Goal: Task Accomplishment & Management: Manage account settings

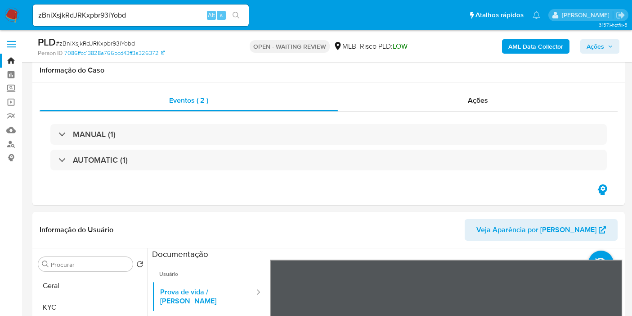
select select "10"
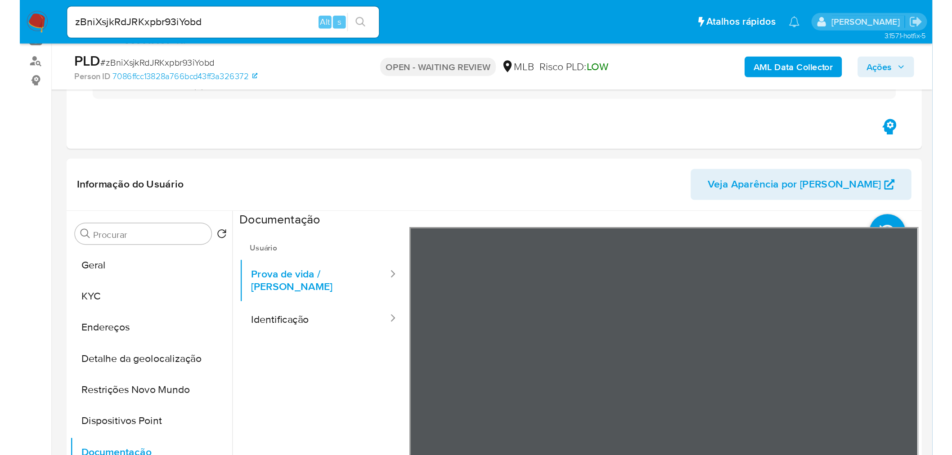
scroll to position [102, 0]
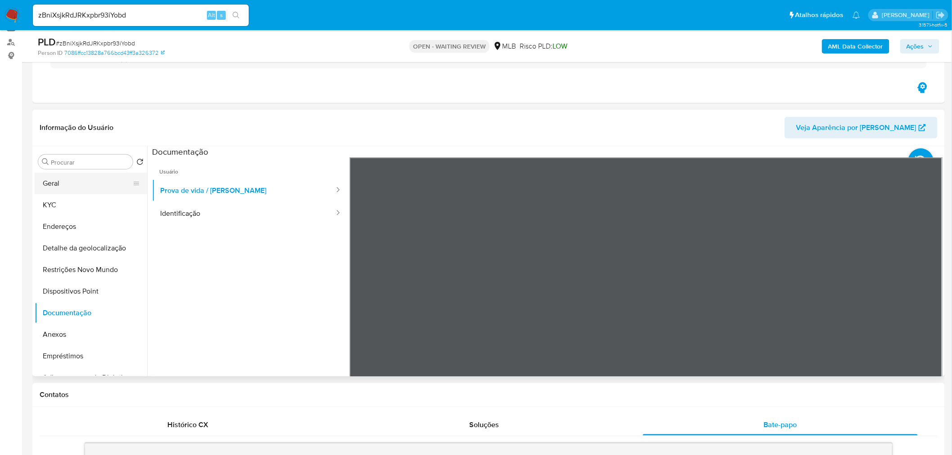
click at [86, 186] on button "Geral" at bounding box center [87, 184] width 105 height 22
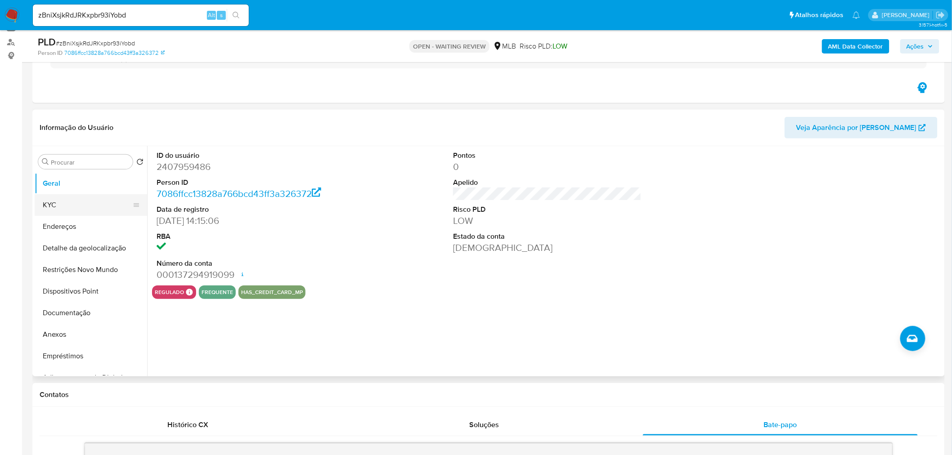
click at [64, 206] on button "KYC" at bounding box center [87, 205] width 105 height 22
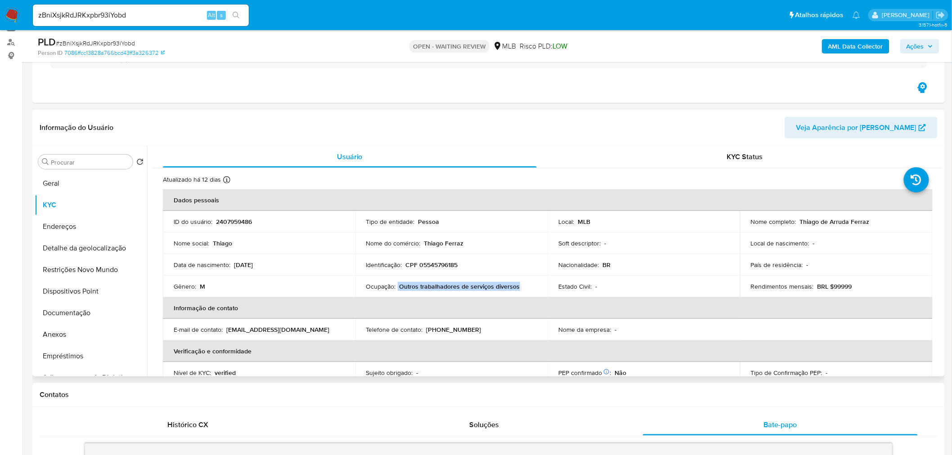
drag, startPoint x: 397, startPoint y: 287, endPoint x: 510, endPoint y: 287, distance: 112.5
click at [515, 284] on div "Ocupação : Outros trabalhadores de serviços diversos" at bounding box center [451, 287] width 171 height 8
copy div "Outros trabalhadores de serviços diverso"
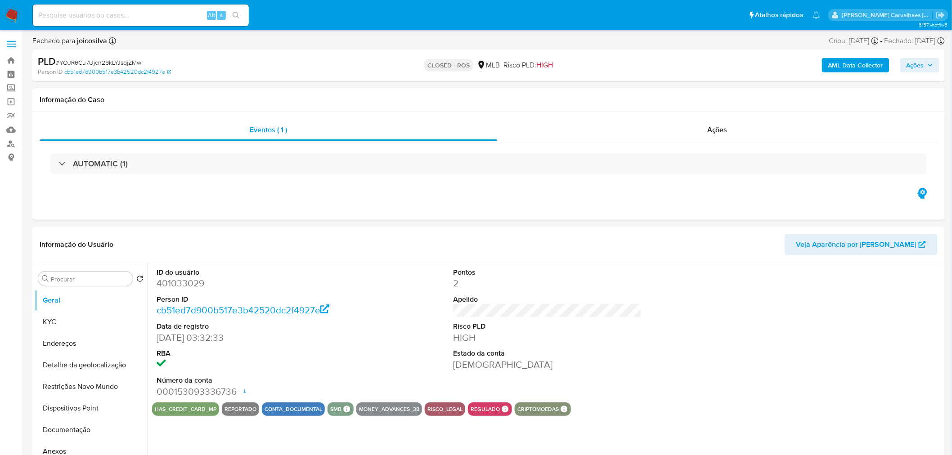
select select "10"
click at [14, 146] on link "Localizador de pessoas" at bounding box center [53, 144] width 107 height 14
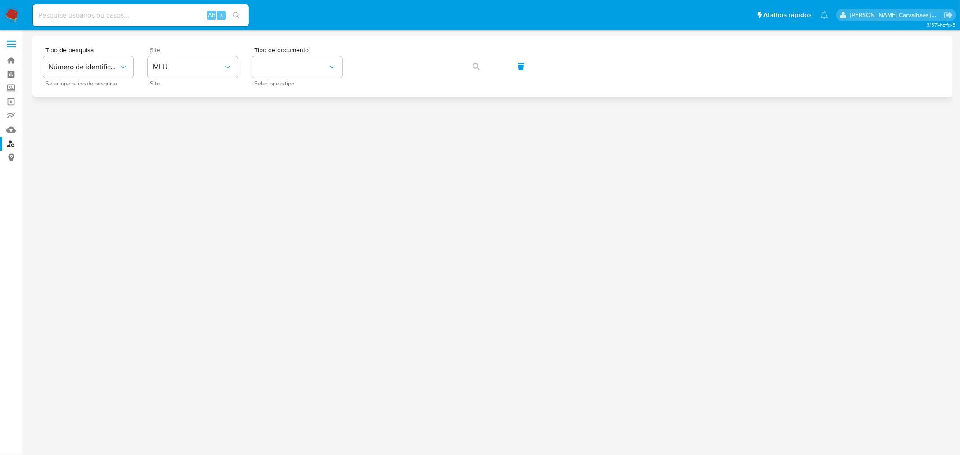
click at [194, 80] on div "Site MLU Site" at bounding box center [193, 66] width 90 height 39
click at [191, 60] on button "MLU" at bounding box center [193, 67] width 90 height 22
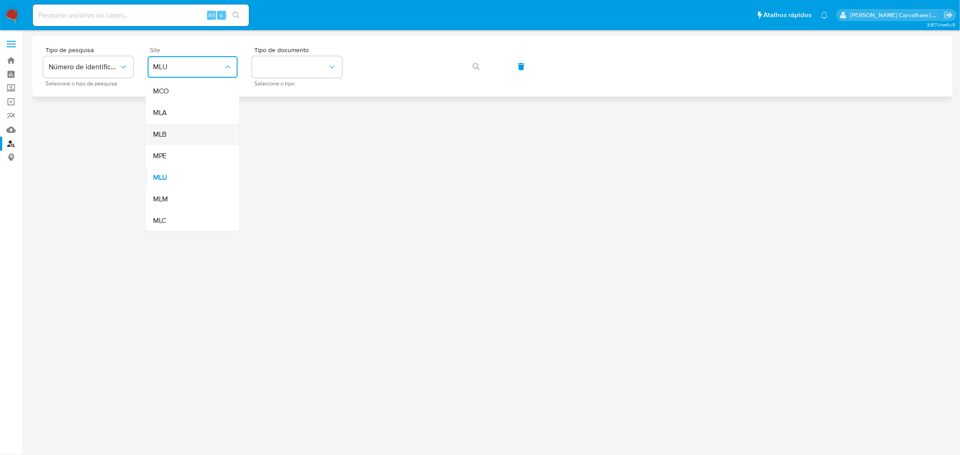
click at [200, 130] on div "MLB" at bounding box center [190, 135] width 74 height 22
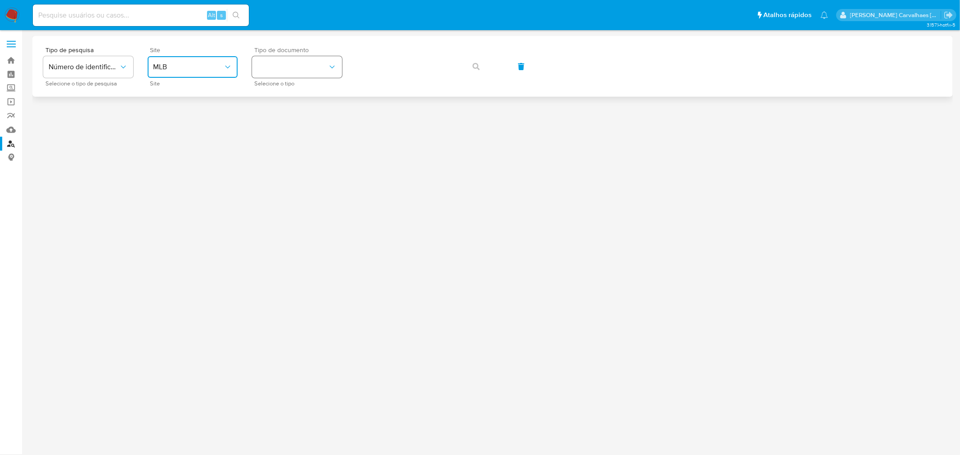
click at [295, 68] on button "identificationType" at bounding box center [297, 67] width 90 height 22
click at [286, 128] on div "CPF CPF" at bounding box center [294, 126] width 74 height 31
click at [475, 67] on icon "button" at bounding box center [476, 66] width 7 height 7
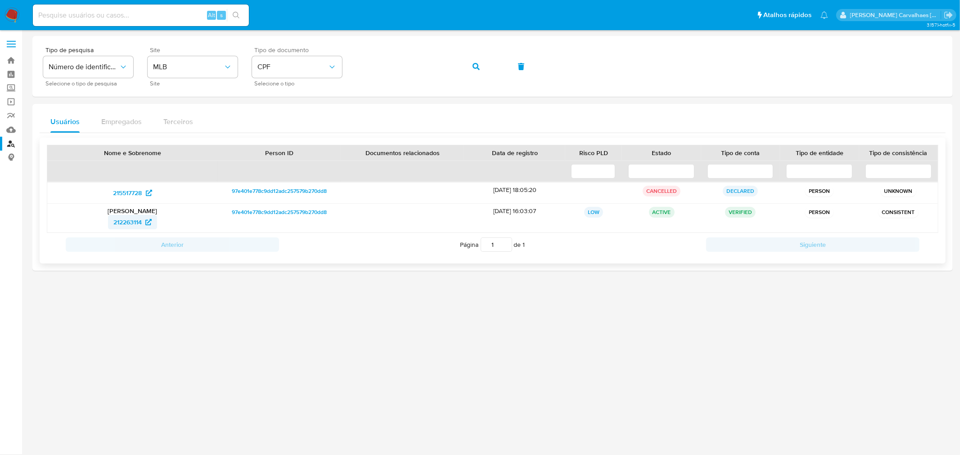
click at [126, 221] on span "212263114" at bounding box center [127, 222] width 28 height 14
click at [13, 59] on link "Bandeja" at bounding box center [53, 61] width 107 height 14
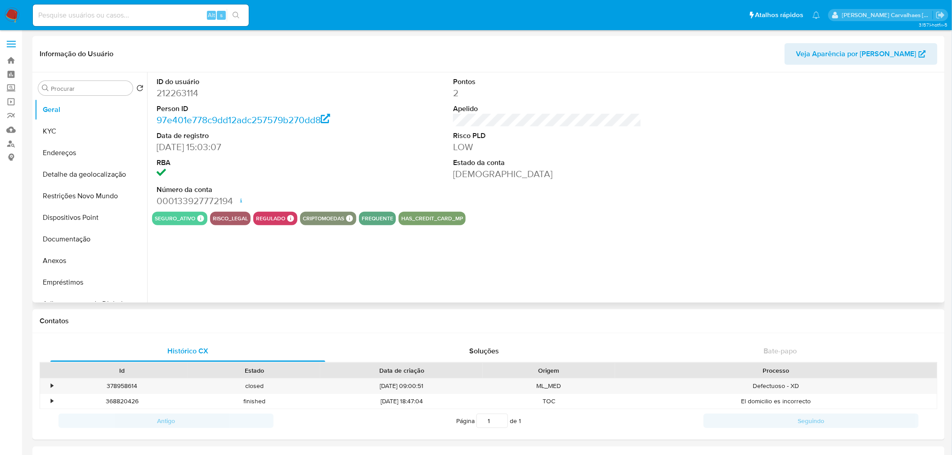
select select "10"
click at [87, 244] on button "Documentação" at bounding box center [87, 240] width 105 height 22
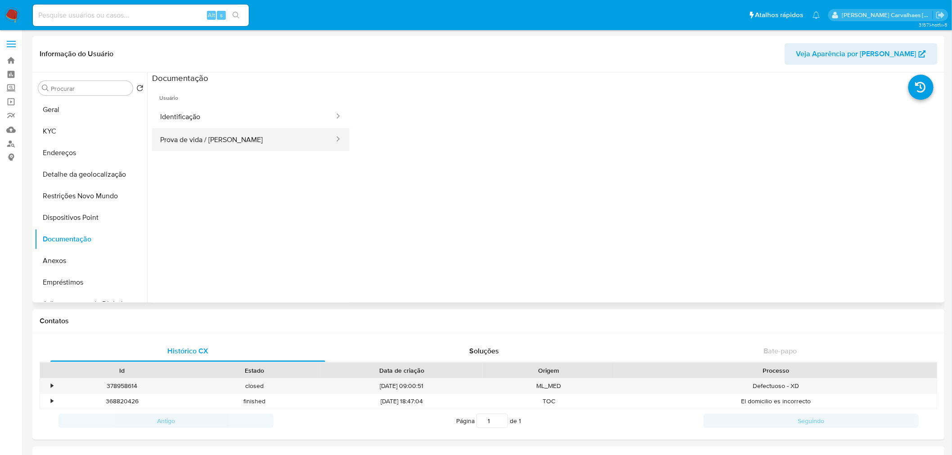
click at [205, 141] on button "Prova de vida / Selfie" at bounding box center [243, 139] width 183 height 23
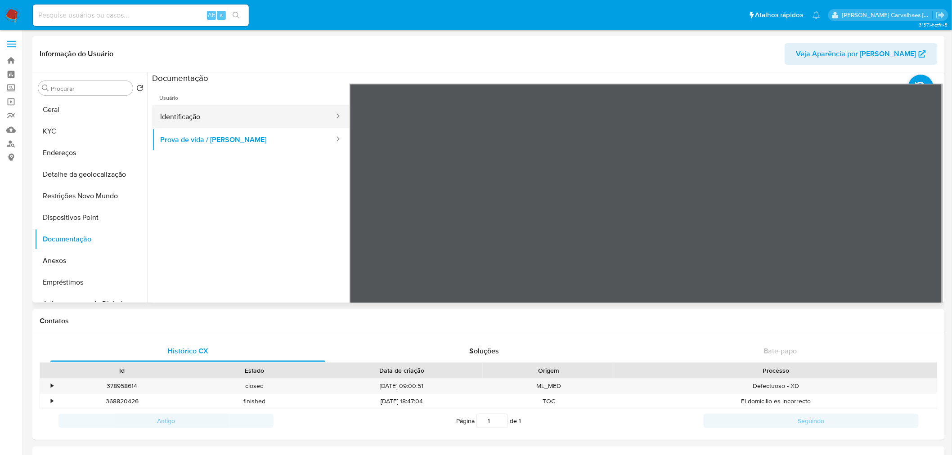
click at [213, 110] on button "Identificação" at bounding box center [243, 116] width 183 height 23
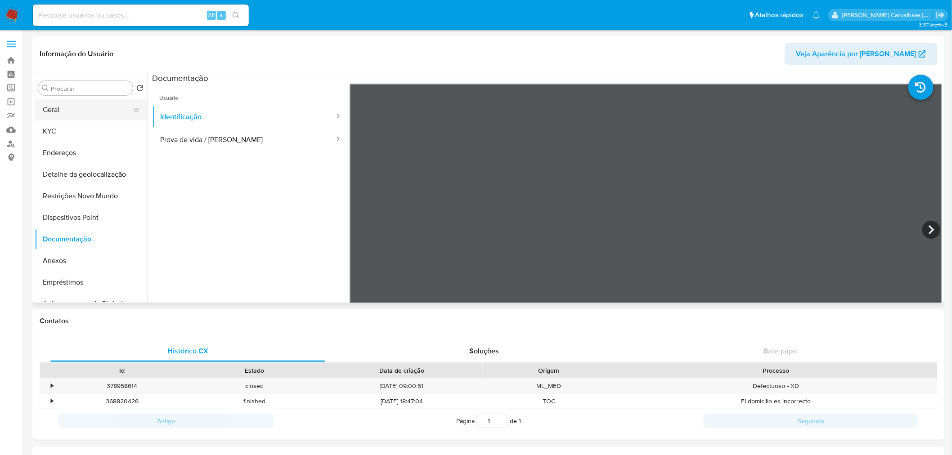
click at [45, 108] on button "Geral" at bounding box center [87, 110] width 105 height 22
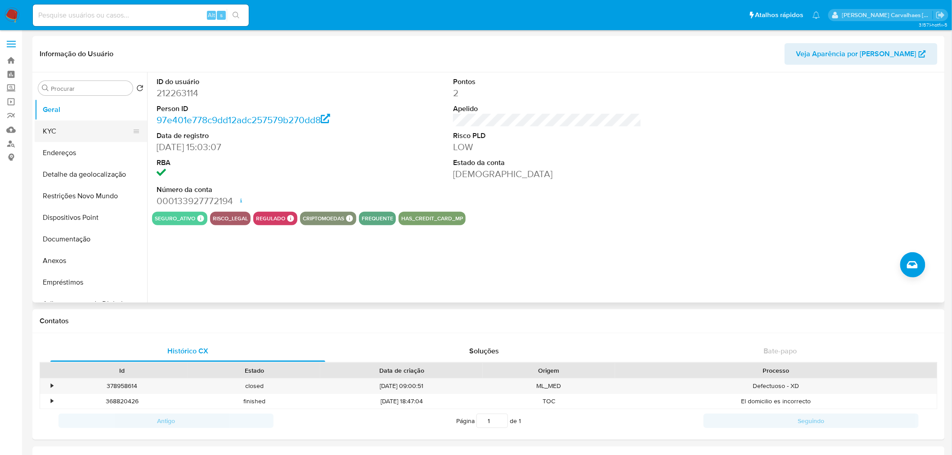
click at [62, 129] on button "KYC" at bounding box center [87, 132] width 105 height 22
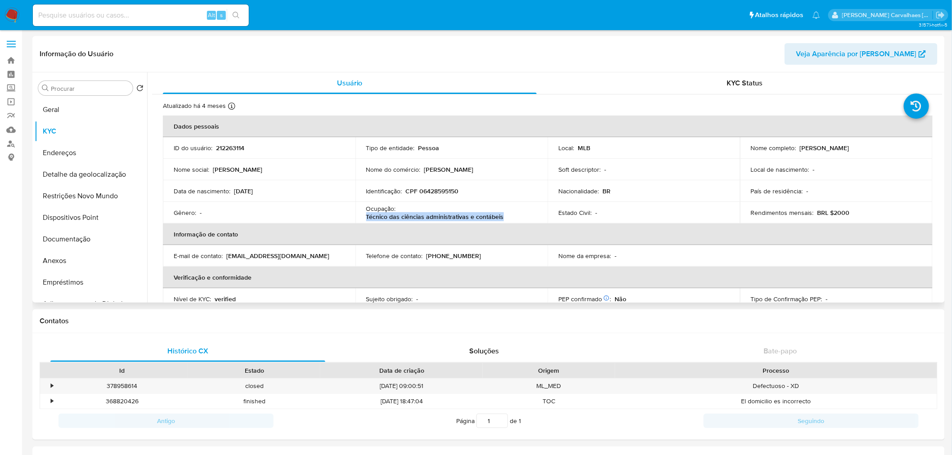
drag, startPoint x: 366, startPoint y: 215, endPoint x: 498, endPoint y: 221, distance: 132.0
click at [503, 221] on div "Ocupação : Técnico das ciências administrativas e contábeis" at bounding box center [451, 213] width 171 height 16
copy p "Técnico das ciências administrativas e contábeis"
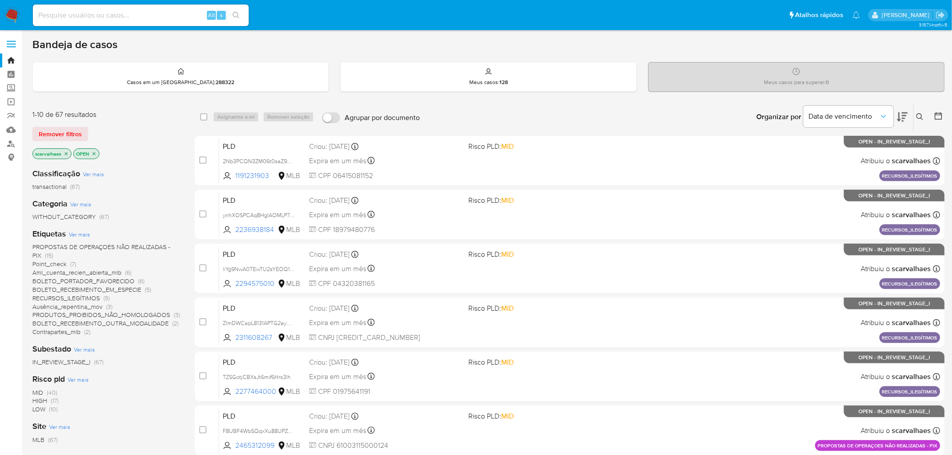
click at [66, 151] on icon "close-filter" at bounding box center [65, 153] width 5 height 5
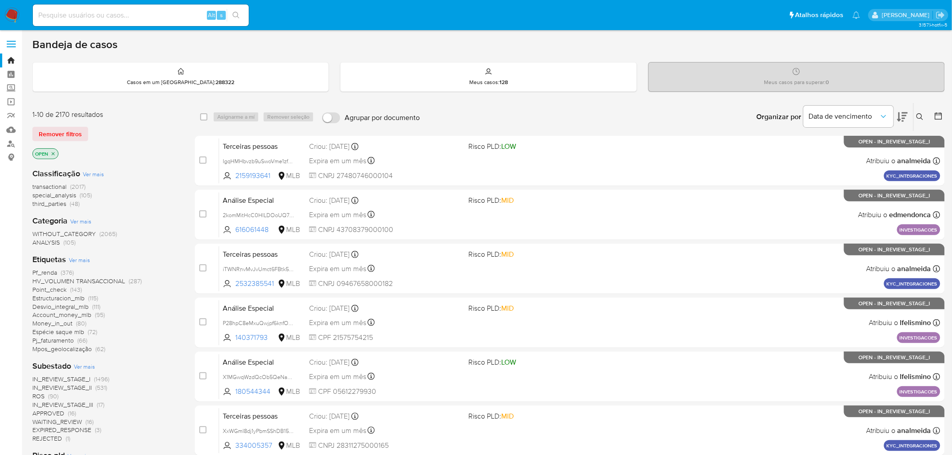
click at [54, 152] on icon "close-filter" at bounding box center [52, 153] width 5 height 5
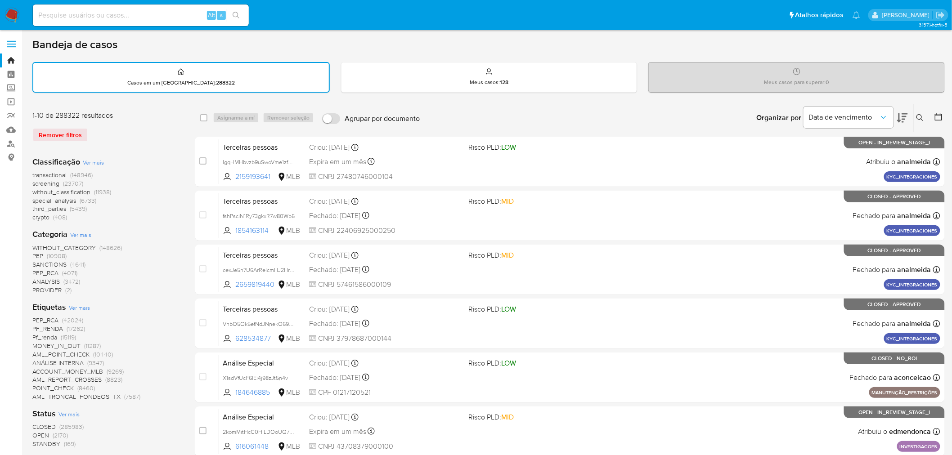
click at [72, 305] on span "Ver mais" at bounding box center [79, 308] width 21 height 8
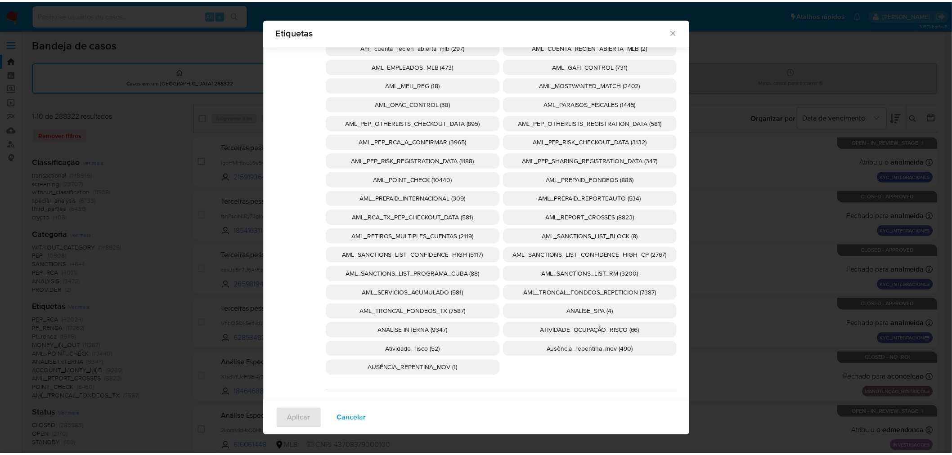
scroll to position [143, 0]
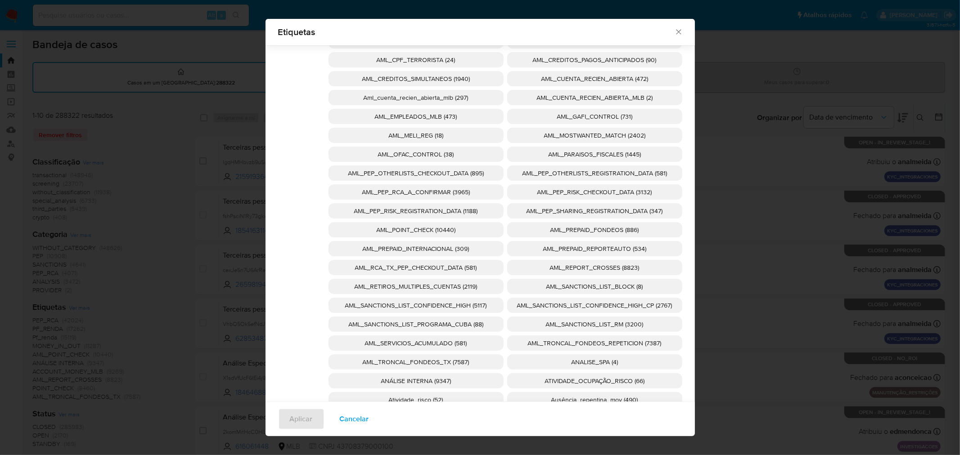
click at [622, 99] on span "AML_CUENTA_RECIEN_ABIERTA_MLB (2)" at bounding box center [595, 97] width 116 height 9
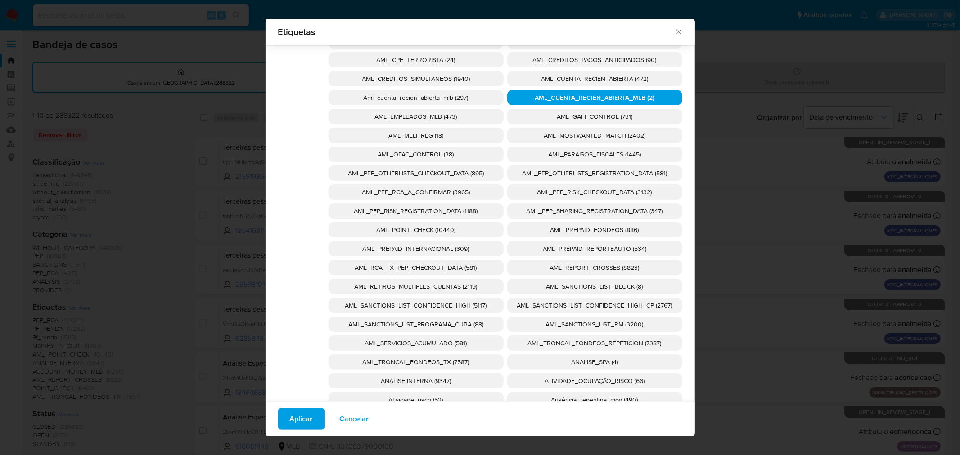
click at [615, 74] on span "AML_CUENTA_RECIEN_ABIERTA (472)" at bounding box center [594, 78] width 107 height 9
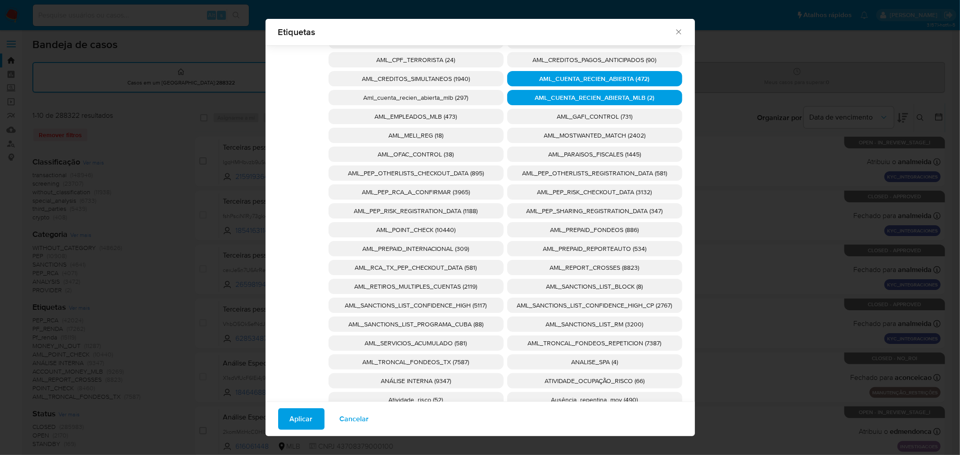
click at [284, 420] on button "Aplicar" at bounding box center [301, 420] width 46 height 22
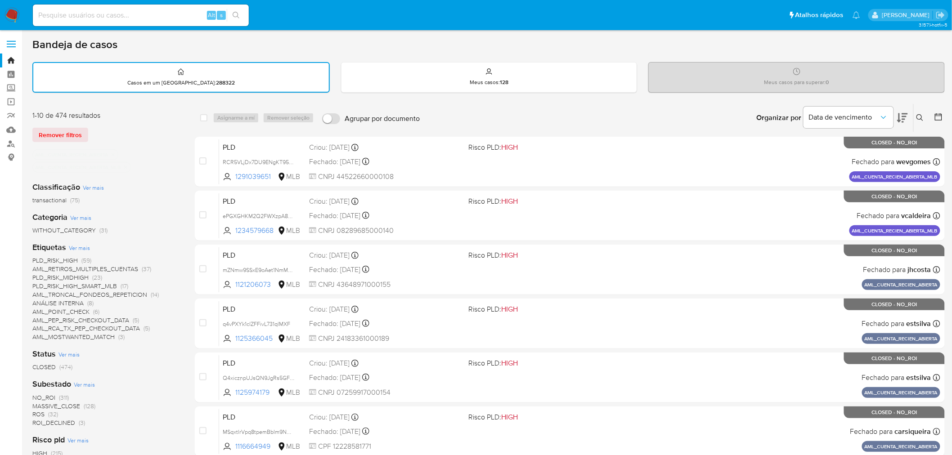
click at [63, 366] on span "(474)" at bounding box center [65, 367] width 13 height 9
click at [42, 383] on span "ROS" at bounding box center [38, 384] width 12 height 9
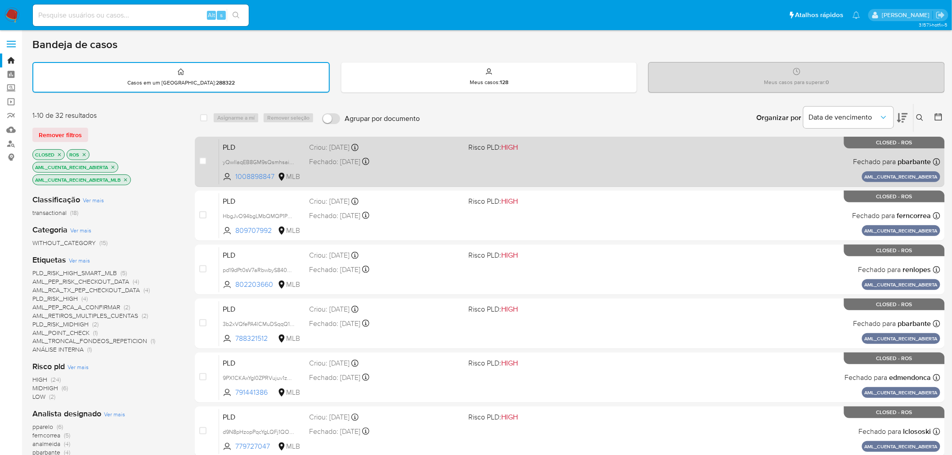
click at [377, 172] on div "PLD yQwllaqEB8GM9sQsmhsaiF7t 1008898847 MLB Risco PLD: HIGH Criou: 08/11/2021 C…" at bounding box center [580, 161] width 722 height 45
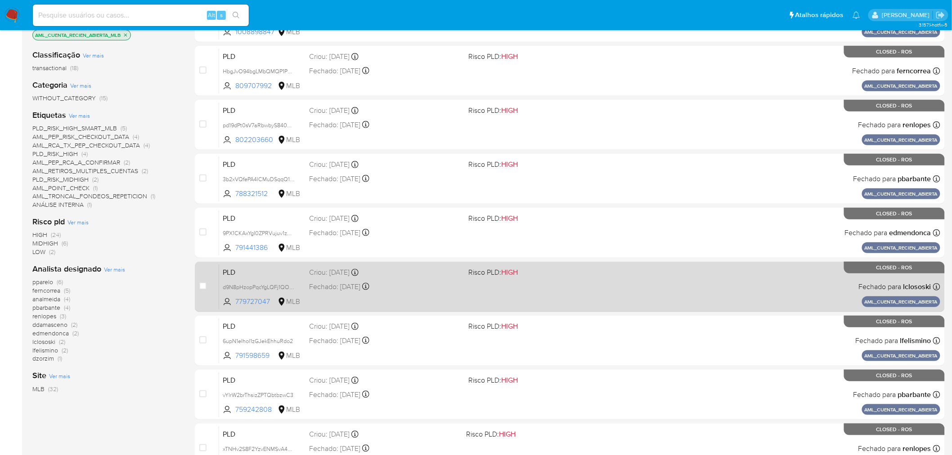
scroll to position [150, 0]
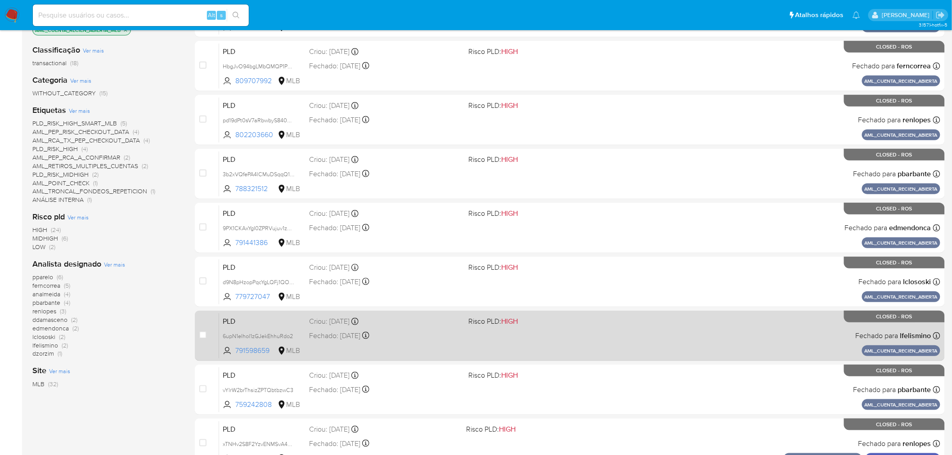
click at [392, 343] on div "PLD 6upN1eIhol1zGJekEhhuRdo2 791598659 MLB Risco PLD: HIGH Criou: 16/07/2021 Cr…" at bounding box center [580, 335] width 722 height 45
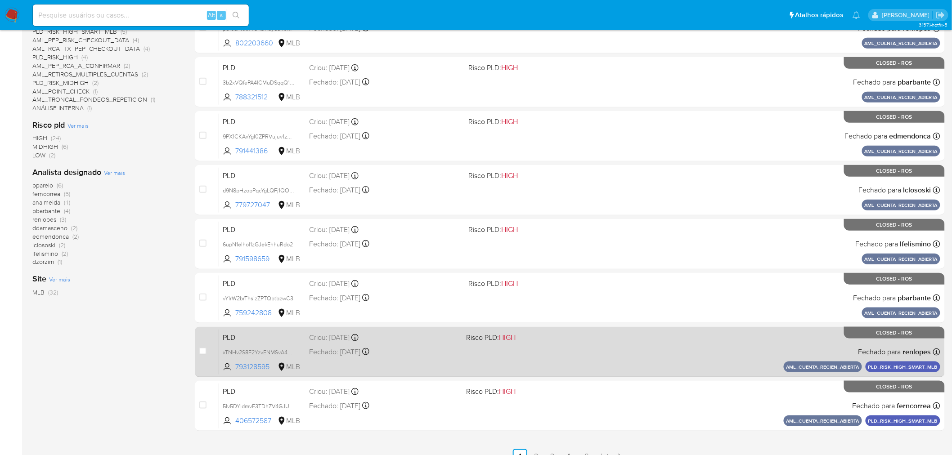
scroll to position [250, 0]
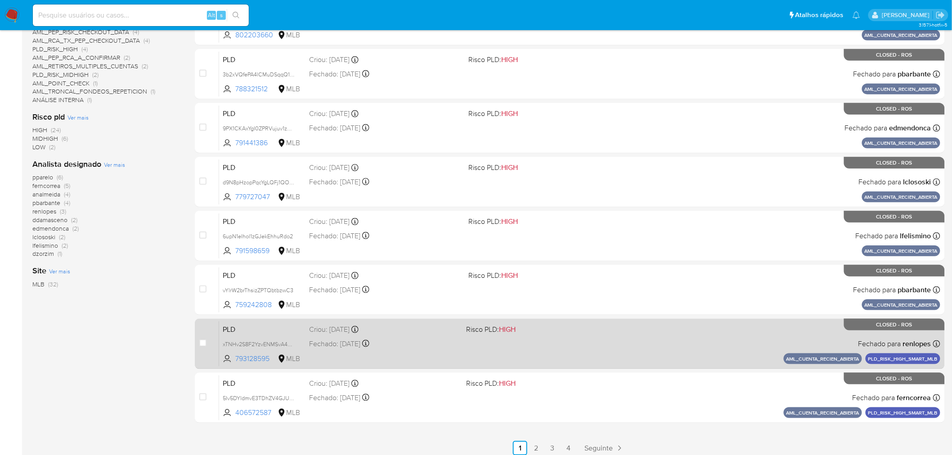
click at [547, 354] on div "PLD xTNHv2S8F2YzvENMSvA4Cv6e 793128595 MLB Risco PLD: HIGH Criou: 20/07/2021 Cr…" at bounding box center [580, 343] width 722 height 45
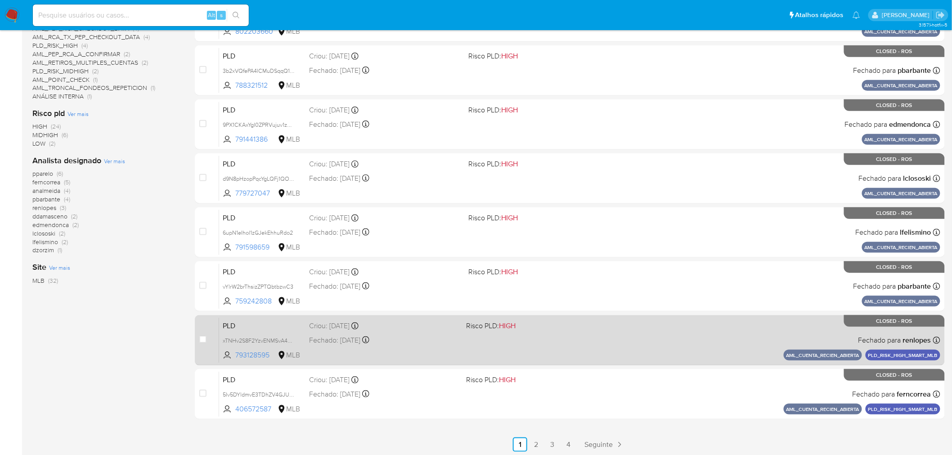
scroll to position [254, 0]
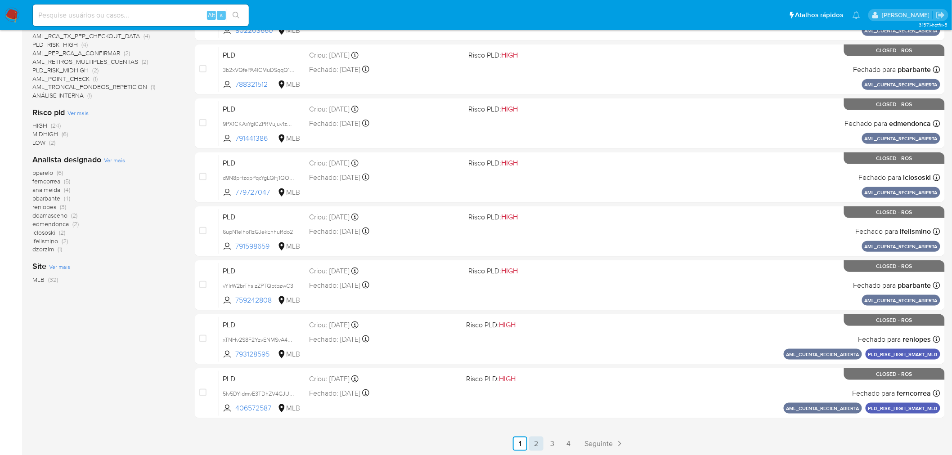
click at [533, 444] on link "2" at bounding box center [536, 444] width 14 height 14
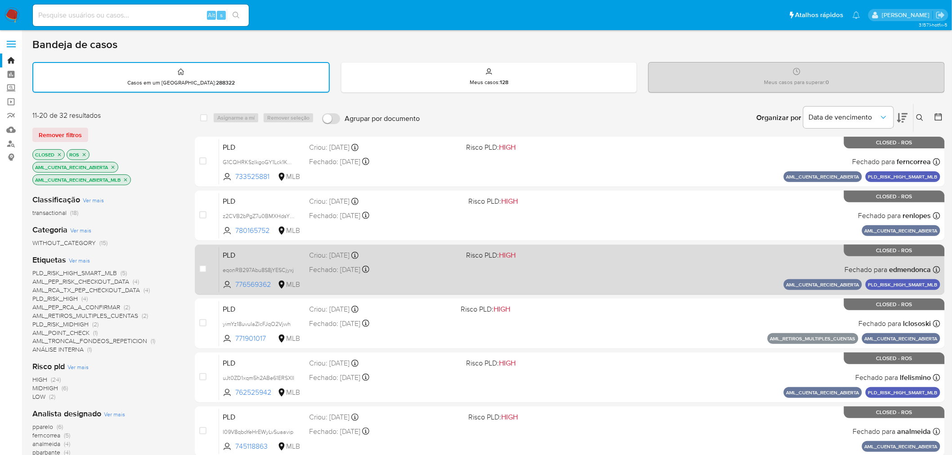
click at [389, 273] on div "PLD eqonRB297Abu8S8jYESCjyxj 776569362 MLB Risco PLD: HIGH Criou: 02/07/2021 Cr…" at bounding box center [580, 269] width 722 height 45
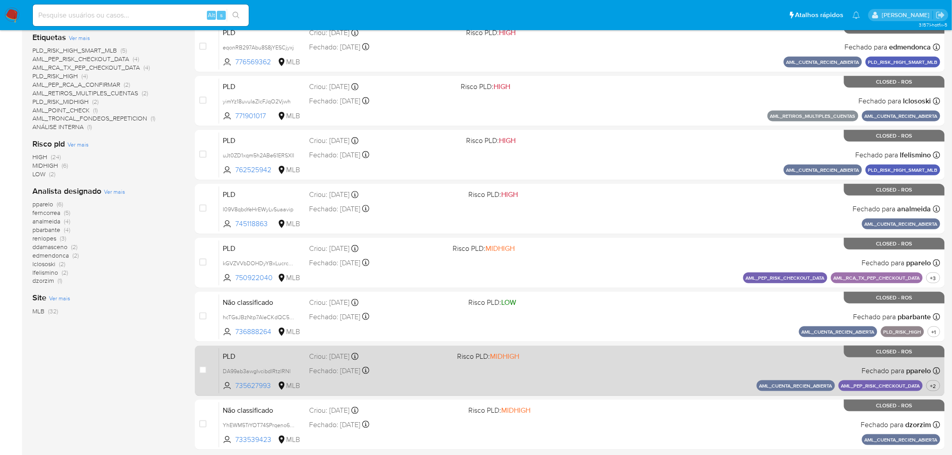
scroll to position [250, 0]
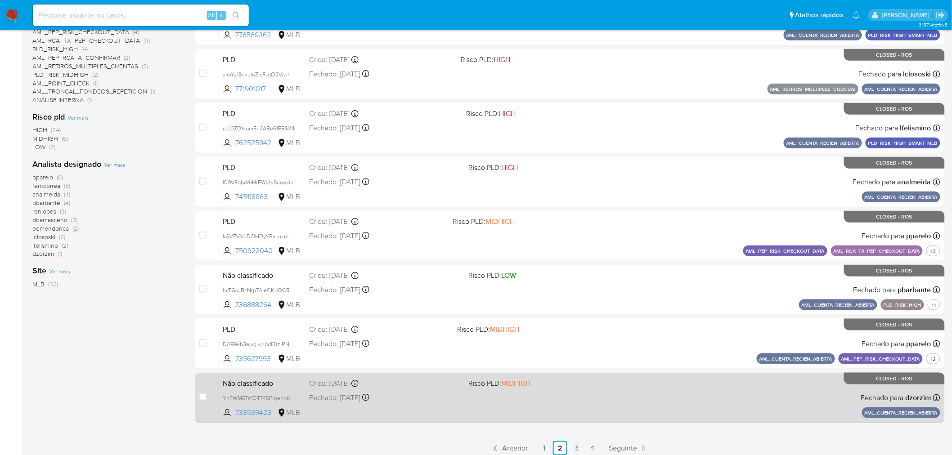
click at [451, 387] on div "Criou: 30/03/2021 Criou: 30/03/2021 12:52:26" at bounding box center [385, 384] width 153 height 10
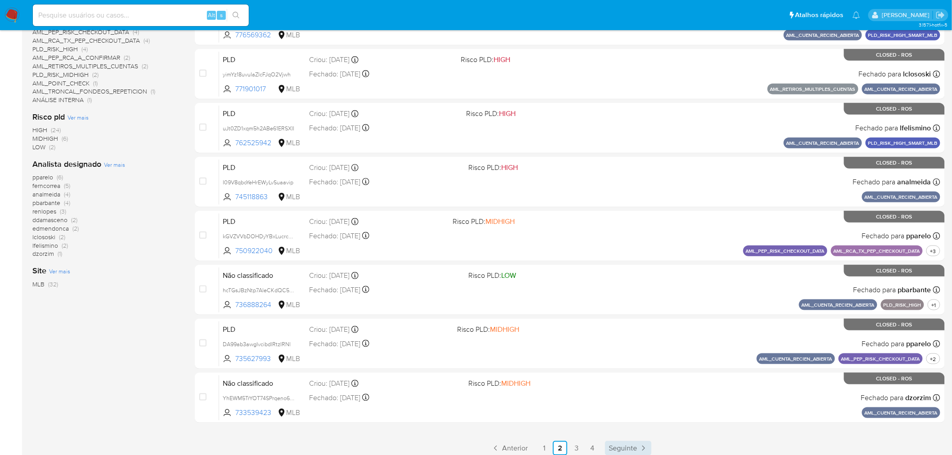
click at [637, 449] on span "Seguinte" at bounding box center [623, 448] width 28 height 7
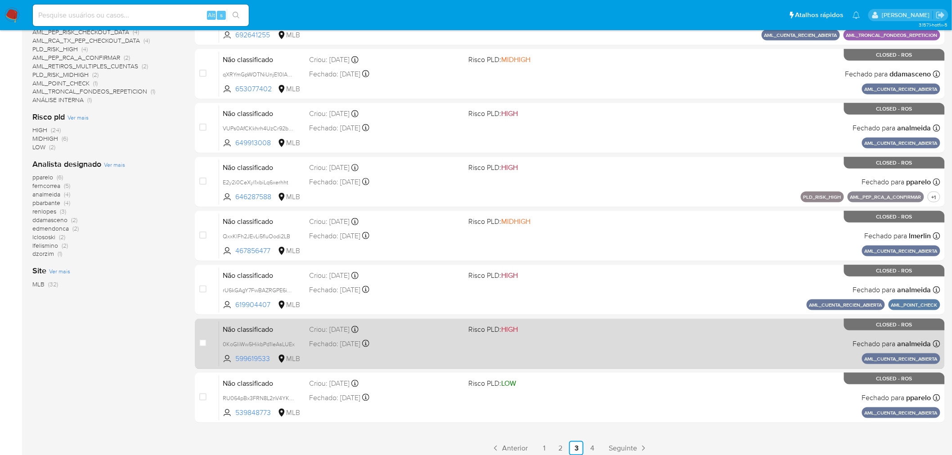
scroll to position [254, 0]
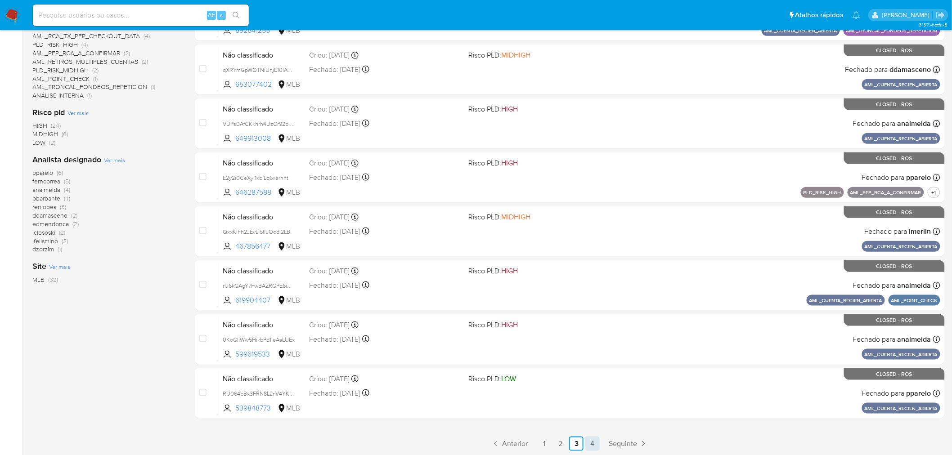
click at [597, 443] on link "4" at bounding box center [593, 444] width 14 height 14
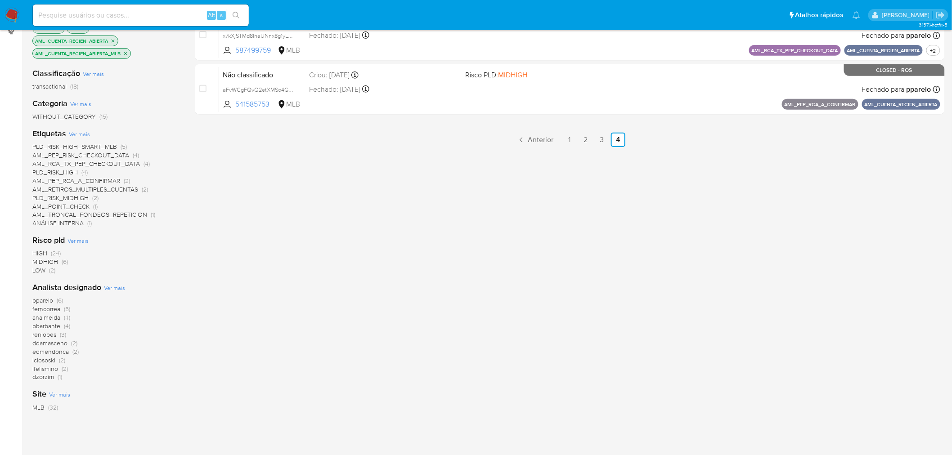
scroll to position [131, 0]
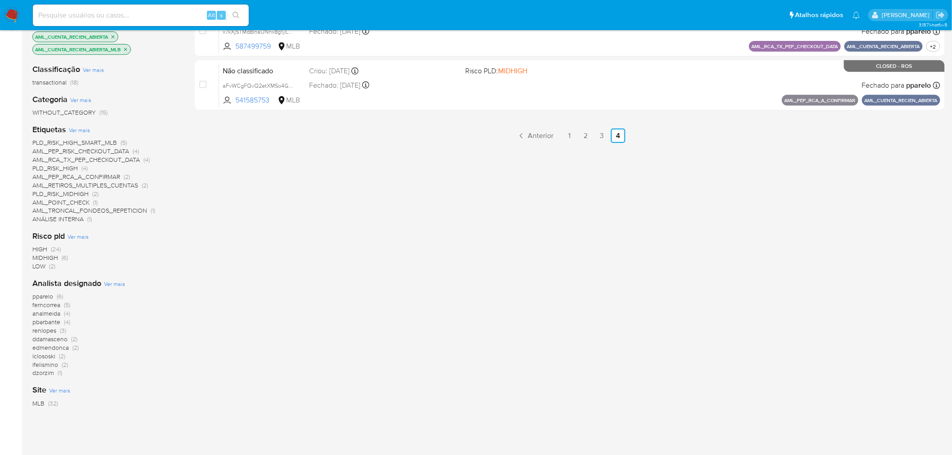
click at [127, 48] on icon "close-filter" at bounding box center [125, 49] width 3 height 3
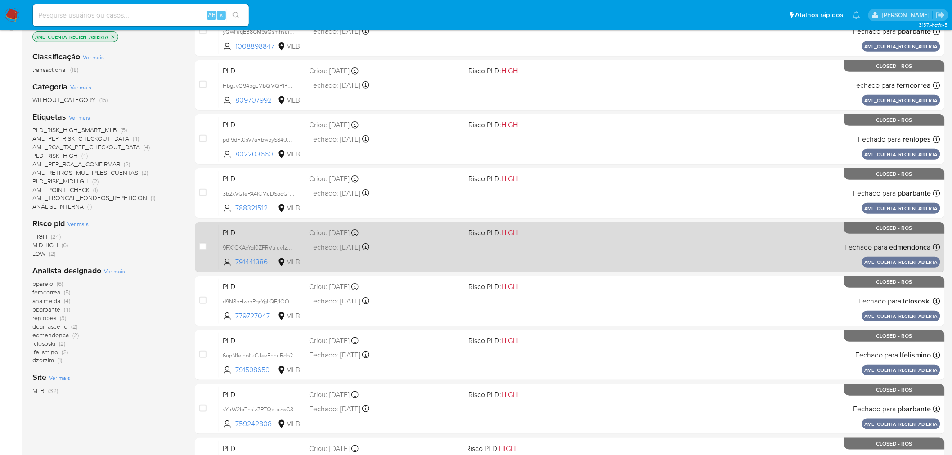
click at [555, 251] on div "PLD 9PX1CKAxYgI0ZPRVujuv1zRQ 791441386 MLB Risco PLD: HIGH Criou: 21/07/2021 Cr…" at bounding box center [580, 247] width 722 height 45
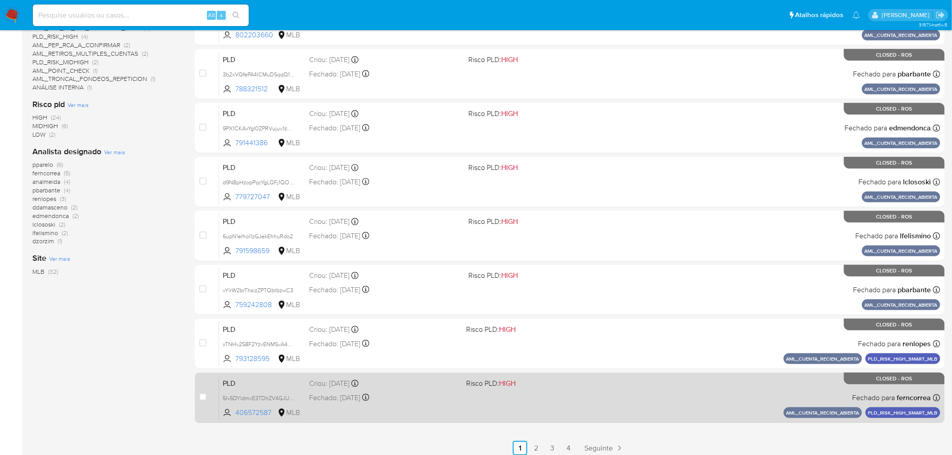
scroll to position [254, 0]
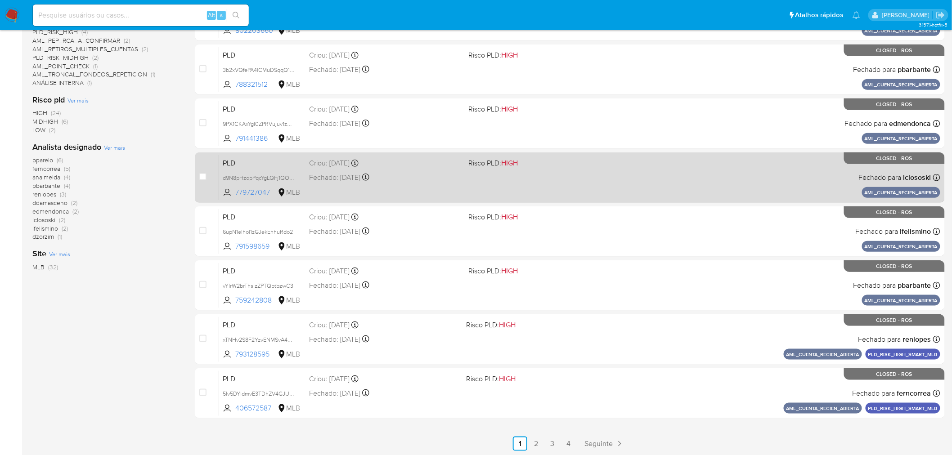
click at [556, 443] on link "3" at bounding box center [553, 444] width 14 height 14
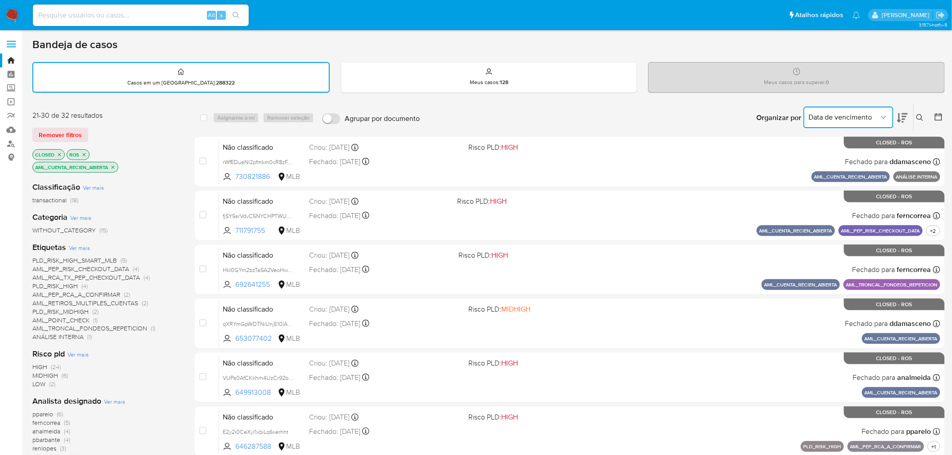
click at [883, 113] on icon "Organizar por" at bounding box center [883, 117] width 9 height 9
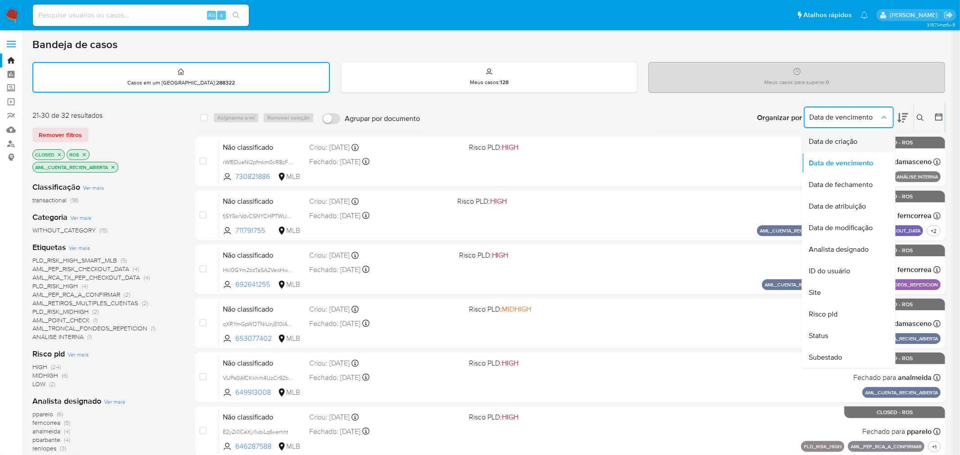
click at [859, 142] on div "Data de criação" at bounding box center [846, 142] width 74 height 22
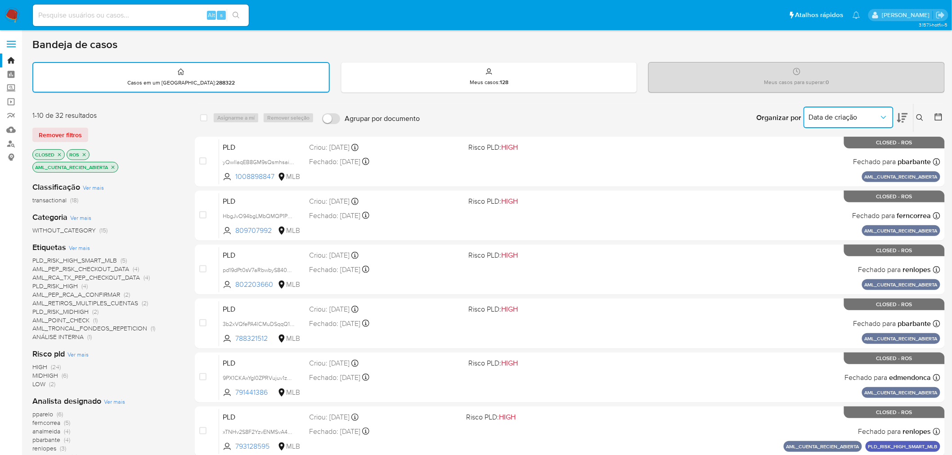
click at [884, 116] on icon "Organizar por" at bounding box center [883, 117] width 9 height 9
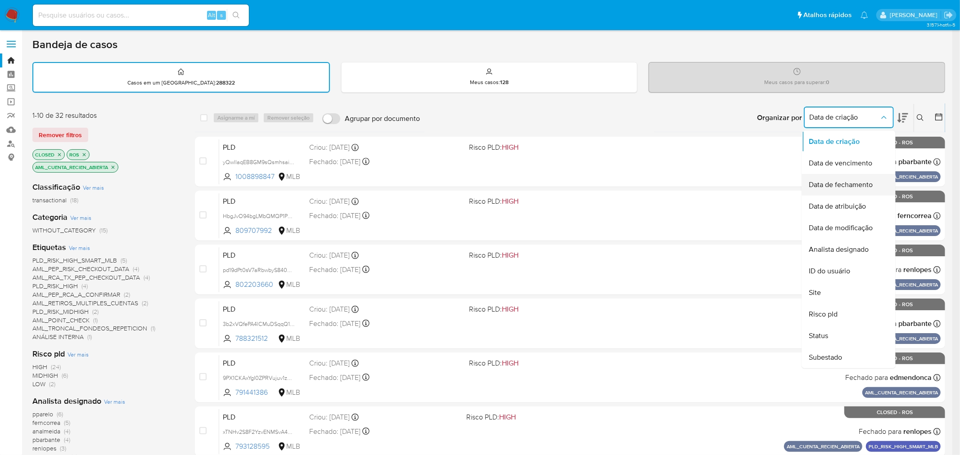
click at [862, 181] on span "Data de fechamento" at bounding box center [841, 184] width 64 height 9
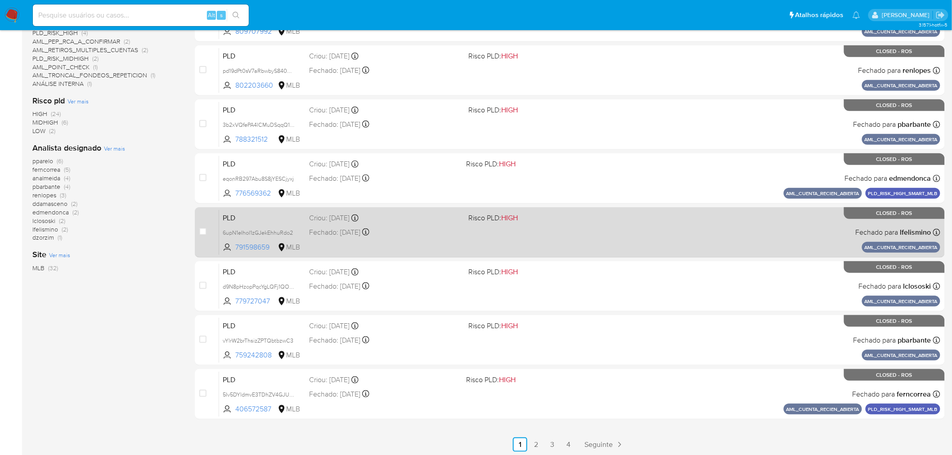
scroll to position [254, 0]
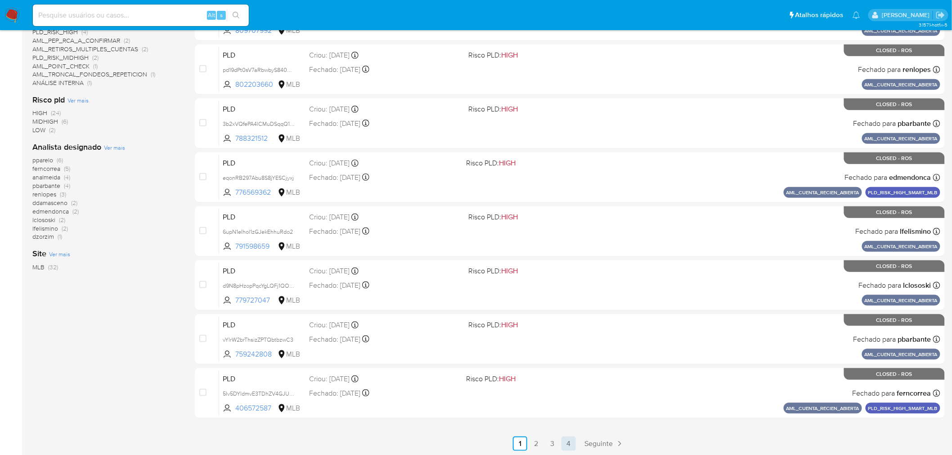
click at [568, 442] on link "4" at bounding box center [569, 444] width 14 height 14
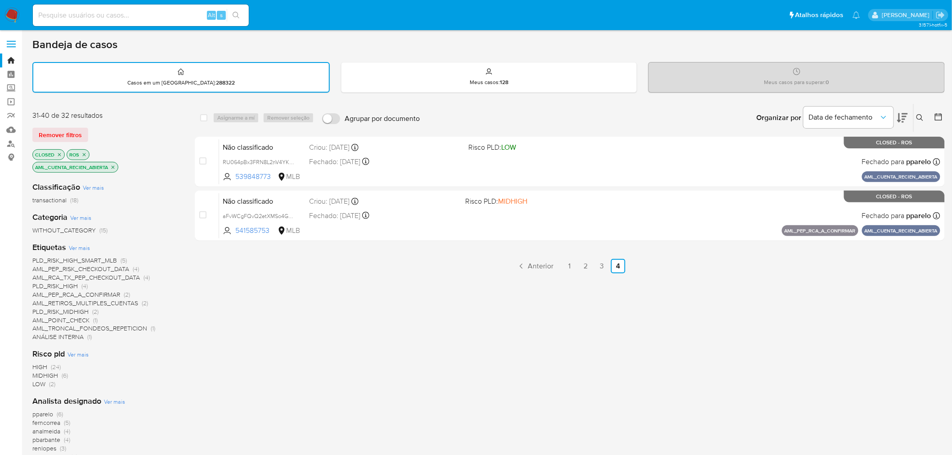
click at [115, 166] on icon "close-filter" at bounding box center [113, 167] width 3 height 3
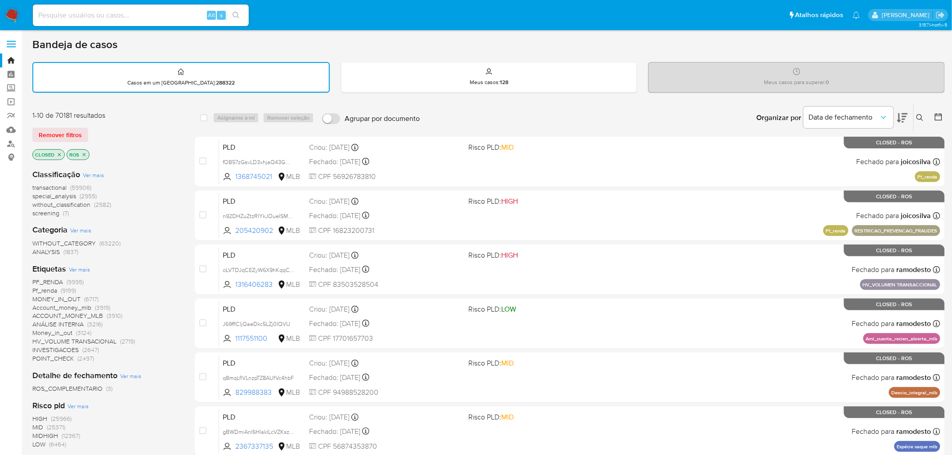
click at [74, 268] on span "Ver mais" at bounding box center [79, 270] width 21 height 8
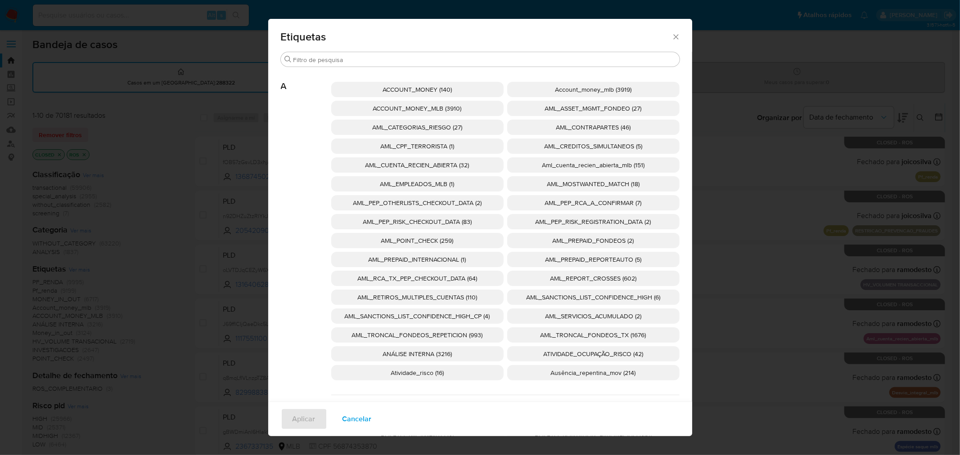
click at [591, 167] on span "Aml_cuenta_recien_abierta_mlb (151)" at bounding box center [593, 165] width 103 height 9
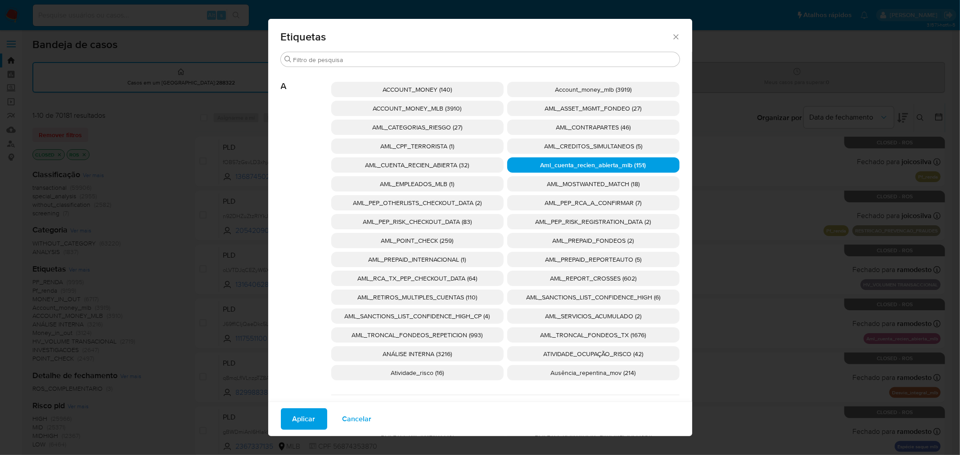
click at [285, 413] on button "Aplicar" at bounding box center [304, 420] width 46 height 22
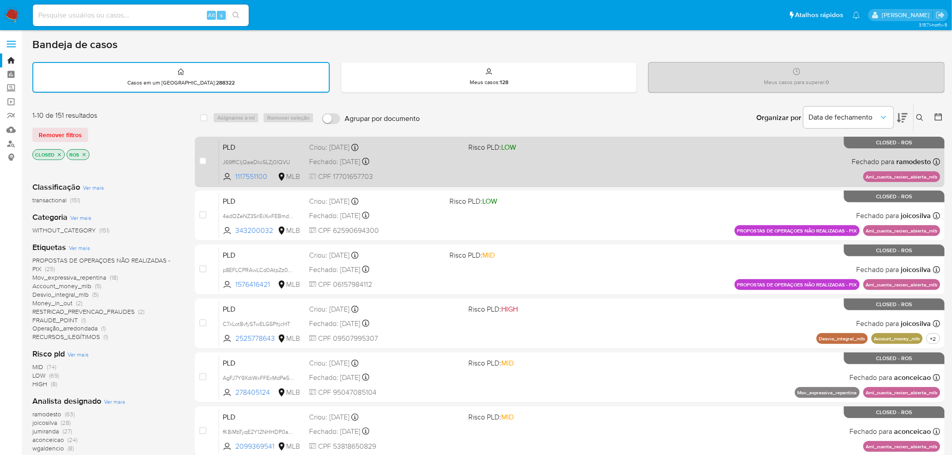
click at [453, 172] on span "CPF 17701657703" at bounding box center [385, 177] width 153 height 10
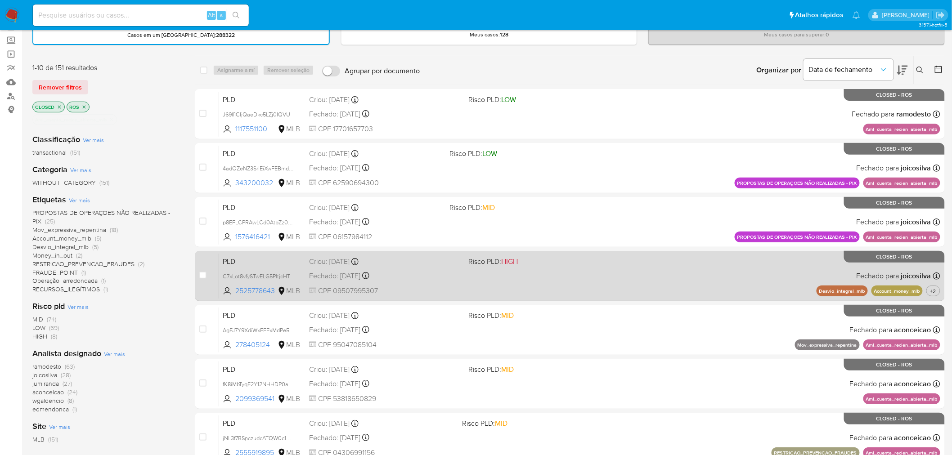
scroll to position [50, 0]
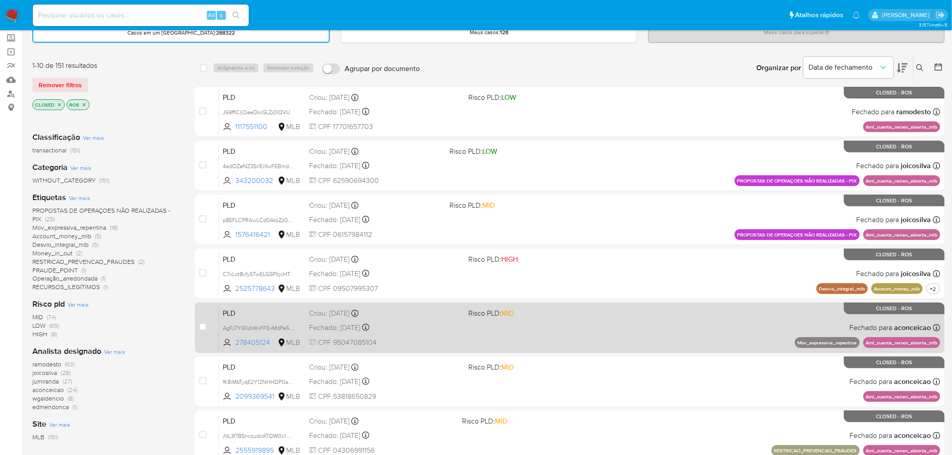
click at [662, 344] on div "PLD AgFJ7Y9XdiWxFFExMdPe5m0G 278405124 MLB Risco PLD: MID Criou: 12/07/2025 Cri…" at bounding box center [580, 327] width 722 height 45
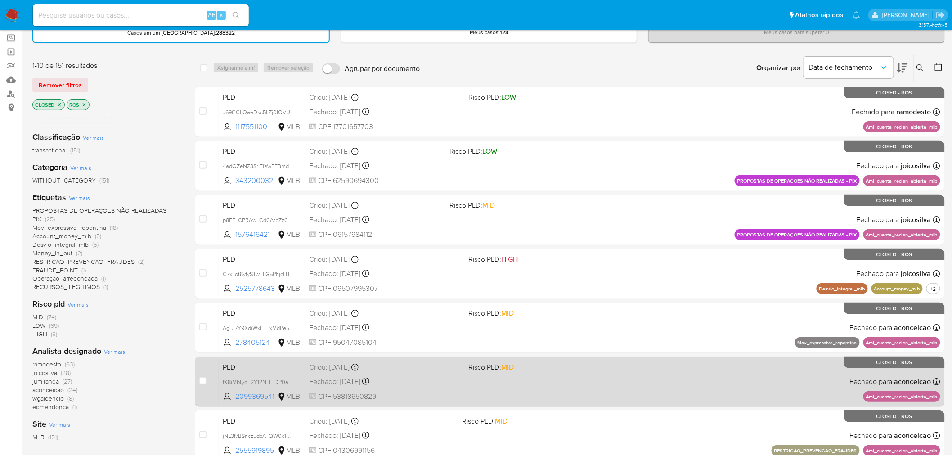
click at [748, 374] on div "PLD fK8iMbTyqE2Y12NHHDP0auUl 2099369541 MLB Risco PLD: MID Criou: 12/07/2025 Cr…" at bounding box center [580, 381] width 722 height 45
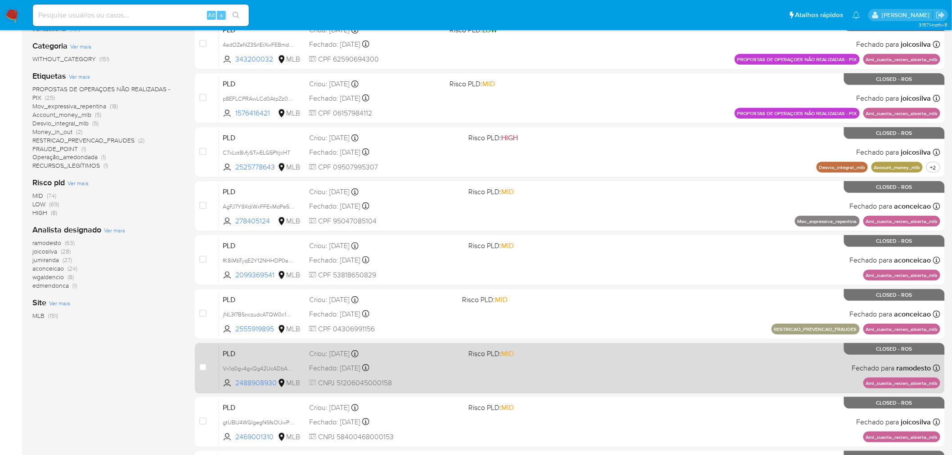
scroll to position [200, 0]
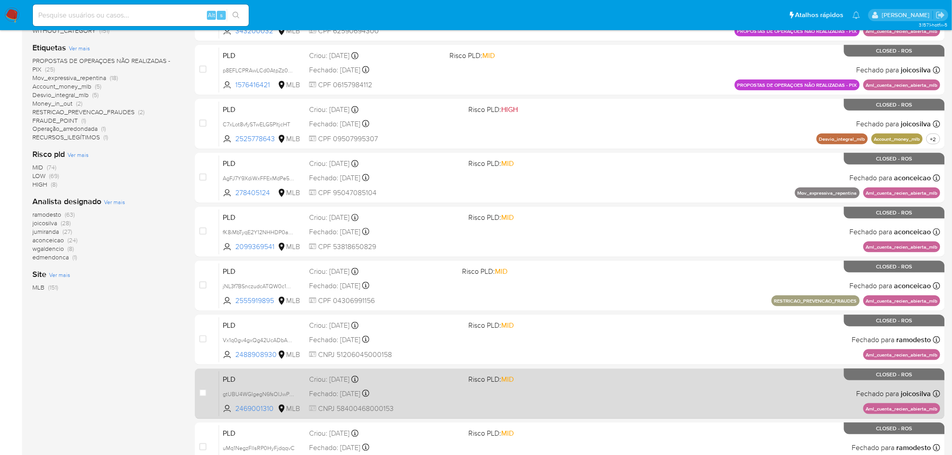
click at [434, 392] on div "Fechado: 21/08/2025 Fechado: 21/08/2025 15:28:11" at bounding box center [385, 394] width 153 height 10
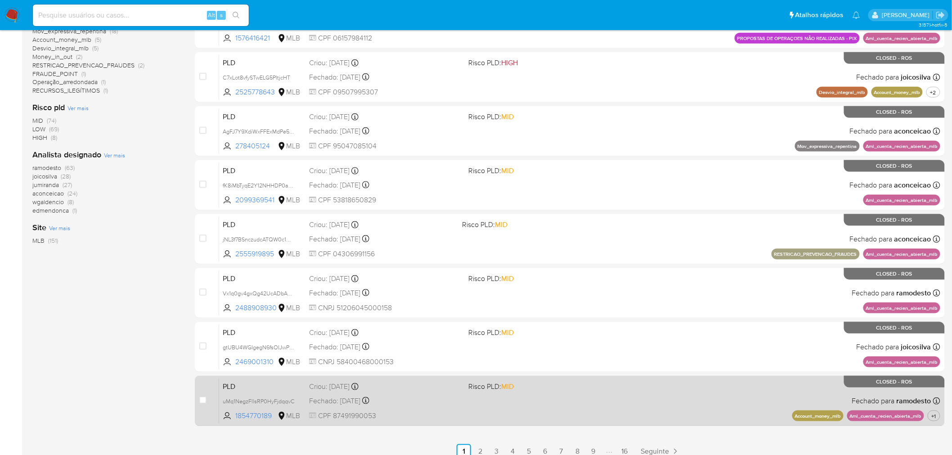
scroll to position [254, 0]
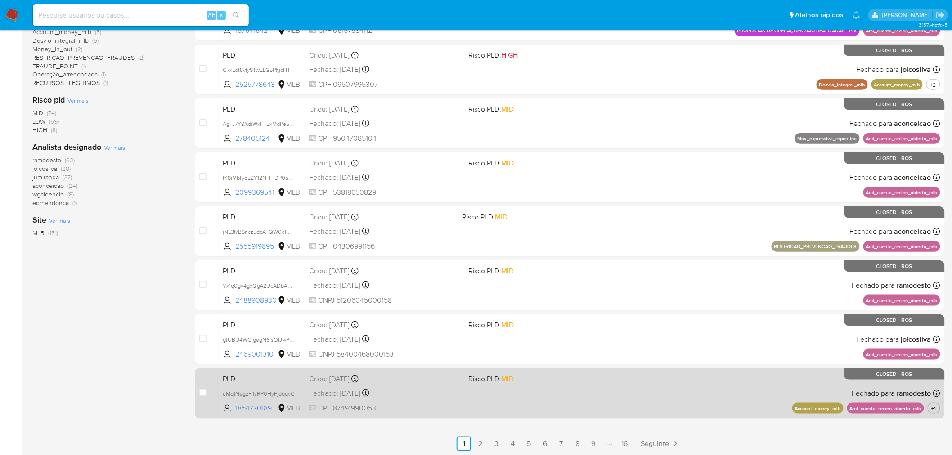
click at [555, 399] on div "PLD uMq1NegzFllsRP0HyFjdqqvC 1854770189 MLB Risco PLD: MID Criou: 12/07/2025 Cr…" at bounding box center [580, 393] width 722 height 45
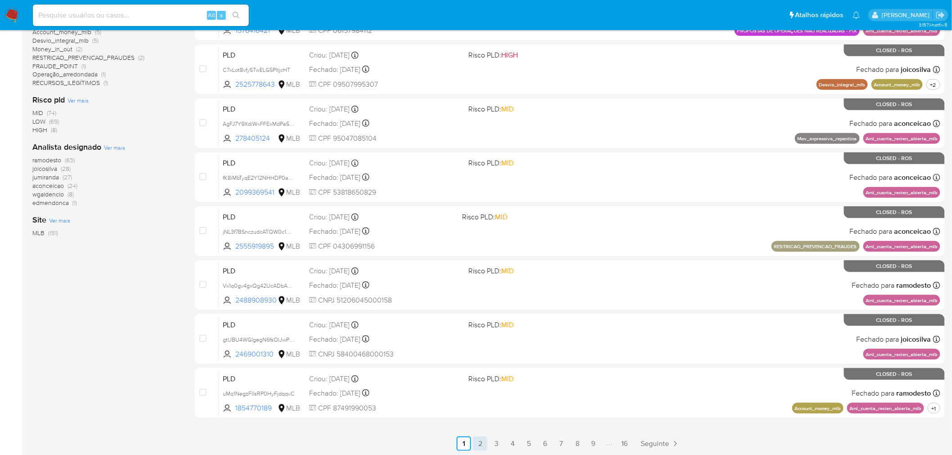
click at [478, 445] on link "2" at bounding box center [480, 444] width 14 height 14
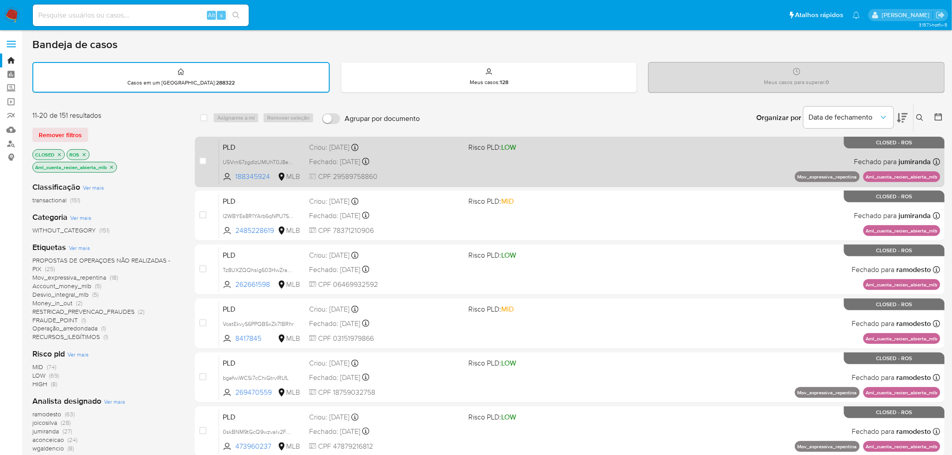
click at [402, 180] on div "PLD U5Vrn67zgdIzUMUhT0J8eh0l 188345924 MLB Risco PLD: LOW Criou: 12/07/2025 Cri…" at bounding box center [580, 161] width 722 height 45
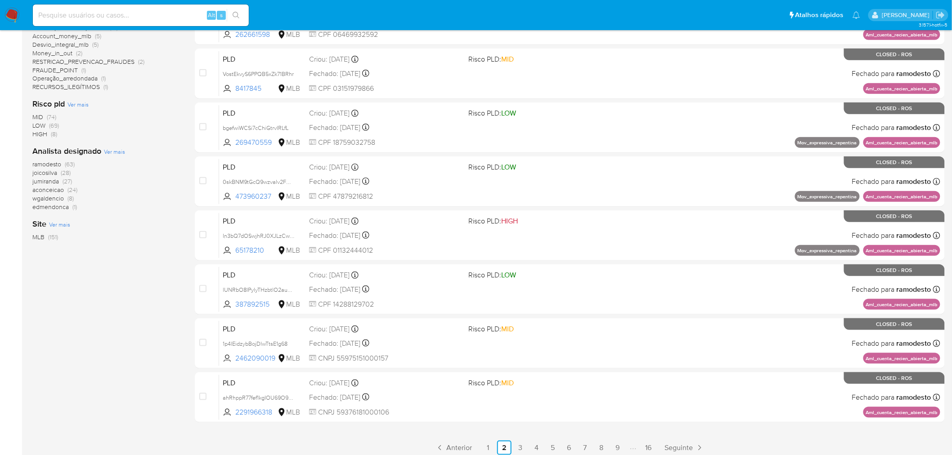
scroll to position [254, 0]
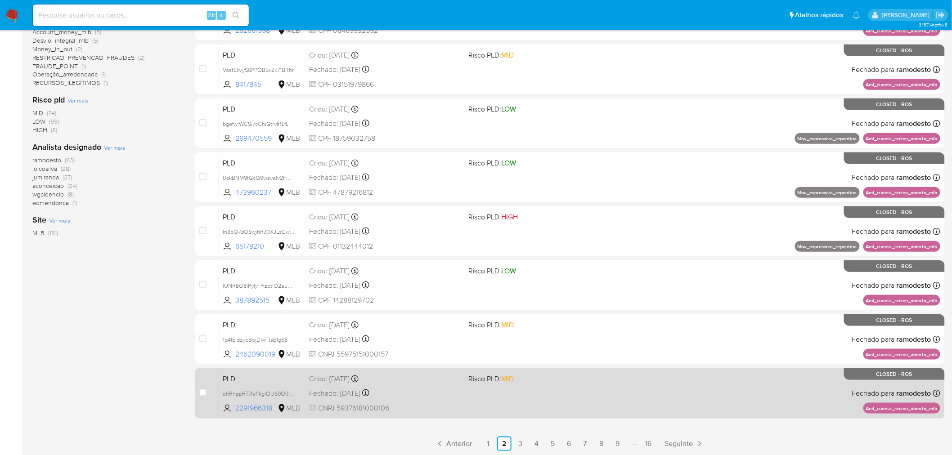
click at [505, 399] on div "PLD ahRhppR77fef1kgIOU69O93A 2291966318 MLB Risco PLD: MID Criou: 12/07/2025 Cr…" at bounding box center [580, 393] width 722 height 45
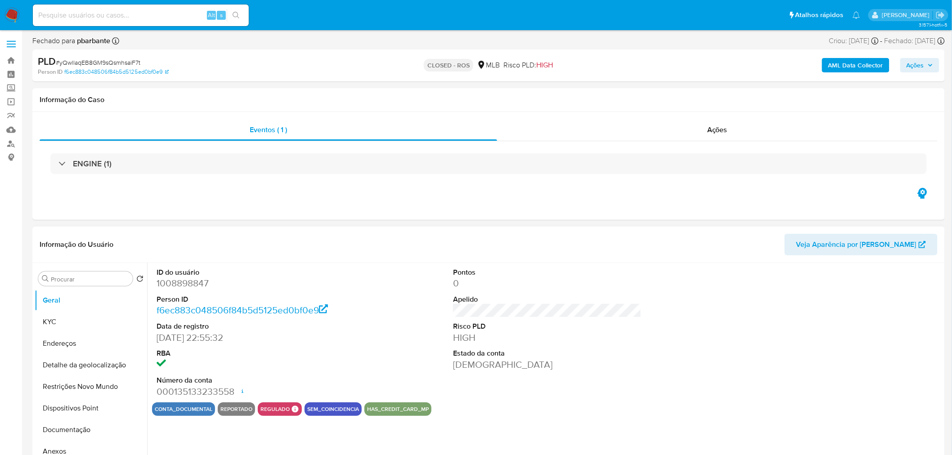
select select "10"
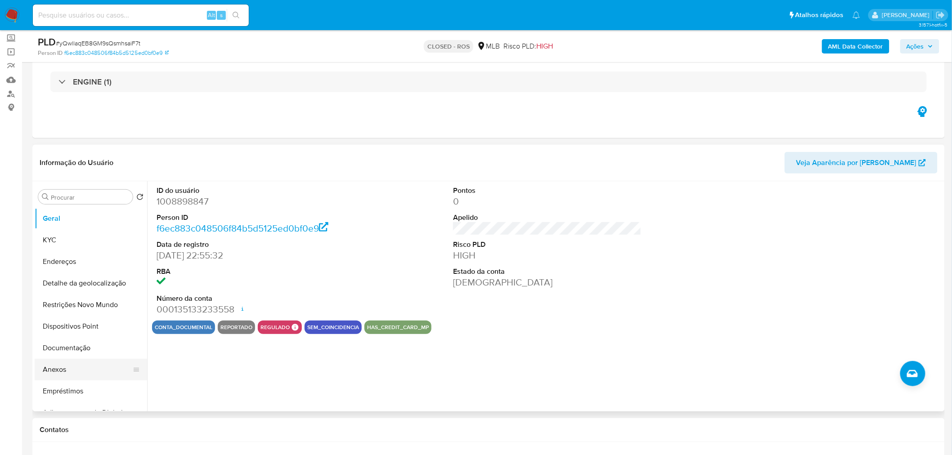
click at [95, 368] on button "Anexos" at bounding box center [87, 370] width 105 height 22
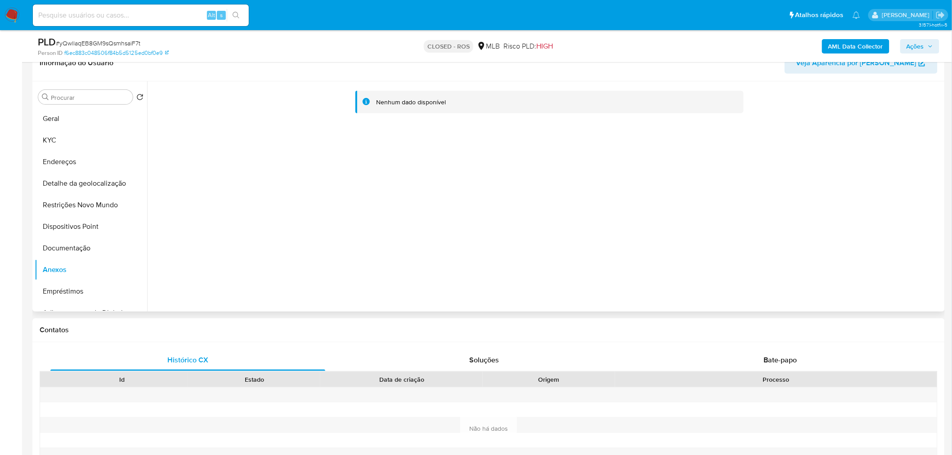
scroll to position [100, 0]
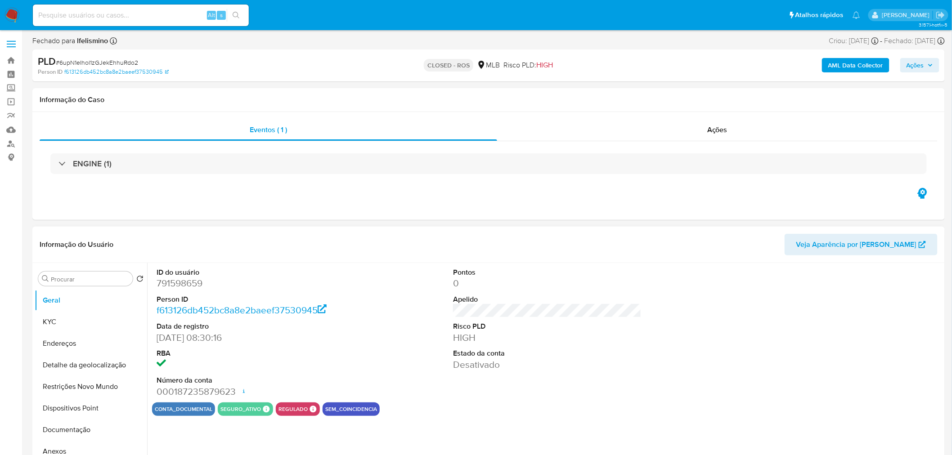
select select "10"
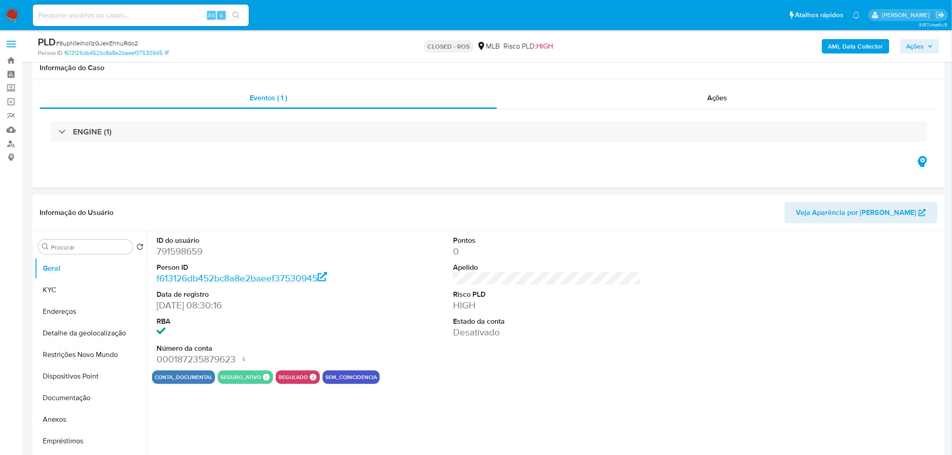
scroll to position [50, 0]
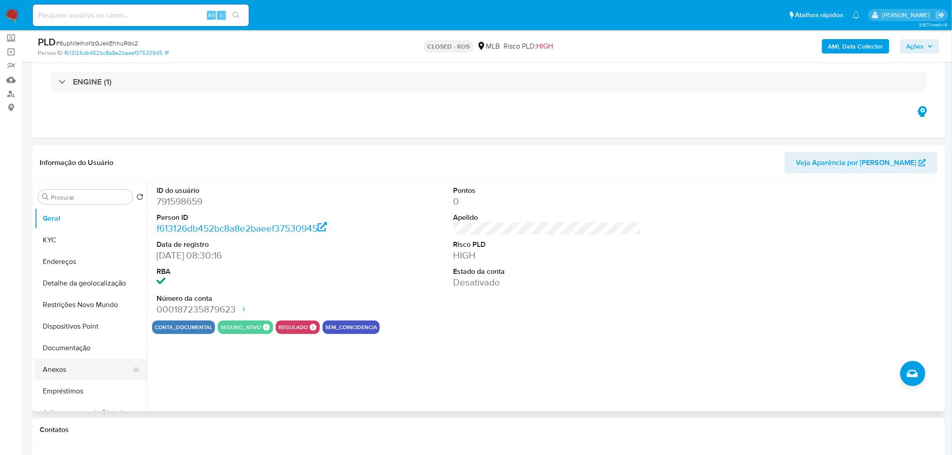
click at [79, 371] on button "Anexos" at bounding box center [87, 370] width 105 height 22
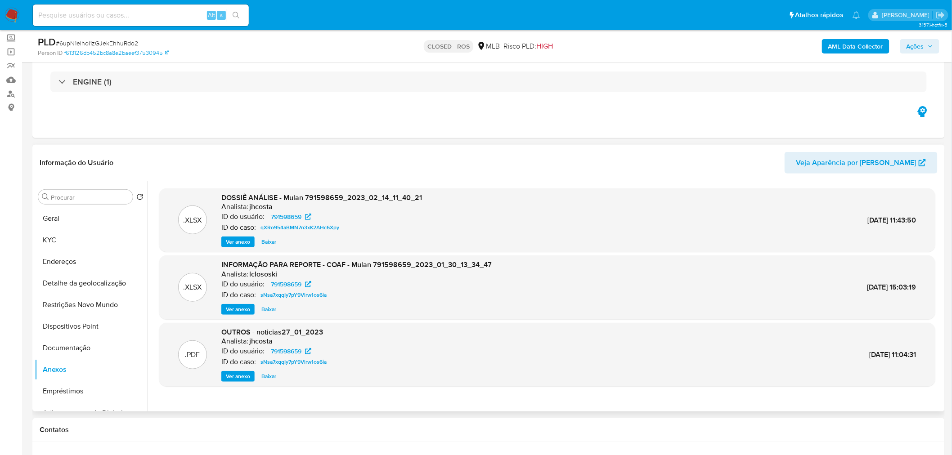
click at [233, 309] on span "Ver anexo" at bounding box center [238, 309] width 24 height 9
click at [233, 309] on div "Ver anexo Ver anexo Baixar" at bounding box center [356, 309] width 271 height 11
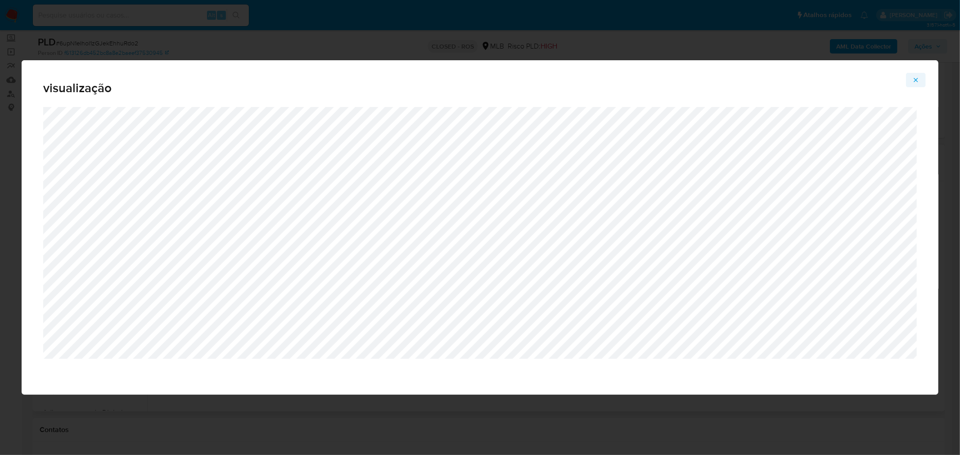
click at [915, 80] on icon "Attachment preview" at bounding box center [915, 80] width 7 height 7
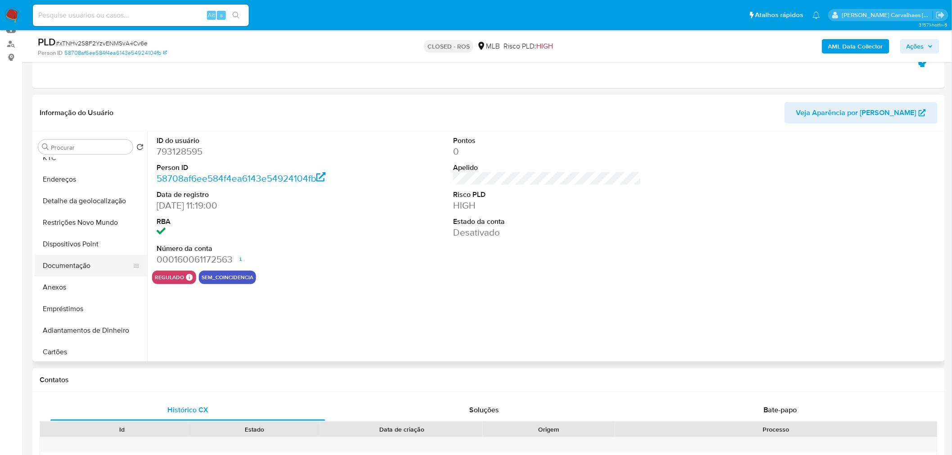
scroll to position [50, 0]
select select "10"
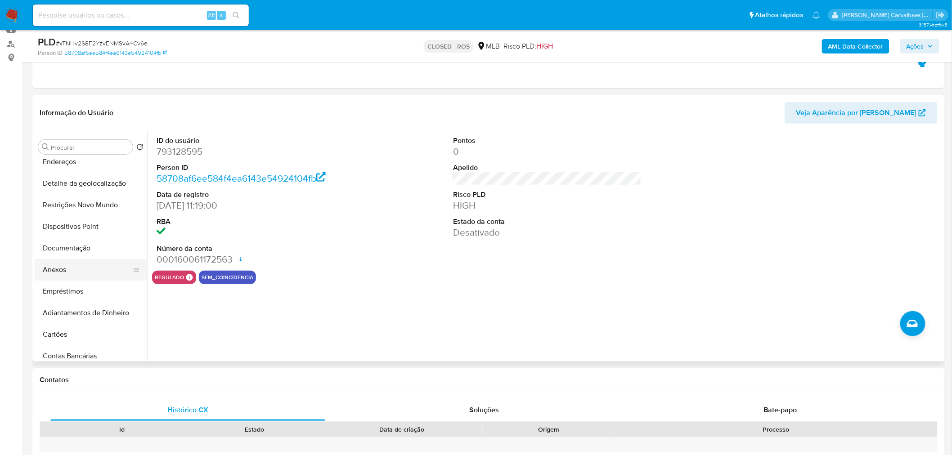
click at [69, 269] on button "Anexos" at bounding box center [87, 270] width 105 height 22
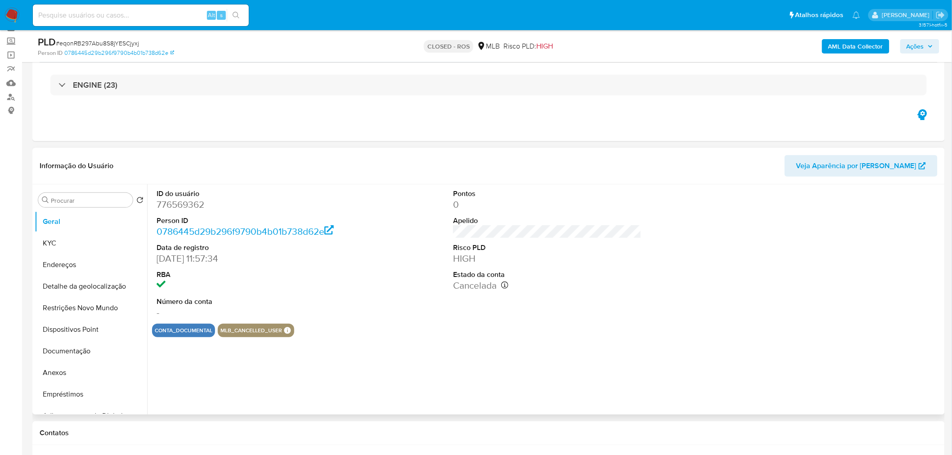
scroll to position [100, 0]
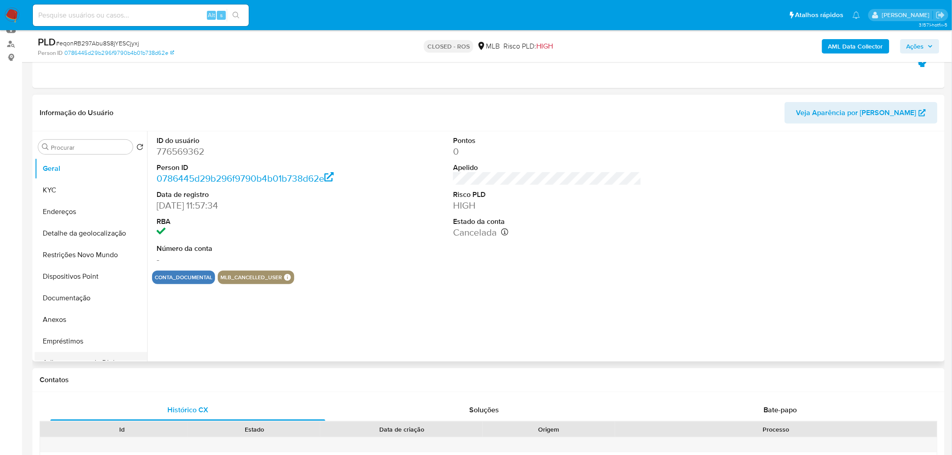
select select "10"
click at [46, 318] on button "Anexos" at bounding box center [87, 320] width 105 height 22
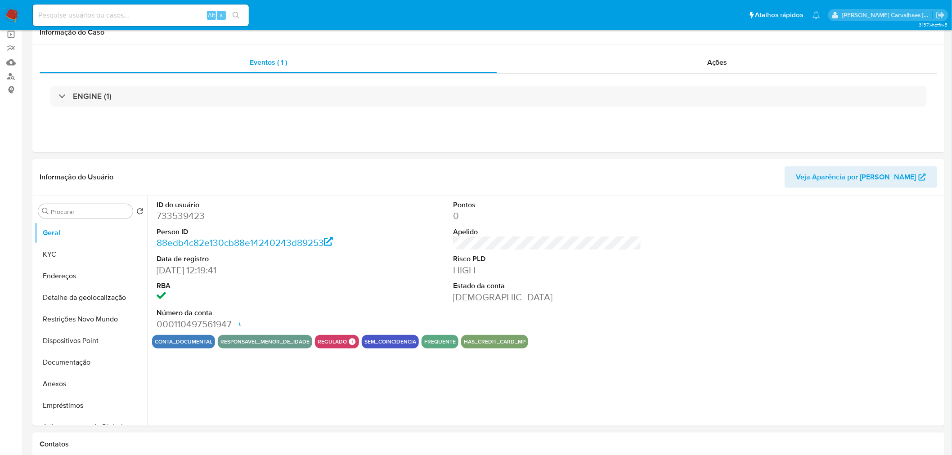
select select "10"
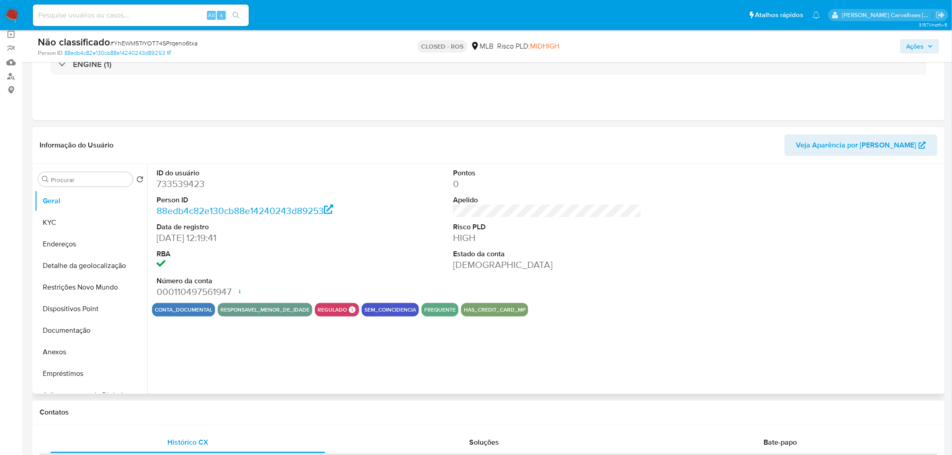
scroll to position [150, 0]
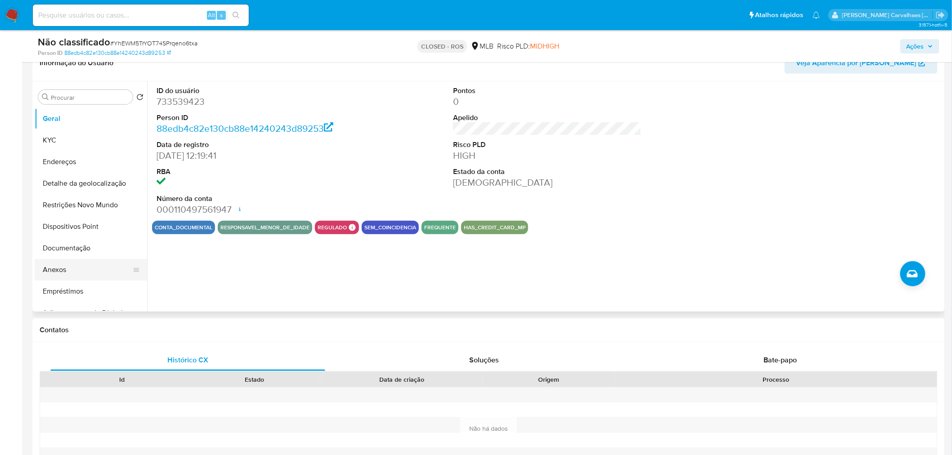
click at [78, 275] on button "Anexos" at bounding box center [87, 270] width 105 height 22
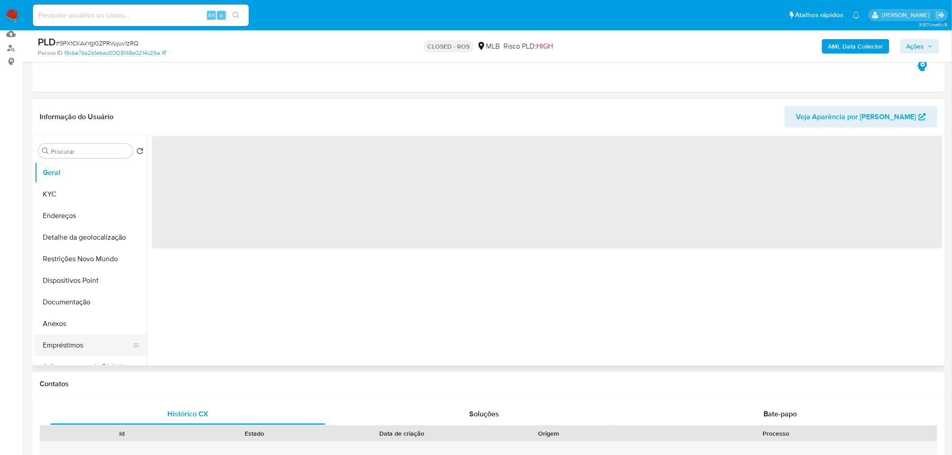
scroll to position [100, 0]
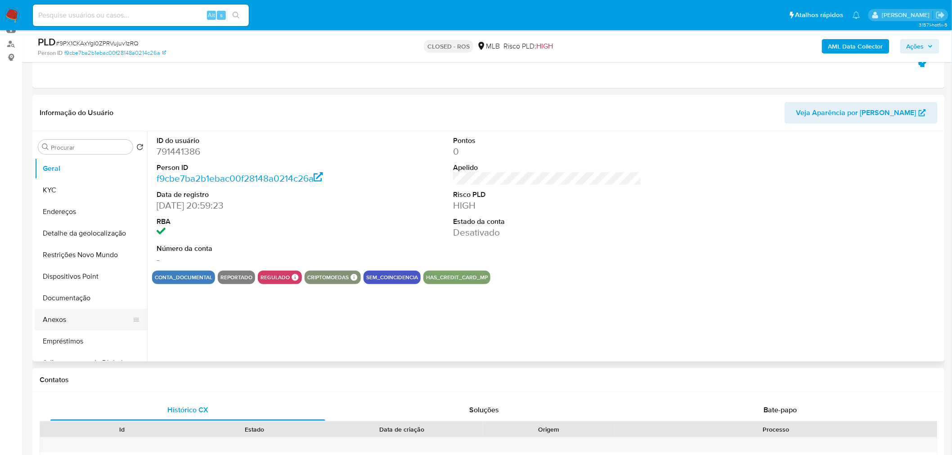
click at [73, 317] on button "Anexos" at bounding box center [87, 320] width 105 height 22
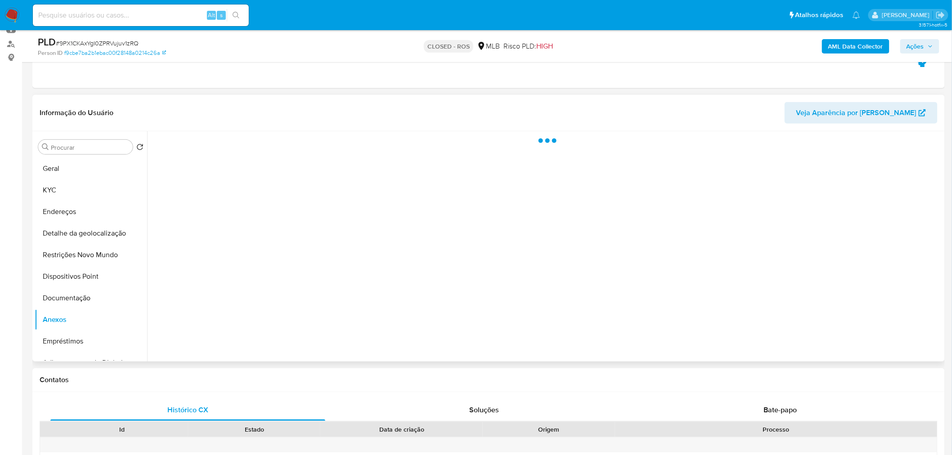
select select "10"
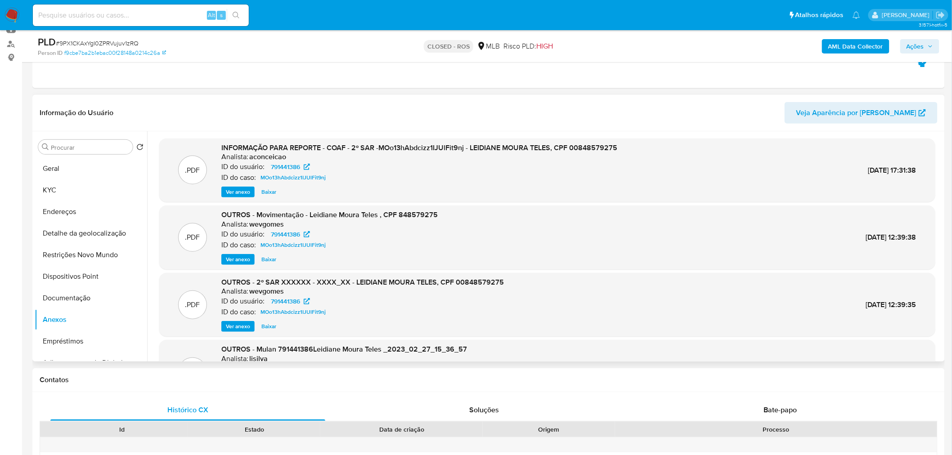
click at [245, 190] on span "Ver anexo" at bounding box center [238, 192] width 24 height 9
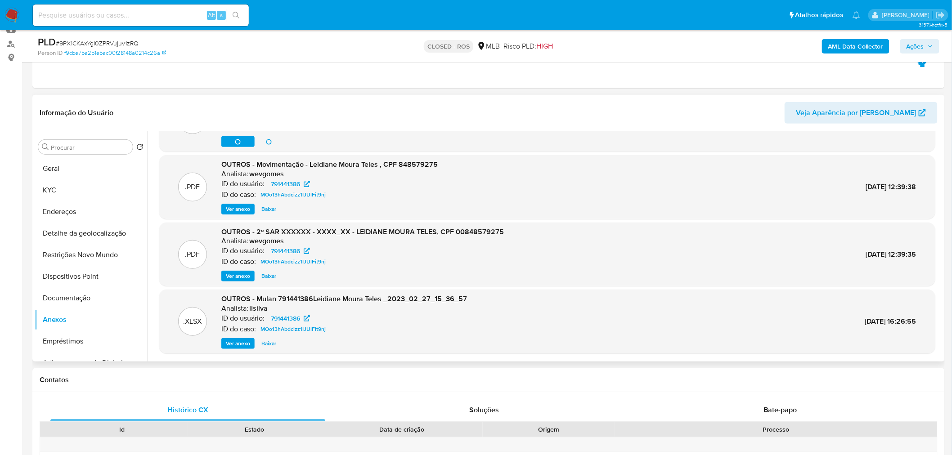
scroll to position [0, 0]
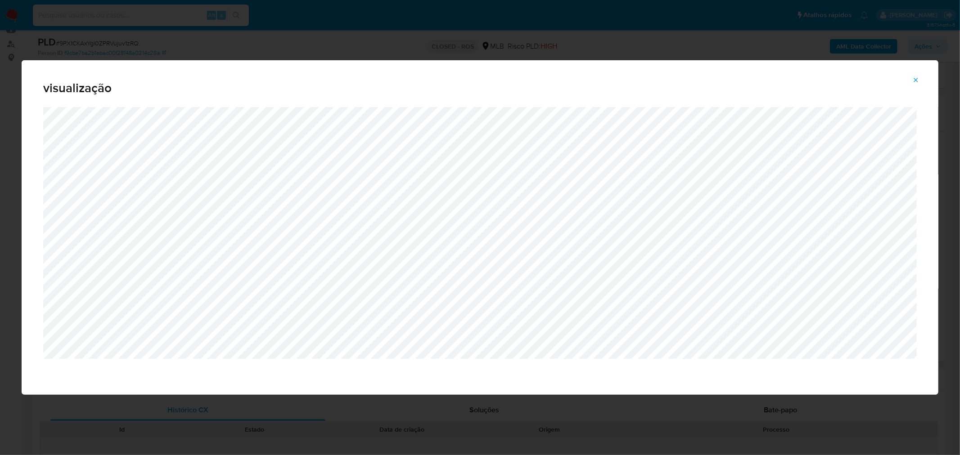
click at [917, 81] on icon "Attachment preview" at bounding box center [915, 80] width 7 height 7
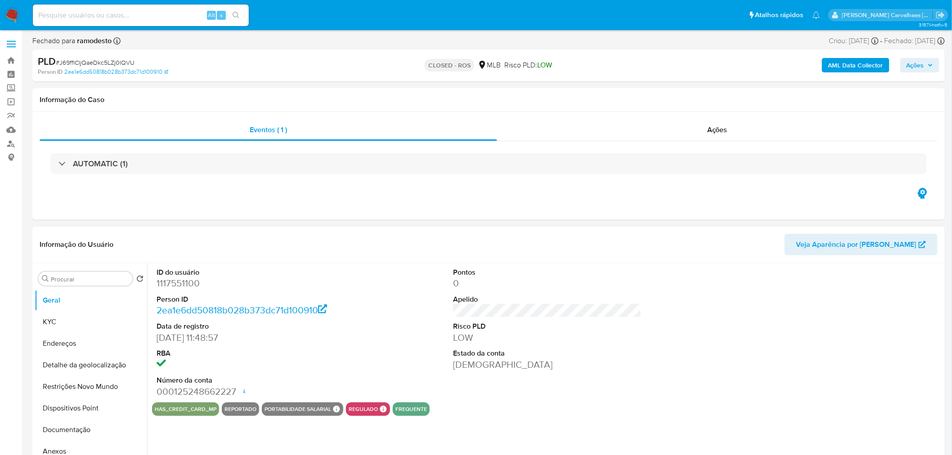
select select "10"
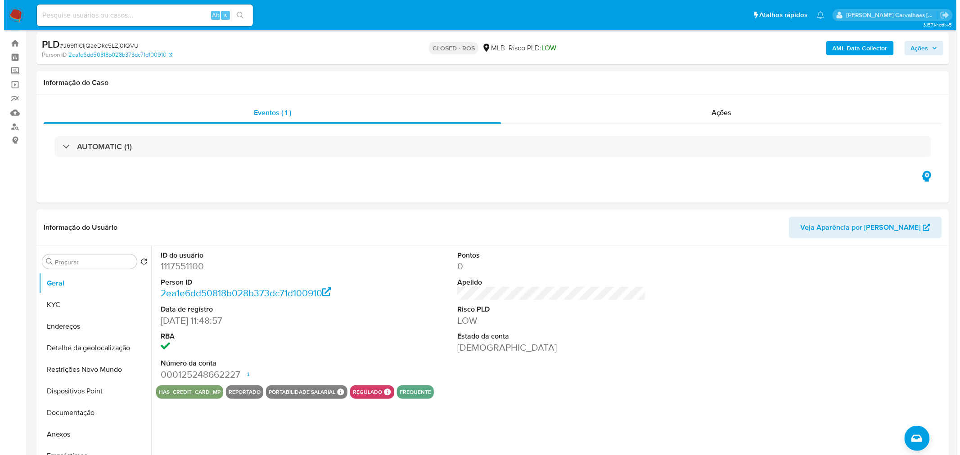
scroll to position [50, 0]
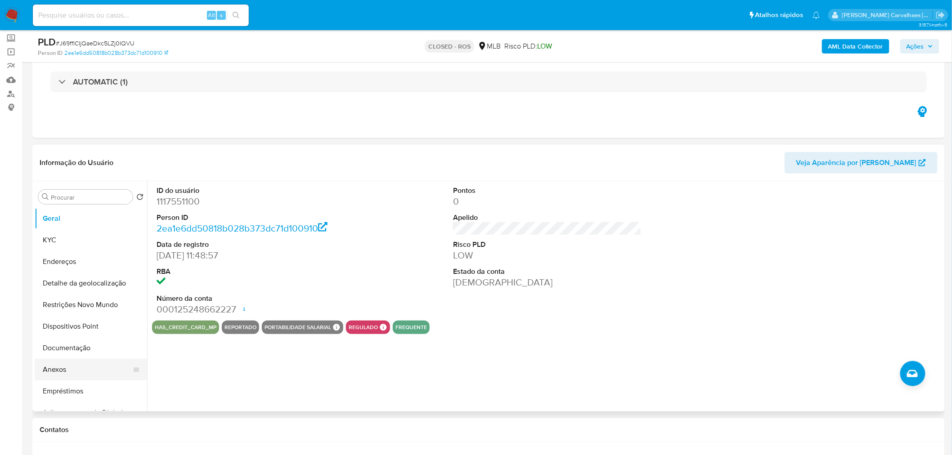
click at [68, 368] on button "Anexos" at bounding box center [87, 370] width 105 height 22
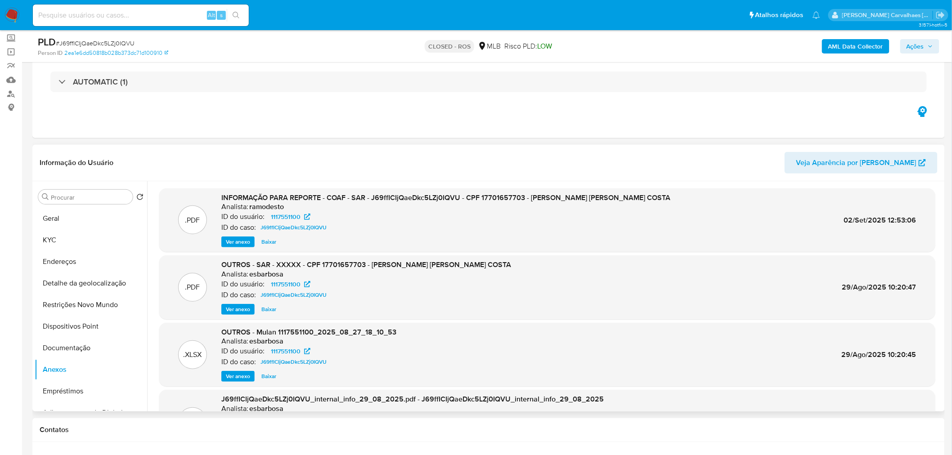
click at [241, 242] on span "Ver anexo" at bounding box center [238, 242] width 24 height 9
click at [241, 242] on div "Ver anexo Ver anexo Baixar" at bounding box center [445, 242] width 449 height 11
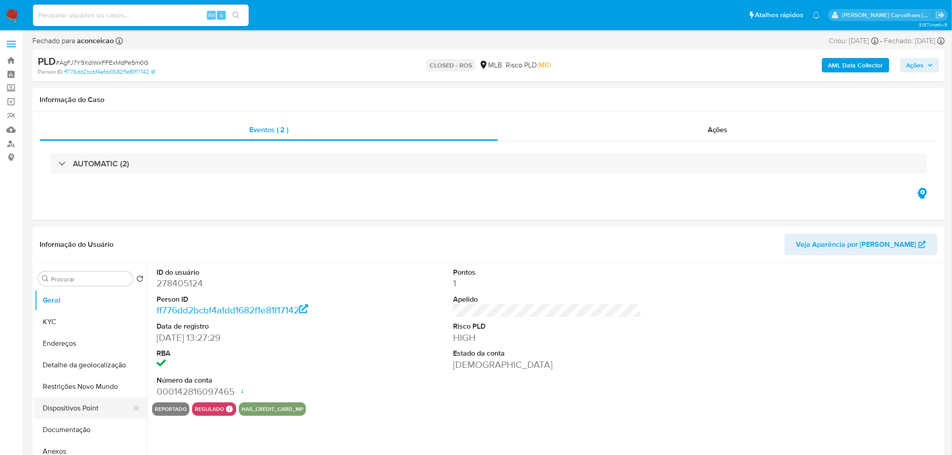
select select "10"
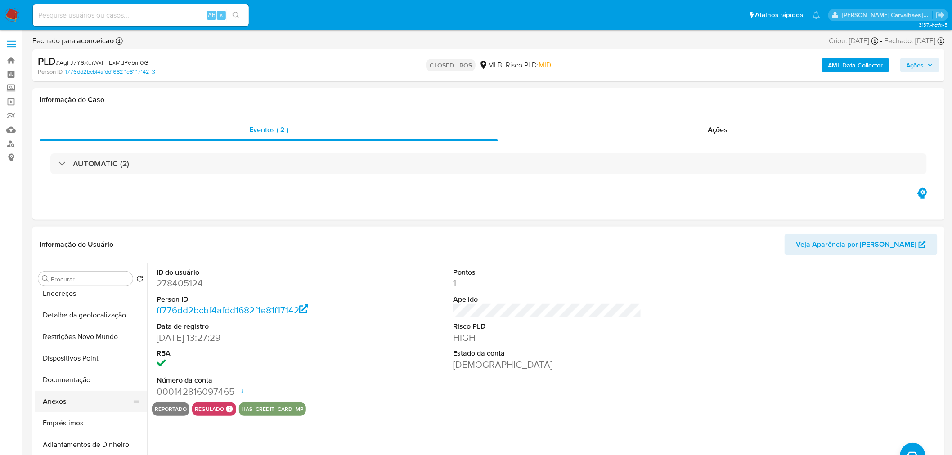
click at [67, 406] on button "Anexos" at bounding box center [87, 402] width 105 height 22
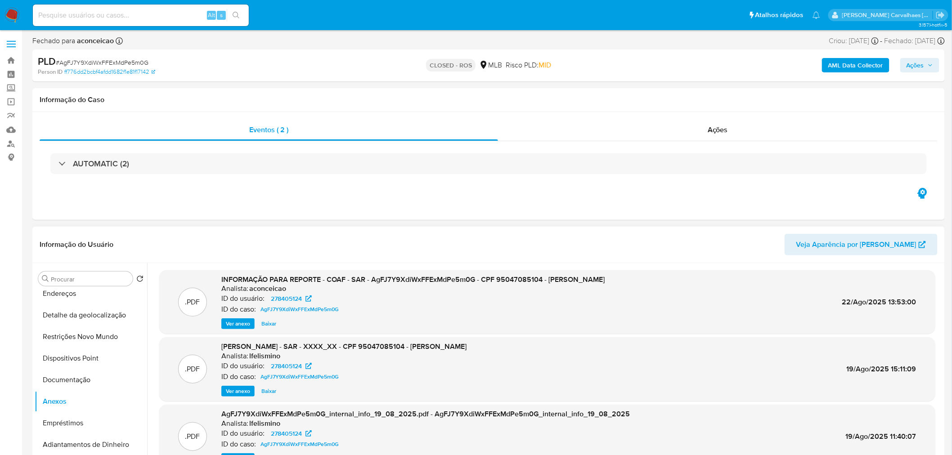
click at [239, 323] on span "Ver anexo" at bounding box center [238, 324] width 24 height 9
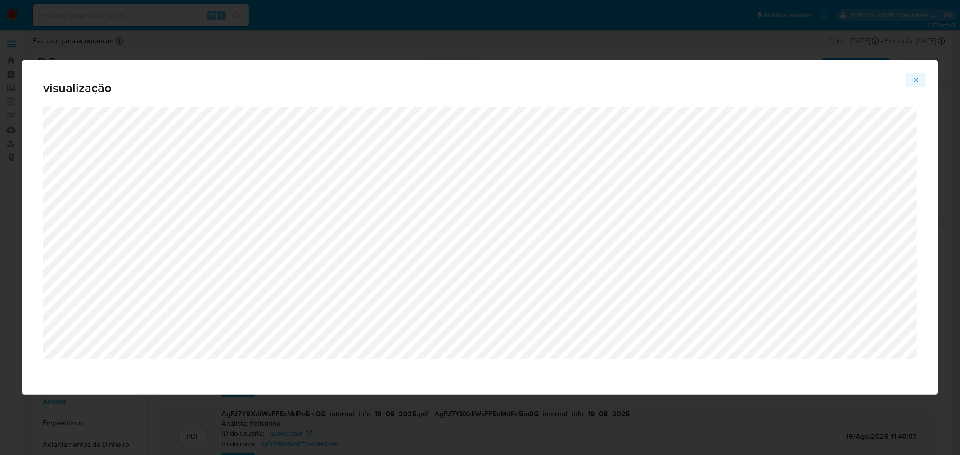
click at [919, 77] on icon "Attachment preview" at bounding box center [915, 80] width 7 height 7
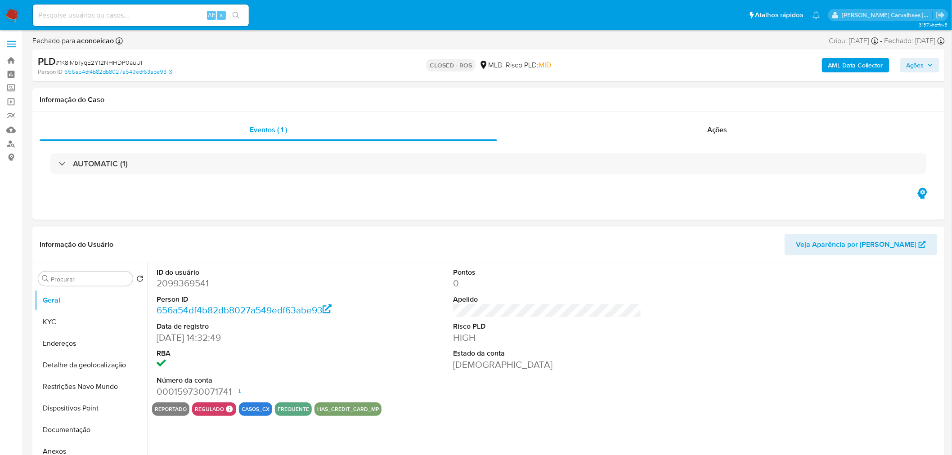
select select "10"
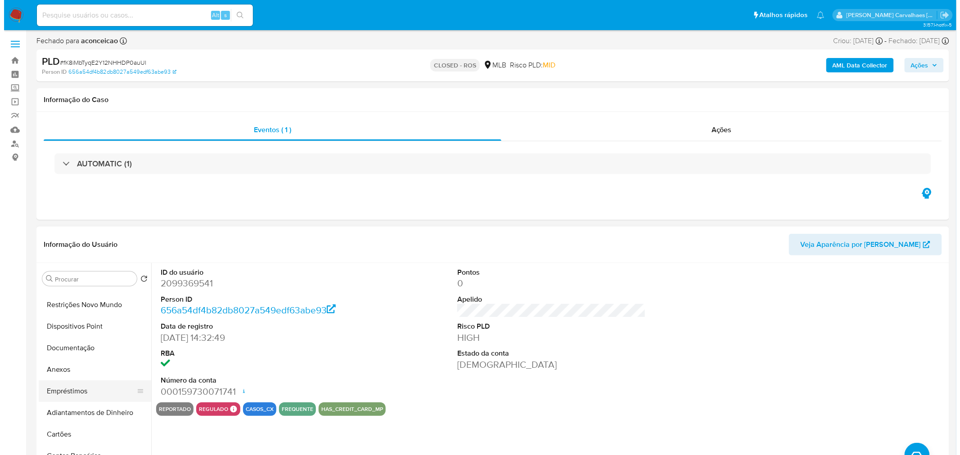
scroll to position [100, 0]
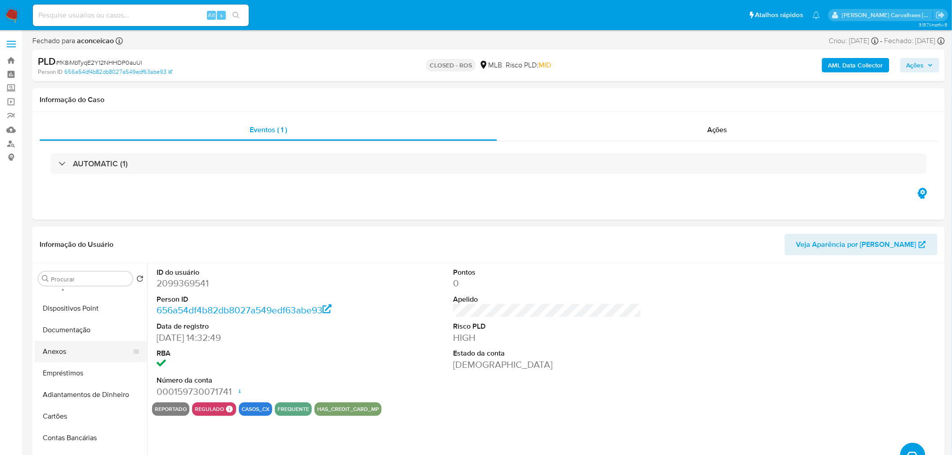
click at [74, 352] on button "Anexos" at bounding box center [87, 352] width 105 height 22
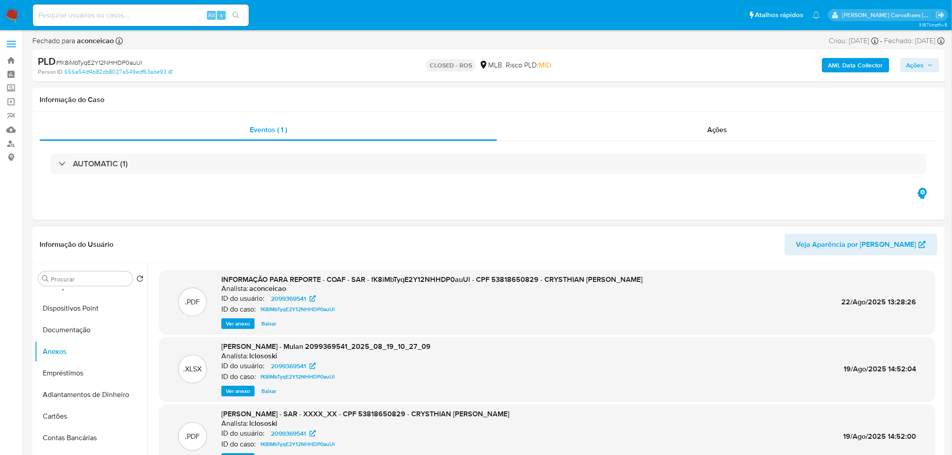
click at [241, 320] on span "Ver anexo" at bounding box center [238, 324] width 24 height 9
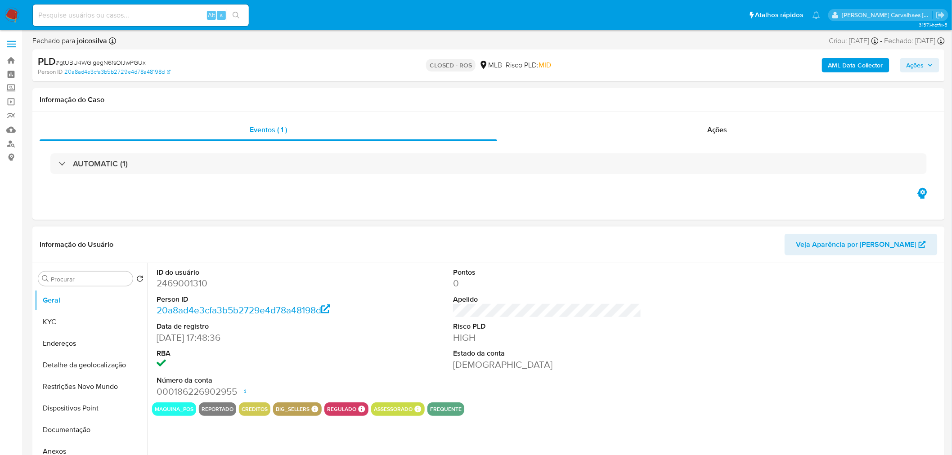
select select "10"
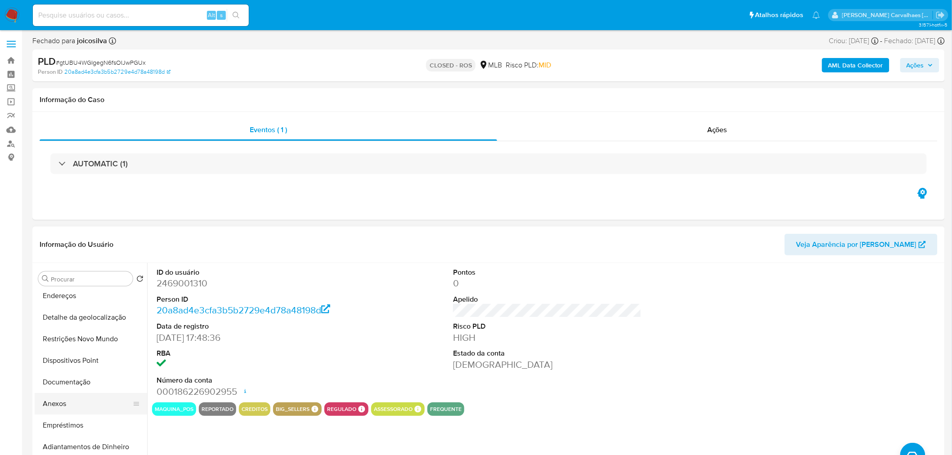
scroll to position [50, 0]
click at [76, 402] on button "Anexos" at bounding box center [87, 402] width 105 height 22
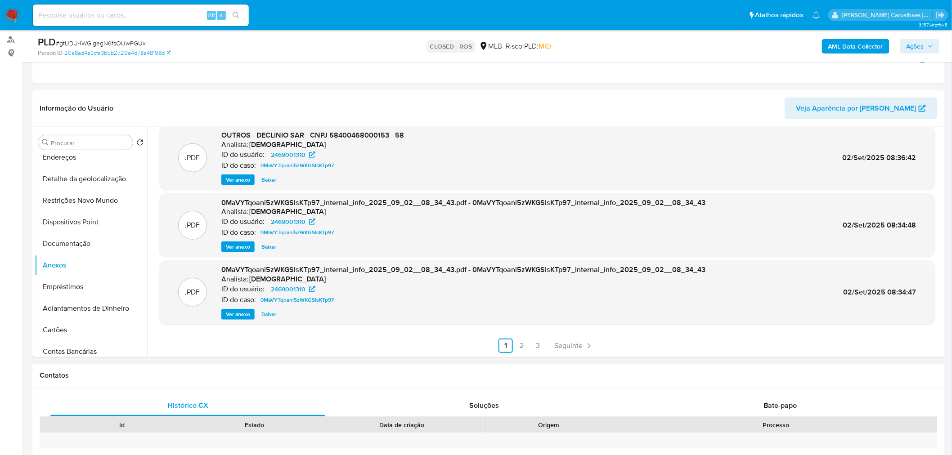
scroll to position [150, 0]
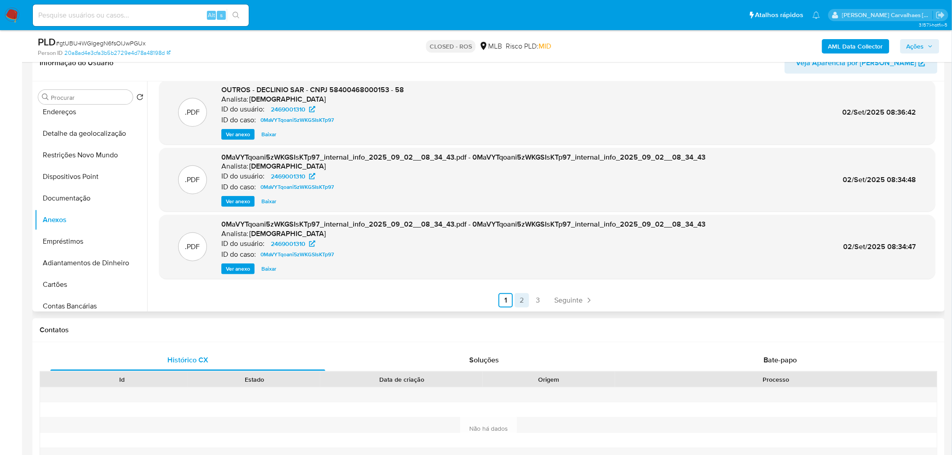
click at [519, 303] on link "2" at bounding box center [522, 300] width 14 height 14
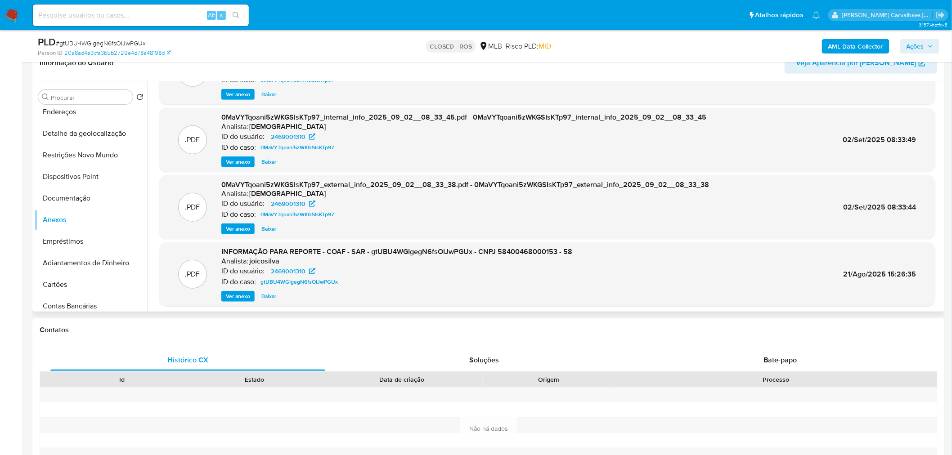
scroll to position [50, 0]
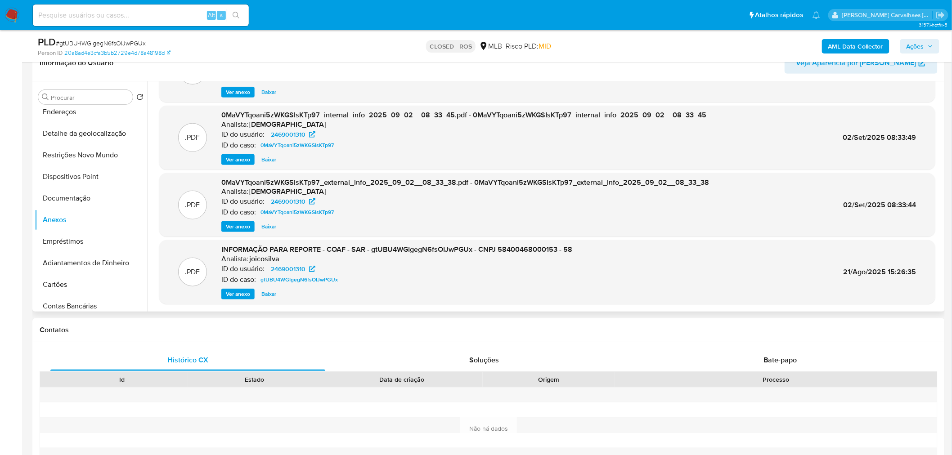
click at [226, 293] on span "Ver anexo" at bounding box center [238, 294] width 24 height 9
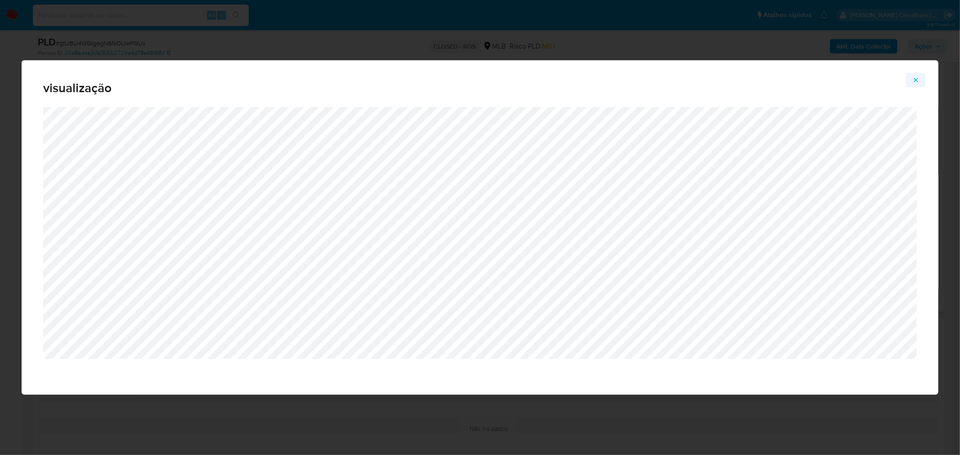
click at [914, 77] on icon "Attachment preview" at bounding box center [915, 80] width 7 height 7
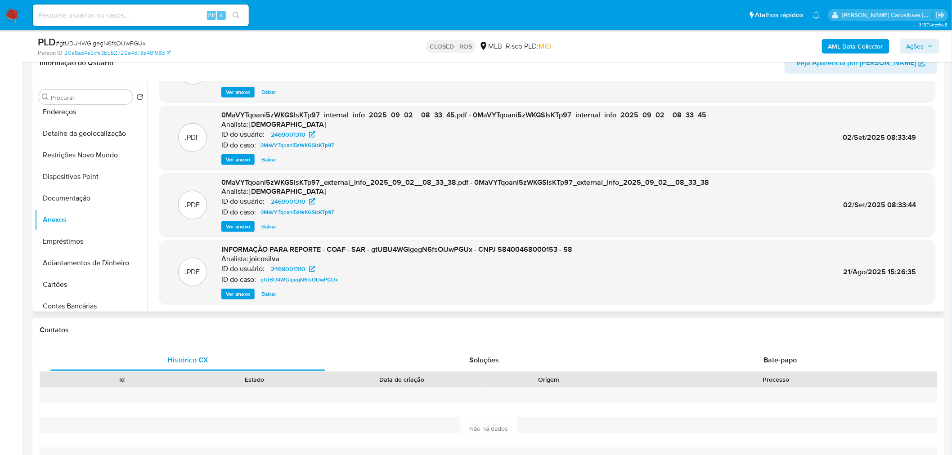
scroll to position [75, 0]
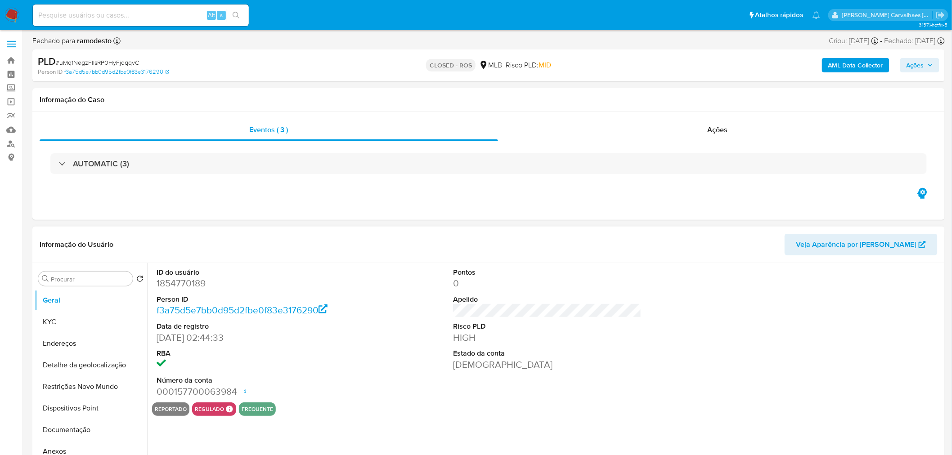
select select "10"
click at [87, 424] on button "Documentação" at bounding box center [87, 430] width 105 height 22
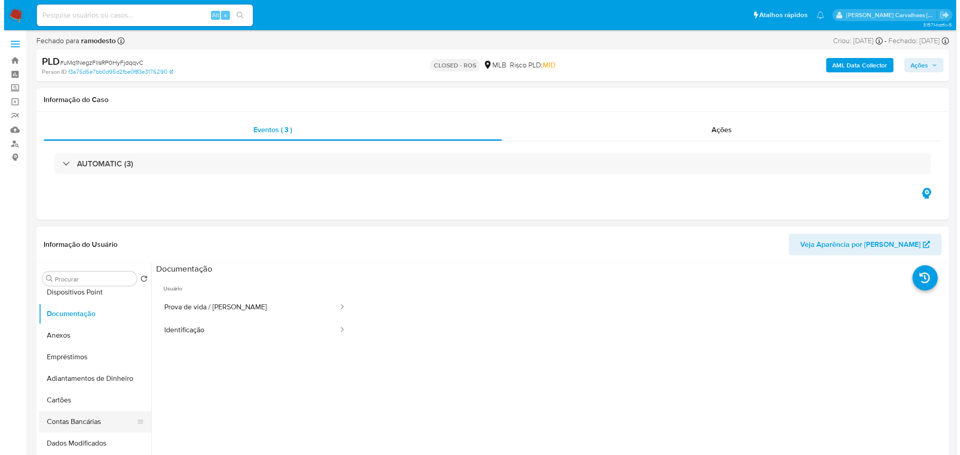
scroll to position [149, 0]
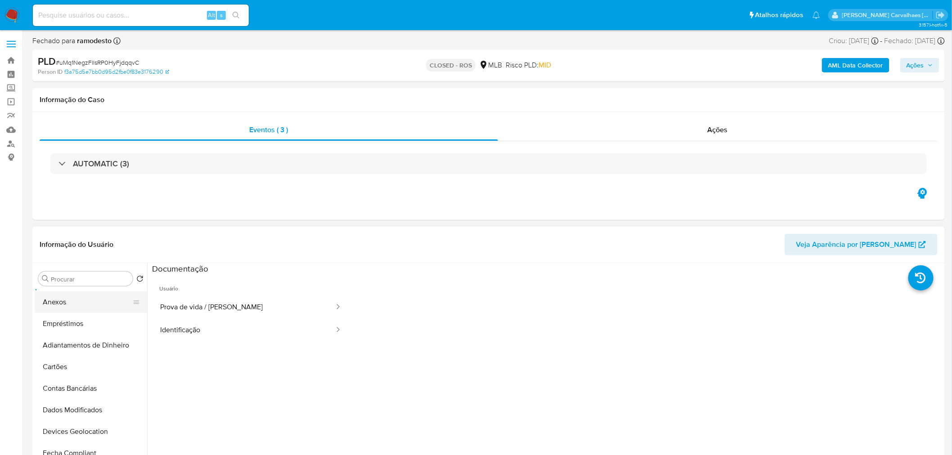
click at [80, 296] on button "Anexos" at bounding box center [87, 303] width 105 height 22
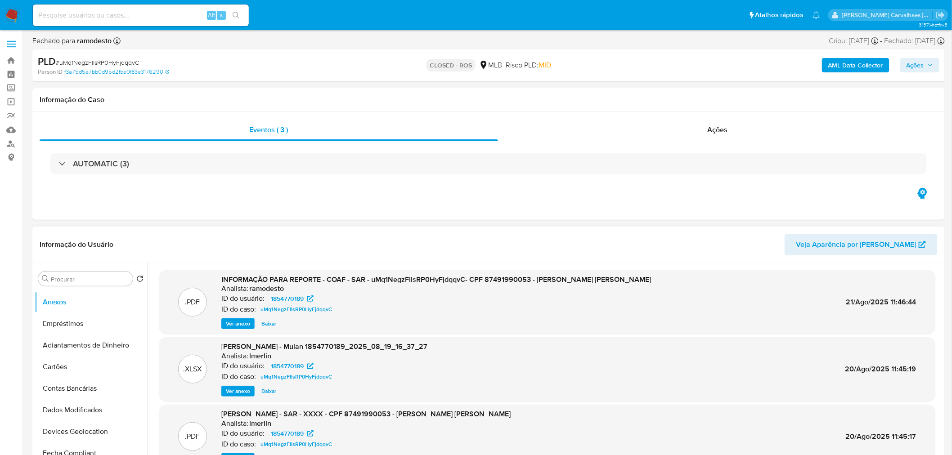
click at [240, 324] on span "Ver anexo" at bounding box center [238, 324] width 24 height 9
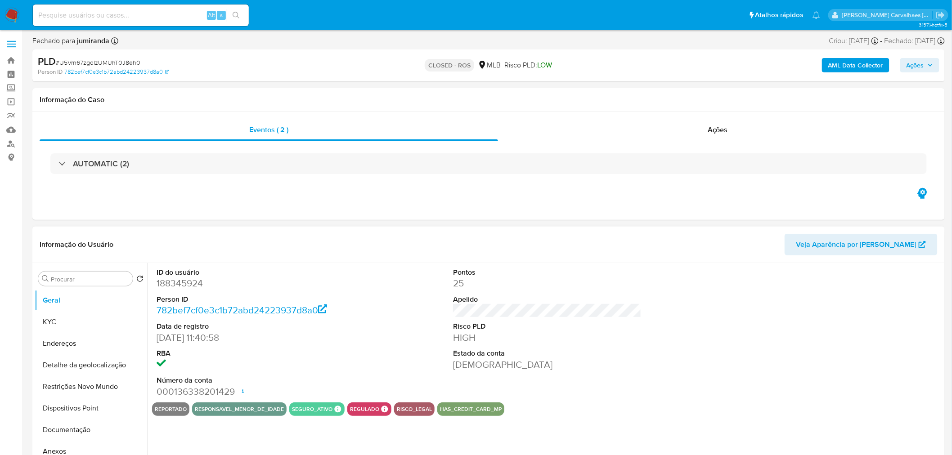
select select "10"
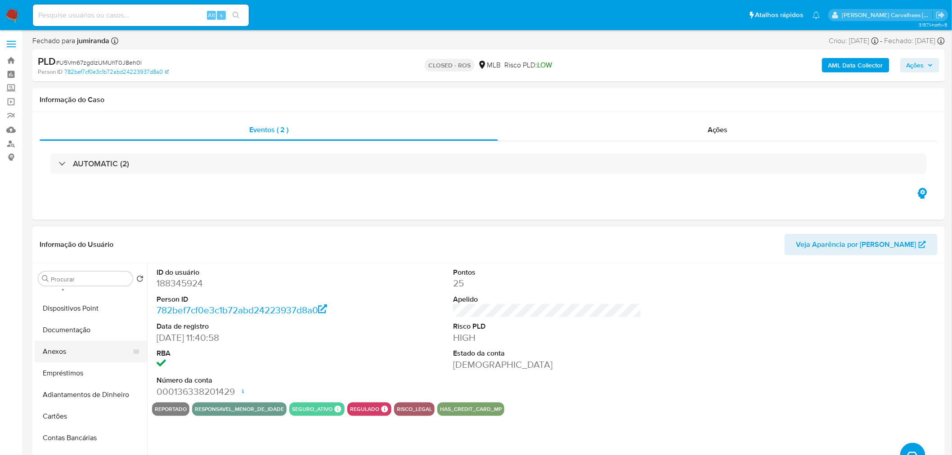
click at [72, 353] on button "Anexos" at bounding box center [87, 352] width 105 height 22
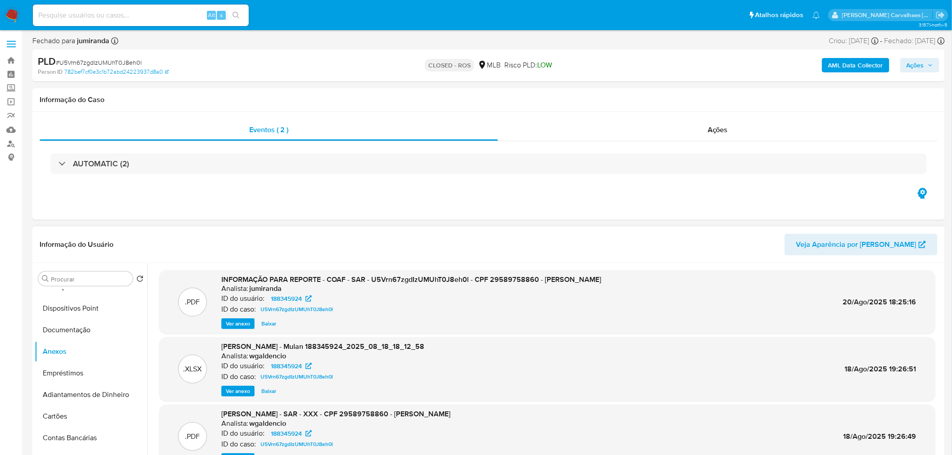
click at [241, 323] on span "Ver anexo" at bounding box center [238, 324] width 24 height 9
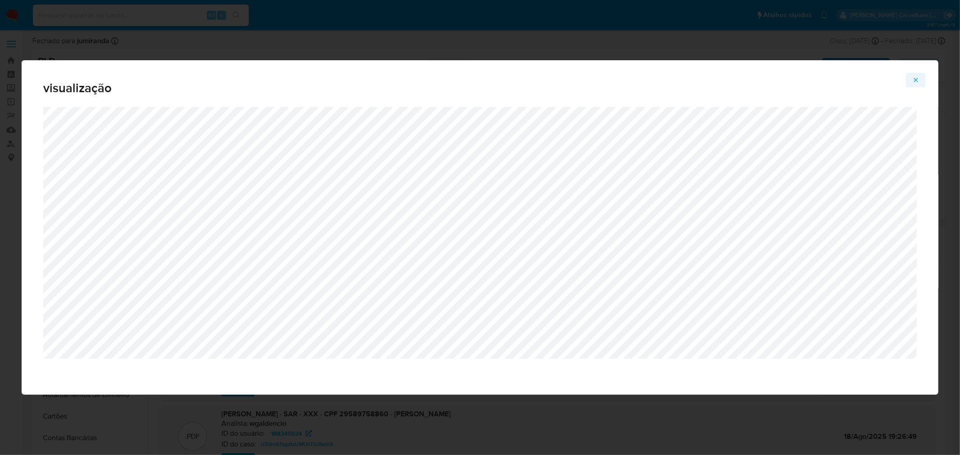
click at [916, 79] on icon "Attachment preview" at bounding box center [916, 80] width 4 height 4
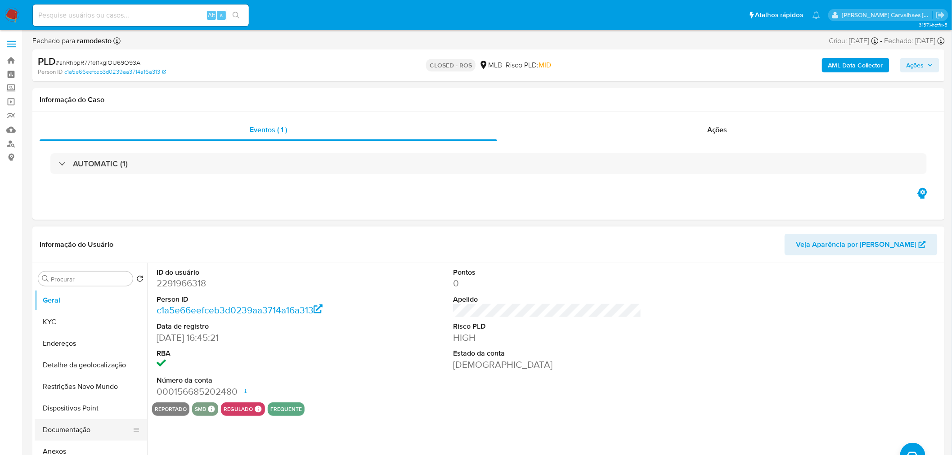
select select "10"
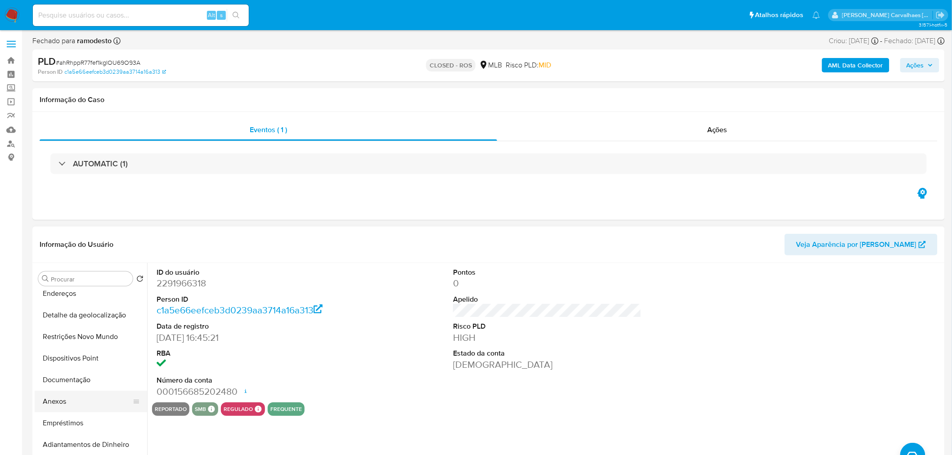
click at [73, 399] on button "Anexos" at bounding box center [87, 402] width 105 height 22
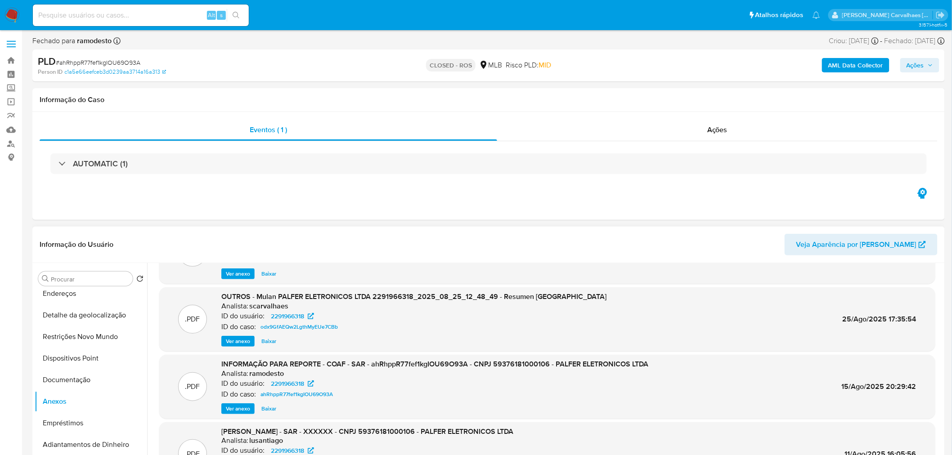
click at [244, 408] on span "Ver anexo" at bounding box center [238, 409] width 24 height 9
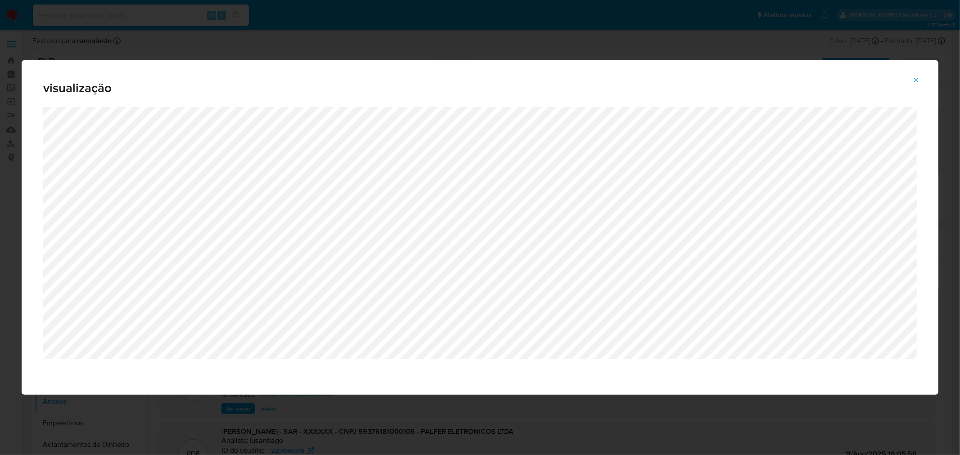
click at [915, 81] on icon "Attachment preview" at bounding box center [915, 80] width 7 height 7
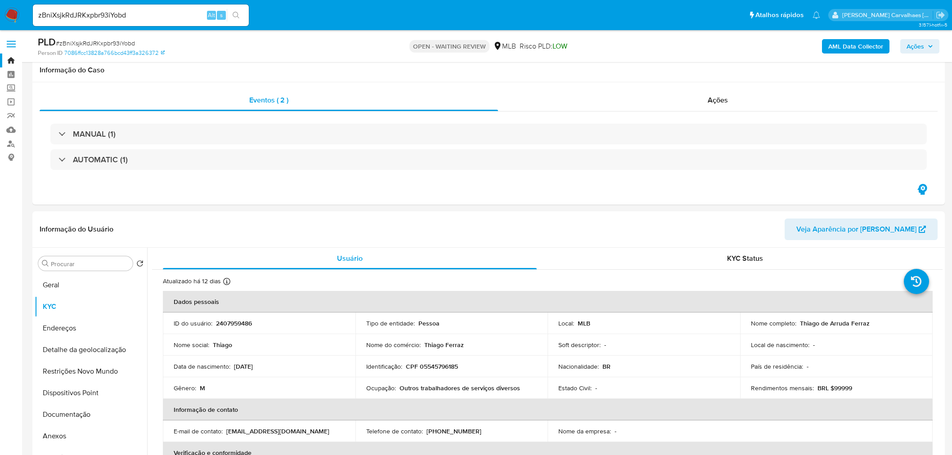
select select "10"
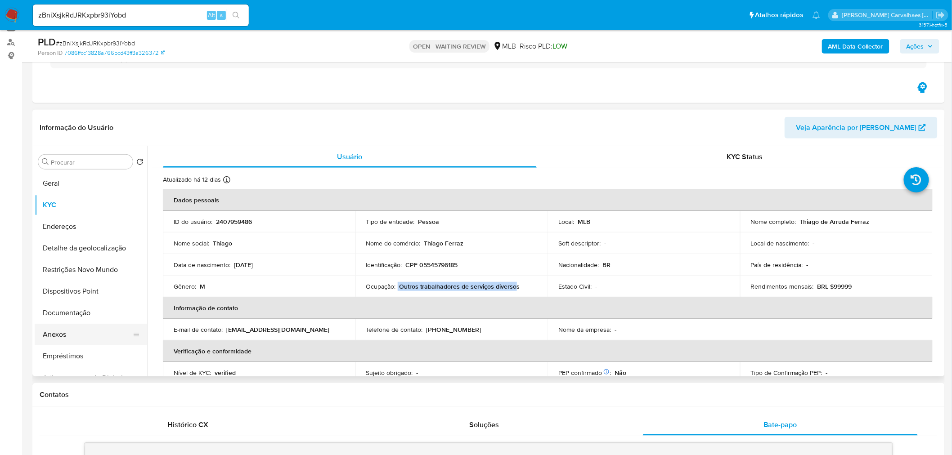
click at [66, 333] on button "Anexos" at bounding box center [87, 335] width 105 height 22
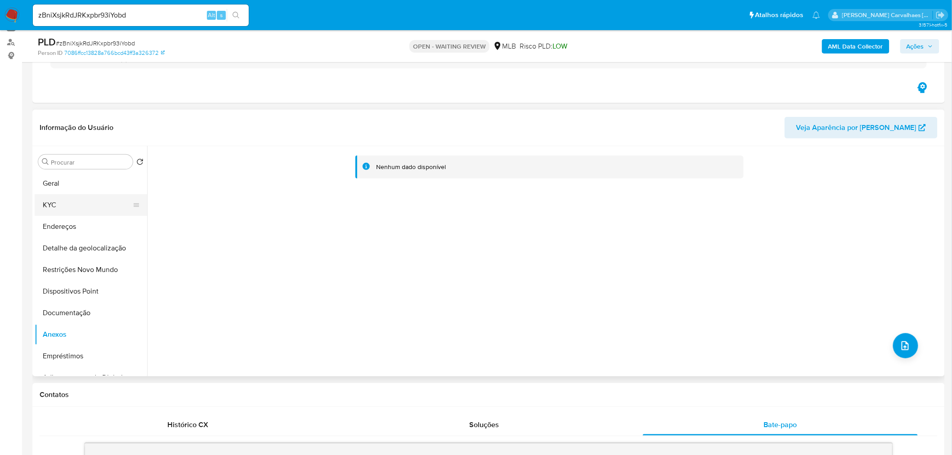
click at [82, 198] on button "KYC" at bounding box center [87, 205] width 105 height 22
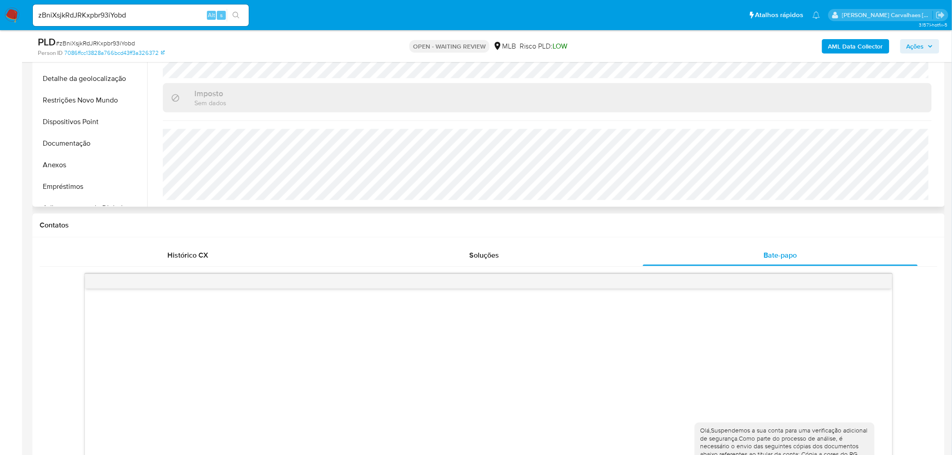
scroll to position [152, 0]
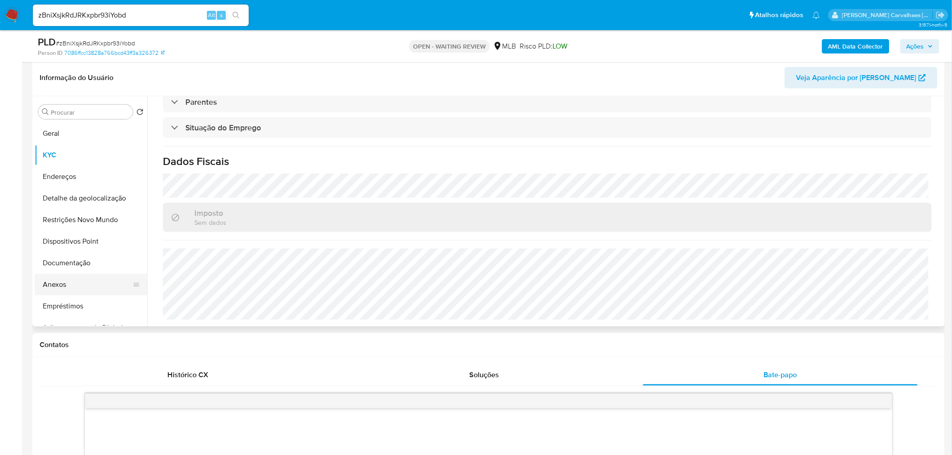
click at [61, 284] on button "Anexos" at bounding box center [87, 285] width 105 height 22
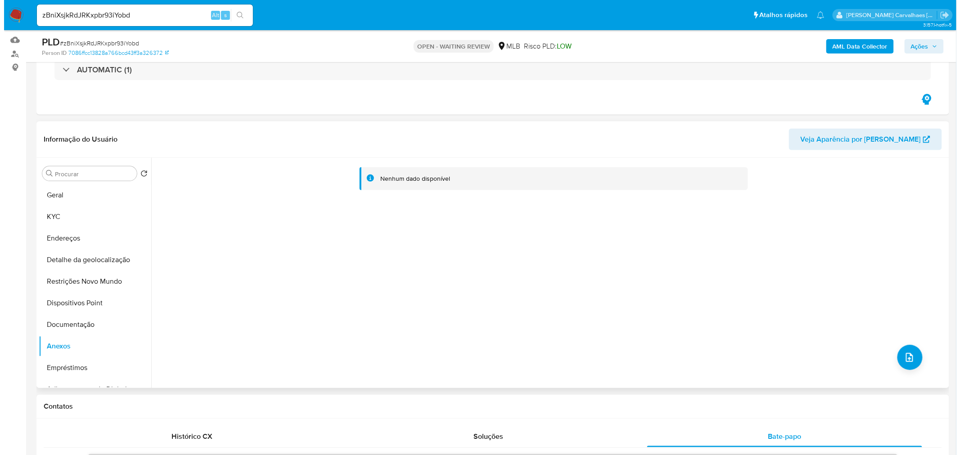
scroll to position [200, 0]
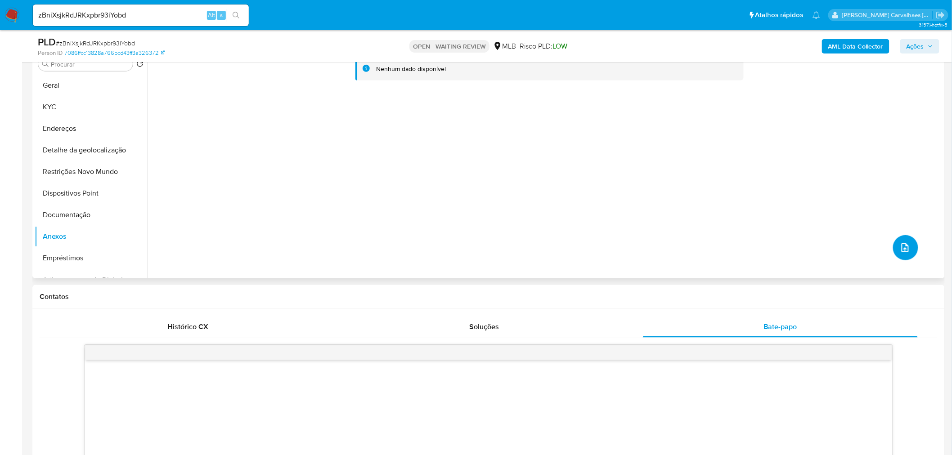
click at [900, 248] on icon "upload-file" at bounding box center [905, 248] width 11 height 11
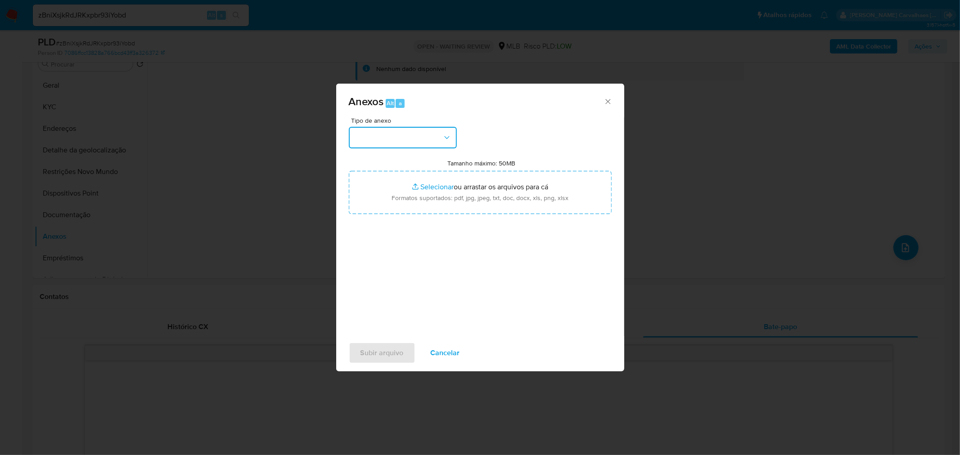
click at [402, 139] on button "button" at bounding box center [403, 138] width 108 height 22
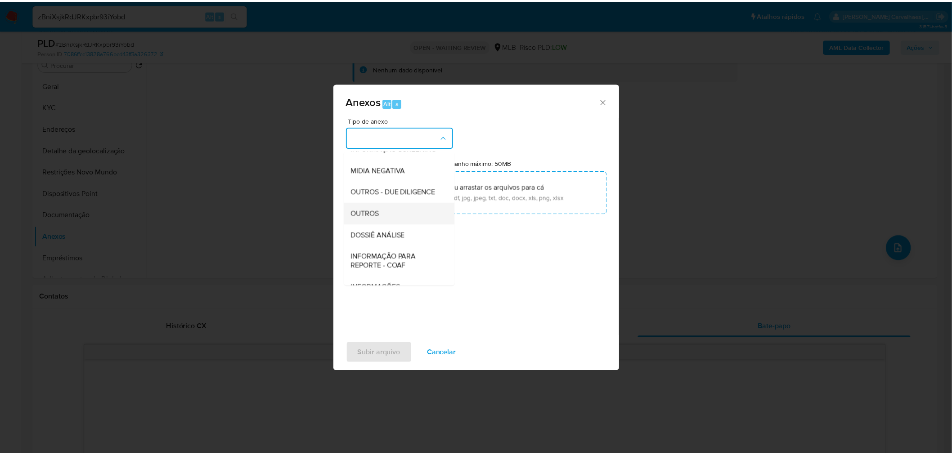
scroll to position [100, 0]
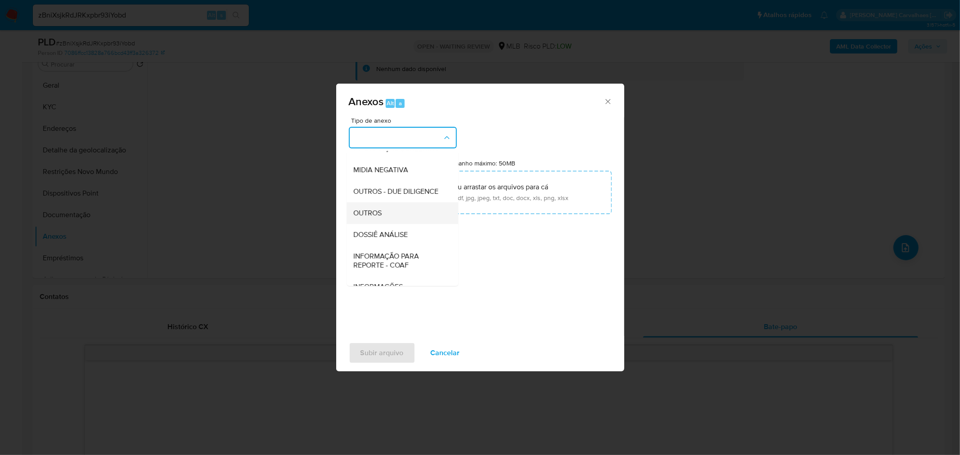
click at [381, 217] on span "OUTROS" at bounding box center [368, 212] width 28 height 9
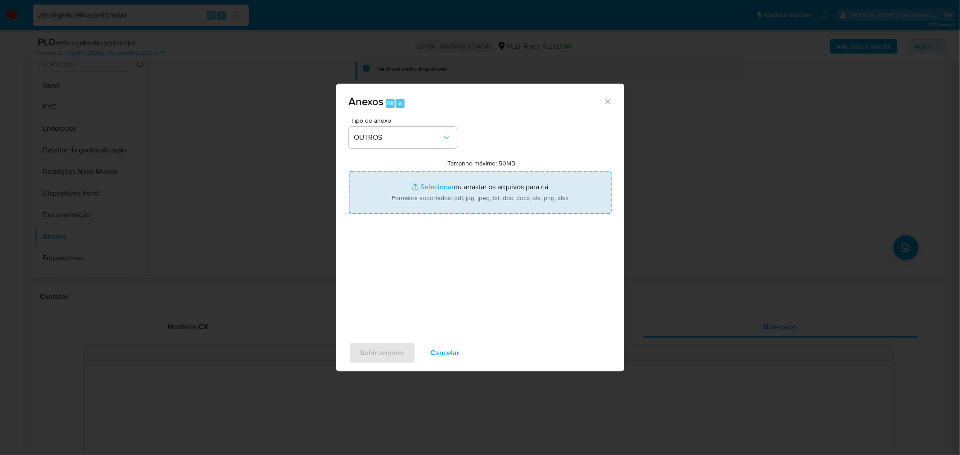
click at [428, 188] on input "Tamanho máximo: 50MB Selecionar arquivos" at bounding box center [480, 192] width 263 height 43
type input "C:\fakepath\SAR - xxxx - CPF 05545796185 - THIAGO DE ARRUDA FERRAZ.pdf"
click at [424, 186] on input "Tamanho máximo: 50MB Selecionar arquivos" at bounding box center [480, 192] width 263 height 43
type input "C:\fakepath\Mulan Thiago de Arruda Ferraz 2407959486_2025_08_27_16_41_39 - Tabl…"
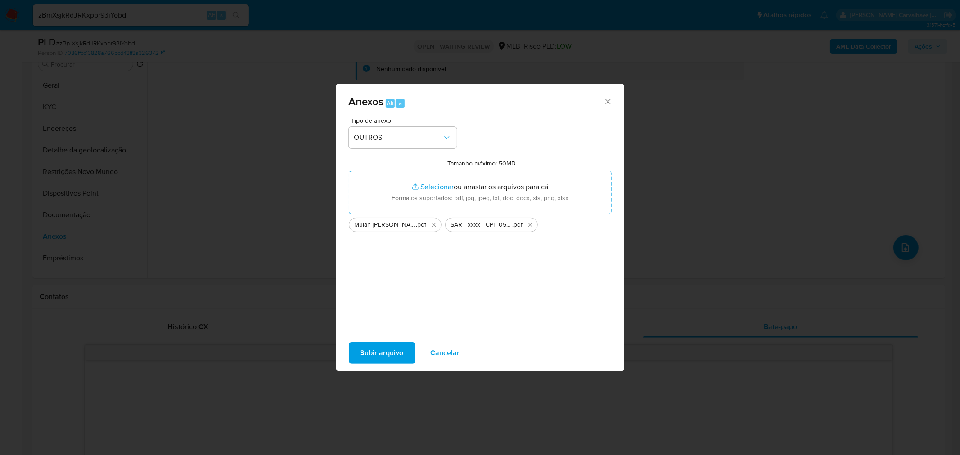
click at [381, 357] on span "Subir arquivo" at bounding box center [382, 353] width 43 height 20
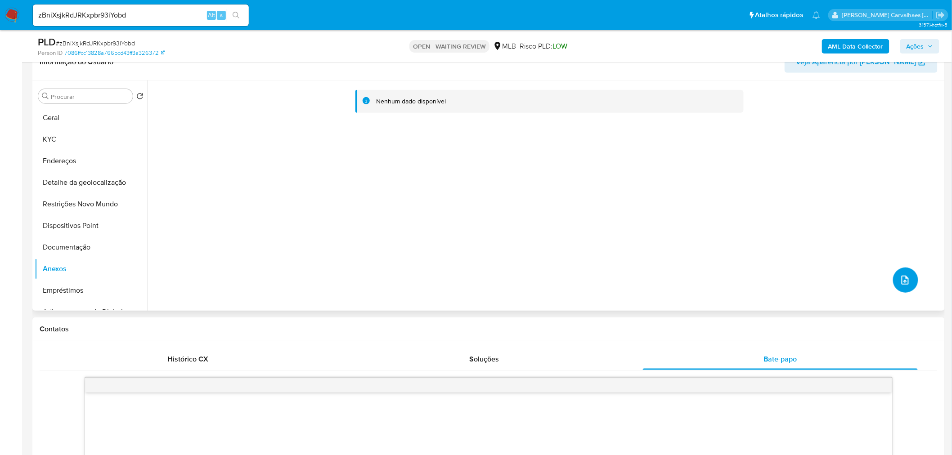
scroll to position [150, 0]
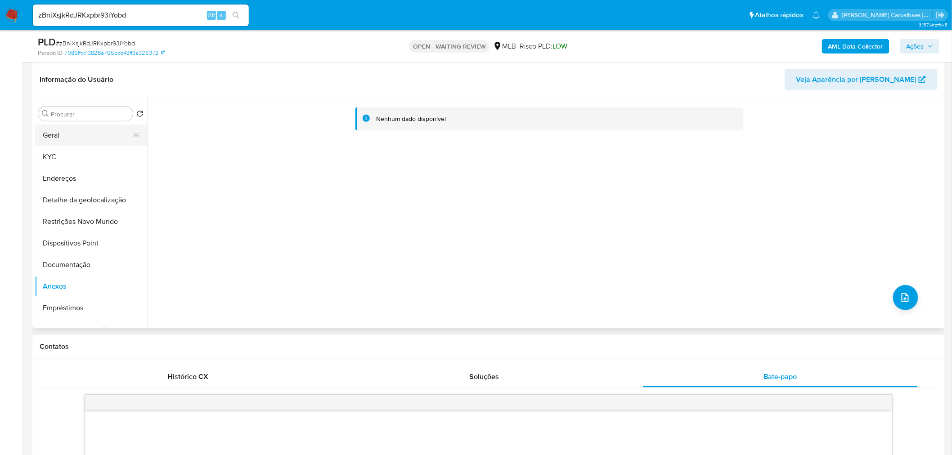
click at [78, 138] on button "Geral" at bounding box center [87, 136] width 105 height 22
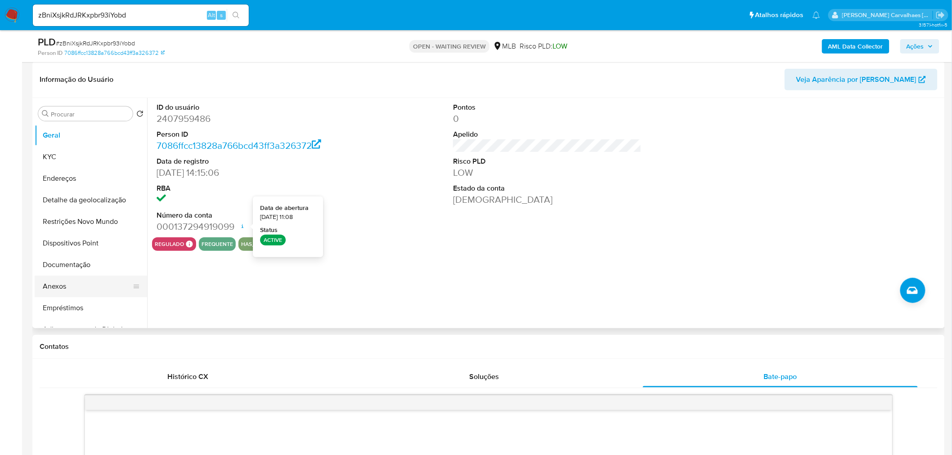
click at [95, 286] on button "Anexos" at bounding box center [87, 287] width 105 height 22
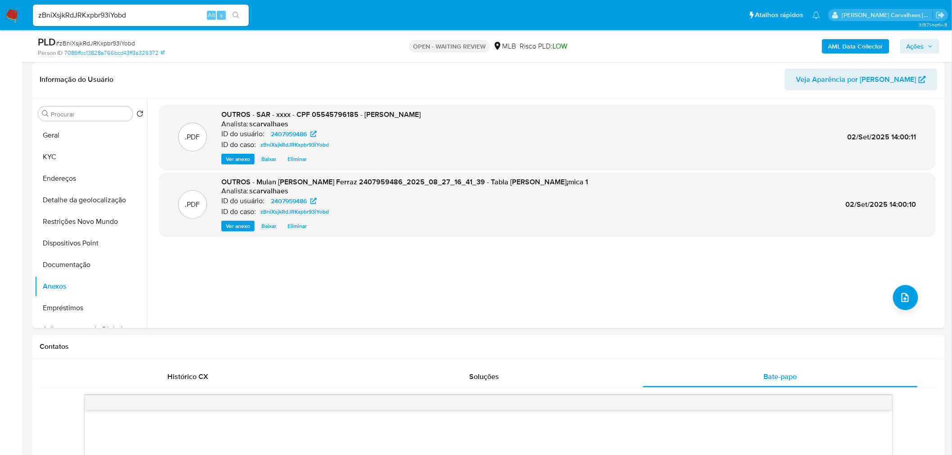
click at [912, 48] on span "Ações" at bounding box center [916, 46] width 18 height 14
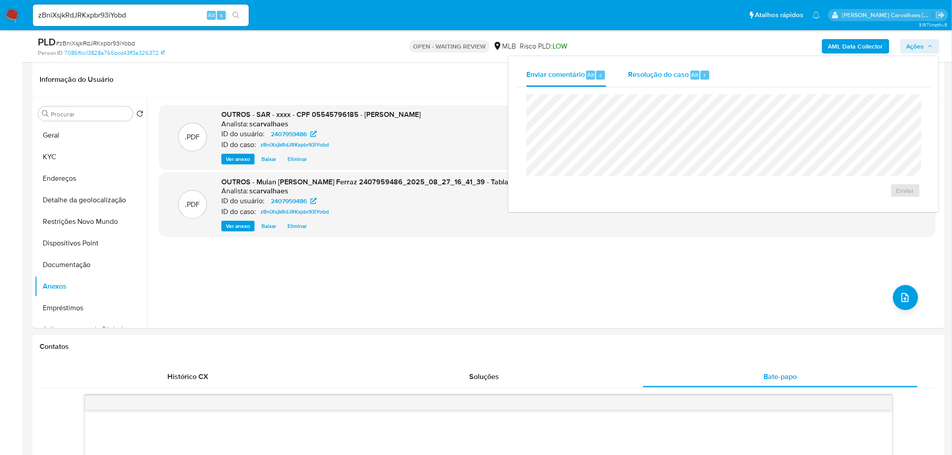
click at [672, 72] on span "Resolução do caso" at bounding box center [658, 74] width 61 height 10
click at [448, 50] on p "OPEN - WAITING REVIEW" at bounding box center [450, 46] width 80 height 13
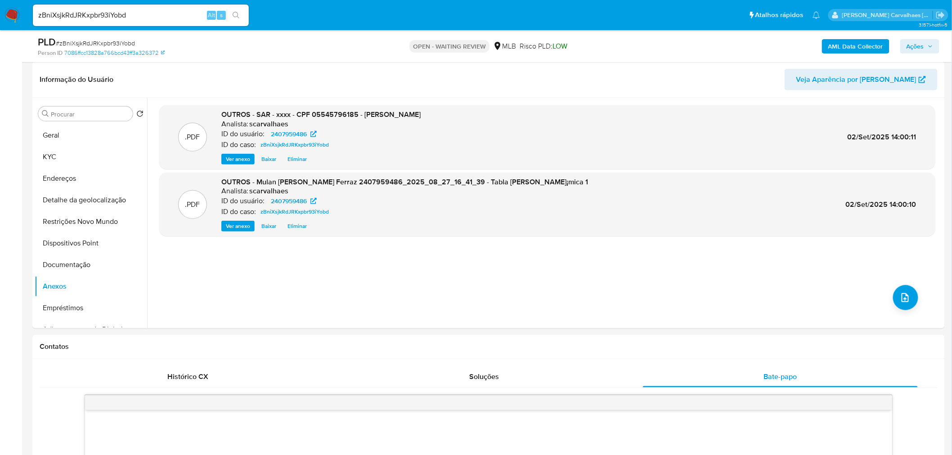
click at [933, 44] on icon "button" at bounding box center [930, 46] width 5 height 5
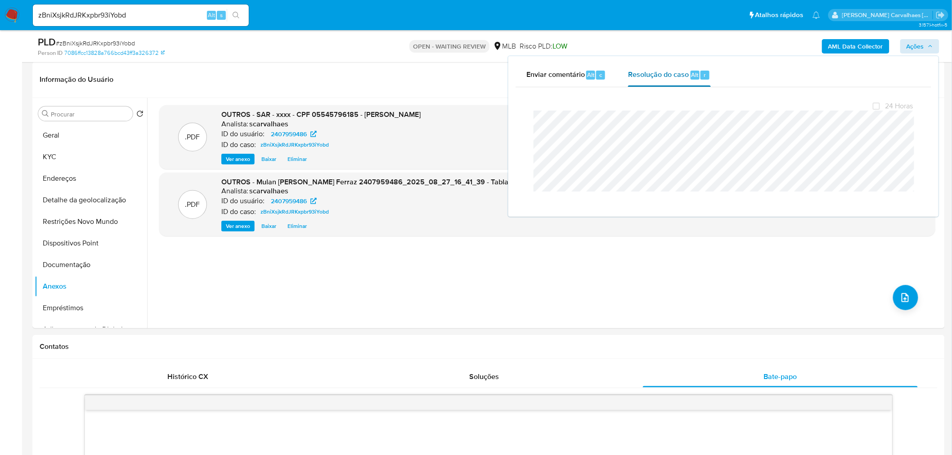
click at [679, 75] on span "Resolução do caso" at bounding box center [658, 74] width 61 height 10
click at [439, 272] on div ".PDF OUTROS - SAR - xxxx - CPF 05545796185 - THIAGO DE ARRUDA FERRAZ Analista: …" at bounding box center [547, 213] width 776 height 216
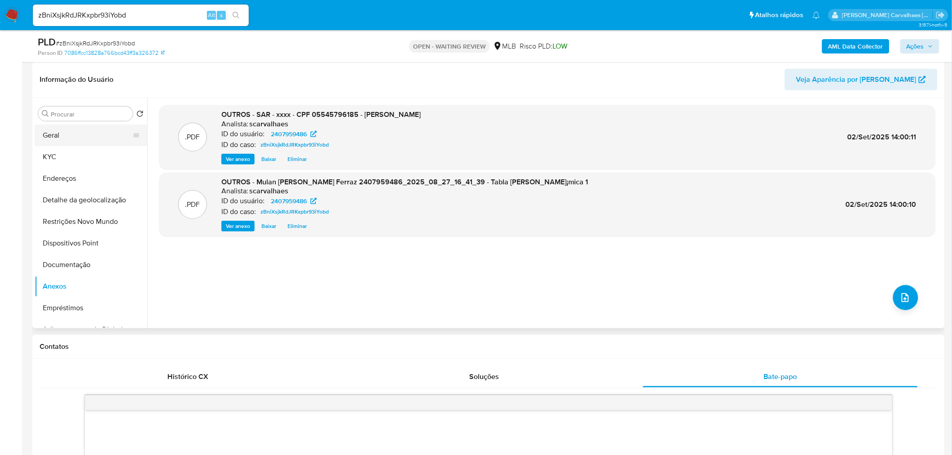
click at [68, 140] on button "Geral" at bounding box center [87, 136] width 105 height 22
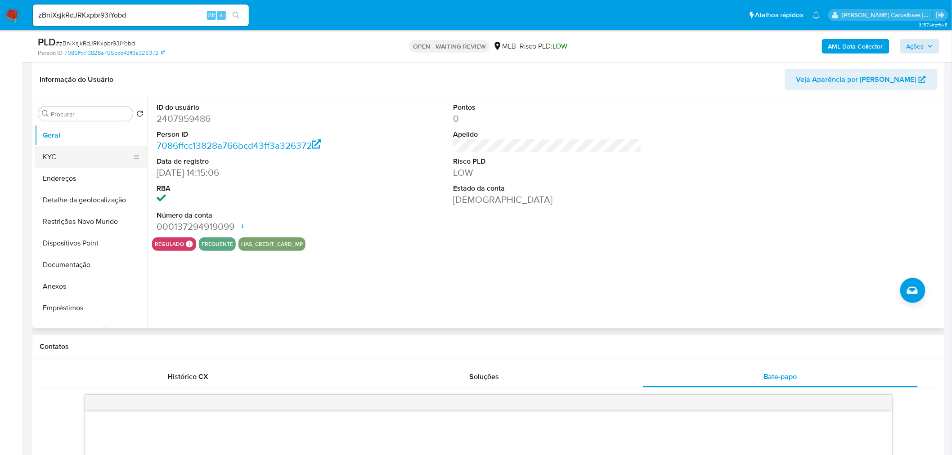
click at [59, 159] on button "KYC" at bounding box center [87, 157] width 105 height 22
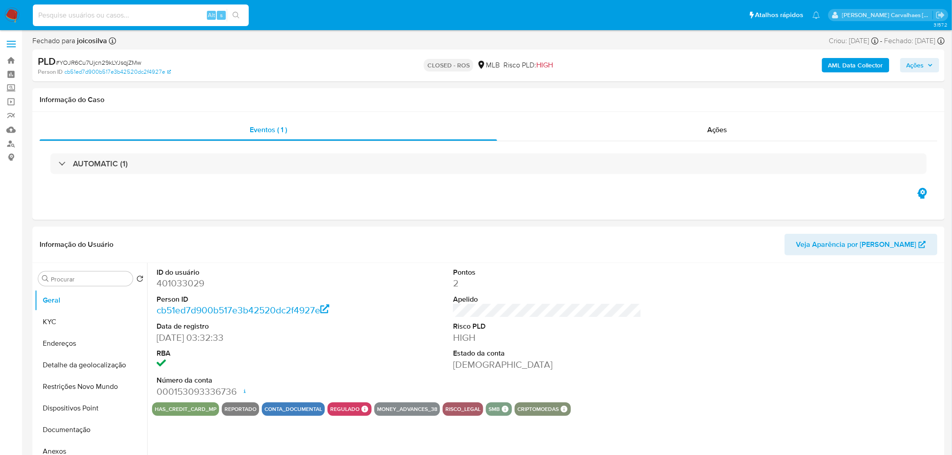
drag, startPoint x: 101, startPoint y: 8, endPoint x: 96, endPoint y: 18, distance: 11.1
select select "10"
paste input "zBniXsjkRdJRKxpbr93iYobd"
type input "zBniXsjkRdJRKxpbr93iYobd"
click at [233, 20] on button "search-icon" at bounding box center [236, 15] width 18 height 13
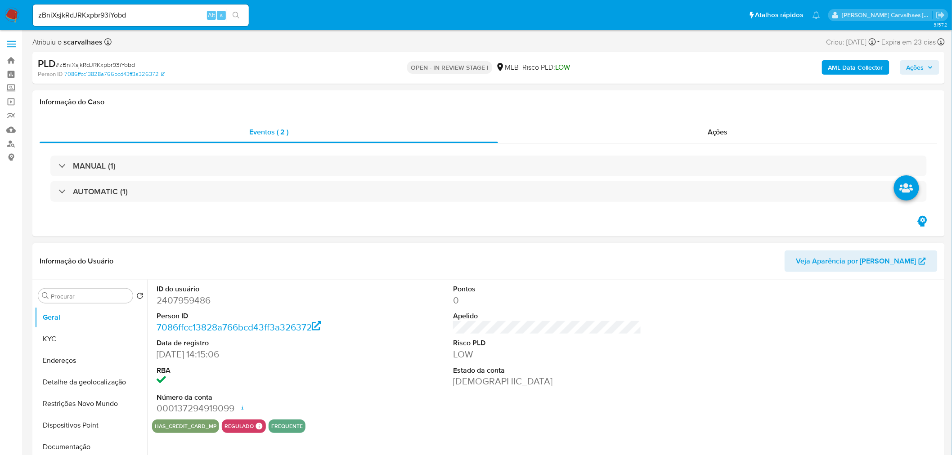
select select "10"
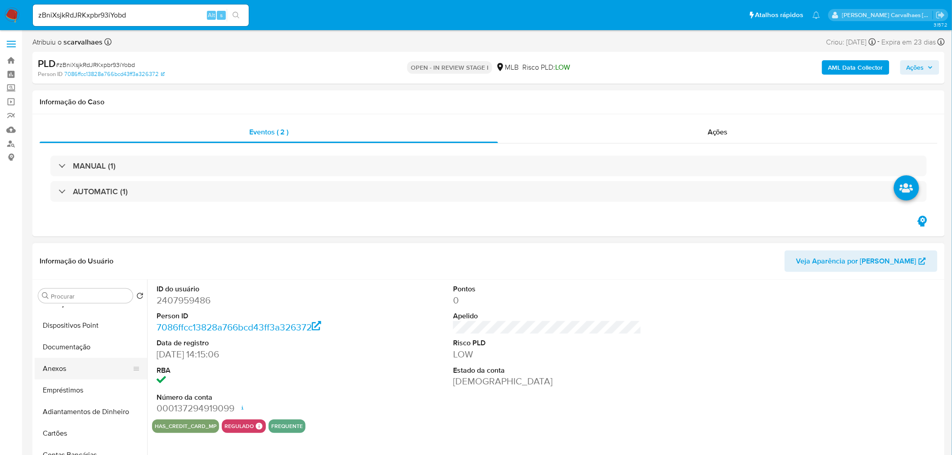
scroll to position [99, 0]
click at [916, 69] on span "Ações" at bounding box center [916, 67] width 18 height 14
click at [70, 370] on button "Anexos" at bounding box center [87, 370] width 105 height 22
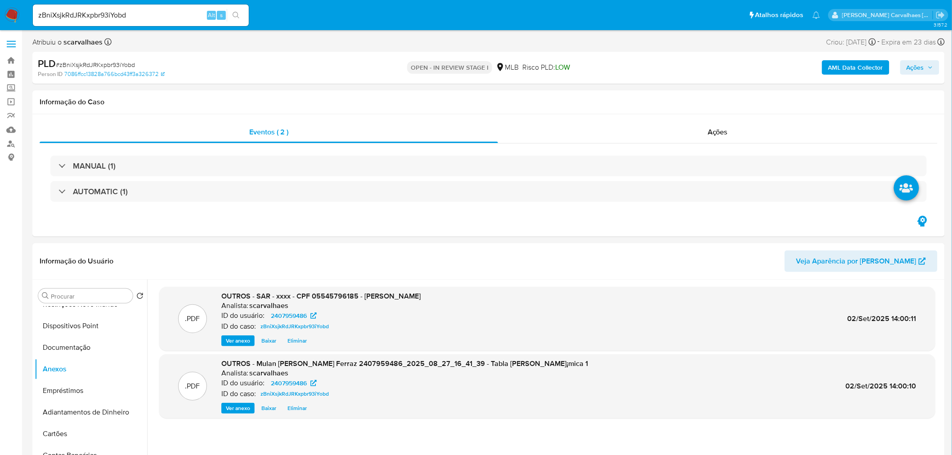
click at [908, 71] on span "Ações" at bounding box center [916, 67] width 18 height 14
click at [647, 95] on span "Resolução do caso" at bounding box center [658, 96] width 61 height 10
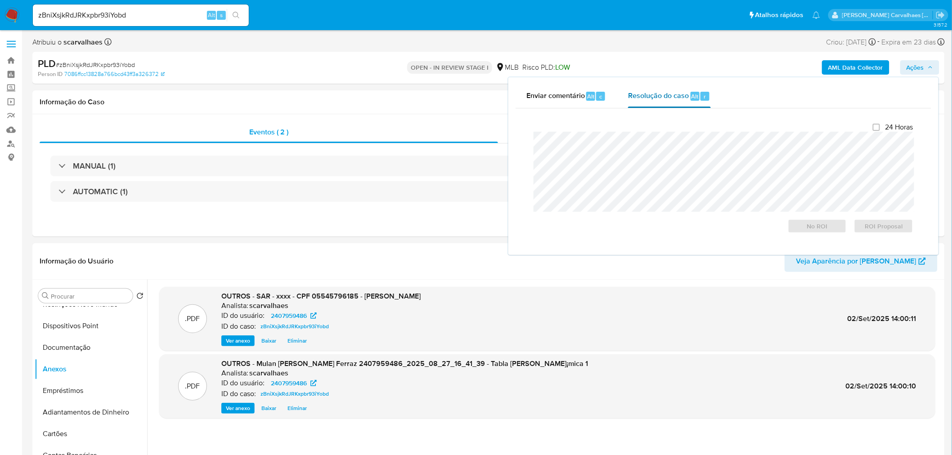
click at [678, 96] on span "Resolução do caso" at bounding box center [658, 96] width 61 height 10
click at [876, 230] on span "ROI Proposal" at bounding box center [884, 226] width 47 height 13
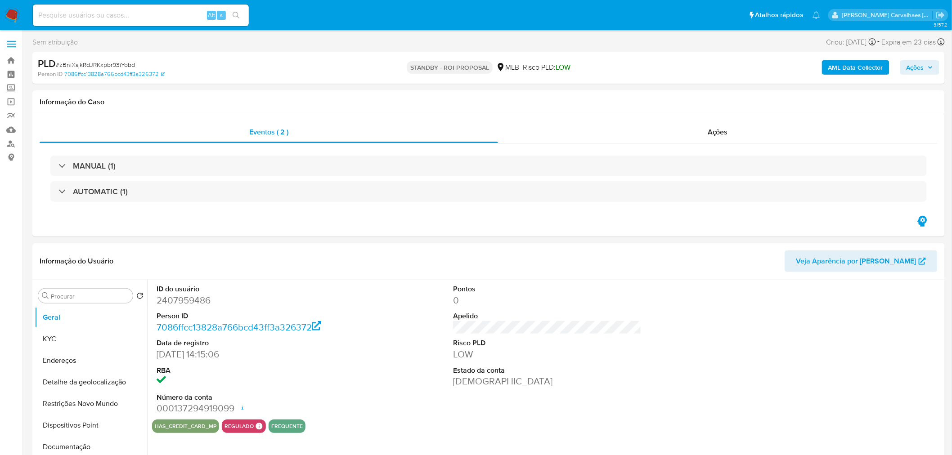
select select "10"
paste input "5gSKMBsL2v5SwNWOepecDoPl"
type input "5gSKMBsL2v5SwNWOepecDoPl"
click at [240, 14] on button "search-icon" at bounding box center [236, 15] width 18 height 13
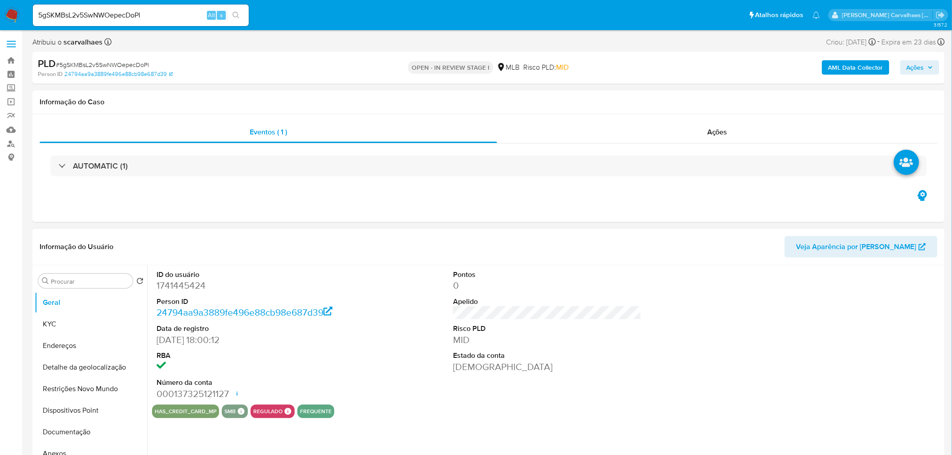
select select "10"
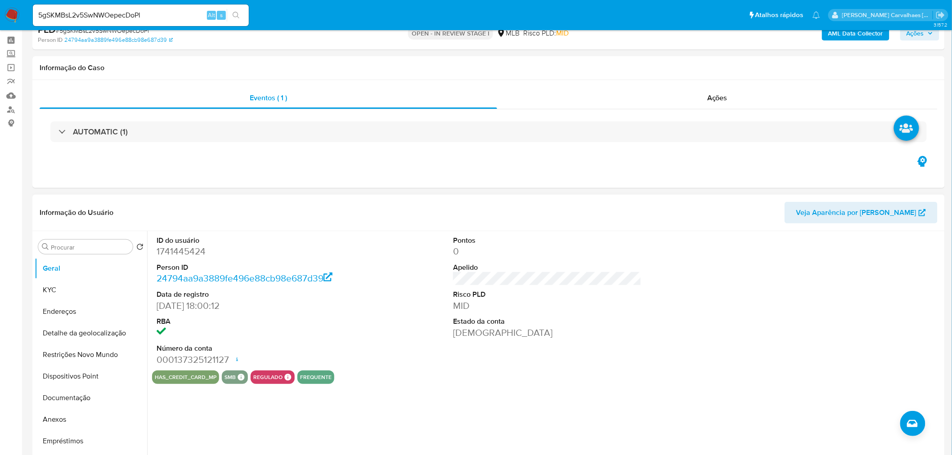
scroll to position [50, 0]
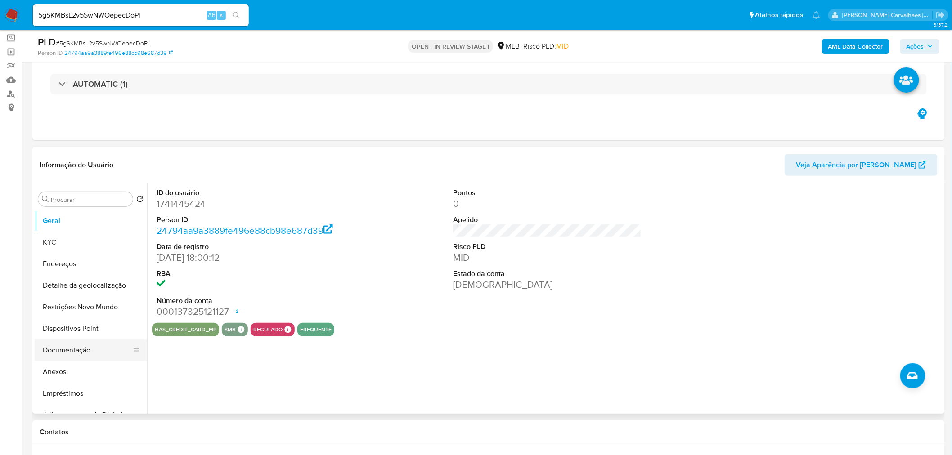
click at [67, 343] on button "Documentação" at bounding box center [87, 351] width 105 height 22
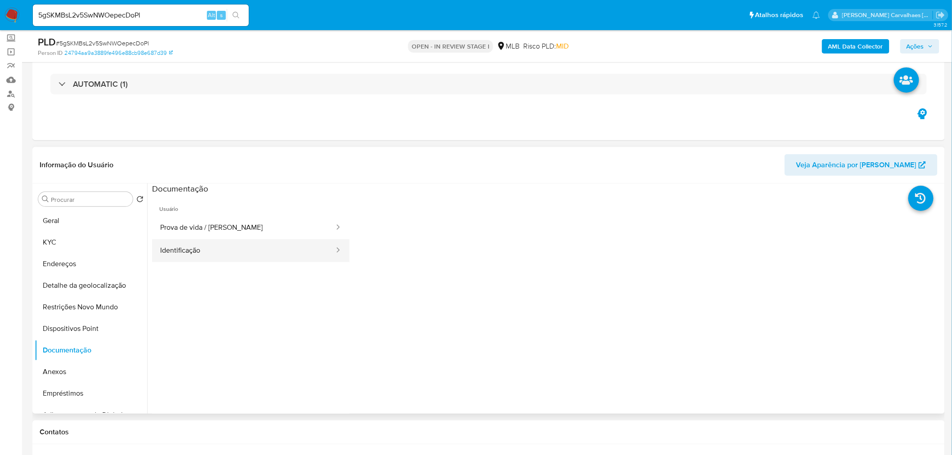
click at [248, 247] on button "Identificação" at bounding box center [243, 250] width 183 height 23
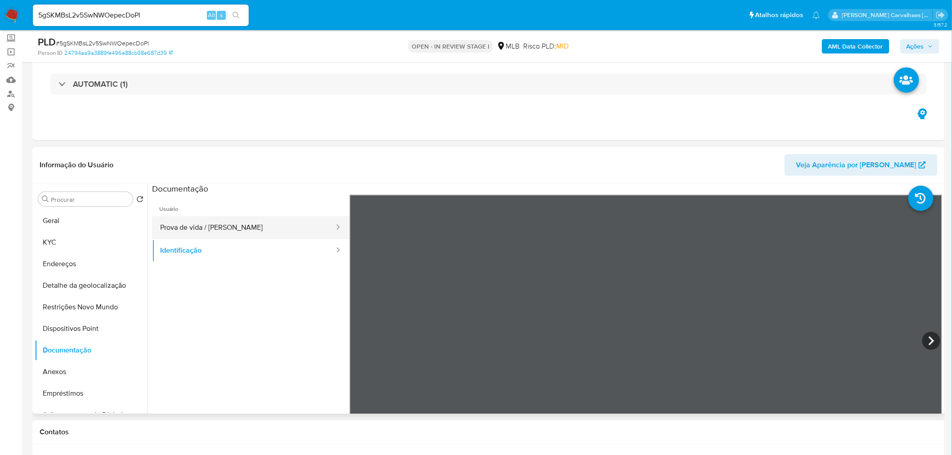
click at [233, 221] on button "Prova de vida / [PERSON_NAME]" at bounding box center [243, 227] width 183 height 23
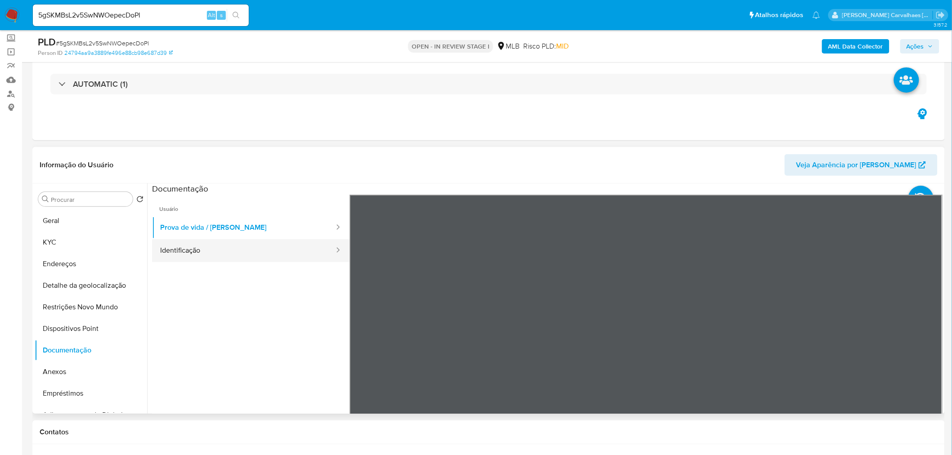
click at [221, 244] on button "Identificação" at bounding box center [243, 250] width 183 height 23
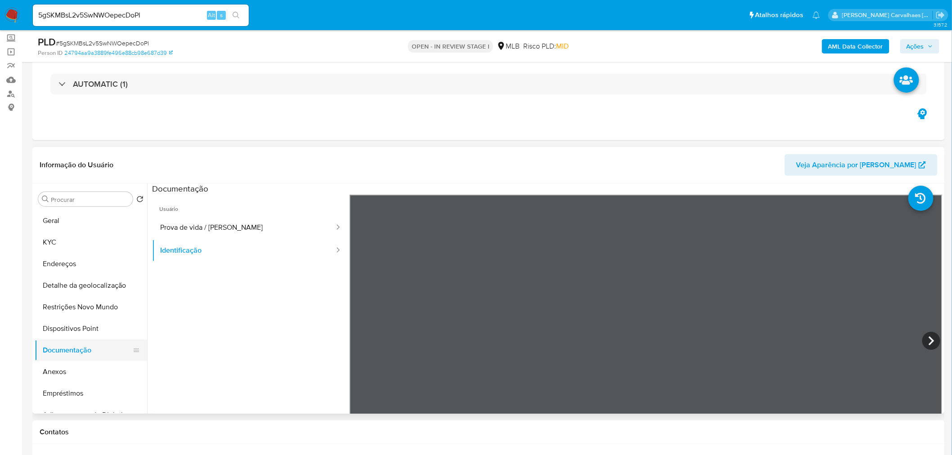
drag, startPoint x: 78, startPoint y: 353, endPoint x: 70, endPoint y: 374, distance: 23.1
click at [78, 353] on button "Documentação" at bounding box center [91, 351] width 113 height 22
click at [70, 376] on button "Anexos" at bounding box center [87, 372] width 105 height 22
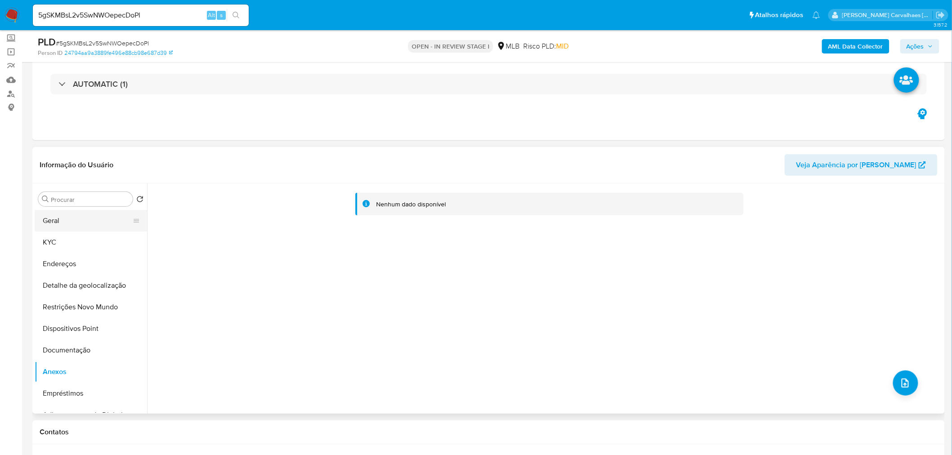
click at [75, 221] on button "Geral" at bounding box center [87, 221] width 105 height 22
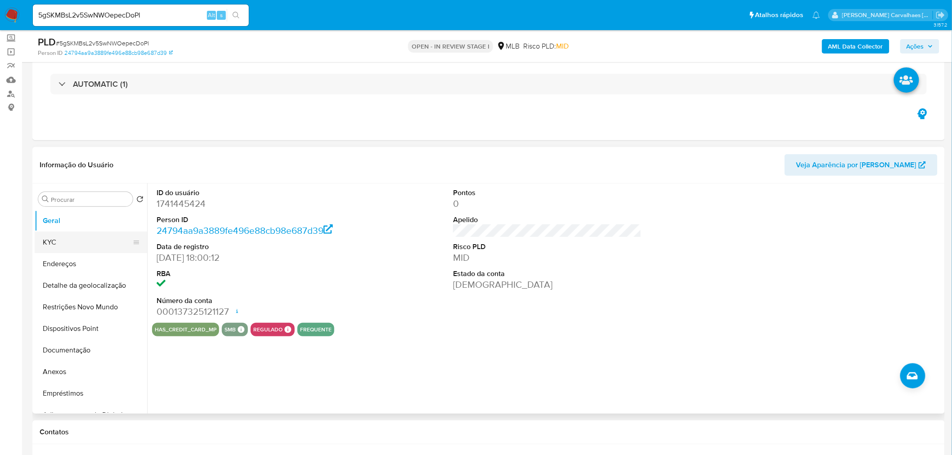
click at [79, 242] on button "KYC" at bounding box center [87, 243] width 105 height 22
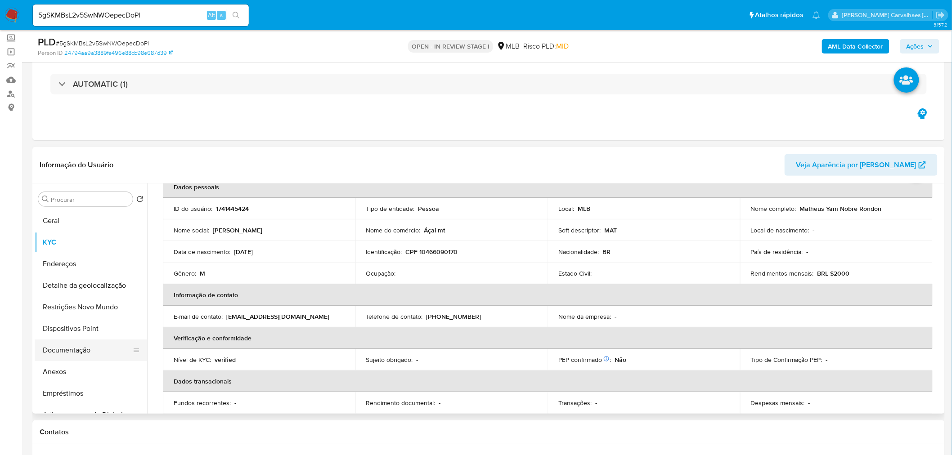
click at [79, 344] on button "Documentação" at bounding box center [87, 351] width 105 height 22
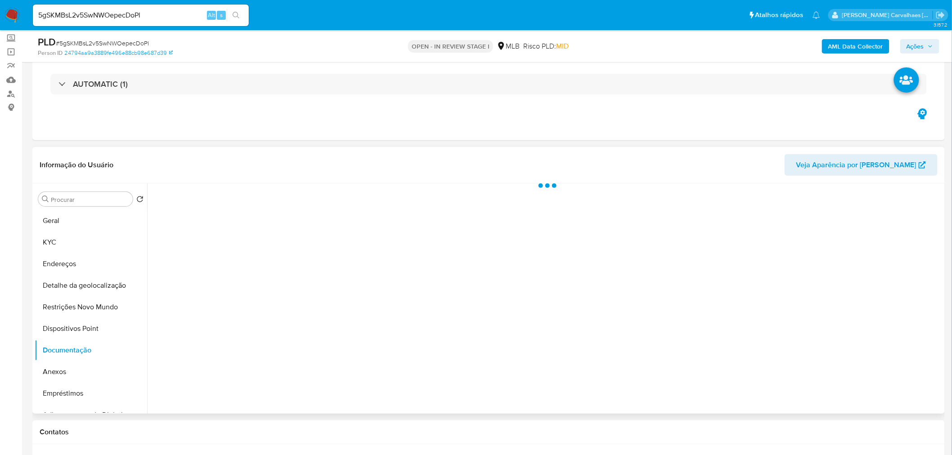
scroll to position [0, 0]
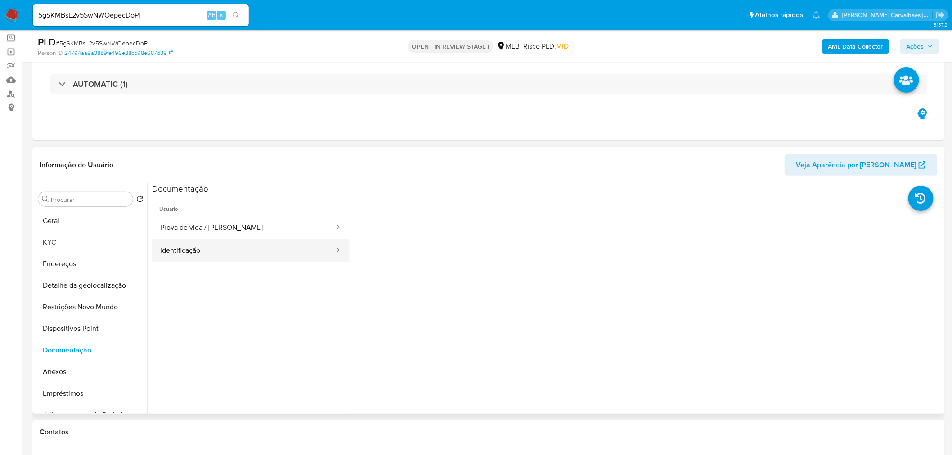
click at [252, 242] on button "Identificação" at bounding box center [243, 250] width 183 height 23
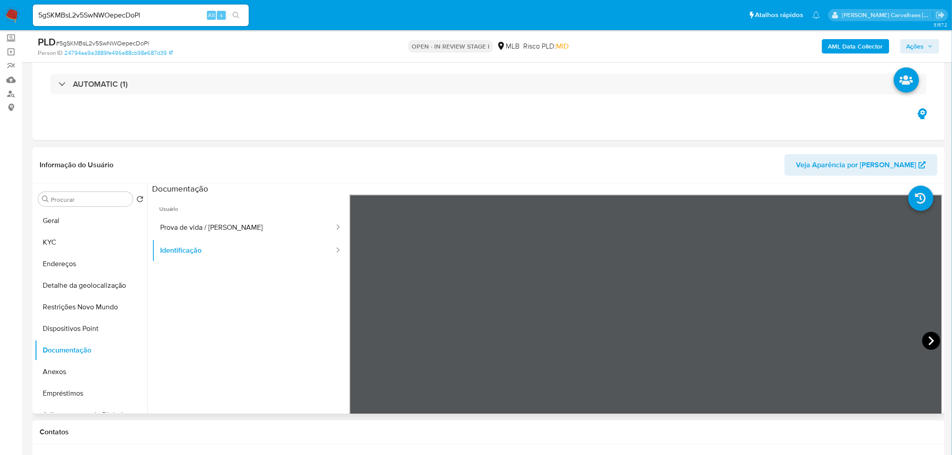
click at [930, 336] on icon at bounding box center [932, 341] width 18 height 18
click at [51, 268] on button "Endereços" at bounding box center [87, 264] width 105 height 22
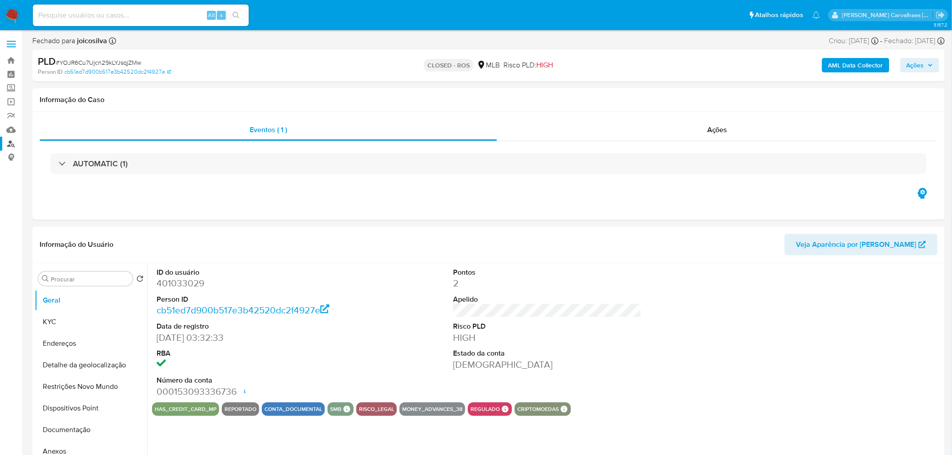
click at [8, 144] on link "Localizador de pessoas" at bounding box center [53, 144] width 107 height 14
select select "10"
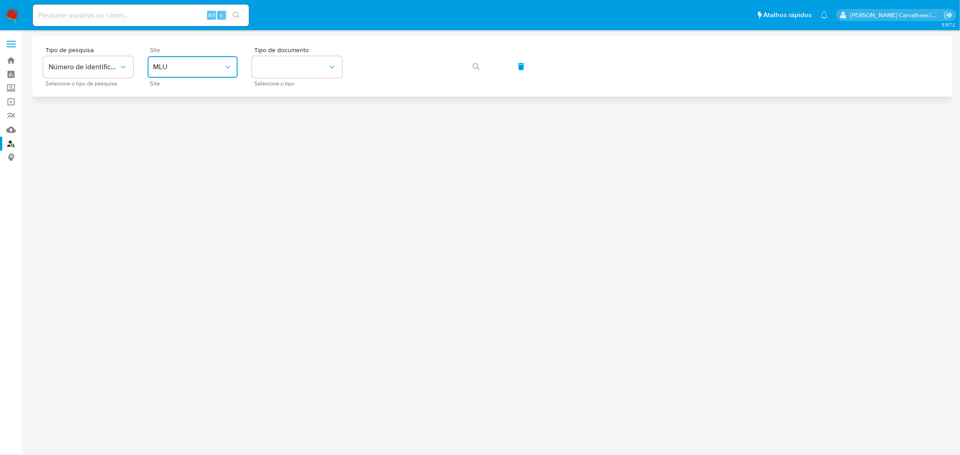
click at [197, 63] on span "MLU" at bounding box center [188, 67] width 70 height 9
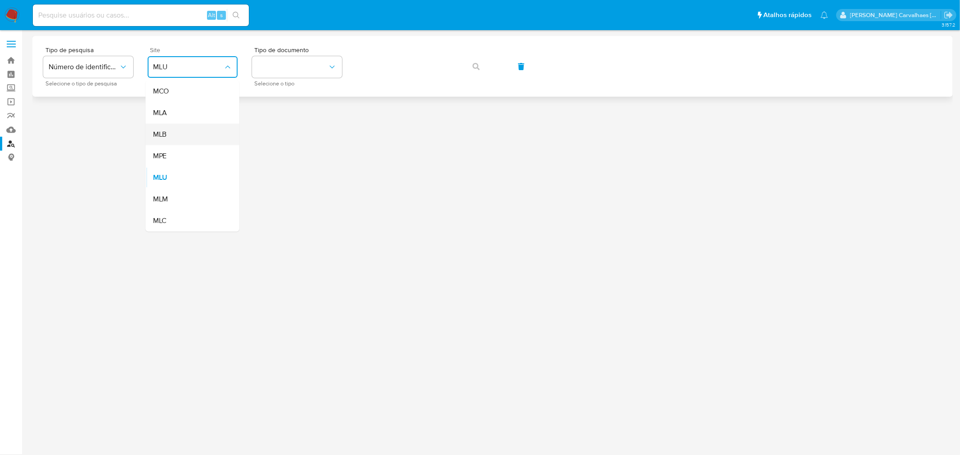
click at [184, 138] on div "MLB" at bounding box center [190, 135] width 74 height 22
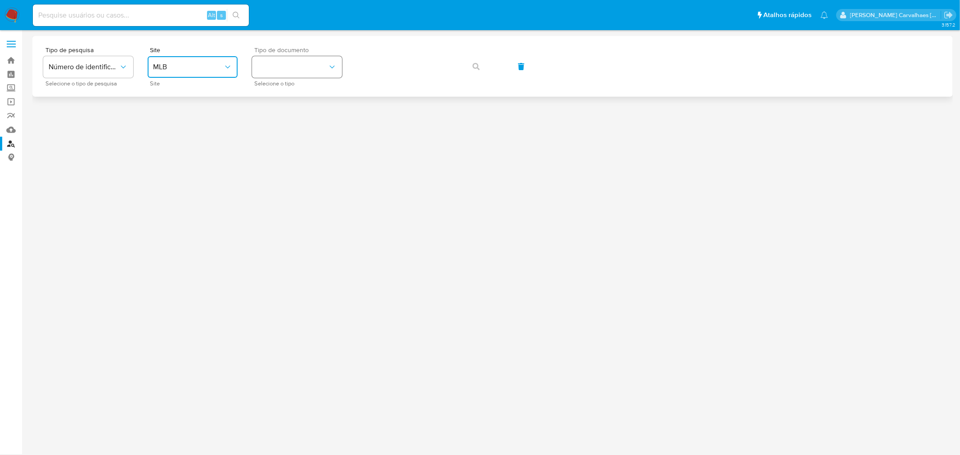
click at [305, 73] on button "identificationType" at bounding box center [297, 67] width 90 height 22
click at [301, 123] on div "CPF CPF" at bounding box center [294, 126] width 74 height 31
click at [471, 69] on button "button" at bounding box center [476, 67] width 31 height 22
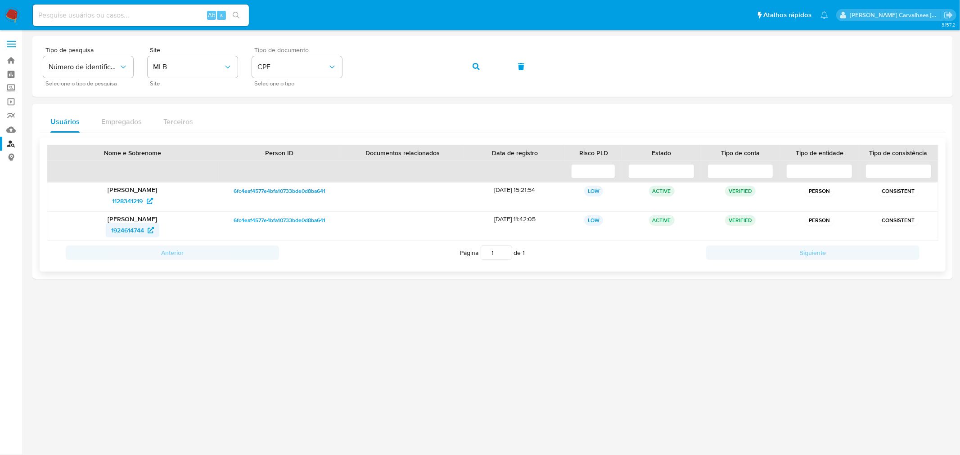
click at [131, 229] on span "1924614744" at bounding box center [127, 230] width 33 height 14
click at [338, 70] on div "Tipo de pesquisa Número de identificação Selecione o tipo de pesquisa Site MLB …" at bounding box center [492, 66] width 899 height 39
click at [210, 70] on div "Tipo de pesquisa Número de identificação Selecione o tipo de pesquisa Site MLB …" at bounding box center [492, 66] width 899 height 39
click at [471, 68] on button "button" at bounding box center [476, 67] width 31 height 22
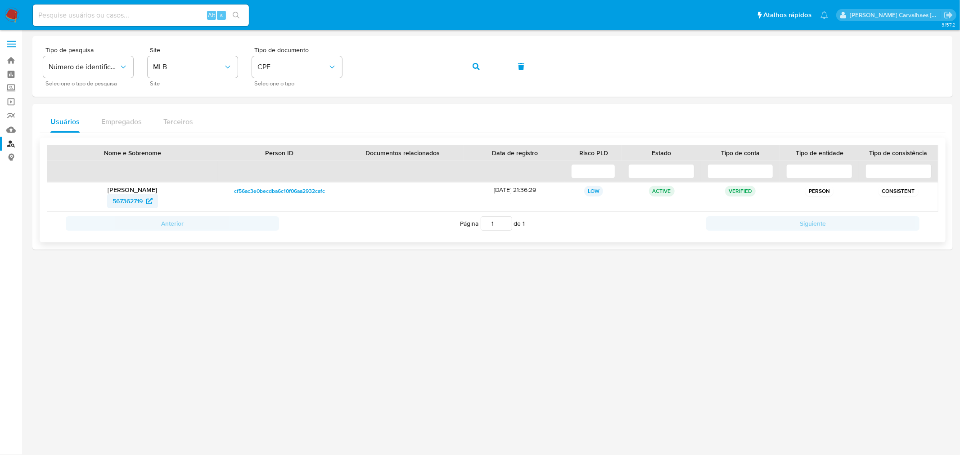
click at [141, 199] on span "567362719" at bounding box center [128, 201] width 30 height 14
click at [352, 71] on div "Tipo de pesquisa Número de identificação Selecione o tipo de pesquisa Site MLB …" at bounding box center [492, 66] width 899 height 39
click at [479, 68] on icon "button" at bounding box center [476, 66] width 7 height 7
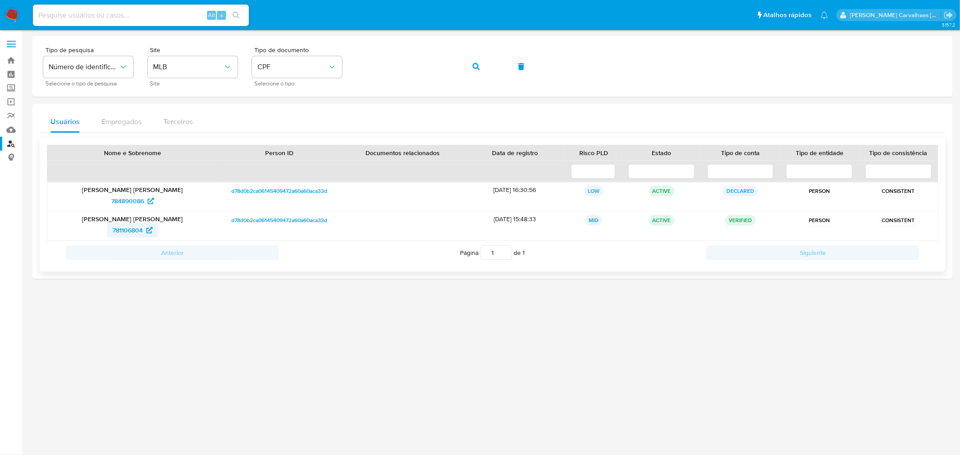
click at [113, 227] on span "781106804" at bounding box center [128, 230] width 30 height 14
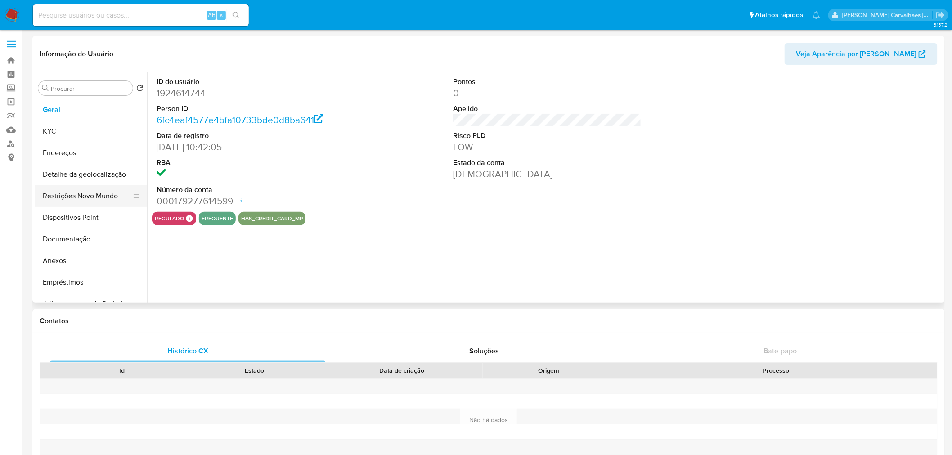
select select "10"
click at [81, 239] on button "Documentação" at bounding box center [87, 240] width 105 height 22
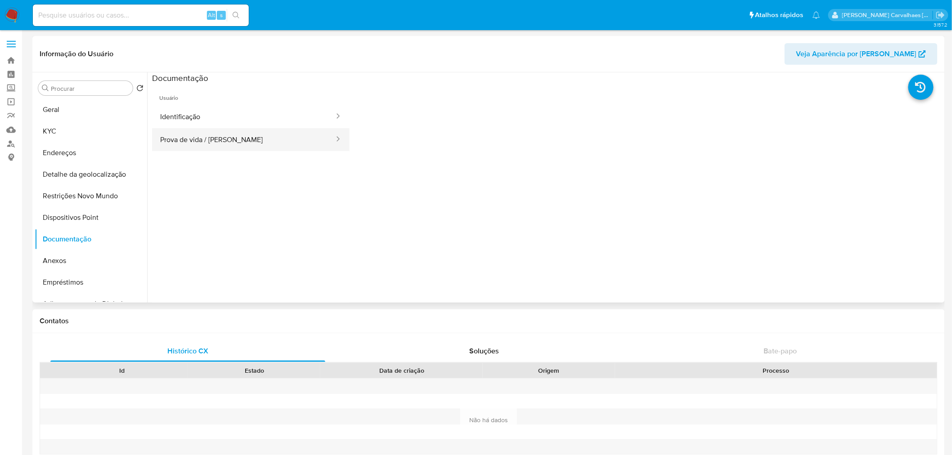
click at [207, 145] on button "Prova de vida / [PERSON_NAME]" at bounding box center [243, 139] width 183 height 23
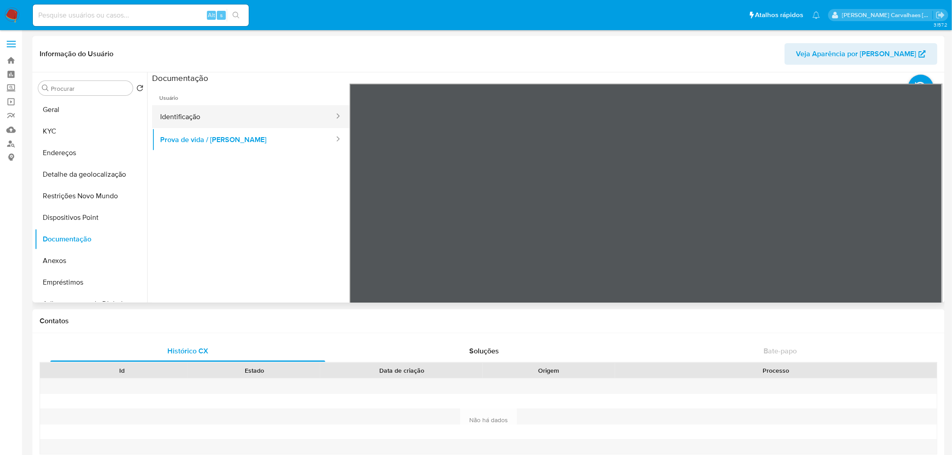
click at [226, 121] on button "Identificação" at bounding box center [243, 116] width 183 height 23
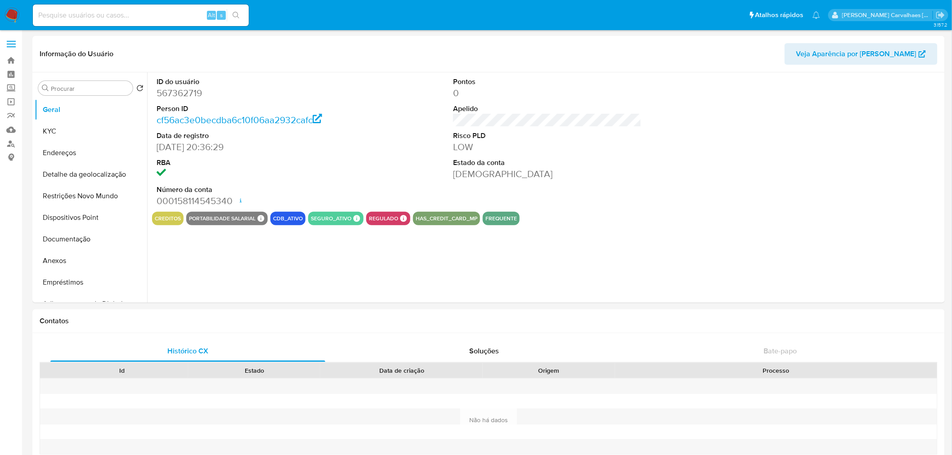
select select "10"
click at [82, 242] on button "Documentação" at bounding box center [87, 240] width 105 height 22
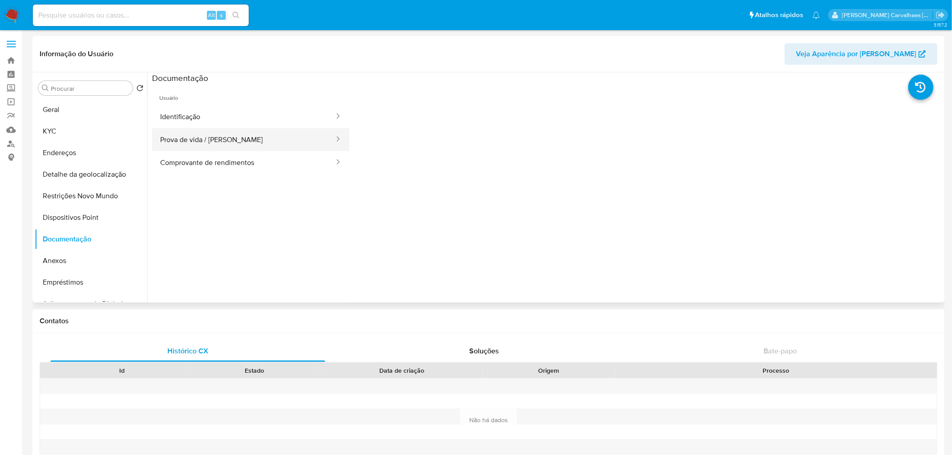
click at [200, 140] on button "Prova de vida / [PERSON_NAME]" at bounding box center [243, 139] width 183 height 23
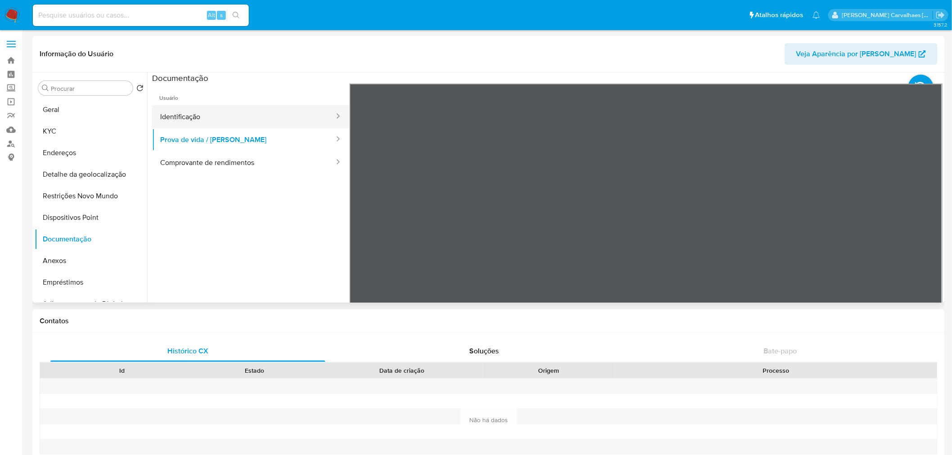
click at [203, 117] on button "Identificação" at bounding box center [243, 116] width 183 height 23
click at [928, 234] on icon at bounding box center [932, 230] width 18 height 18
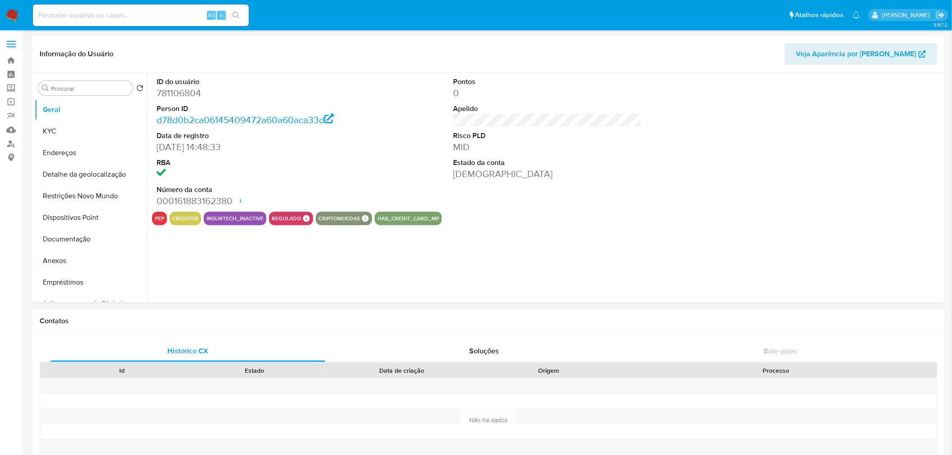
select select "10"
click at [84, 232] on button "Documentação" at bounding box center [87, 240] width 105 height 22
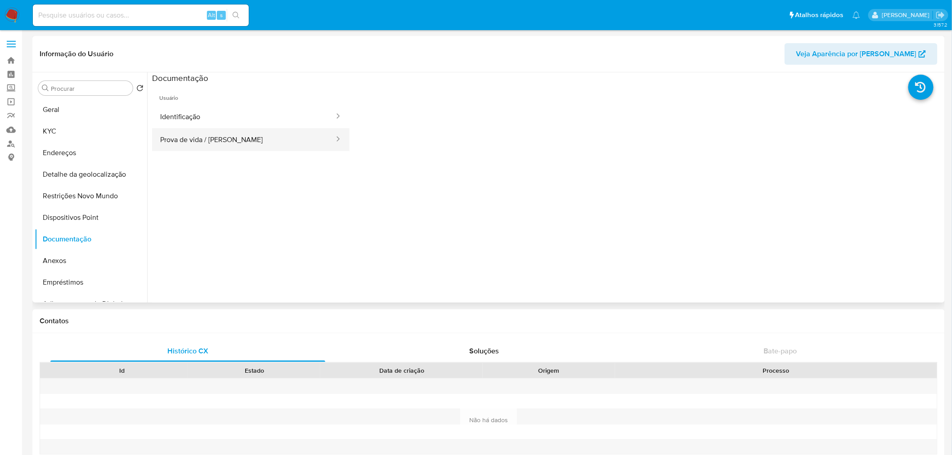
click at [190, 138] on button "Prova de vida / Selfie" at bounding box center [243, 139] width 183 height 23
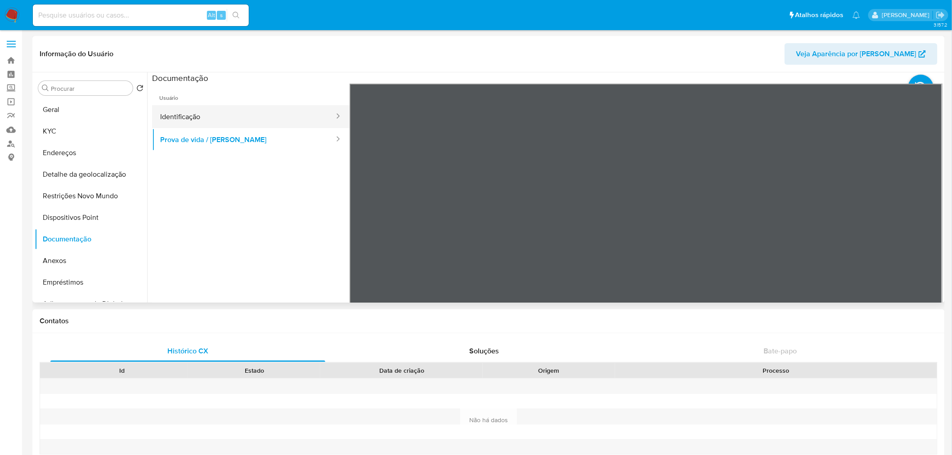
click at [213, 116] on button "Identificação" at bounding box center [243, 116] width 183 height 23
click at [923, 231] on icon at bounding box center [932, 230] width 18 height 18
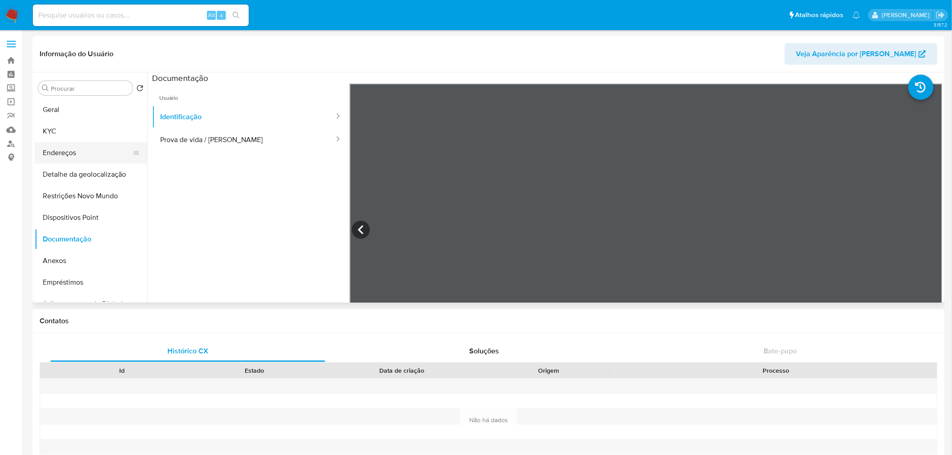
click at [56, 142] on button "Endereços" at bounding box center [87, 153] width 105 height 22
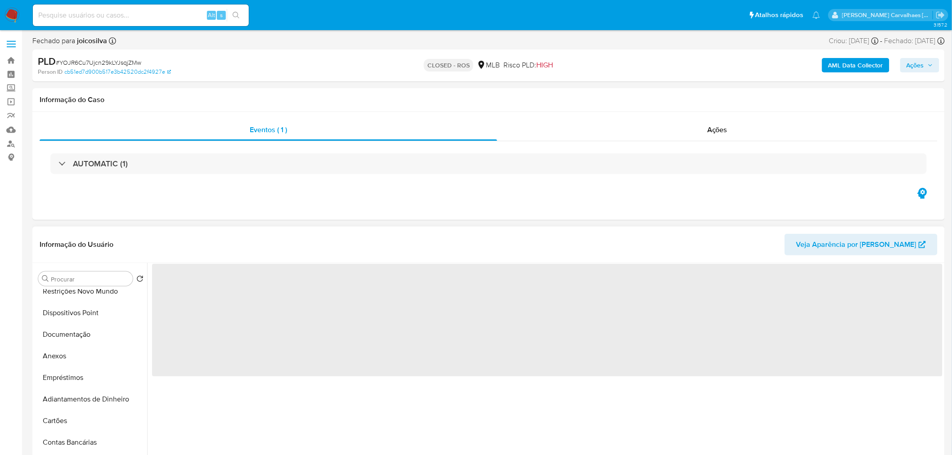
scroll to position [99, 0]
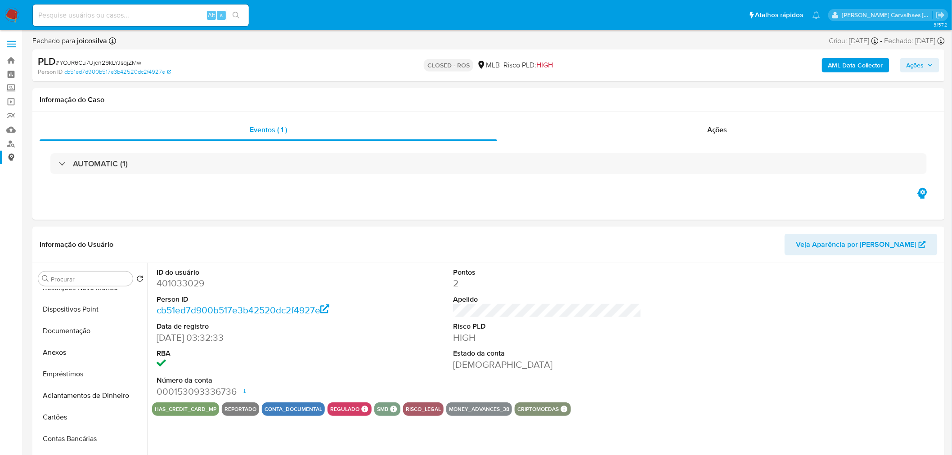
select select "10"
click at [10, 142] on link "Localizador de pessoas" at bounding box center [53, 144] width 107 height 14
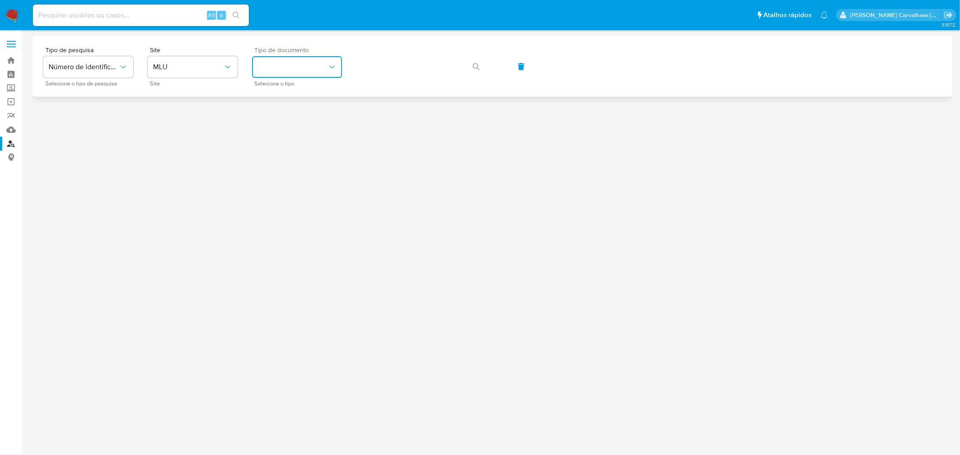
click at [302, 73] on button "identificationType" at bounding box center [297, 67] width 90 height 22
click at [197, 68] on span "MLU" at bounding box center [188, 67] width 70 height 9
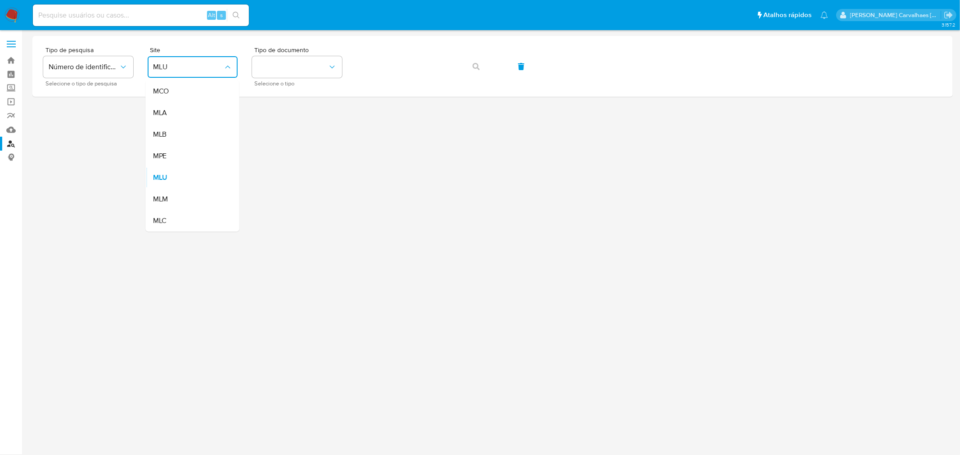
click at [197, 128] on div "MLB" at bounding box center [190, 135] width 74 height 22
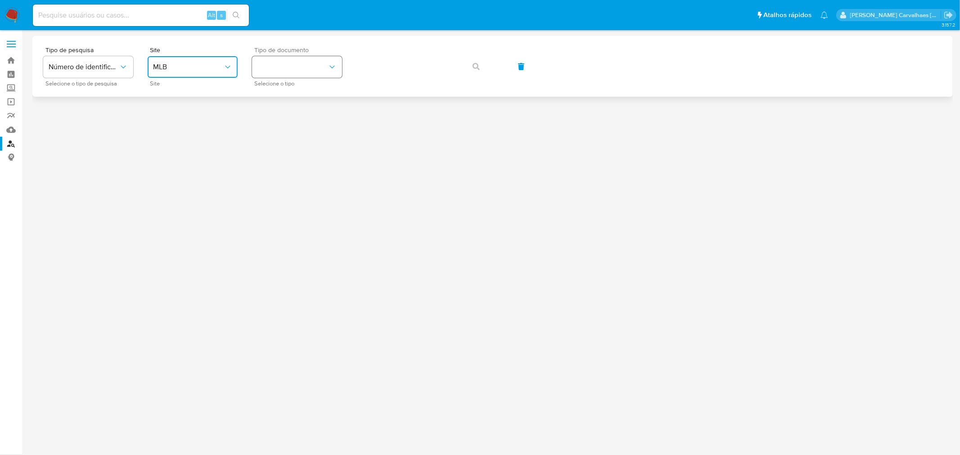
click at [275, 59] on button "identificationType" at bounding box center [297, 67] width 90 height 22
click at [271, 120] on div "CPF CPF" at bounding box center [294, 126] width 74 height 31
click at [471, 68] on button "button" at bounding box center [476, 67] width 31 height 22
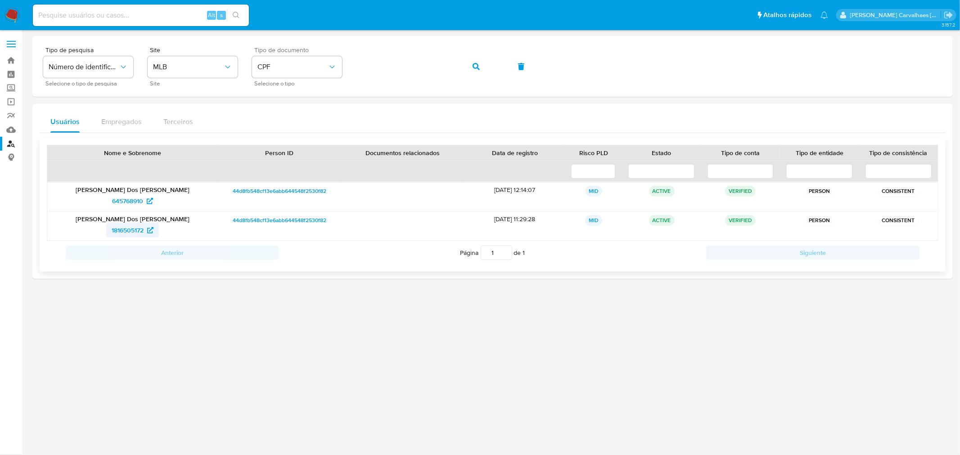
click at [130, 230] on span "1816505172" at bounding box center [128, 230] width 32 height 14
click at [10, 8] on img at bounding box center [12, 15] width 15 height 15
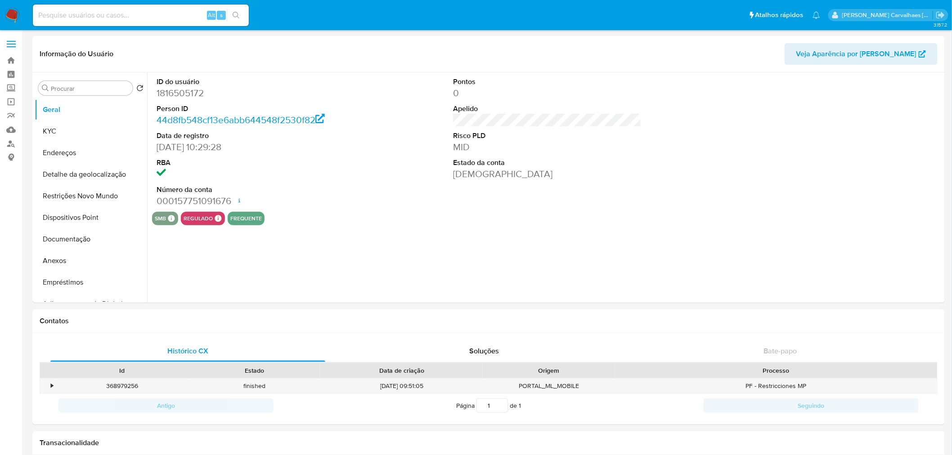
select select "10"
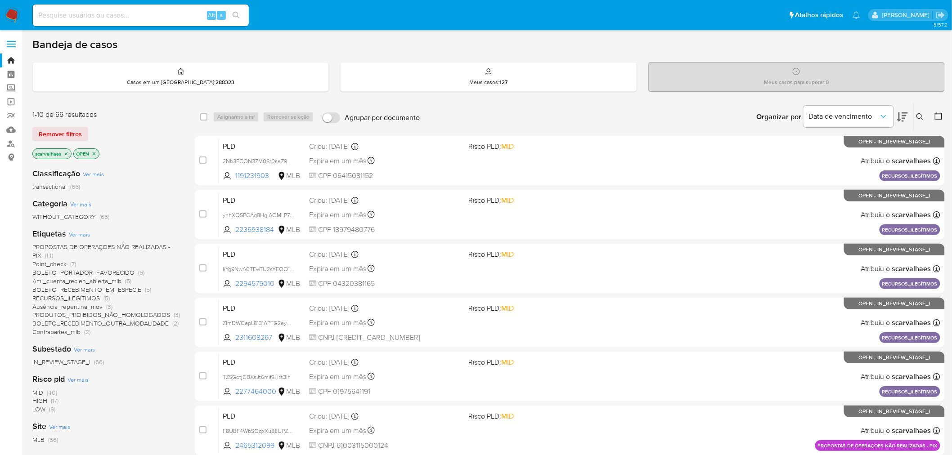
click at [95, 153] on icon "close-filter" at bounding box center [94, 153] width 3 height 3
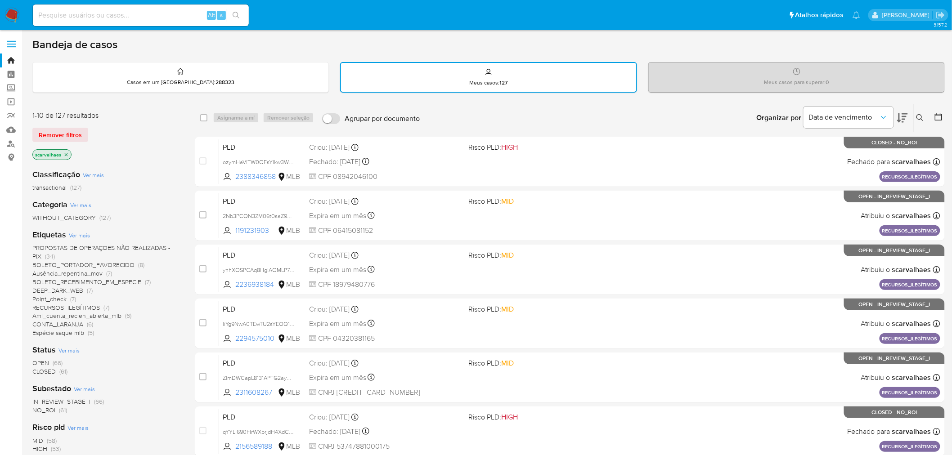
click at [68, 152] on icon "close-filter" at bounding box center [65, 154] width 5 height 5
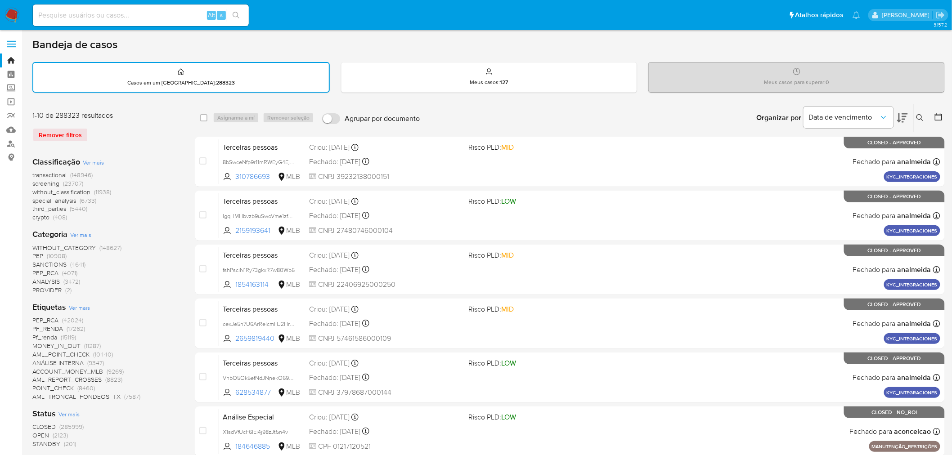
click at [72, 307] on span "Ver mais" at bounding box center [79, 308] width 21 height 8
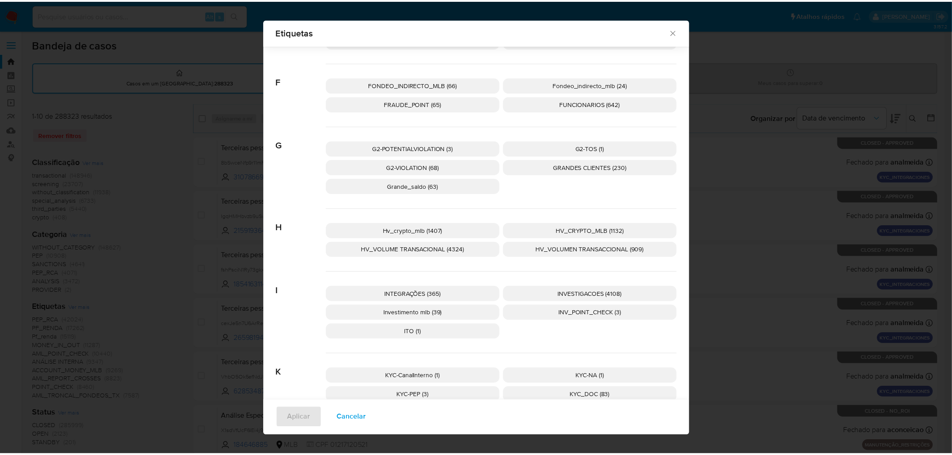
scroll to position [1025, 0]
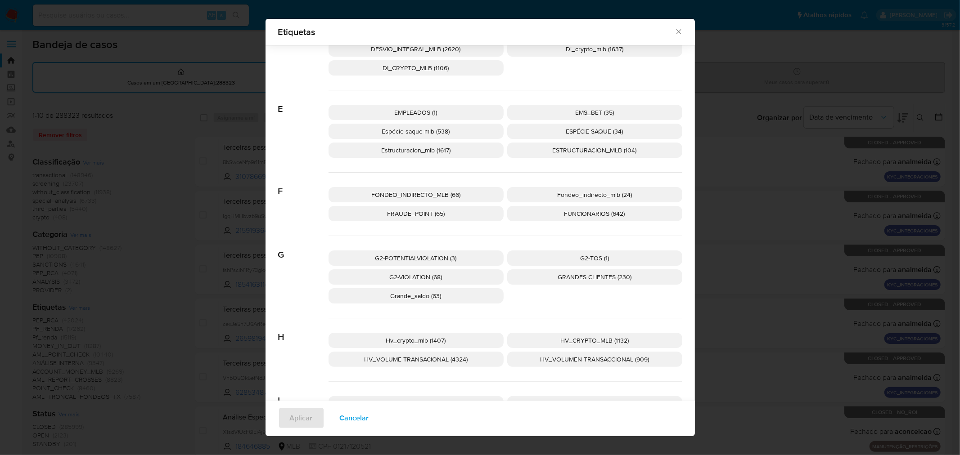
click at [419, 125] on p "Espécie saque mlb (538)" at bounding box center [416, 131] width 175 height 15
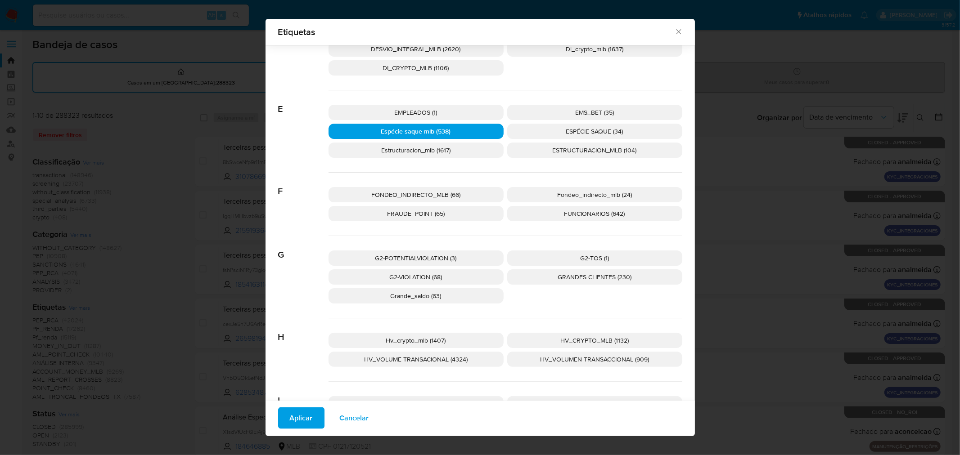
click at [302, 429] on div "Aplicar Cancelar" at bounding box center [480, 419] width 429 height 36
click at [295, 415] on span "Aplicar" at bounding box center [301, 419] width 23 height 20
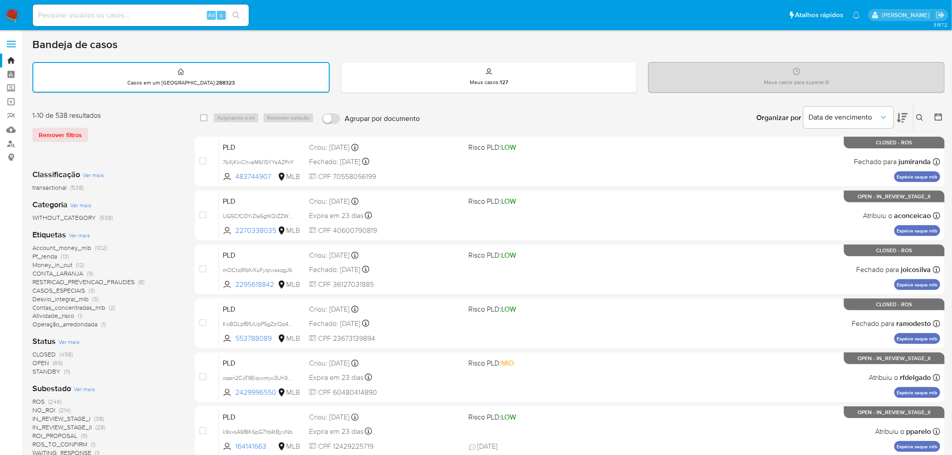
click at [50, 355] on span "CLOSED" at bounding box center [43, 354] width 23 height 9
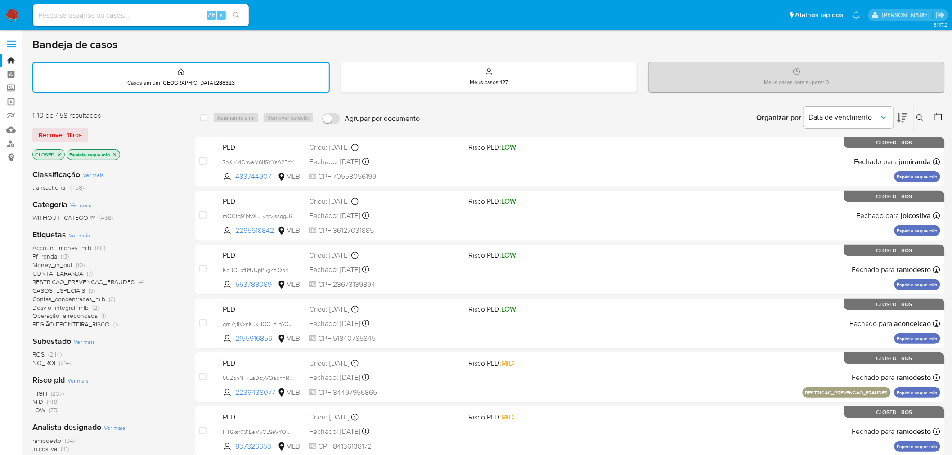
click at [44, 354] on span "ROS" at bounding box center [38, 354] width 12 height 9
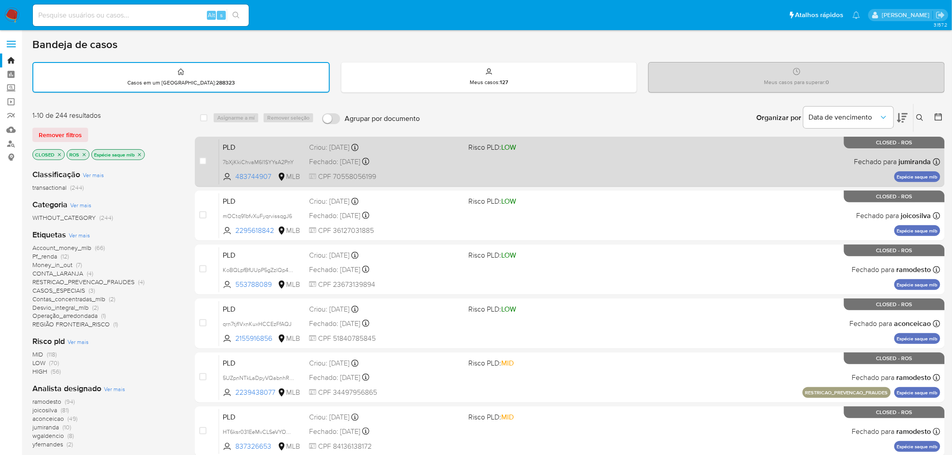
click at [761, 151] on div "PLD 7bXjKkiChvaM6l1SYYsA2PnY 483744907 MLB Risco PLD: LOW Criou: 12/08/2025 Cri…" at bounding box center [580, 161] width 722 height 45
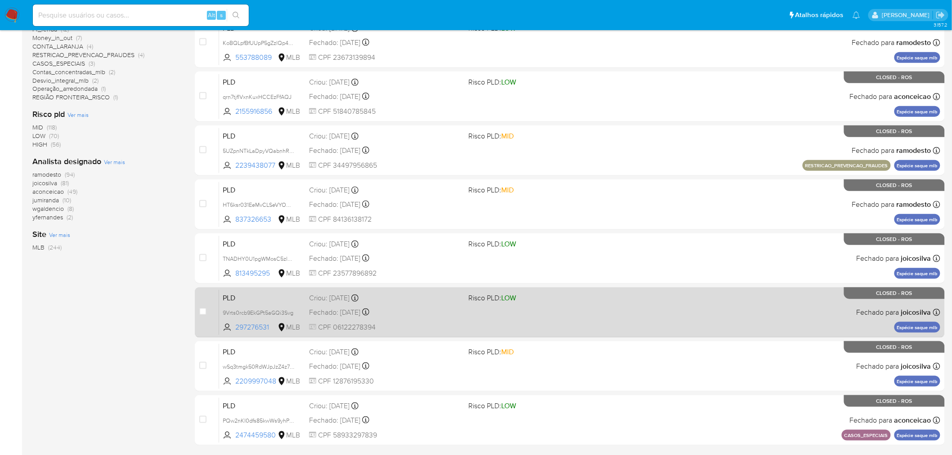
scroll to position [254, 0]
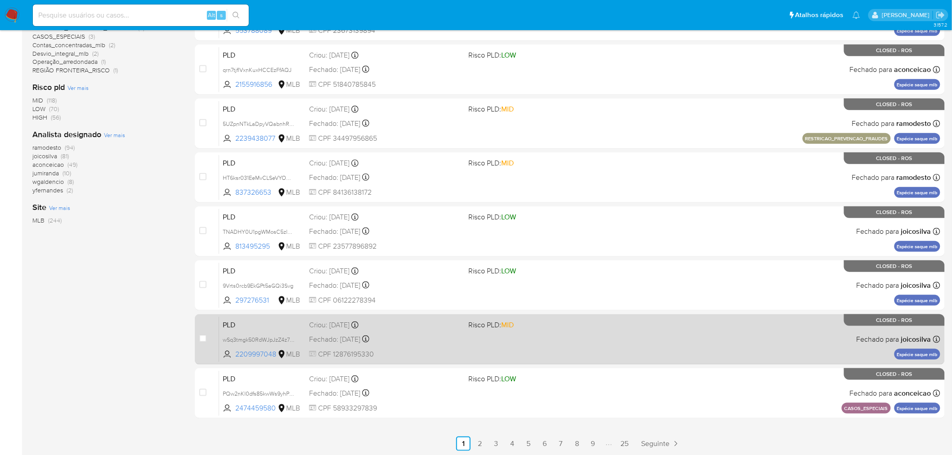
click at [545, 338] on div "PLD wSq3tmgk50RdWJpJzZ4z7qY1 2209997048 MLB Risco PLD: MID Criou: 12/08/2025 Cr…" at bounding box center [580, 339] width 722 height 45
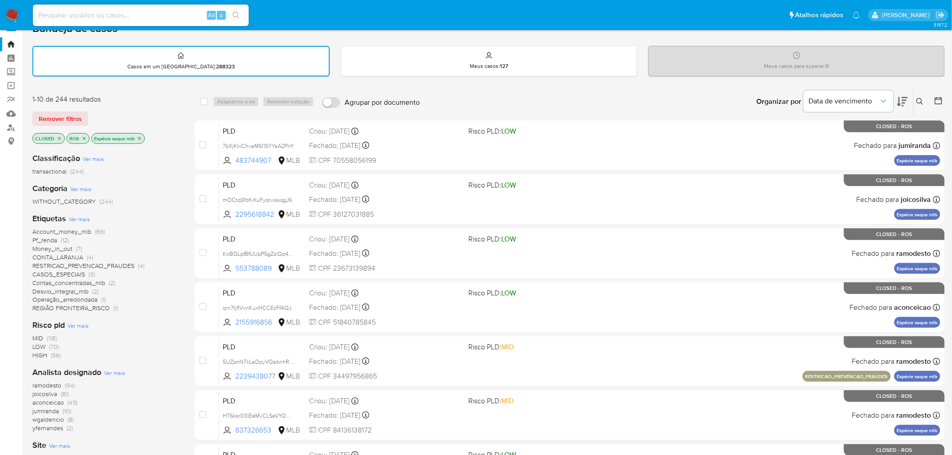
scroll to position [5, 0]
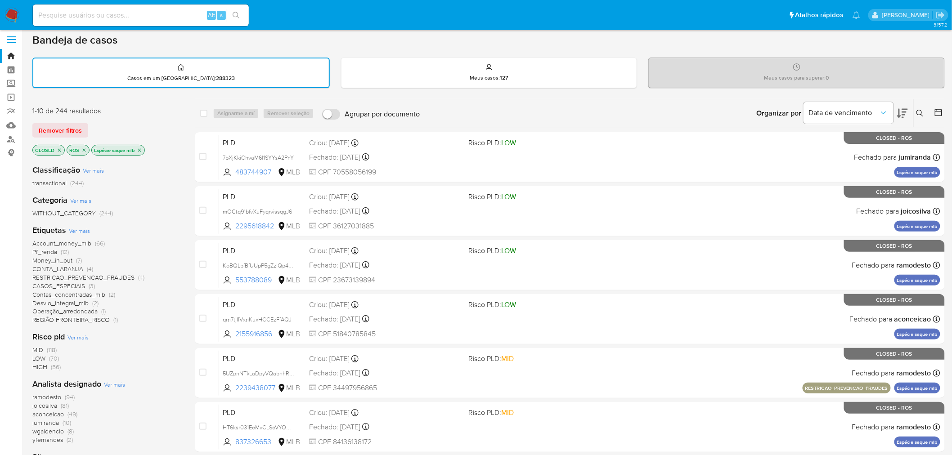
click at [80, 149] on p "ROS" at bounding box center [78, 150] width 22 height 10
click at [60, 149] on icon "close-filter" at bounding box center [59, 150] width 5 height 5
click at [50, 150] on icon "close-filter" at bounding box center [49, 150] width 5 height 5
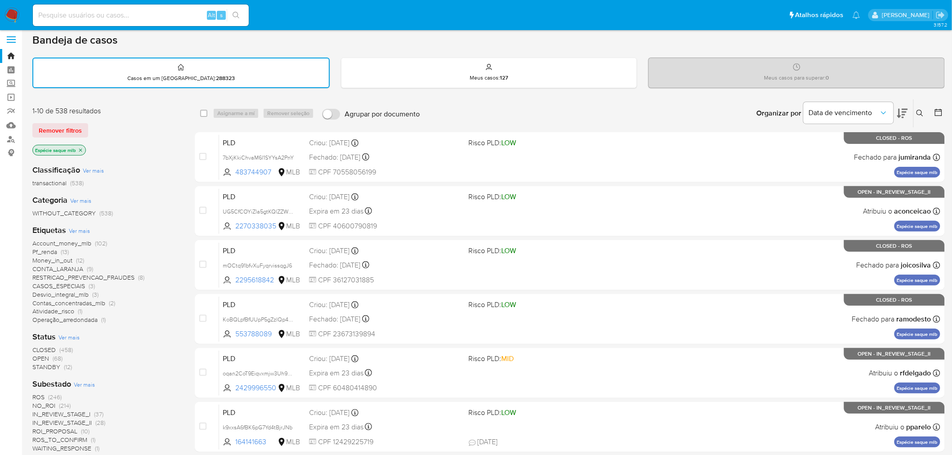
click at [82, 148] on icon "close-filter" at bounding box center [80, 150] width 5 height 5
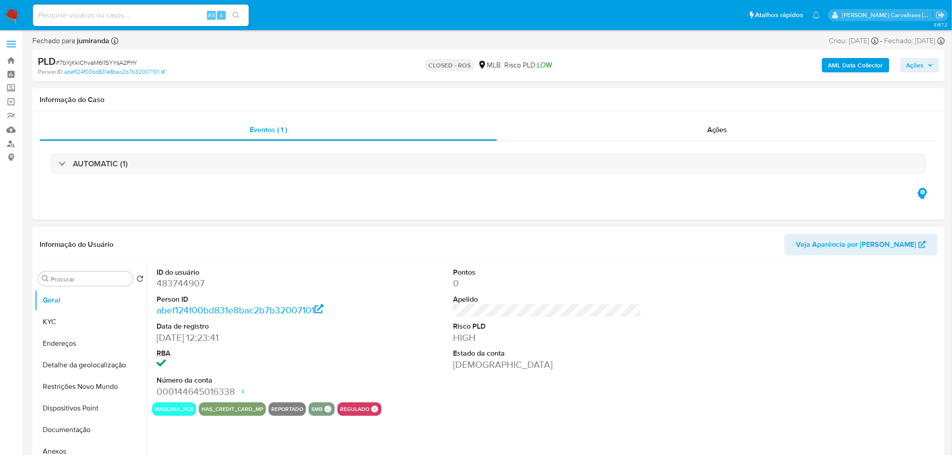
select select "10"
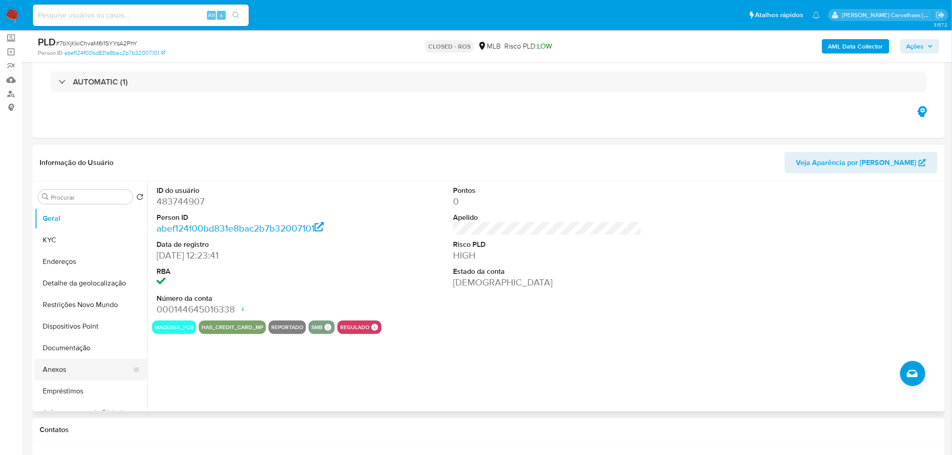
click at [79, 368] on button "Anexos" at bounding box center [87, 370] width 105 height 22
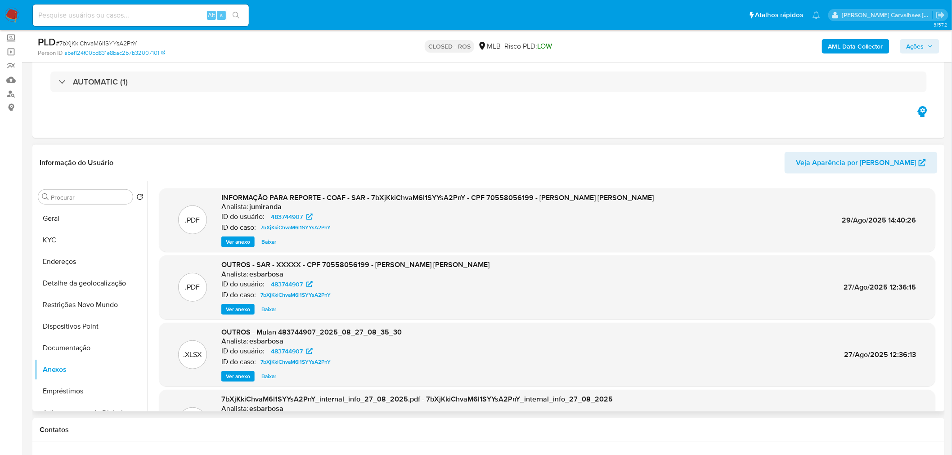
click at [231, 243] on span "Ver anexo" at bounding box center [238, 242] width 24 height 9
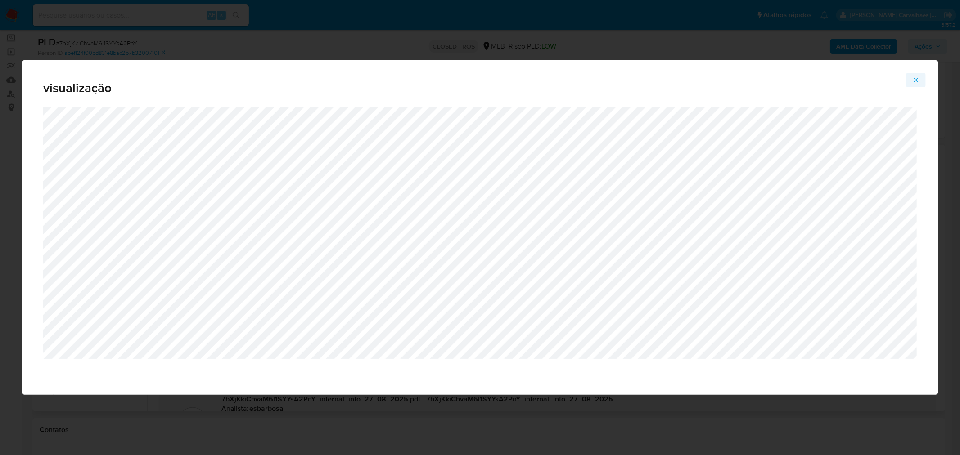
click at [920, 77] on button "Attachment preview" at bounding box center [916, 80] width 20 height 14
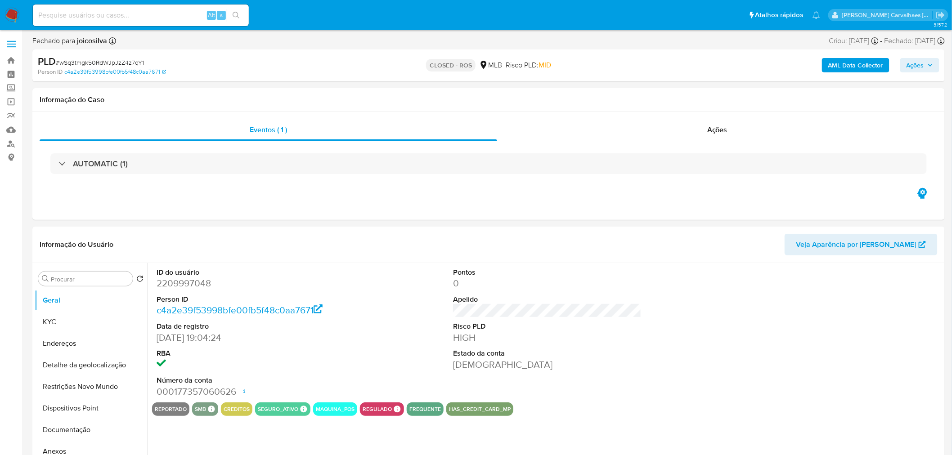
select select "10"
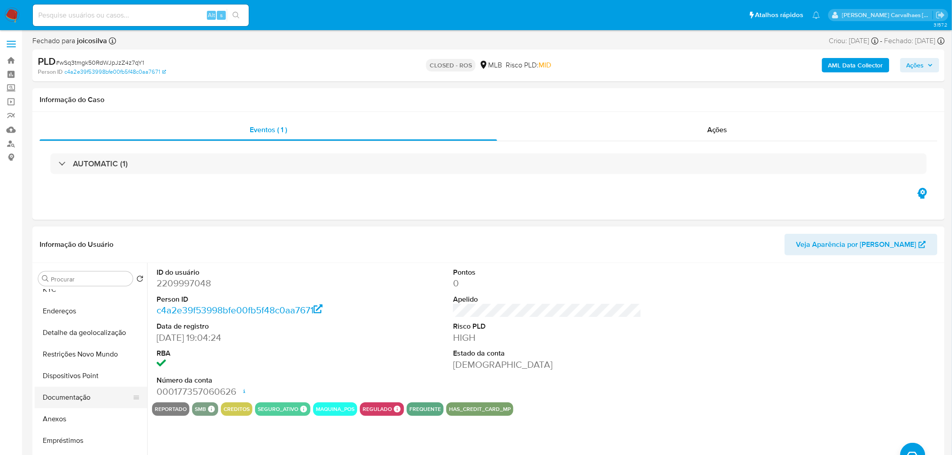
scroll to position [50, 0]
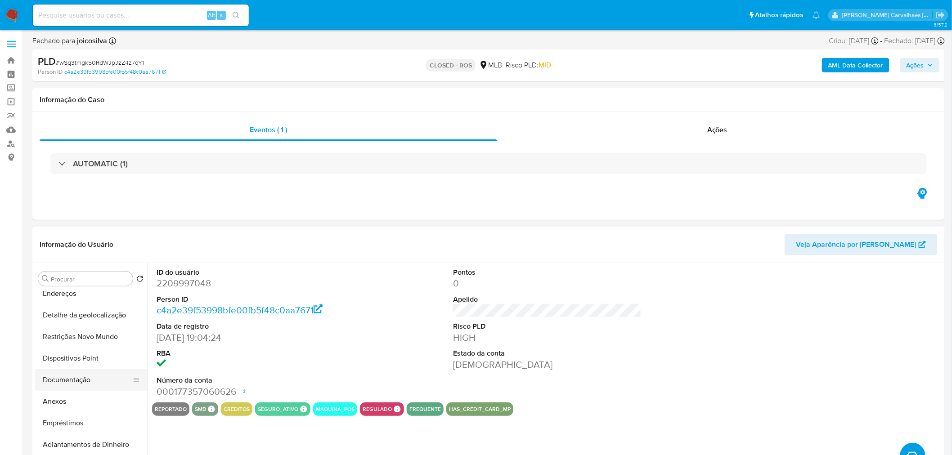
click at [94, 382] on button "Documentação" at bounding box center [87, 381] width 105 height 22
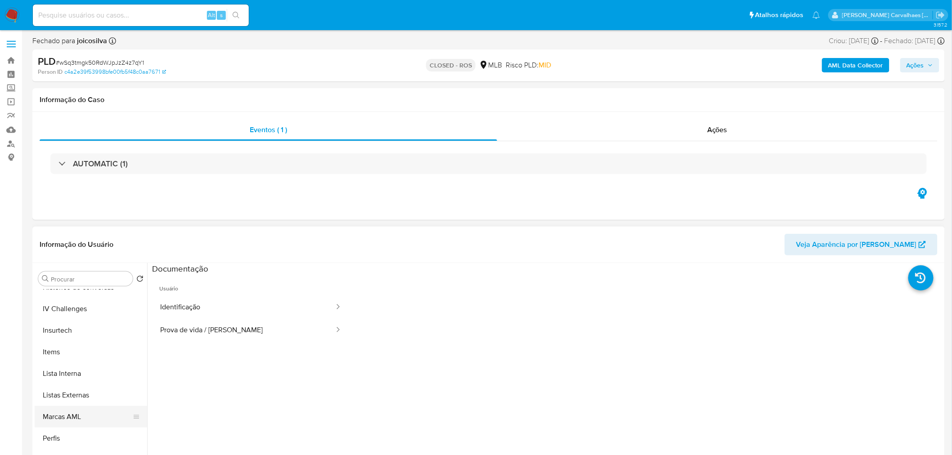
scroll to position [152, 0]
click at [79, 294] on button "Anexos" at bounding box center [87, 300] width 105 height 22
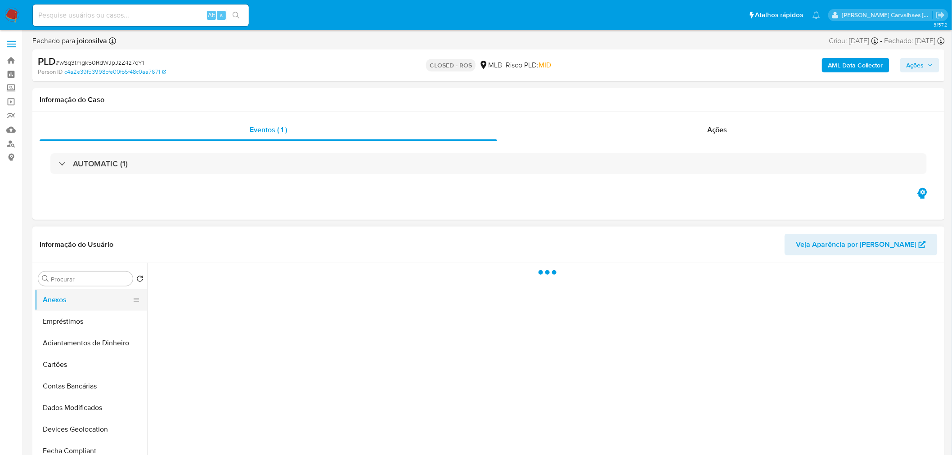
click at [79, 294] on button "Anexos" at bounding box center [87, 300] width 105 height 22
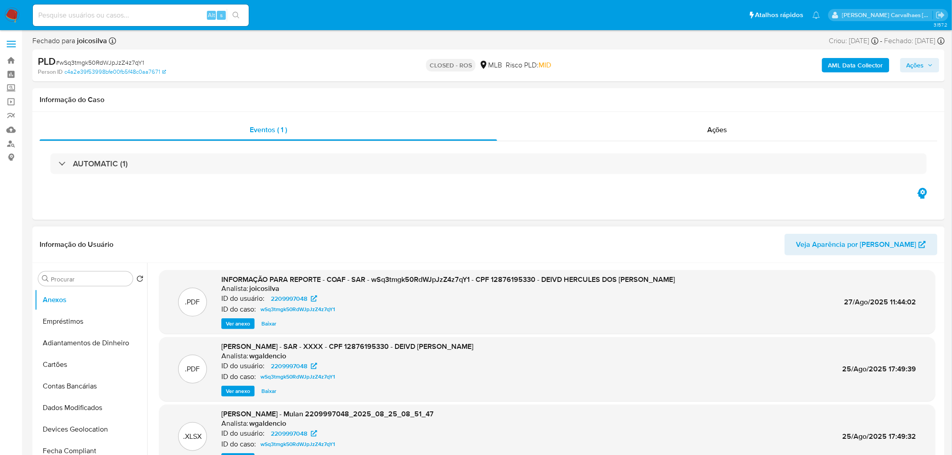
click at [233, 325] on span "Ver anexo" at bounding box center [238, 324] width 24 height 9
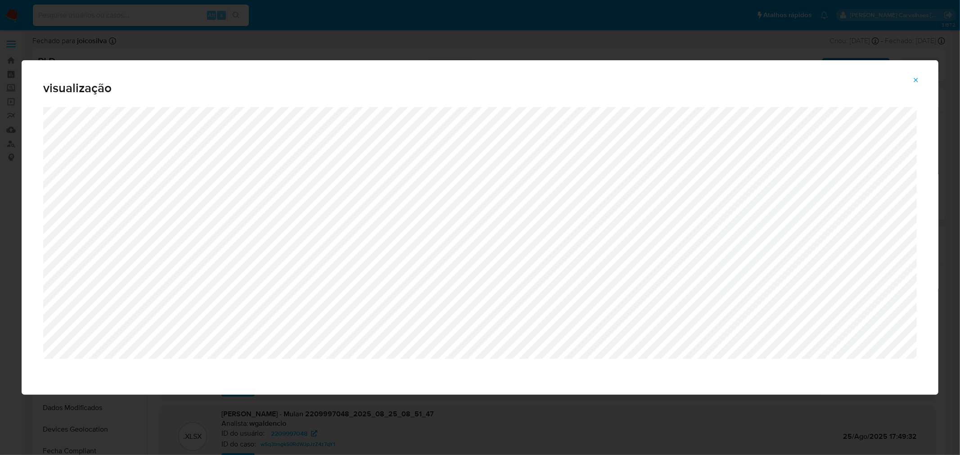
click at [920, 82] on icon "Attachment preview" at bounding box center [915, 80] width 7 height 7
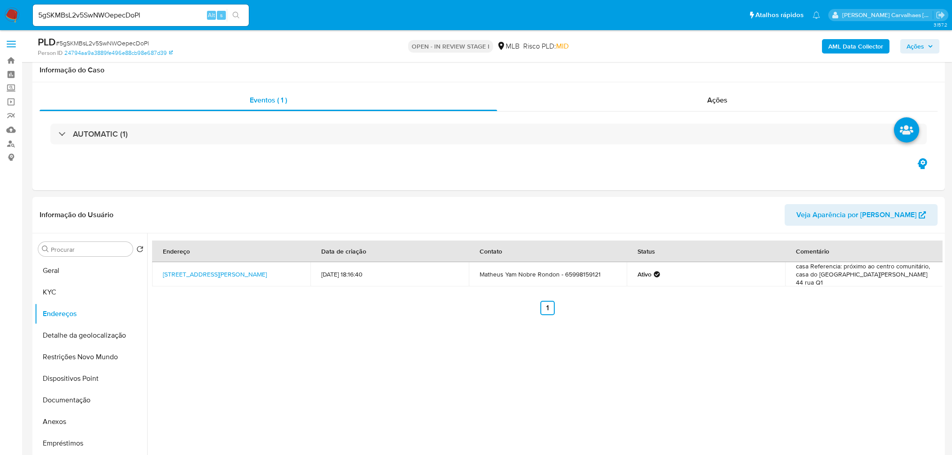
select select "10"
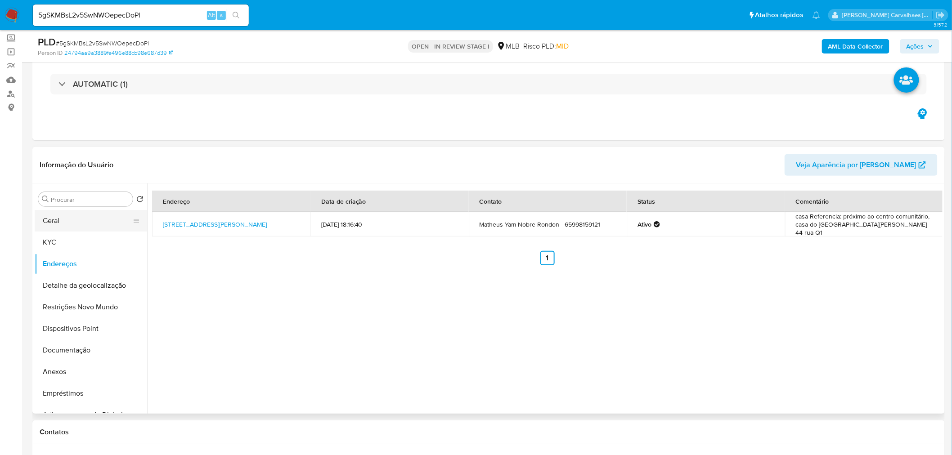
click at [77, 217] on button "Geral" at bounding box center [87, 221] width 105 height 22
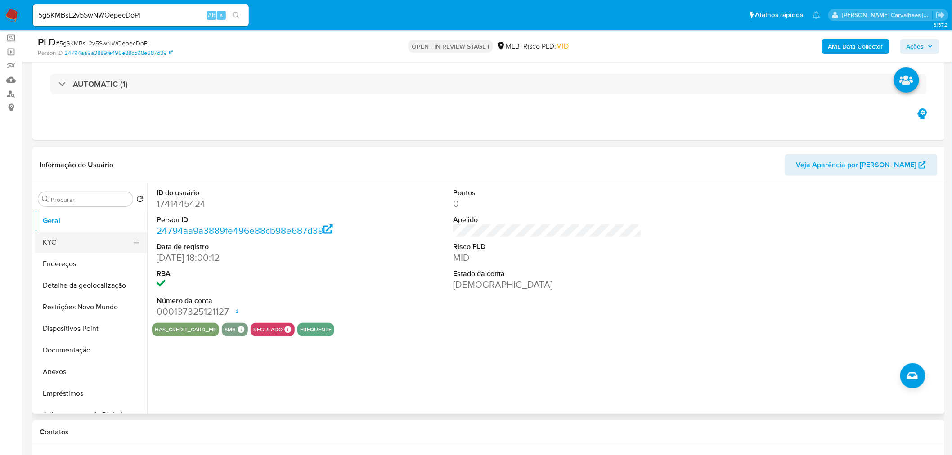
click at [57, 239] on button "KYC" at bounding box center [87, 243] width 105 height 22
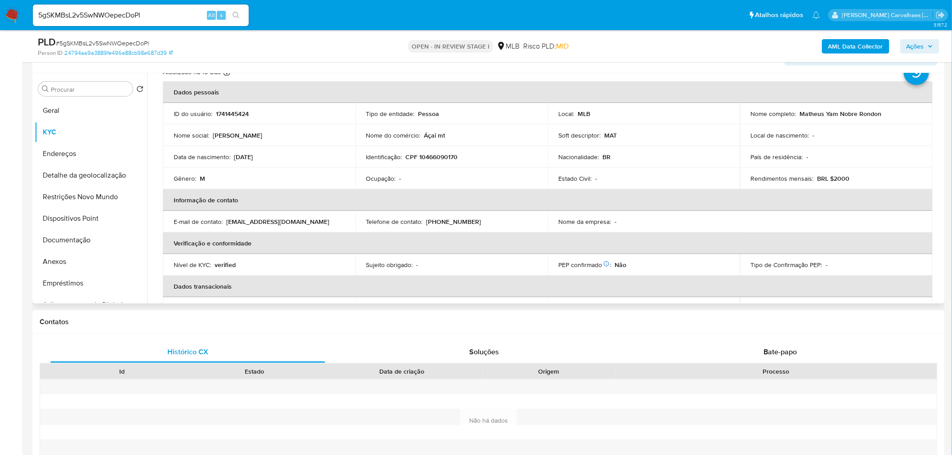
scroll to position [40, 0]
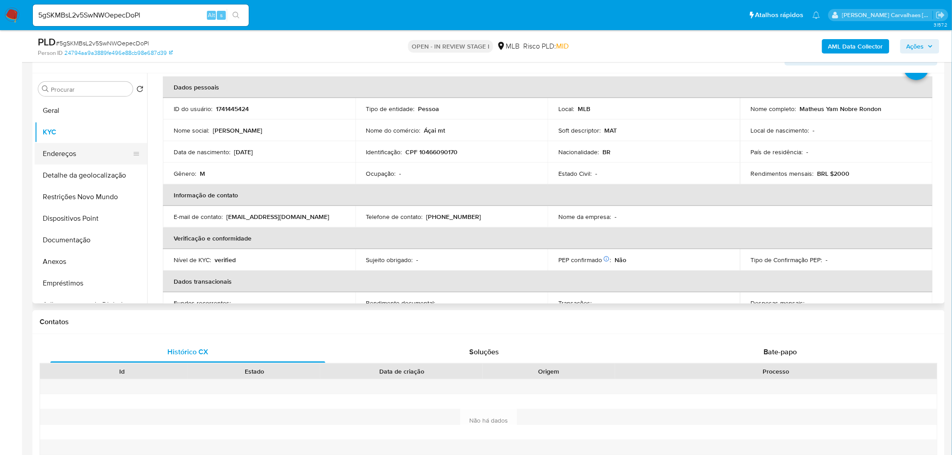
click at [69, 152] on button "Endereços" at bounding box center [87, 154] width 105 height 22
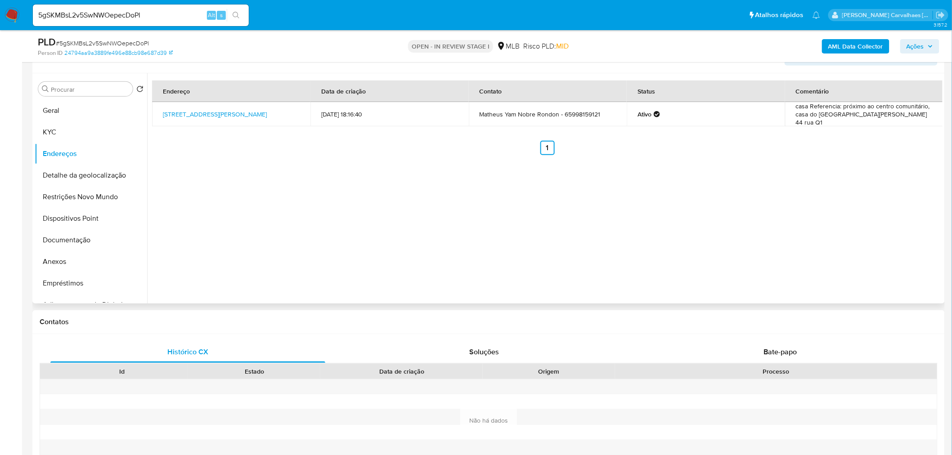
scroll to position [110, 0]
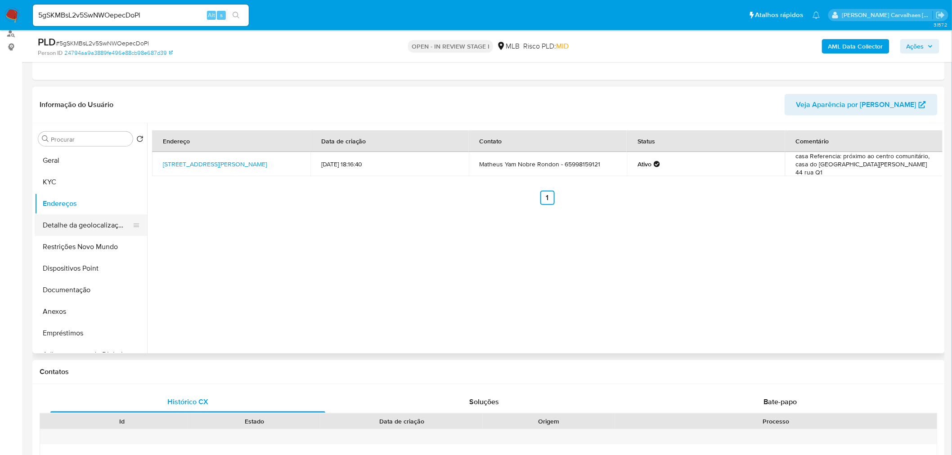
click at [106, 222] on button "Detalhe da geolocalização" at bounding box center [87, 226] width 105 height 22
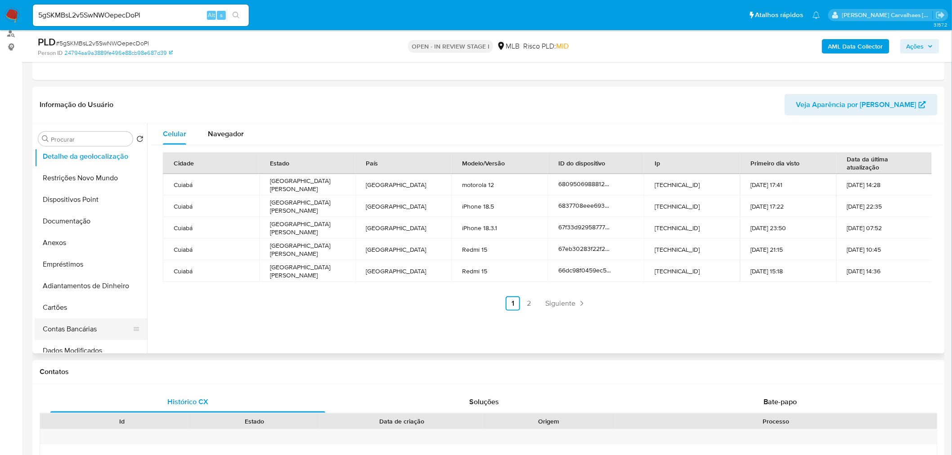
scroll to position [50, 0]
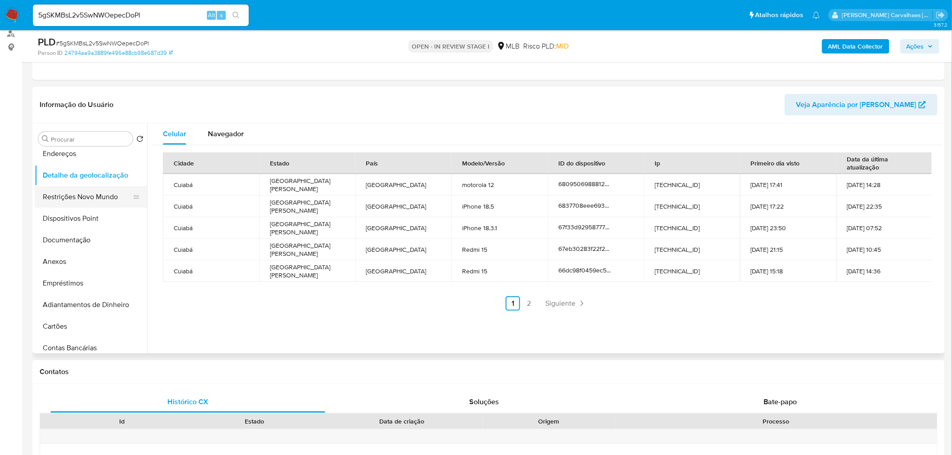
click at [100, 193] on button "Restrições Novo Mundo" at bounding box center [87, 197] width 105 height 22
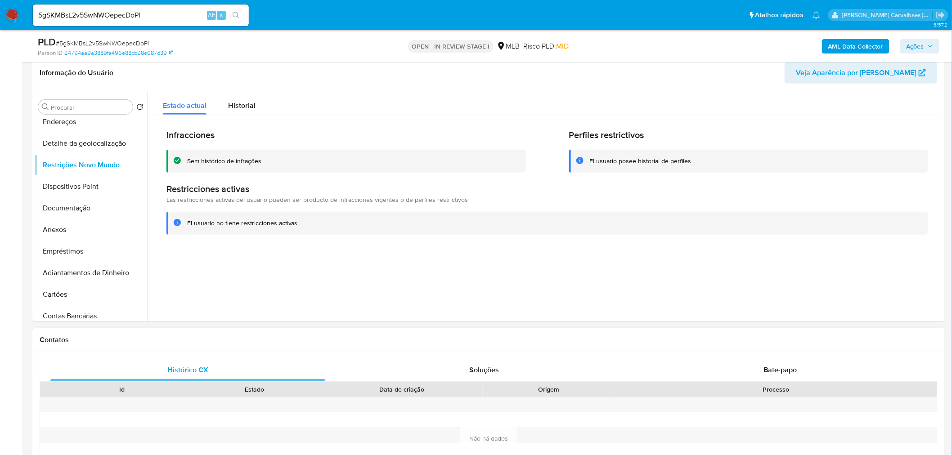
scroll to position [160, 0]
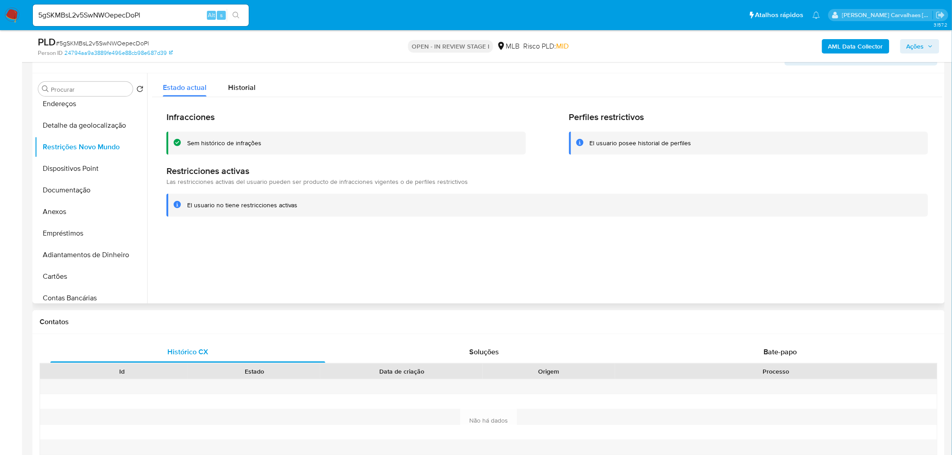
drag, startPoint x: 186, startPoint y: 203, endPoint x: 300, endPoint y: 208, distance: 114.5
click at [300, 208] on div "El usuario no tiene restricciones activas" at bounding box center [548, 205] width 762 height 23
click at [75, 168] on button "Dispositivos Point" at bounding box center [87, 169] width 105 height 22
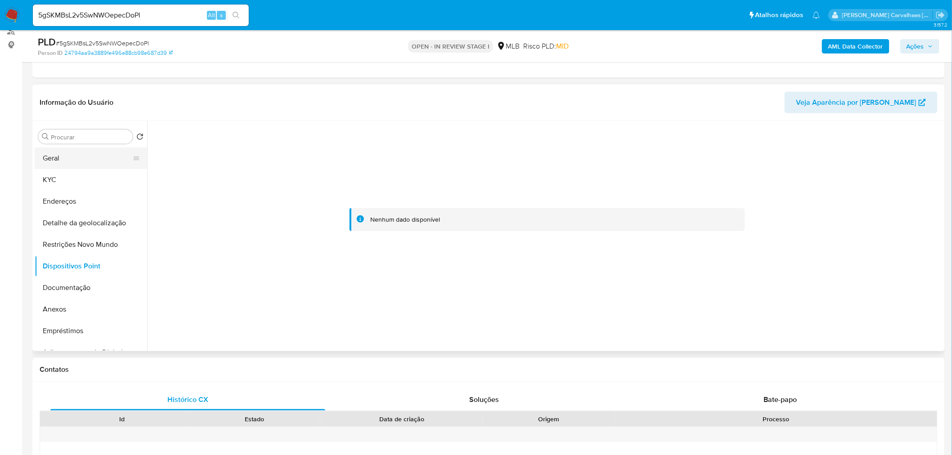
scroll to position [110, 0]
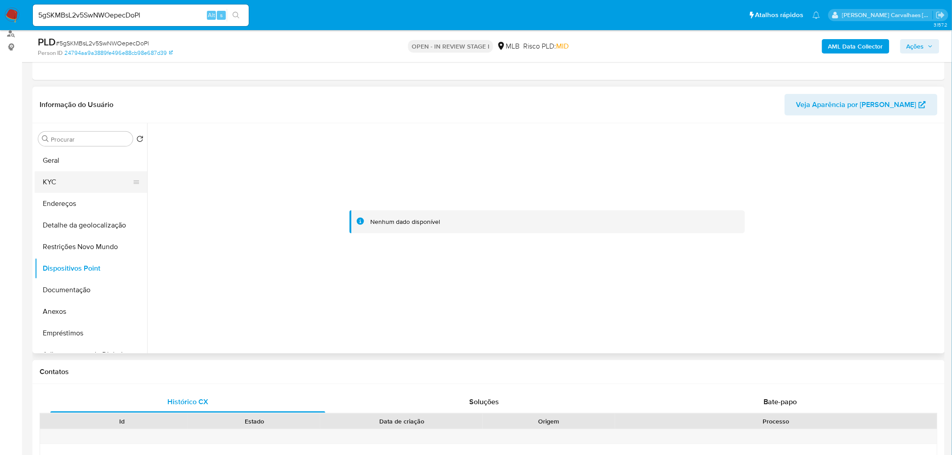
click at [82, 178] on button "KYC" at bounding box center [87, 182] width 105 height 22
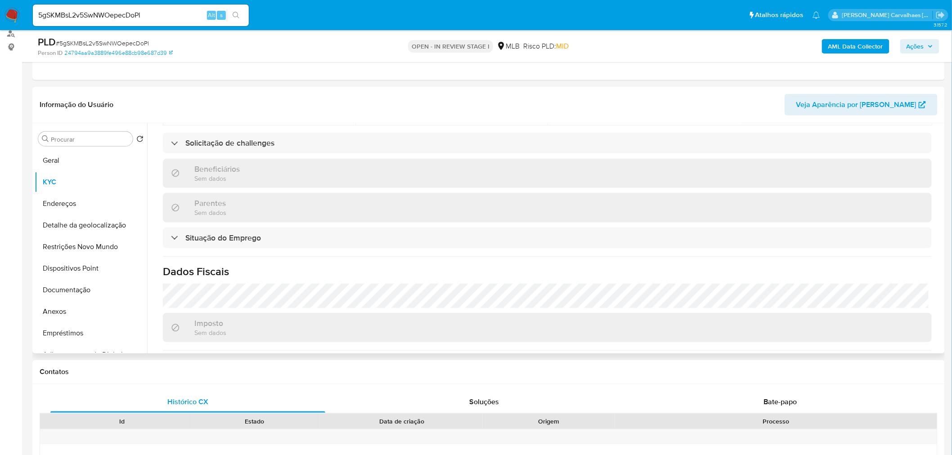
scroll to position [383, 0]
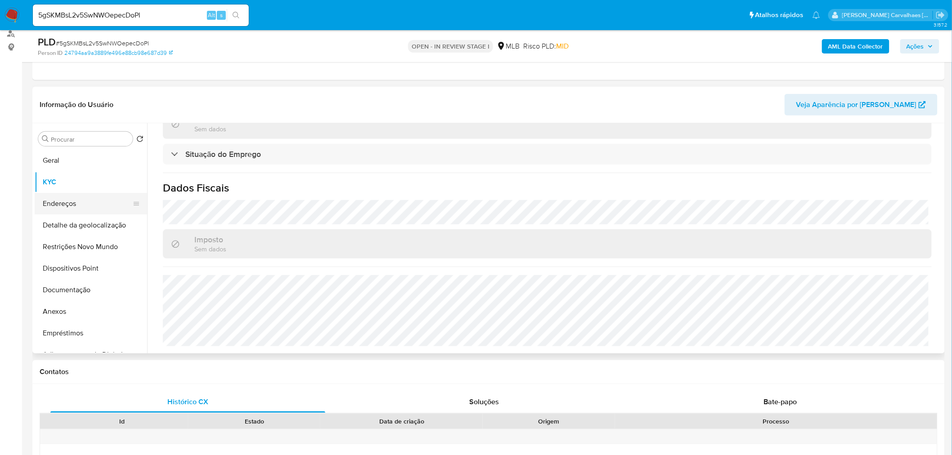
click at [53, 205] on button "Endereços" at bounding box center [87, 204] width 105 height 22
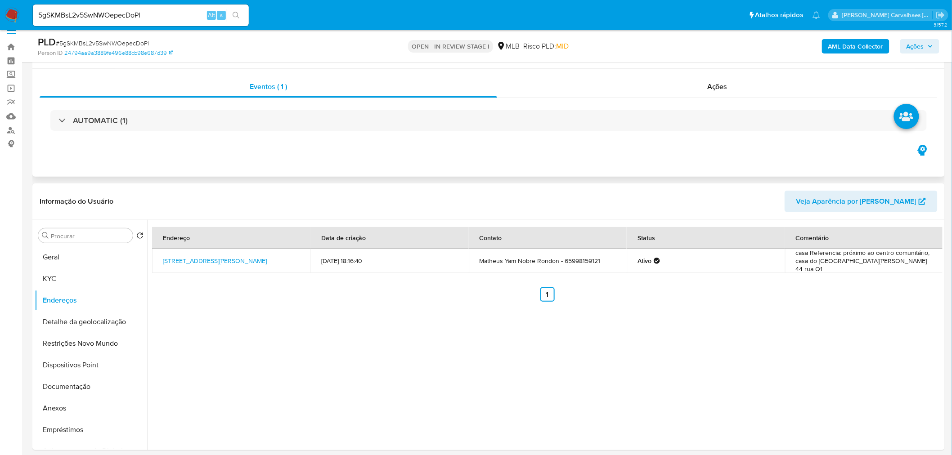
scroll to position [10, 0]
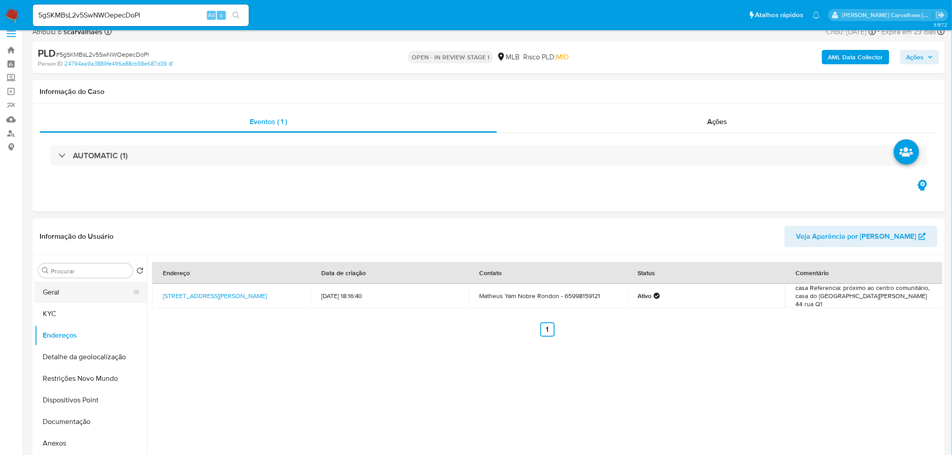
click at [55, 293] on button "Geral" at bounding box center [87, 293] width 105 height 22
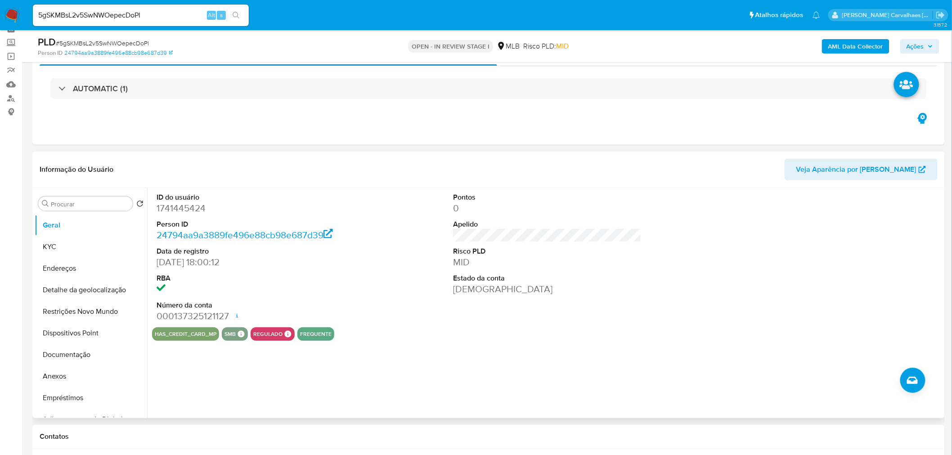
scroll to position [60, 0]
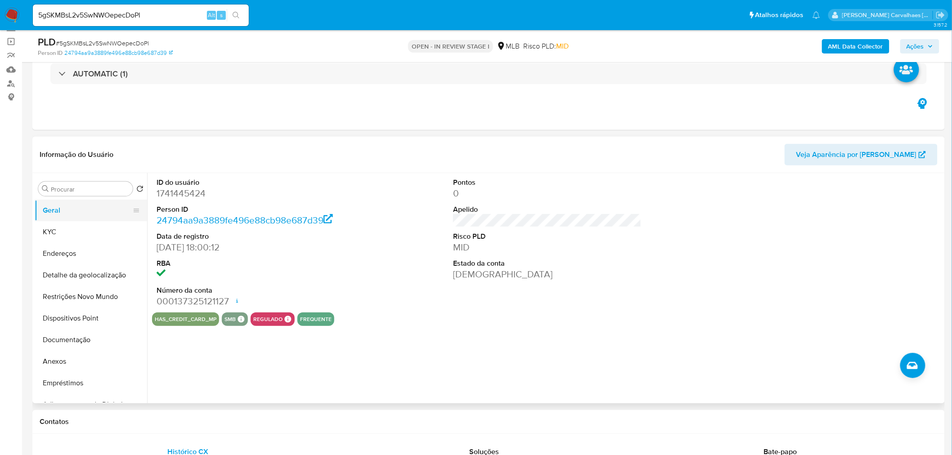
click at [68, 200] on button "Geral" at bounding box center [87, 211] width 105 height 22
click at [72, 208] on button "Geral" at bounding box center [87, 211] width 105 height 22
click at [61, 227] on button "KYC" at bounding box center [87, 232] width 105 height 22
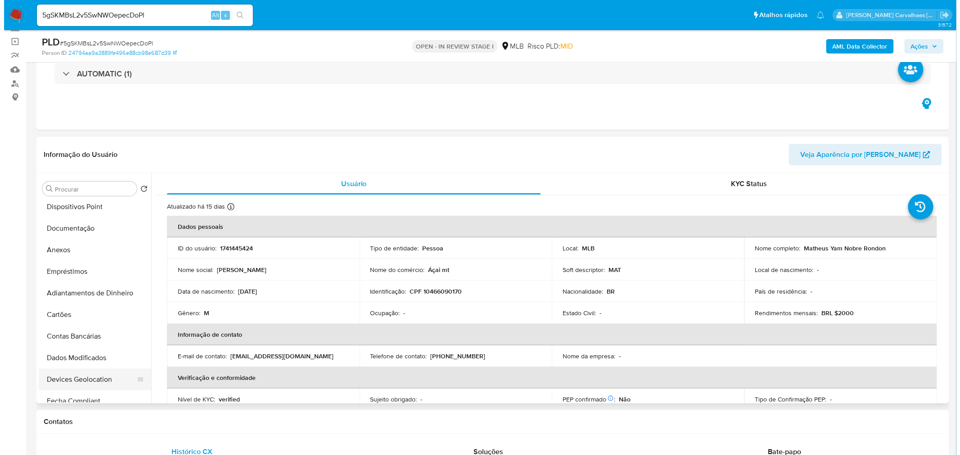
scroll to position [52, 0]
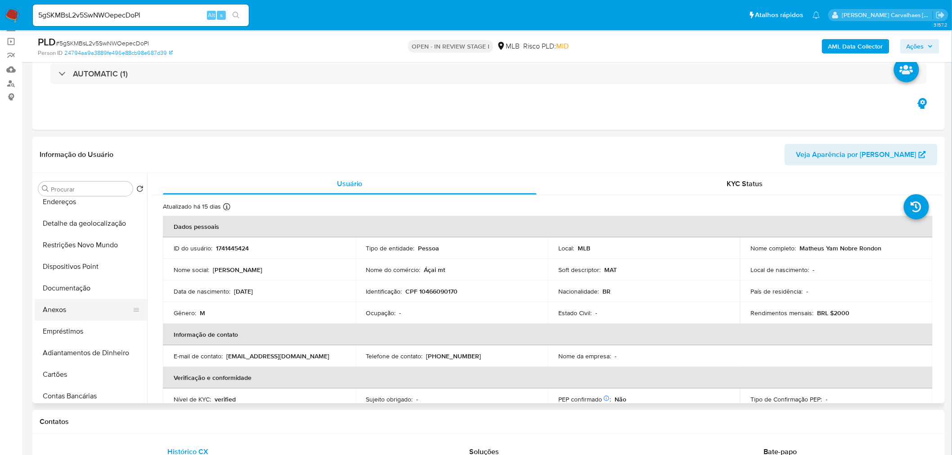
click at [95, 303] on button "Anexos" at bounding box center [87, 310] width 105 height 22
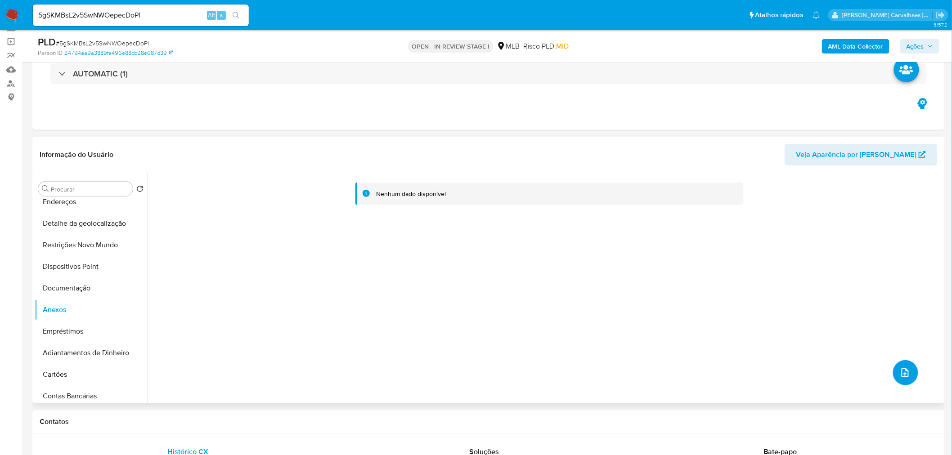
click at [897, 374] on button "upload-file" at bounding box center [905, 373] width 25 height 25
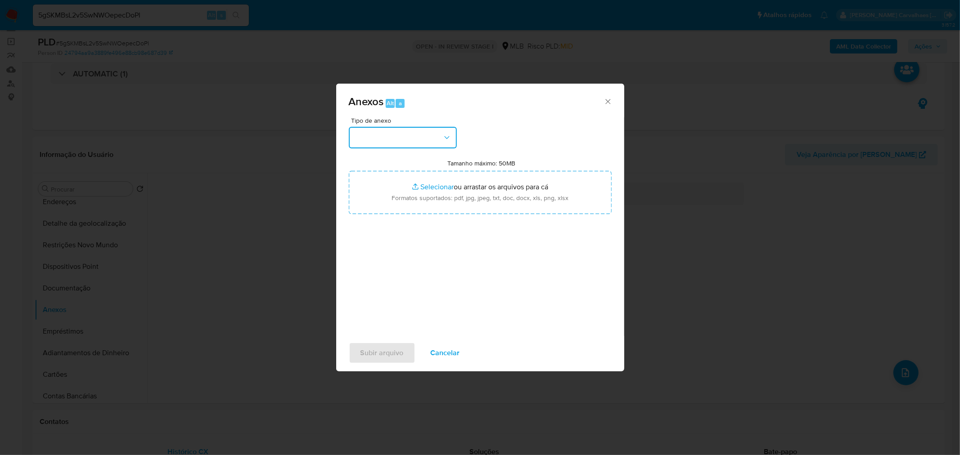
click at [428, 138] on button "button" at bounding box center [403, 138] width 108 height 22
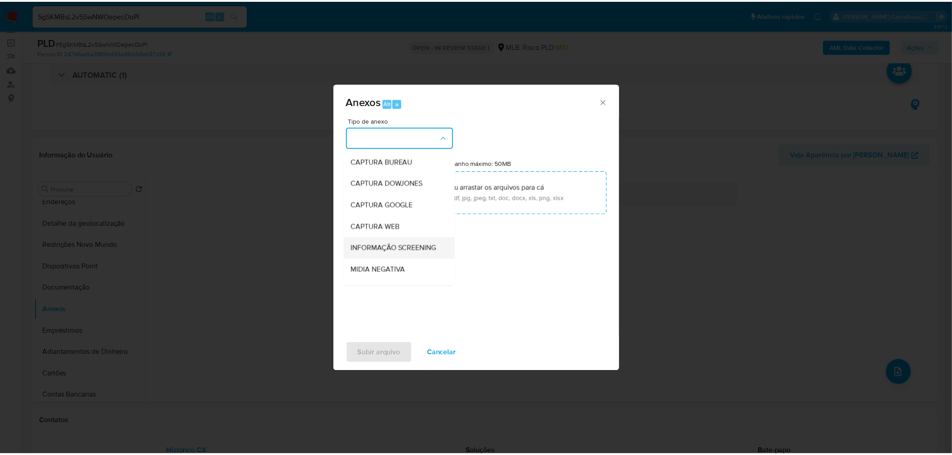
scroll to position [100, 0]
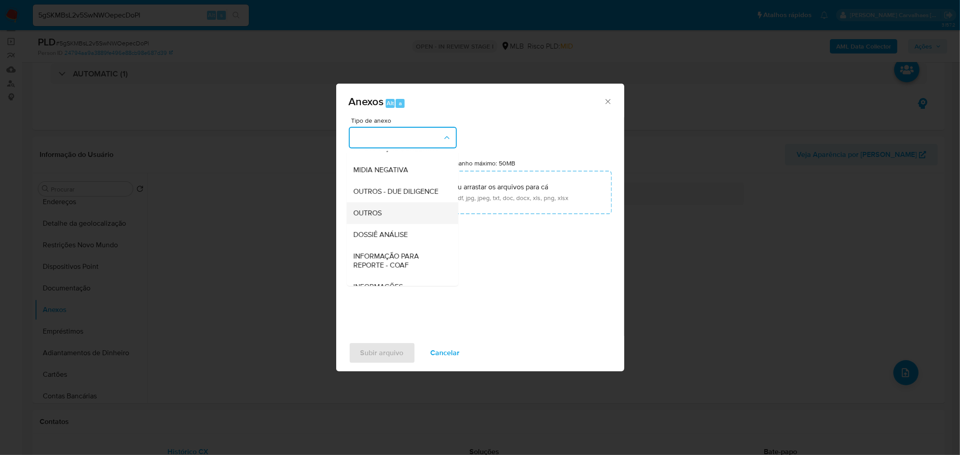
click at [396, 224] on div "OUTROS" at bounding box center [400, 213] width 92 height 22
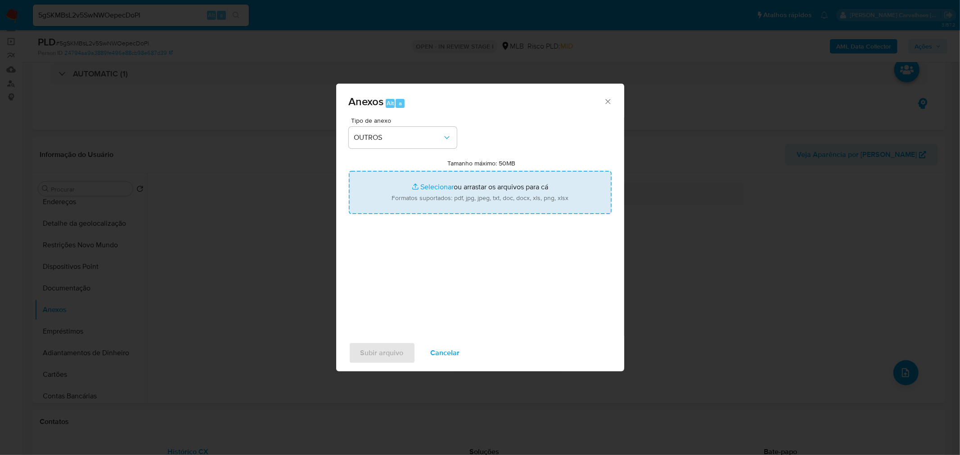
click at [434, 188] on input "Tamanho máximo: 50MB Selecionar arquivos" at bounding box center [480, 192] width 263 height 43
type input "C:\fakepath\Mulan Matheus Yam 1741445424_2025_09_02_10_16_49 - Tabla dinámica 1…"
click at [416, 188] on input "Tamanho máximo: 50MB Selecionar arquivos" at bounding box center [480, 192] width 263 height 43
type input "C:\fakepath\SAR - XXXX - CPF 10466090170 - MATHEUS YAM NOBRE RONDON.pdf"
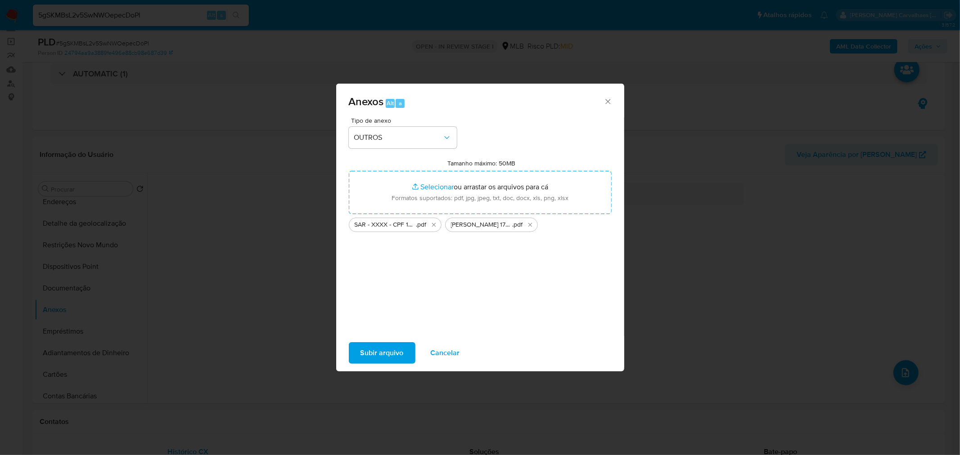
click at [379, 350] on span "Subir arquivo" at bounding box center [382, 353] width 43 height 20
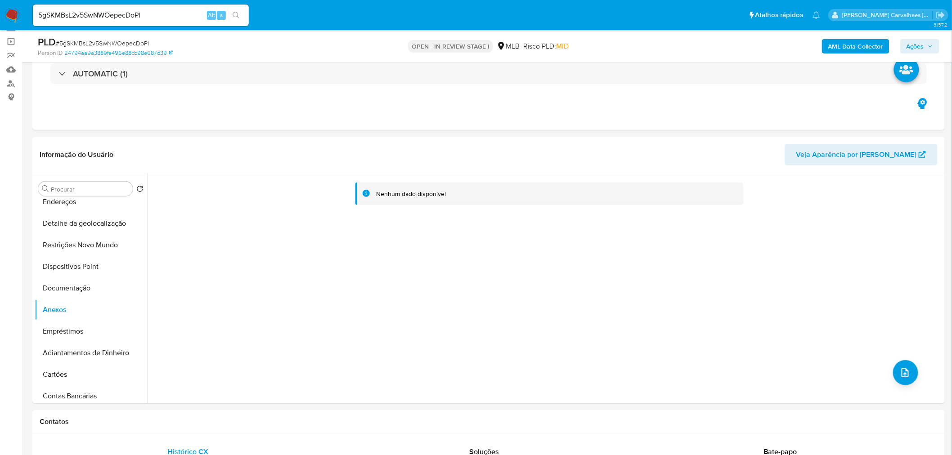
click at [920, 42] on span "Ações" at bounding box center [916, 46] width 18 height 14
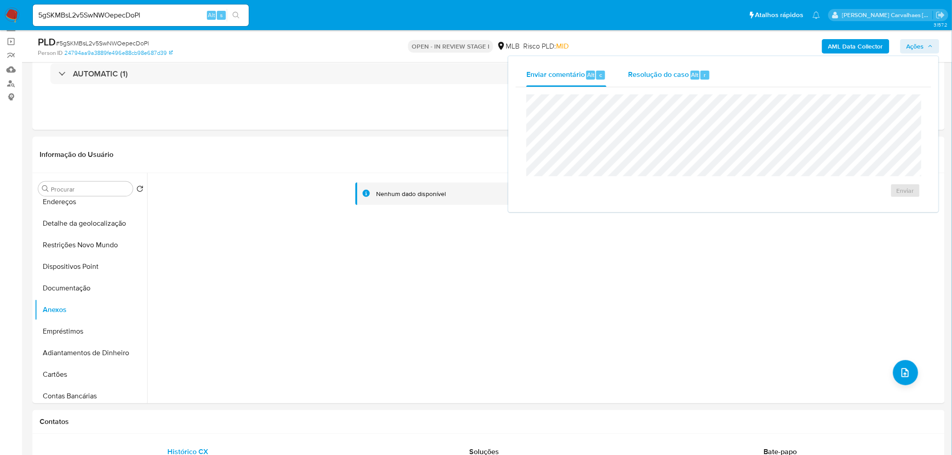
click at [667, 77] on span "Resolução do caso" at bounding box center [658, 74] width 61 height 10
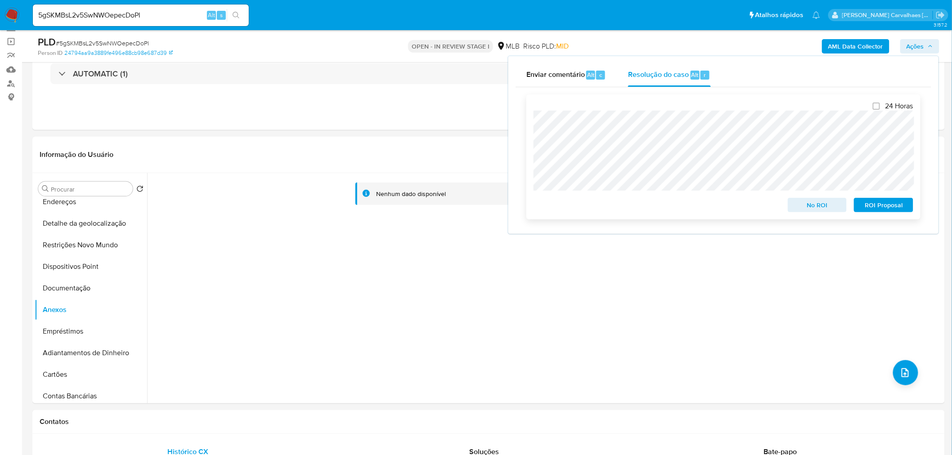
click at [887, 205] on span "ROI Proposal" at bounding box center [884, 205] width 47 height 13
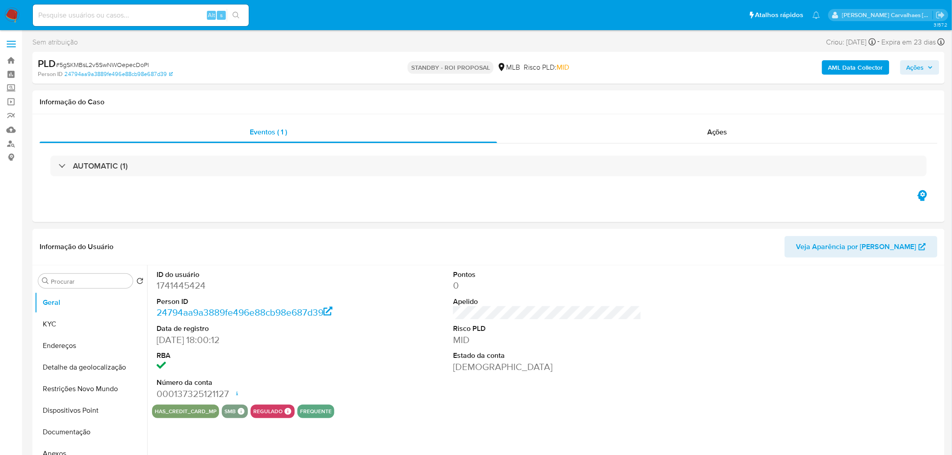
select select "10"
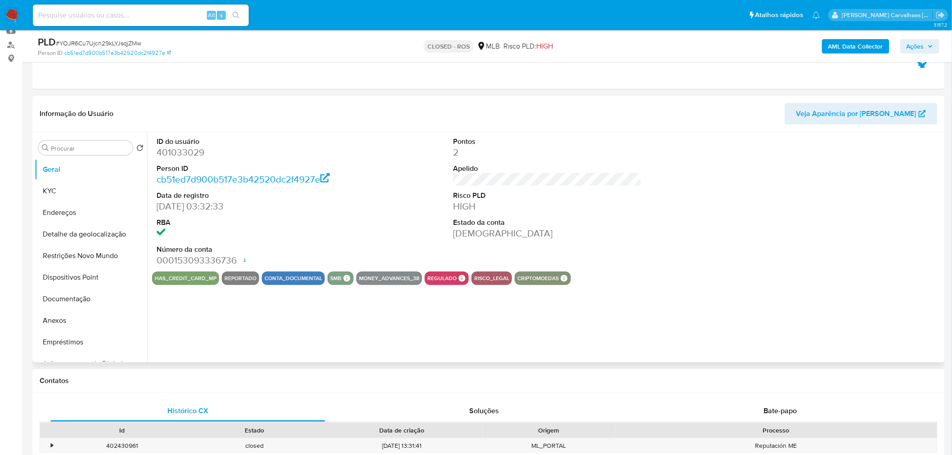
scroll to position [100, 0]
select select "10"
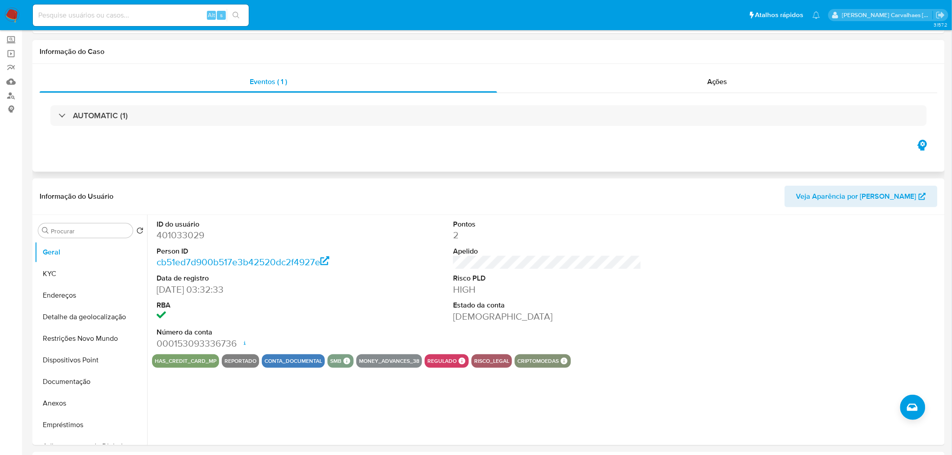
scroll to position [0, 0]
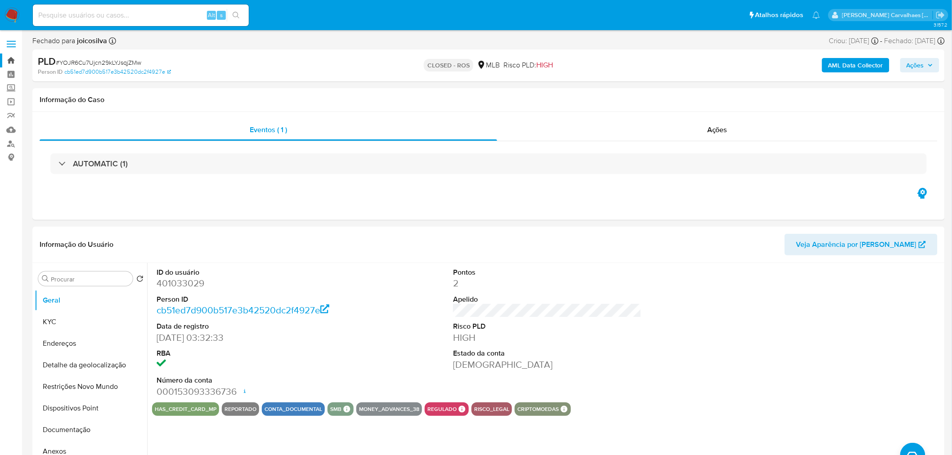
click at [11, 59] on link "Bandeja" at bounding box center [53, 61] width 107 height 14
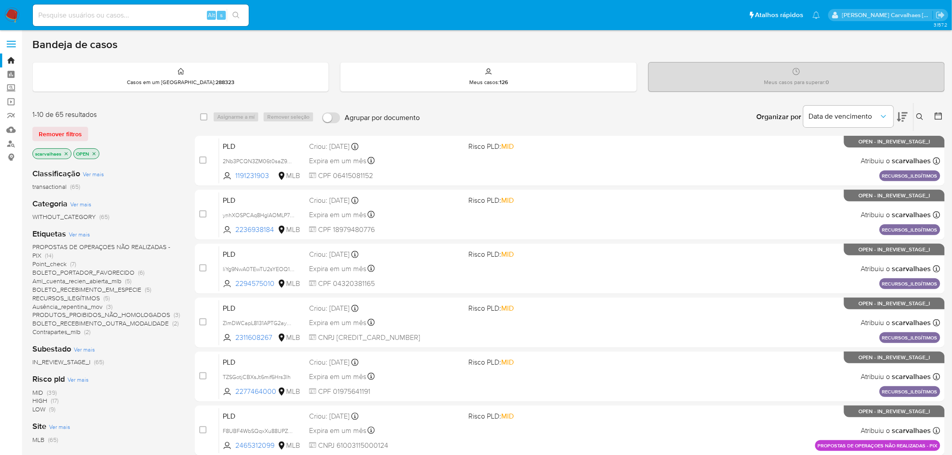
click at [115, 283] on span "Aml_cuenta_recien_abierta_mlb" at bounding box center [76, 281] width 89 height 9
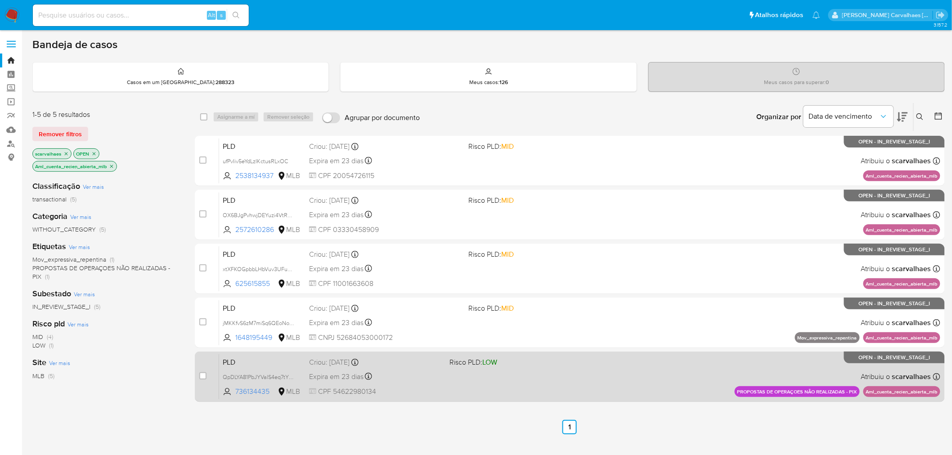
click at [625, 370] on div "PLD QpDLYA81PbJYValS4eq7tY7H 736134435 MLB Risco PLD: LOW Criou: 12/08/2025 Cri…" at bounding box center [580, 376] width 722 height 45
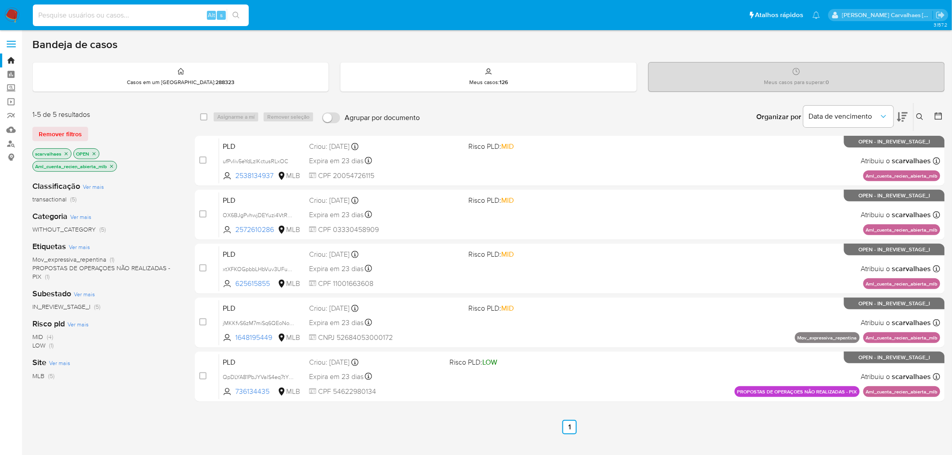
paste input "PVz0fcW2y0iOjVGOE5C9t8kd"
type input "PVz0fcW2y0iOjVGOE5C9t8kd"
click at [236, 13] on icon "search-icon" at bounding box center [236, 15] width 7 height 7
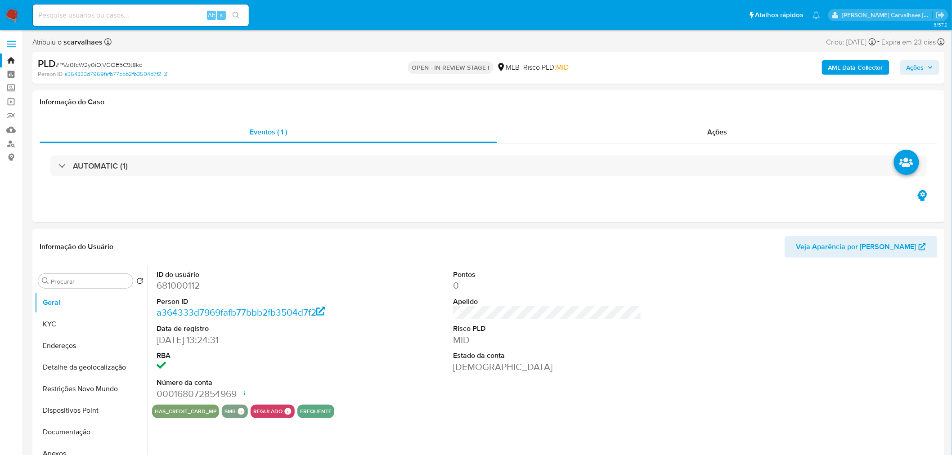
select select "10"
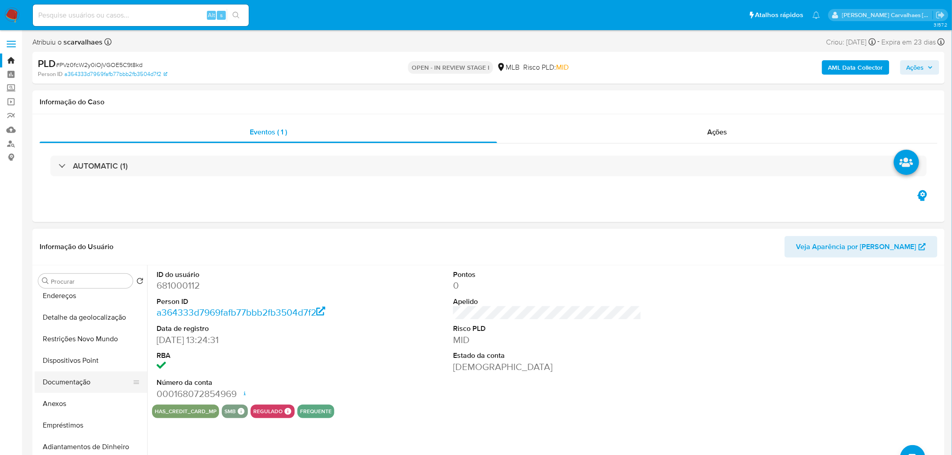
click at [83, 385] on button "Documentação" at bounding box center [87, 383] width 105 height 22
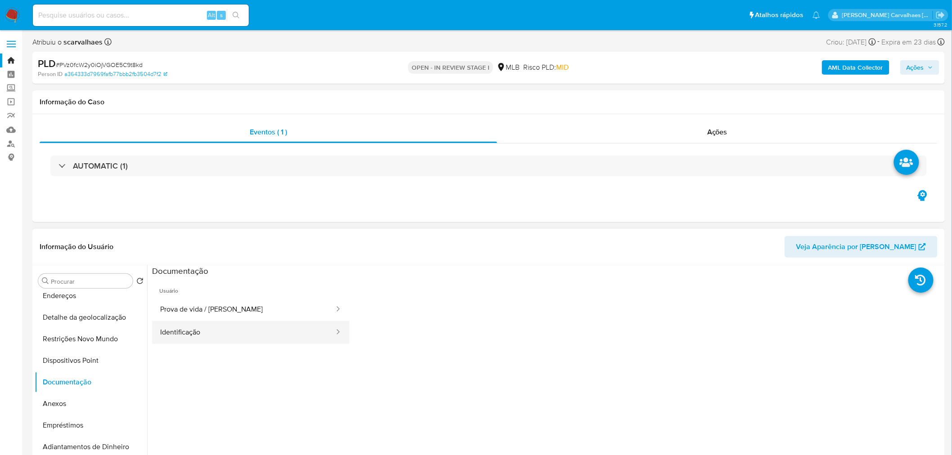
click at [273, 339] on button "Identificação" at bounding box center [243, 332] width 183 height 23
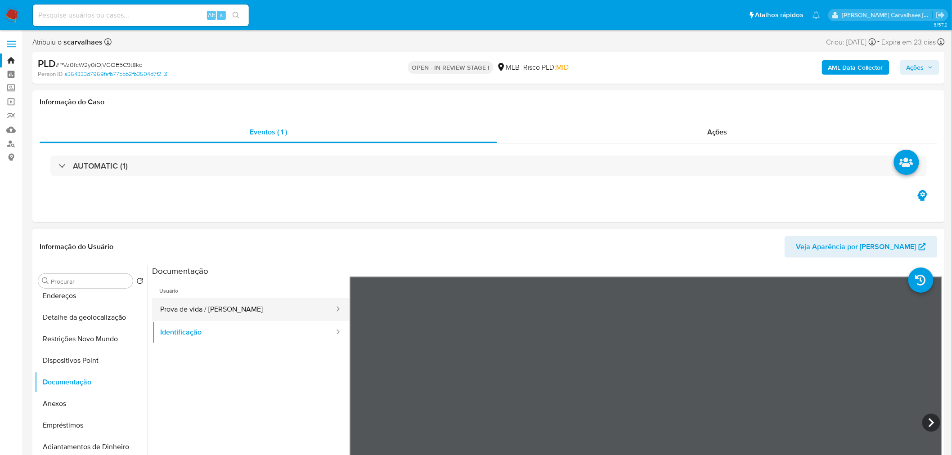
click at [235, 307] on button "Prova de vida / Selfie" at bounding box center [243, 309] width 183 height 23
click at [106, 307] on button "Detalhe da geolocalização" at bounding box center [87, 318] width 105 height 22
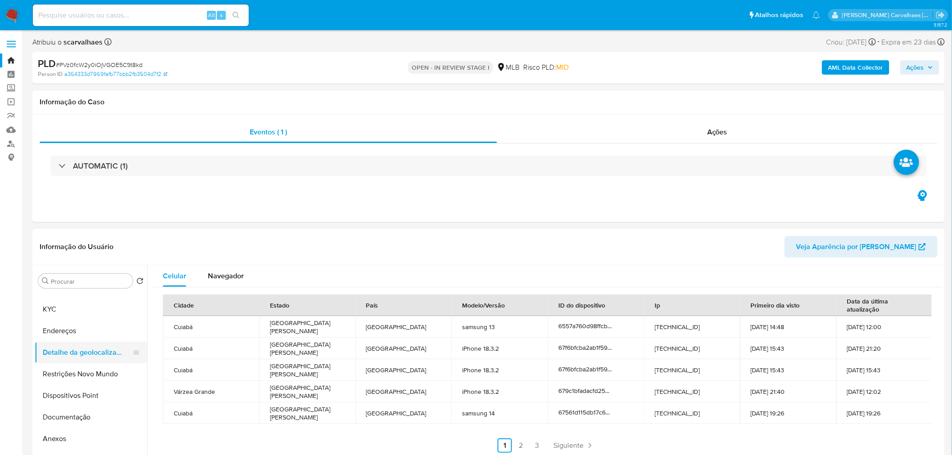
scroll to position [0, 0]
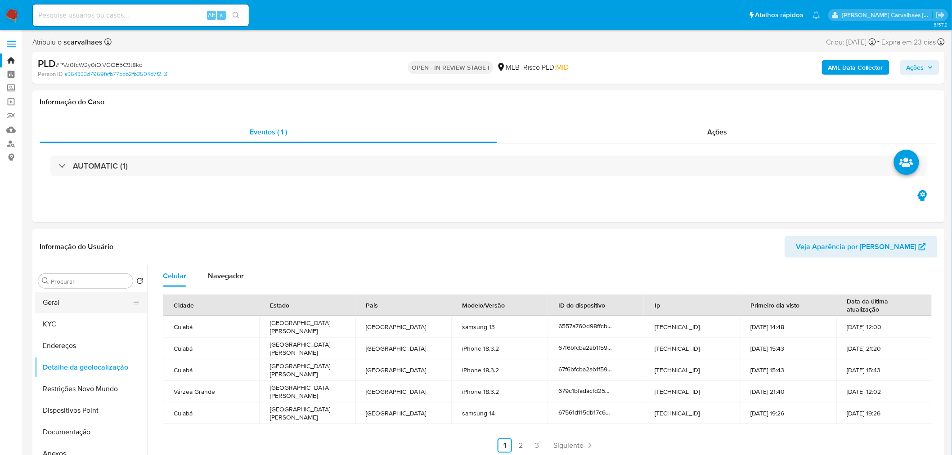
click at [59, 305] on button "Geral" at bounding box center [87, 303] width 105 height 22
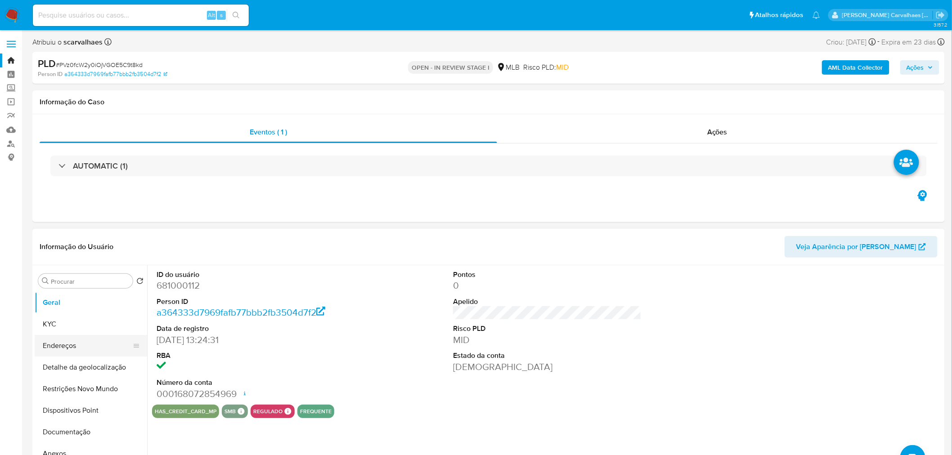
click at [115, 341] on button "Endereços" at bounding box center [87, 346] width 105 height 22
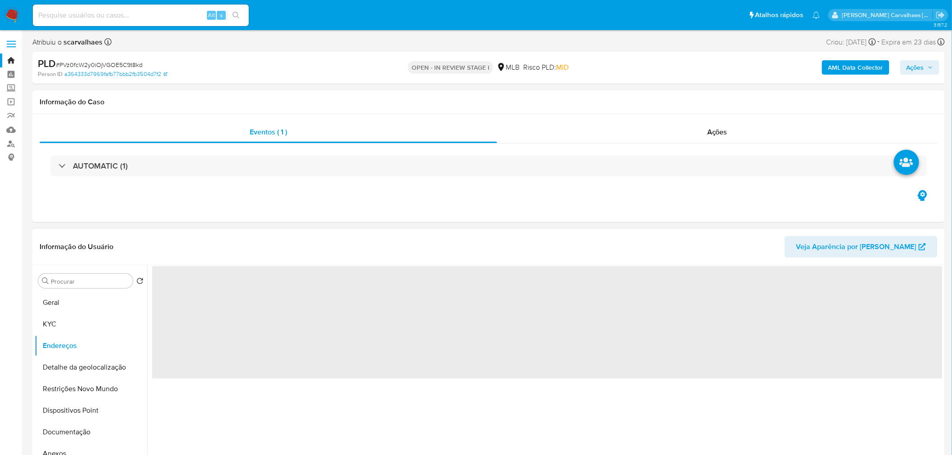
drag, startPoint x: 60, startPoint y: 318, endPoint x: 144, endPoint y: 318, distance: 84.2
click at [61, 318] on button "KYC" at bounding box center [91, 325] width 113 height 22
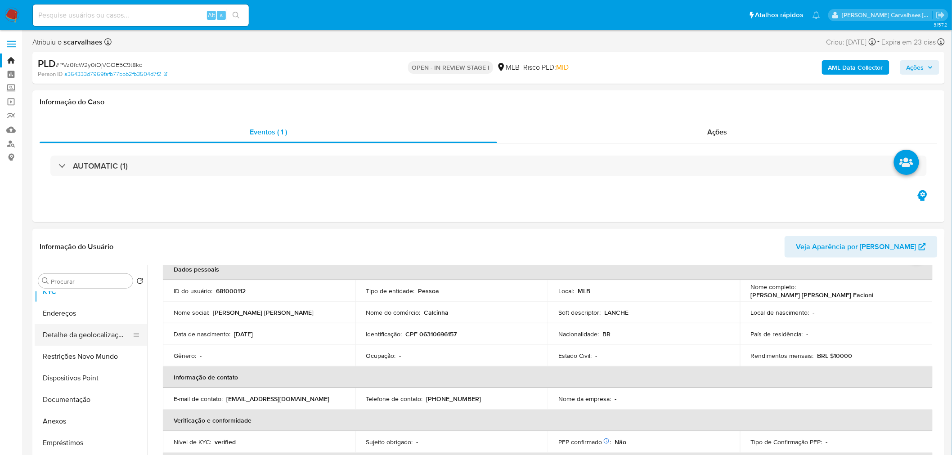
scroll to position [50, 0]
drag, startPoint x: 83, startPoint y: 334, endPoint x: 94, endPoint y: 335, distance: 10.9
click at [85, 334] on button "Restrições Novo Mundo" at bounding box center [87, 340] width 105 height 22
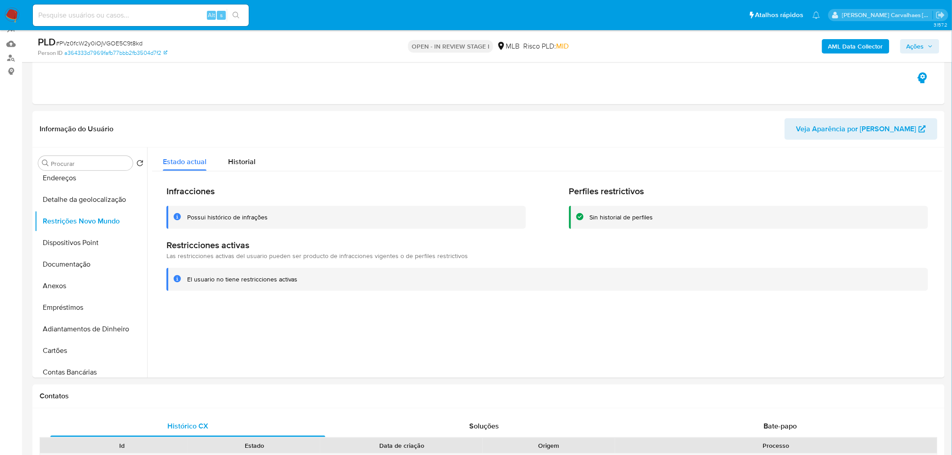
scroll to position [100, 0]
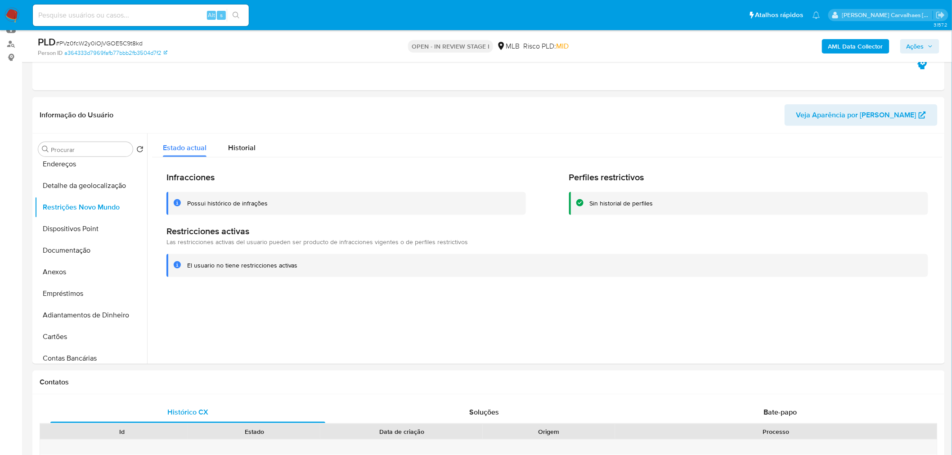
drag, startPoint x: 186, startPoint y: 267, endPoint x: 295, endPoint y: 262, distance: 108.6
click at [295, 262] on div "El usuario no tiene restricciones activas" at bounding box center [548, 265] width 762 height 23
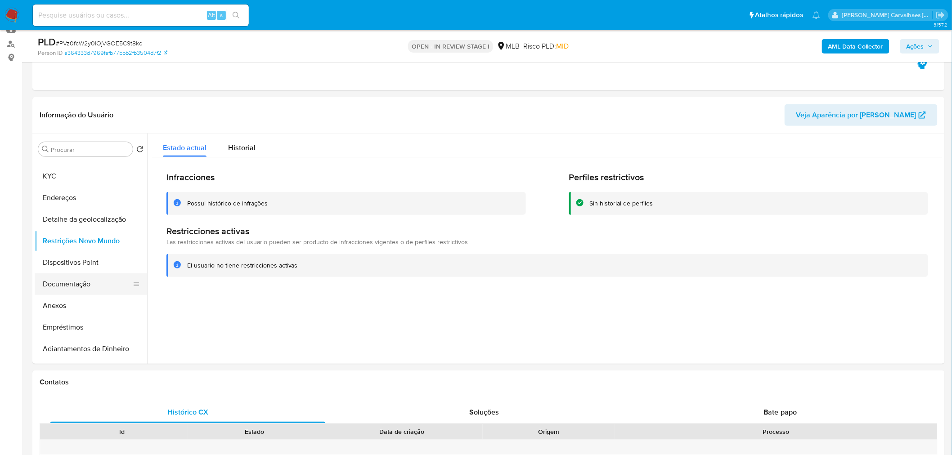
scroll to position [0, 0]
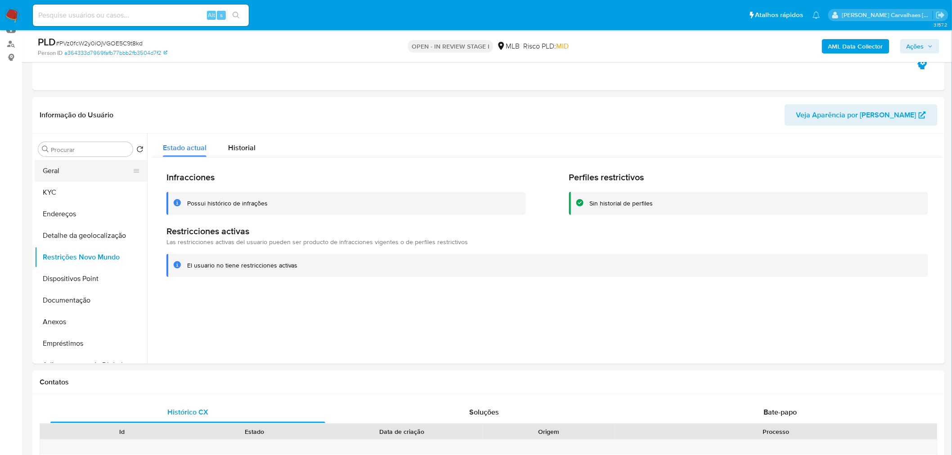
click at [63, 169] on button "Geral" at bounding box center [87, 171] width 105 height 22
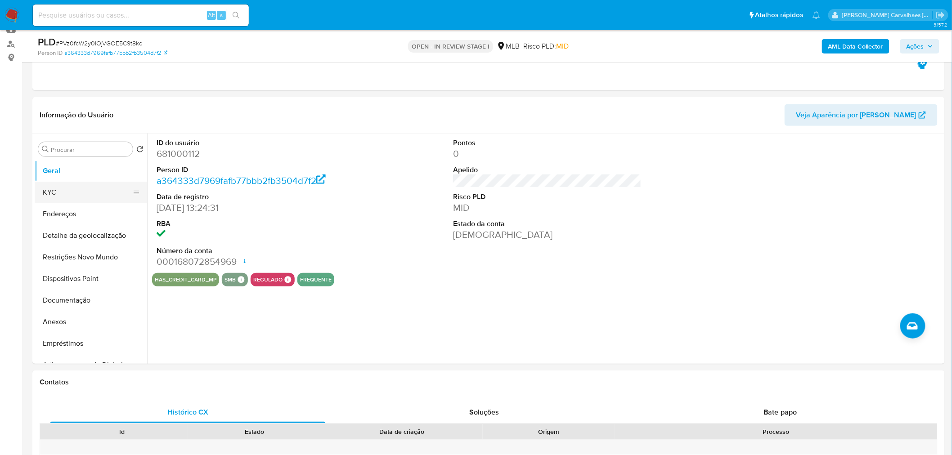
drag, startPoint x: 65, startPoint y: 186, endPoint x: 75, endPoint y: 182, distance: 10.7
click at [65, 186] on button "KYC" at bounding box center [87, 193] width 105 height 22
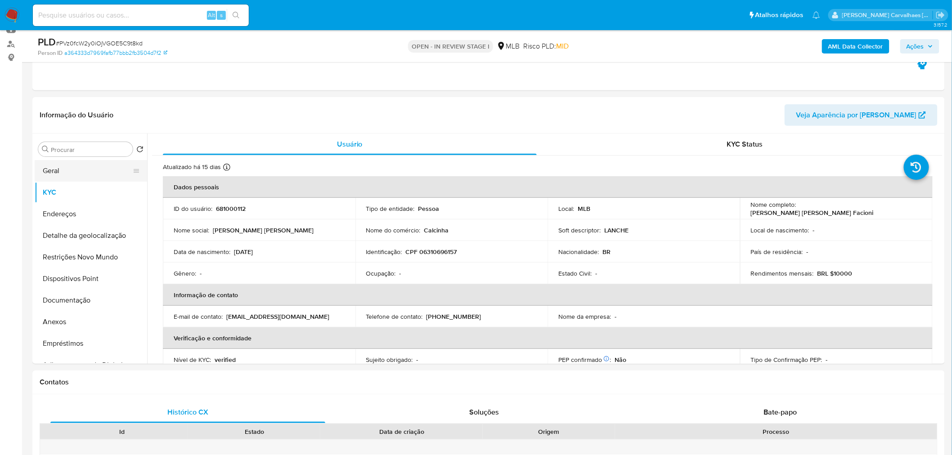
click at [61, 173] on button "Geral" at bounding box center [87, 171] width 105 height 22
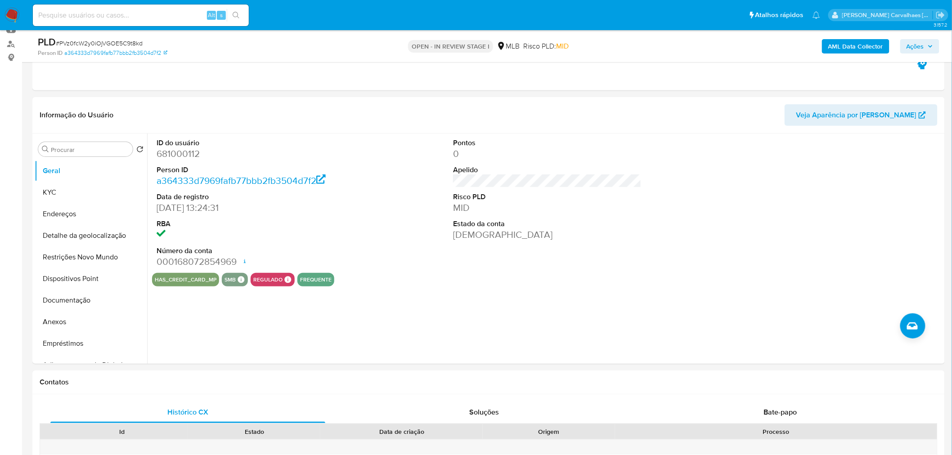
scroll to position [74, 0]
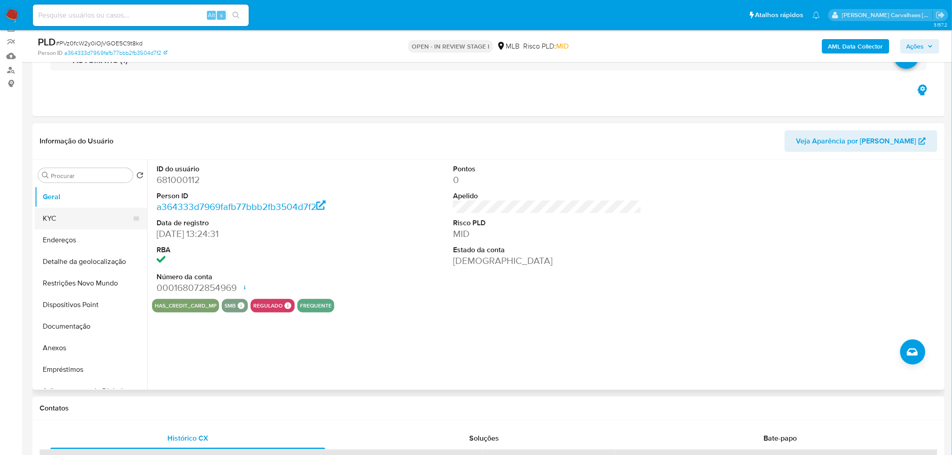
click at [78, 214] on button "KYC" at bounding box center [87, 219] width 105 height 22
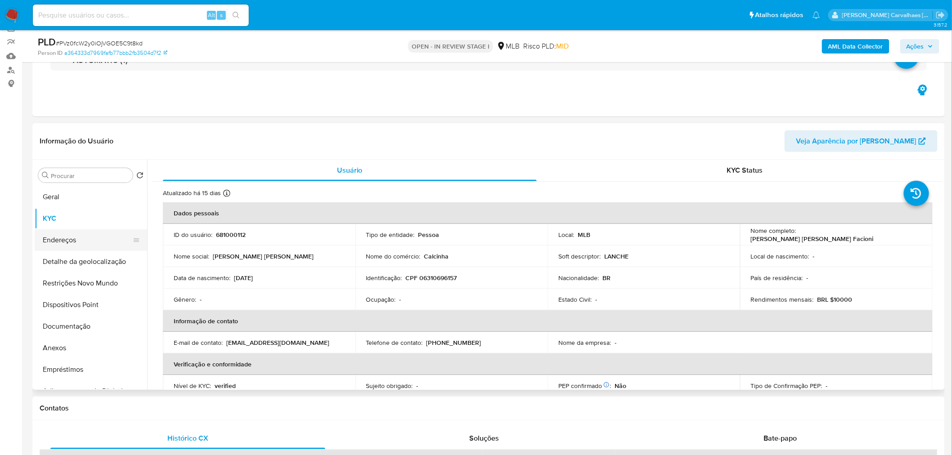
click at [80, 236] on button "Endereços" at bounding box center [87, 241] width 105 height 22
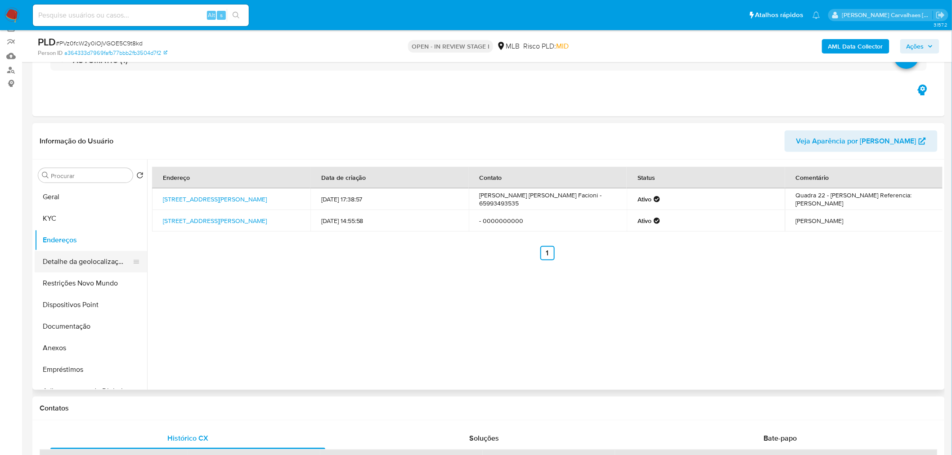
click at [94, 259] on button "Detalhe da geolocalização" at bounding box center [87, 262] width 105 height 22
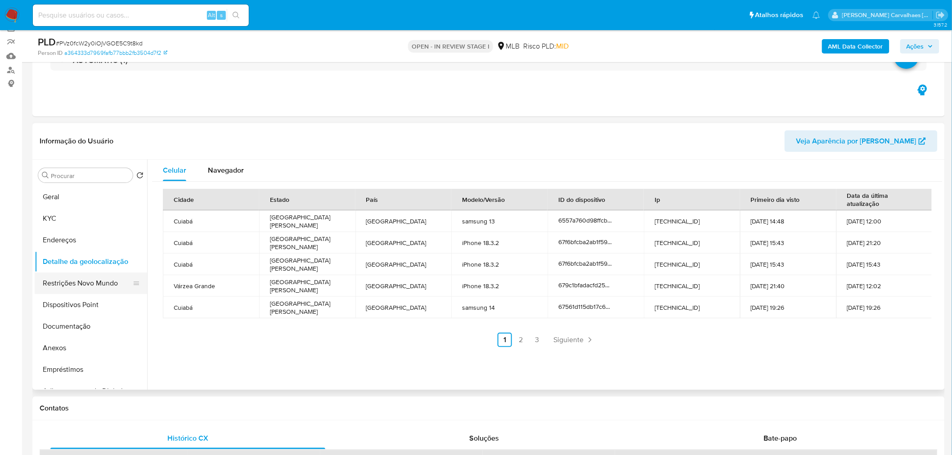
click at [106, 284] on button "Restrições Novo Mundo" at bounding box center [87, 284] width 105 height 22
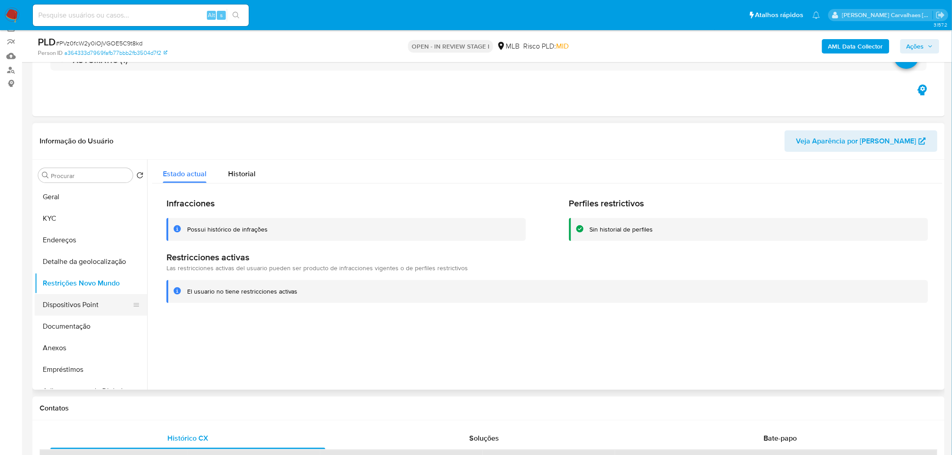
drag, startPoint x: 82, startPoint y: 305, endPoint x: 99, endPoint y: 305, distance: 17.1
click at [83, 305] on button "Dispositivos Point" at bounding box center [87, 305] width 105 height 22
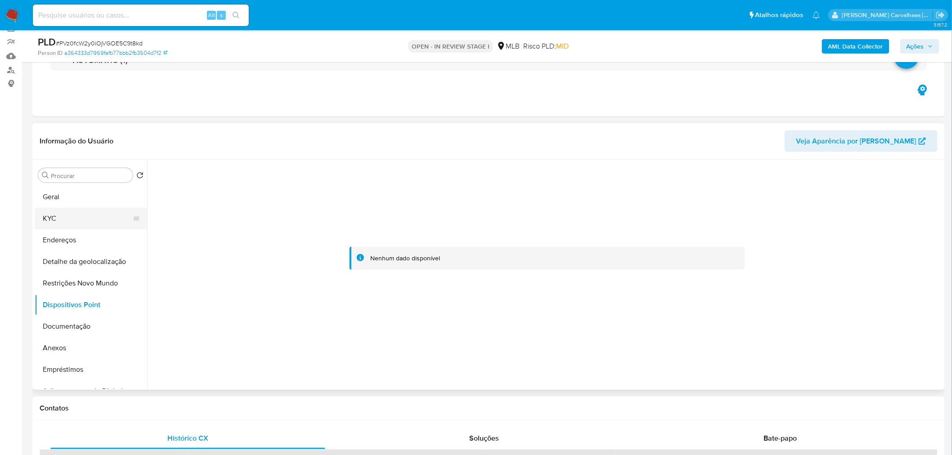
click at [81, 212] on button "KYC" at bounding box center [87, 219] width 105 height 22
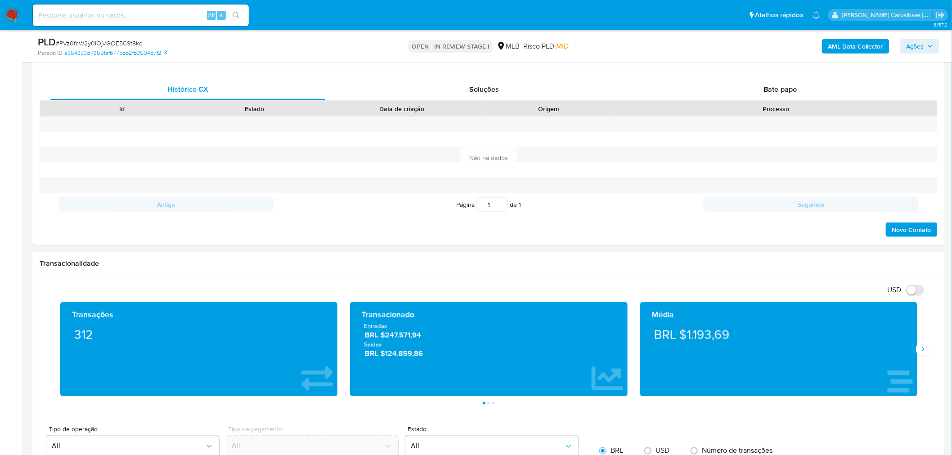
scroll to position [424, 0]
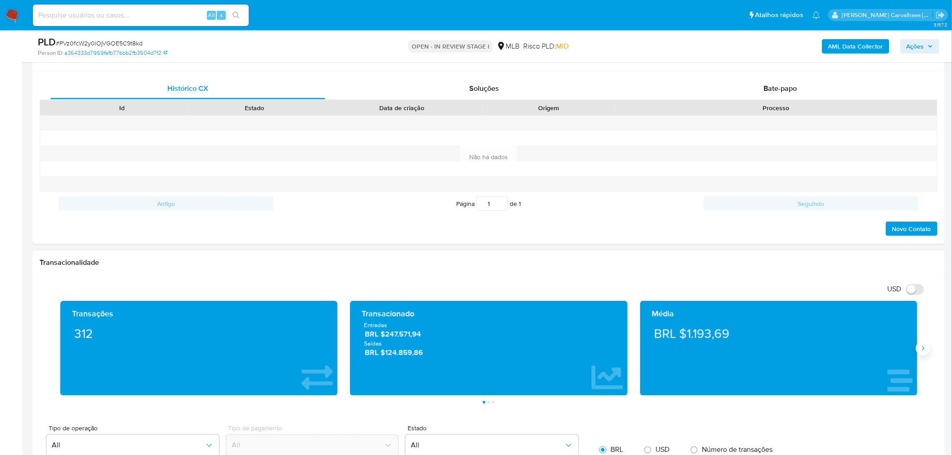
click at [921, 356] on div "Transações 312 Transacionado Entradas BRL $247.571,94 Saídas BRL $124.859,86 Mé…" at bounding box center [489, 349] width 870 height 95
click at [922, 352] on icon "Siguiente" at bounding box center [923, 348] width 7 height 7
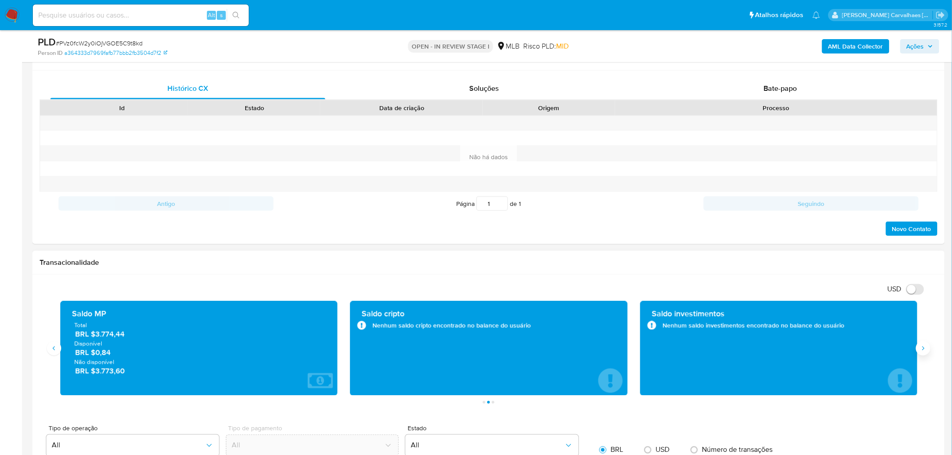
click at [918, 352] on button "Siguiente" at bounding box center [923, 349] width 14 height 14
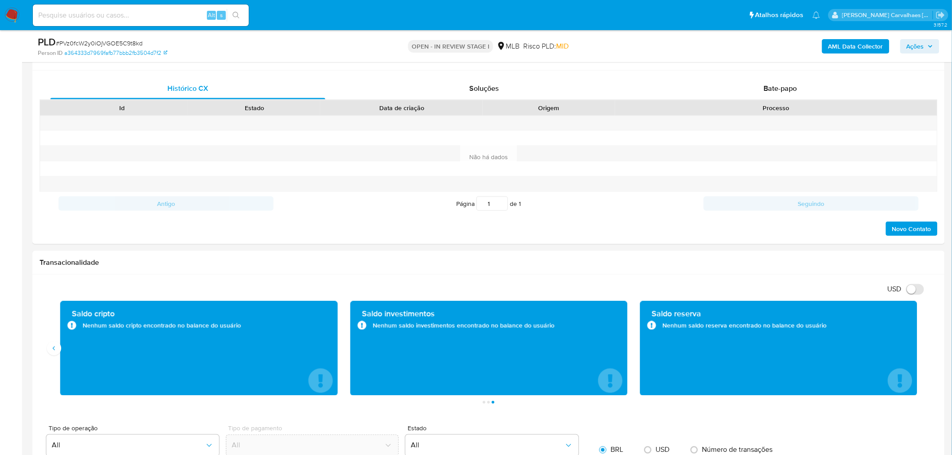
click at [16, 20] on img at bounding box center [12, 15] width 15 height 15
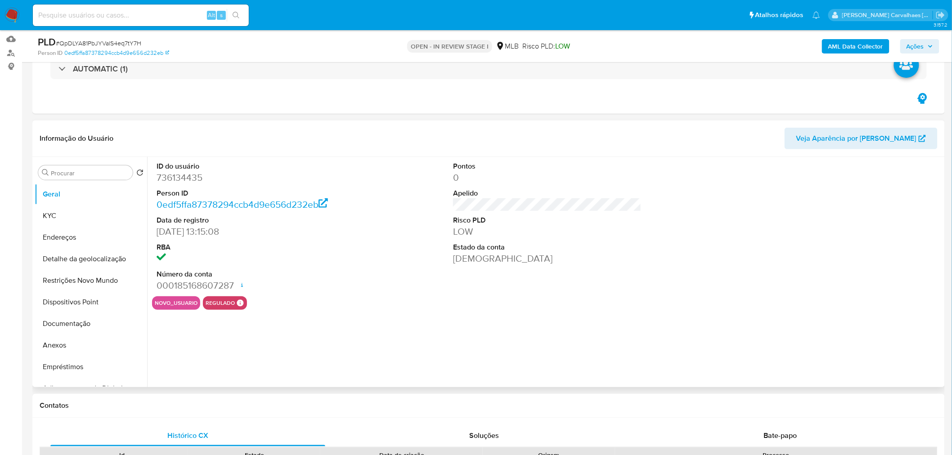
select select "10"
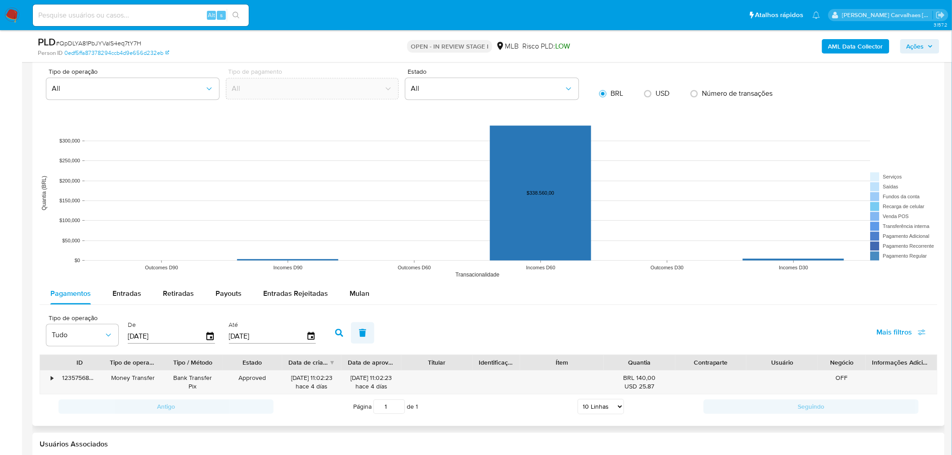
scroll to position [800, 0]
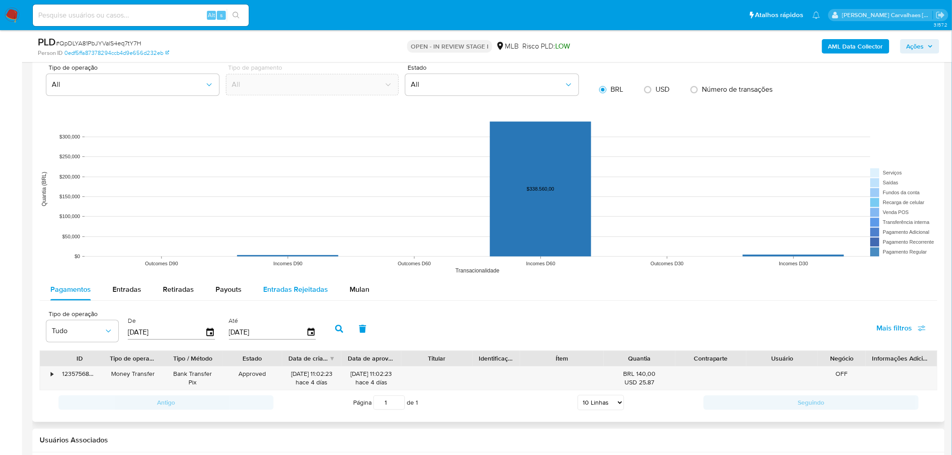
click at [277, 289] on span "Entradas Rejeitadas" at bounding box center [295, 289] width 65 height 10
select select "10"
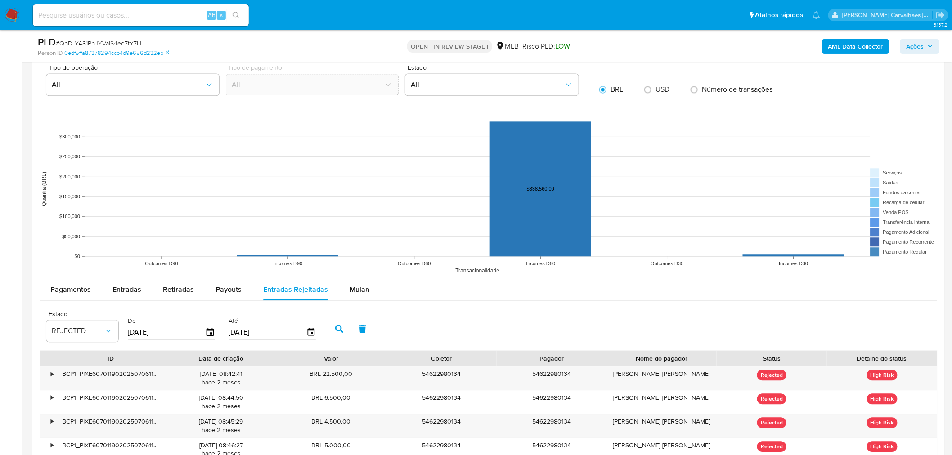
scroll to position [1000, 0]
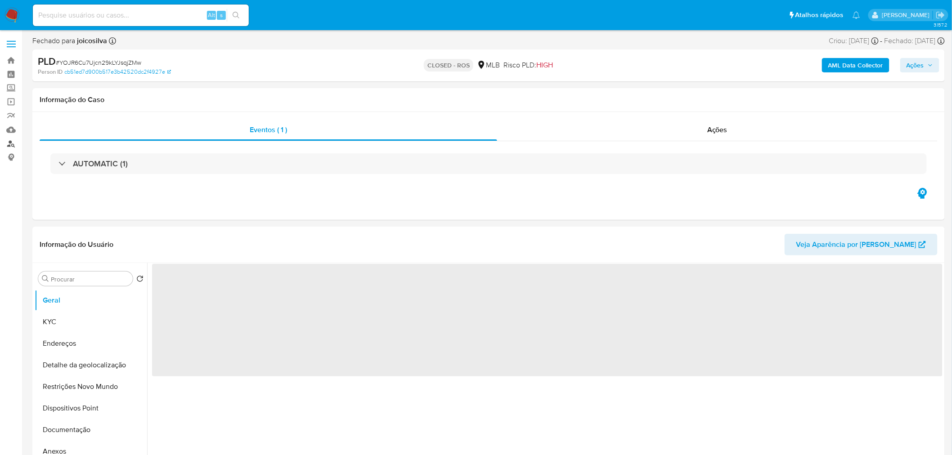
click at [14, 143] on link "Localizador de pessoas" at bounding box center [53, 144] width 107 height 14
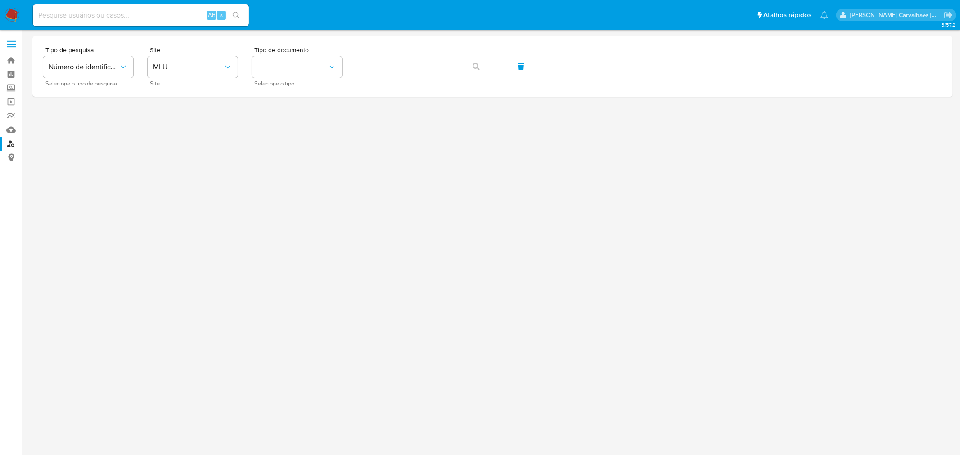
drag, startPoint x: 99, startPoint y: 15, endPoint x: 460, endPoint y: 191, distance: 401.8
click at [495, 221] on div at bounding box center [492, 243] width 920 height 414
click at [218, 65] on span "MLU" at bounding box center [188, 67] width 70 height 9
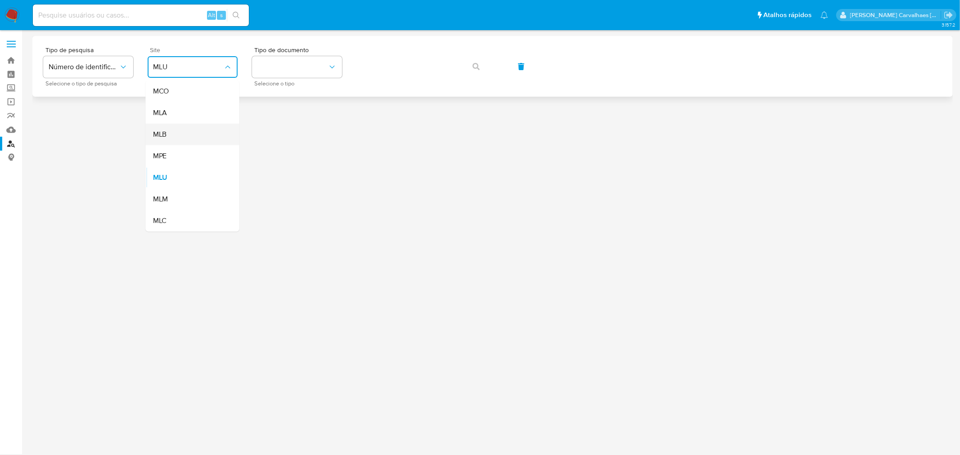
click at [176, 134] on div "MLB" at bounding box center [190, 135] width 74 height 22
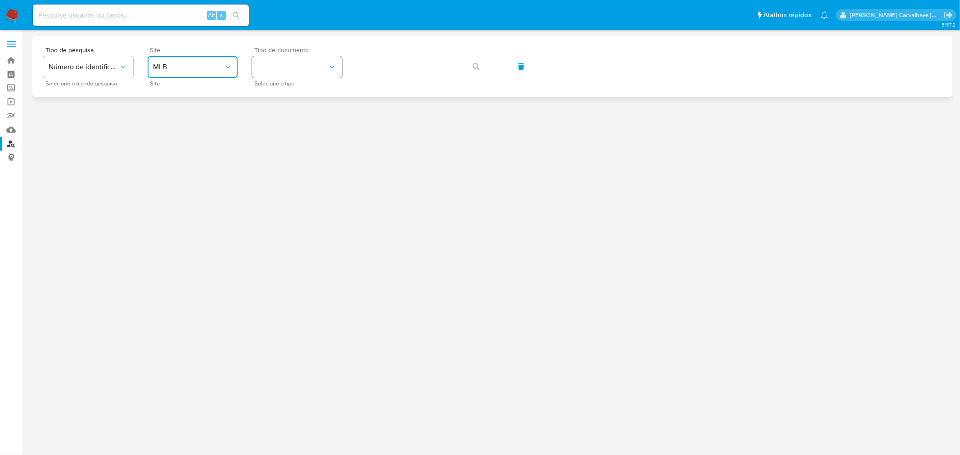
click at [268, 60] on button "identificationType" at bounding box center [297, 67] width 90 height 22
click at [273, 120] on div "CPF CPF" at bounding box center [294, 126] width 74 height 31
click at [473, 66] on icon "button" at bounding box center [476, 66] width 7 height 7
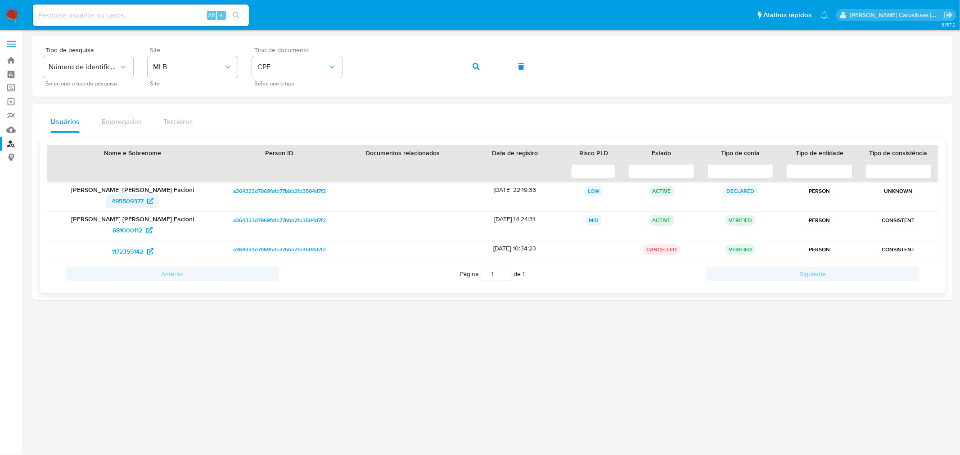
click at [128, 204] on span "495509377" at bounding box center [128, 201] width 32 height 14
click at [343, 68] on div "Tipo de pesquisa Número de identificação Selecione o tipo de pesquisa Site MLB …" at bounding box center [492, 66] width 899 height 39
click at [478, 65] on icon "button" at bounding box center [476, 66] width 7 height 7
click at [127, 197] on span "392403807" at bounding box center [127, 201] width 33 height 14
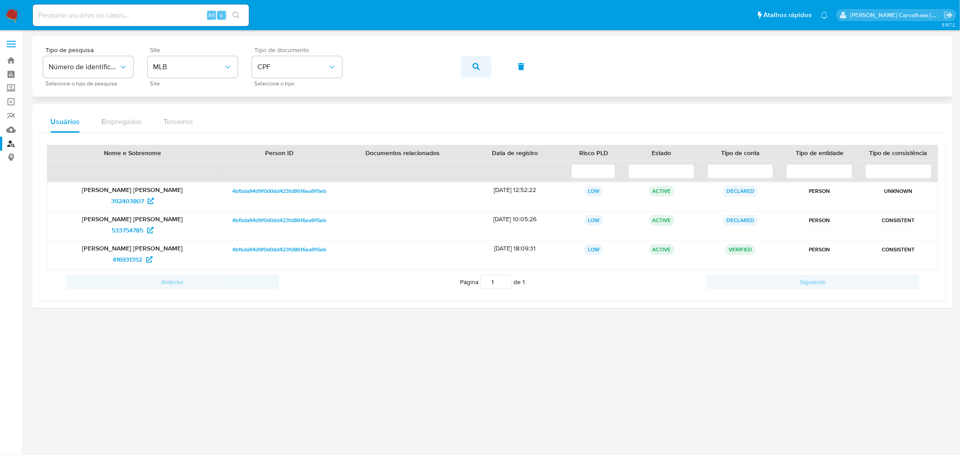
click at [475, 67] on icon "button" at bounding box center [476, 66] width 7 height 7
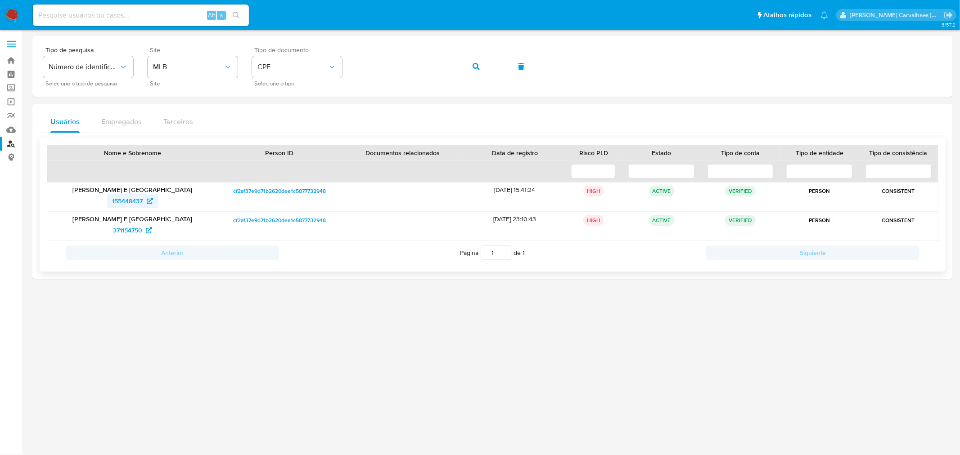
click at [142, 200] on span "155448437" at bounding box center [128, 201] width 31 height 14
click at [352, 72] on div "Tipo de pesquisa Número de identificação Selecione o tipo de pesquisa Site MLB …" at bounding box center [492, 66] width 899 height 39
click at [474, 70] on span "button" at bounding box center [476, 67] width 7 height 20
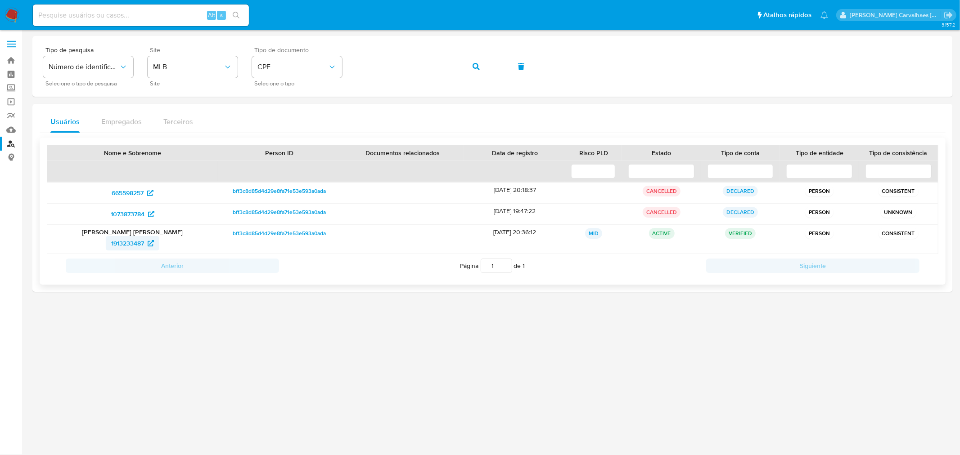
click at [128, 245] on span "1913233487" at bounding box center [127, 243] width 33 height 14
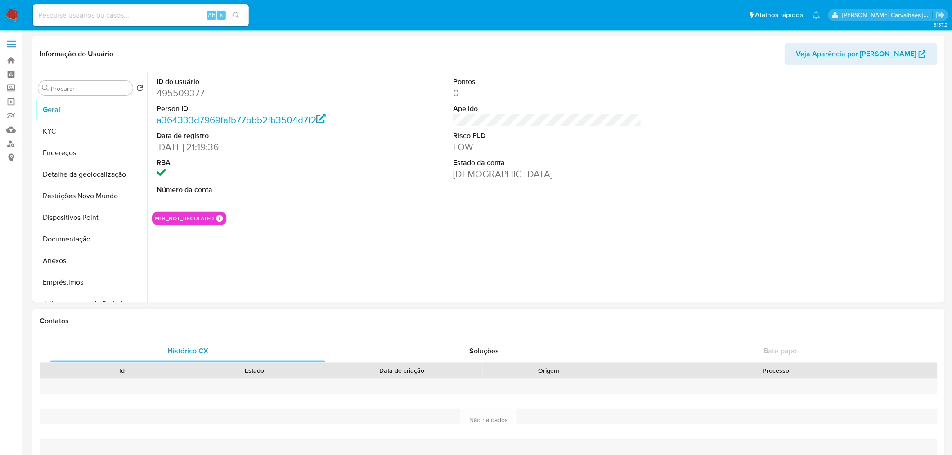
select select "10"
click at [63, 260] on button "Anexos" at bounding box center [87, 261] width 105 height 22
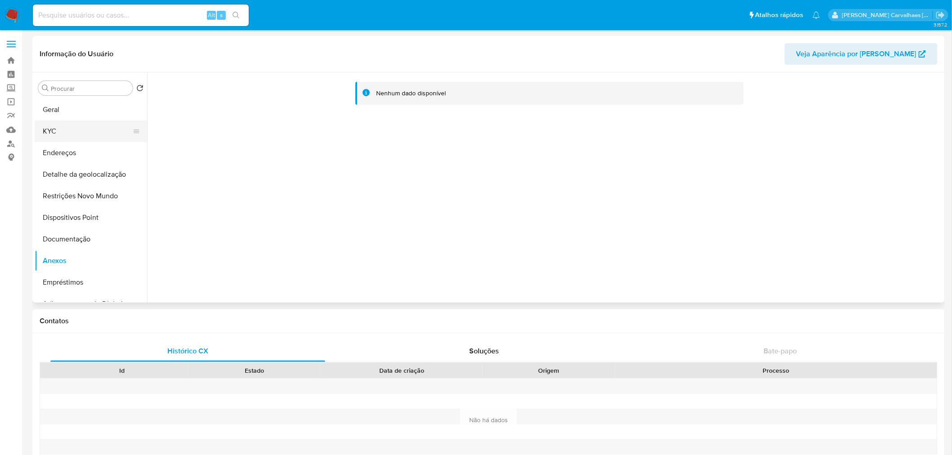
click at [56, 132] on button "KYC" at bounding box center [87, 132] width 105 height 22
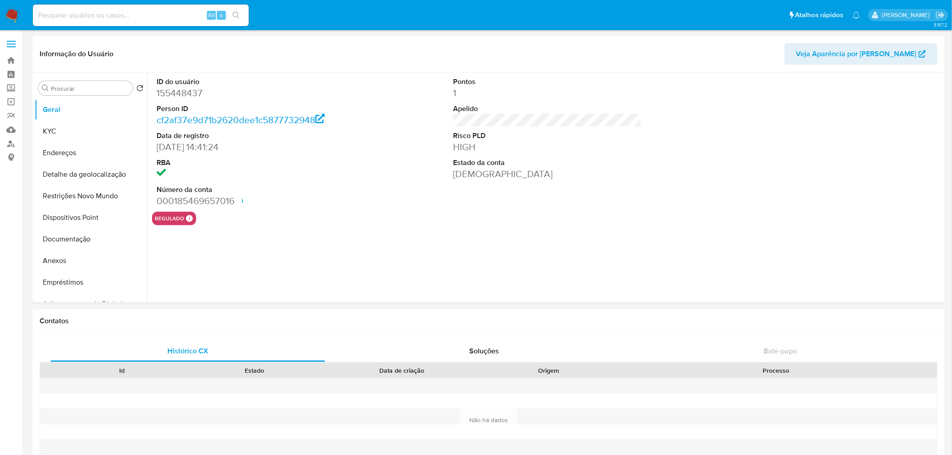
select select "10"
click at [68, 239] on button "Documentação" at bounding box center [87, 240] width 105 height 22
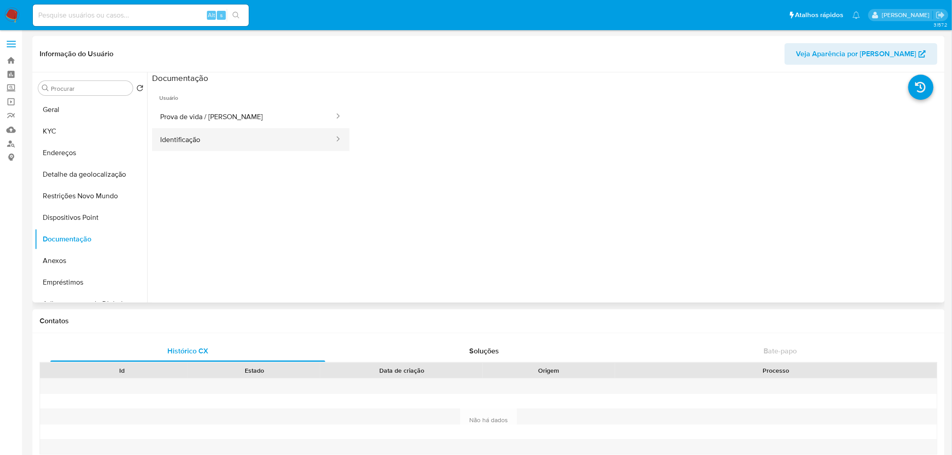
click at [217, 141] on button "Identificação" at bounding box center [243, 139] width 183 height 23
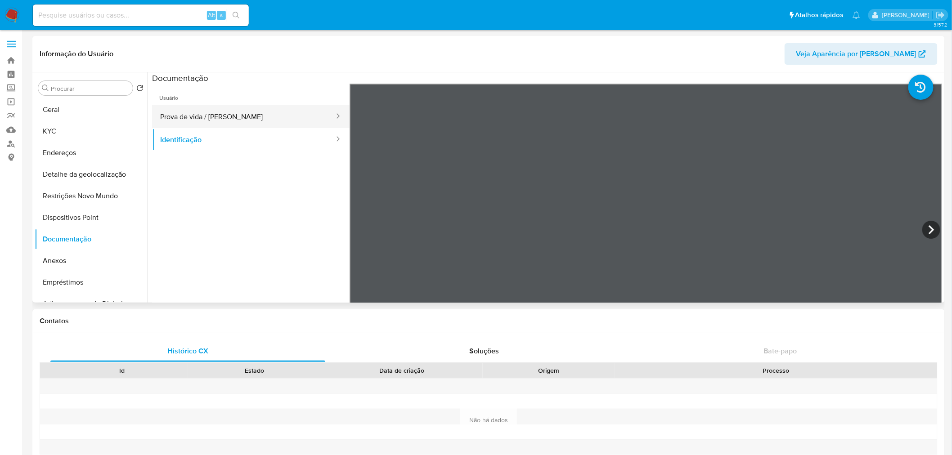
click at [213, 113] on button "Prova de vida / Selfie" at bounding box center [243, 116] width 183 height 23
click at [82, 138] on button "KYC" at bounding box center [87, 132] width 105 height 22
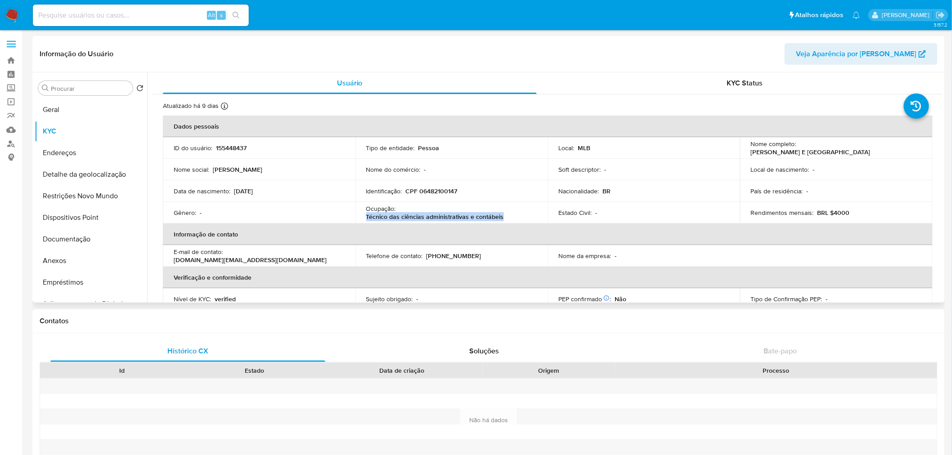
drag, startPoint x: 365, startPoint y: 217, endPoint x: 503, endPoint y: 216, distance: 137.7
click at [503, 216] on div "Ocupação : Técnico das ciências administrativas e contábeis" at bounding box center [451, 213] width 171 height 16
copy p "Técnico das ciências administrativas e contábeis"
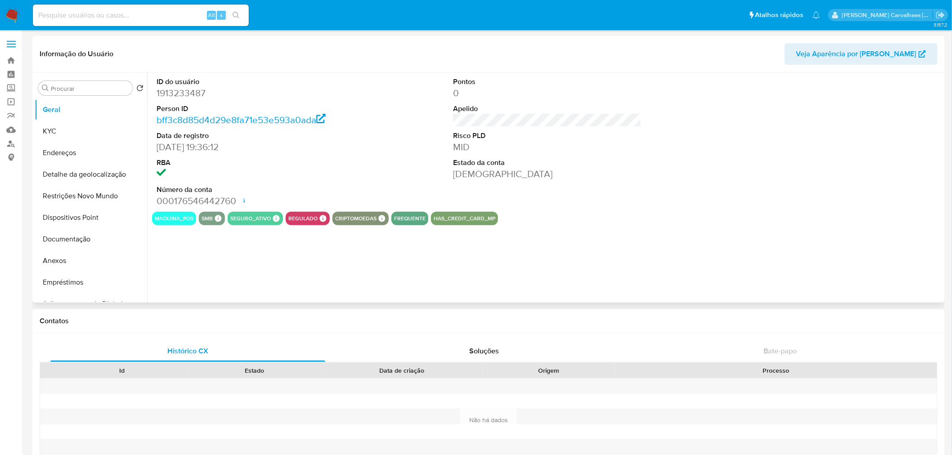
select select "10"
click at [59, 155] on button "Endereços" at bounding box center [87, 153] width 105 height 22
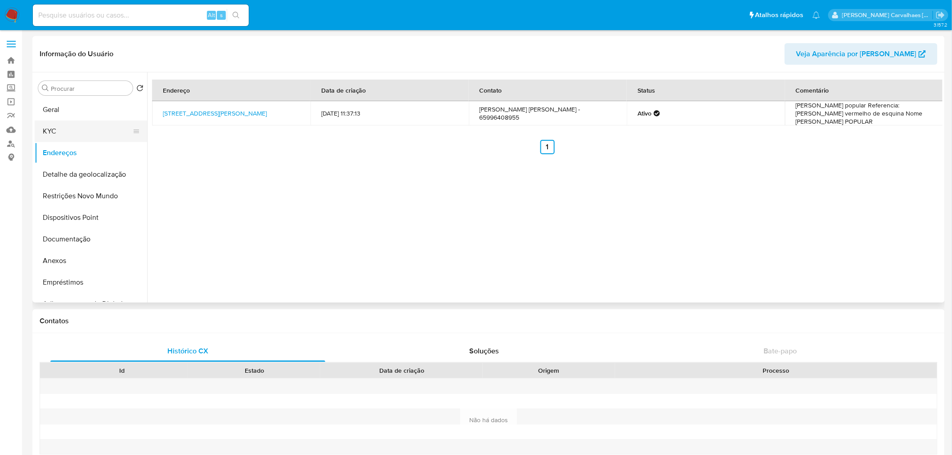
click at [80, 133] on button "KYC" at bounding box center [87, 132] width 105 height 22
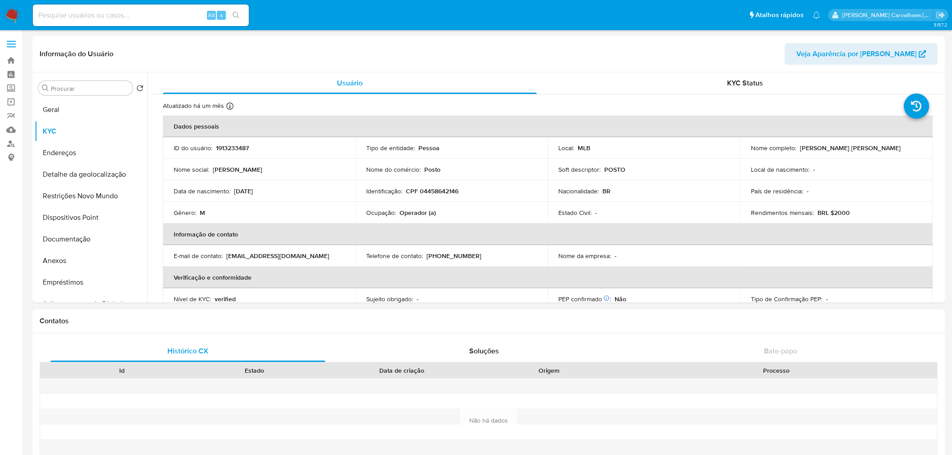
select select "10"
click at [11, 59] on link "Bandeja" at bounding box center [53, 61] width 107 height 14
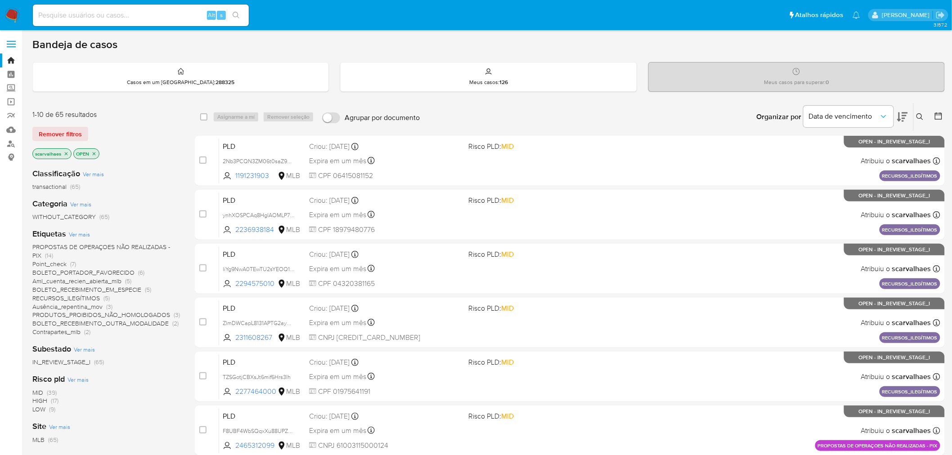
click at [68, 152] on icon "close-filter" at bounding box center [65, 153] width 5 height 5
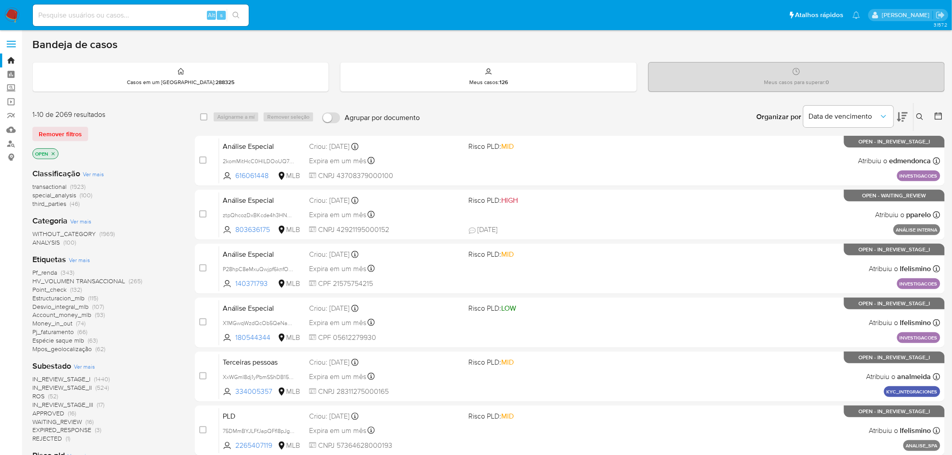
click at [53, 153] on icon "close-filter" at bounding box center [53, 153] width 3 height 3
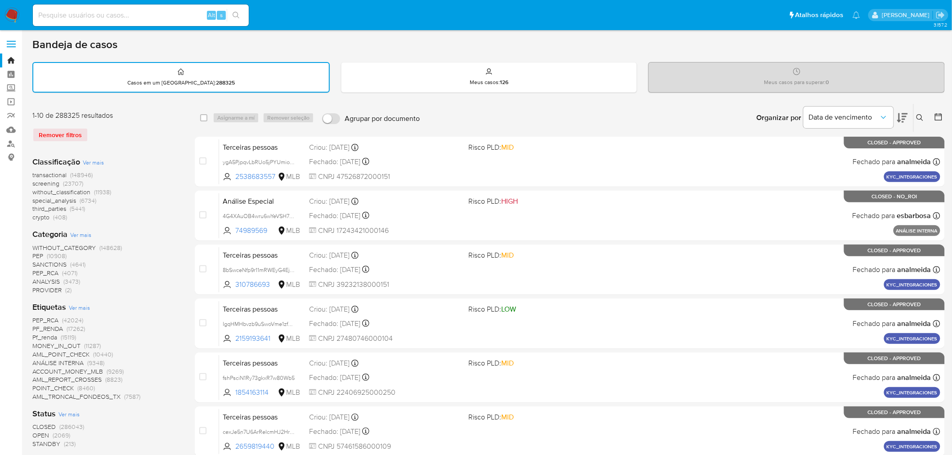
click at [75, 307] on span "Ver mais" at bounding box center [79, 308] width 21 height 8
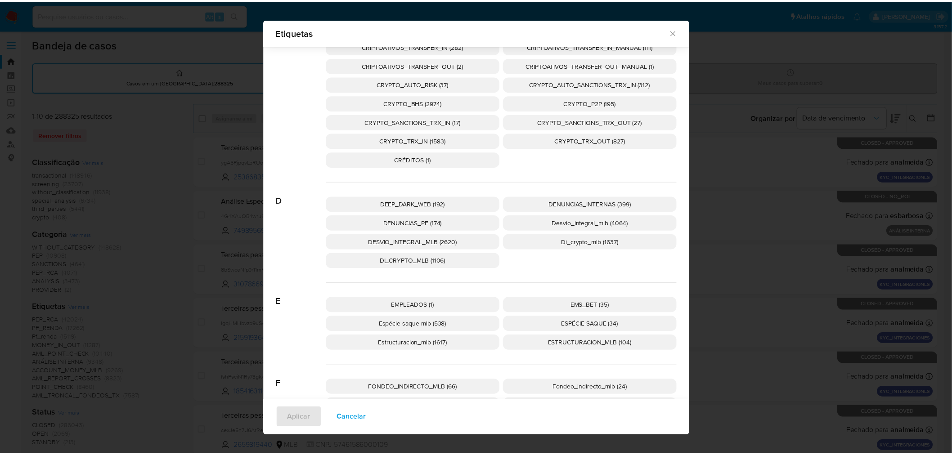
scroll to position [974, 0]
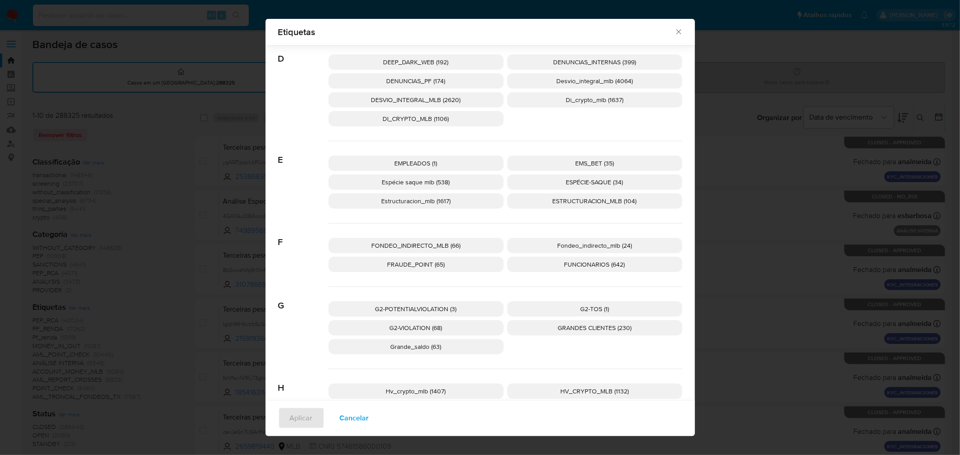
click at [580, 179] on span "ESPÉCIE-SAQUE (34)" at bounding box center [594, 182] width 57 height 9
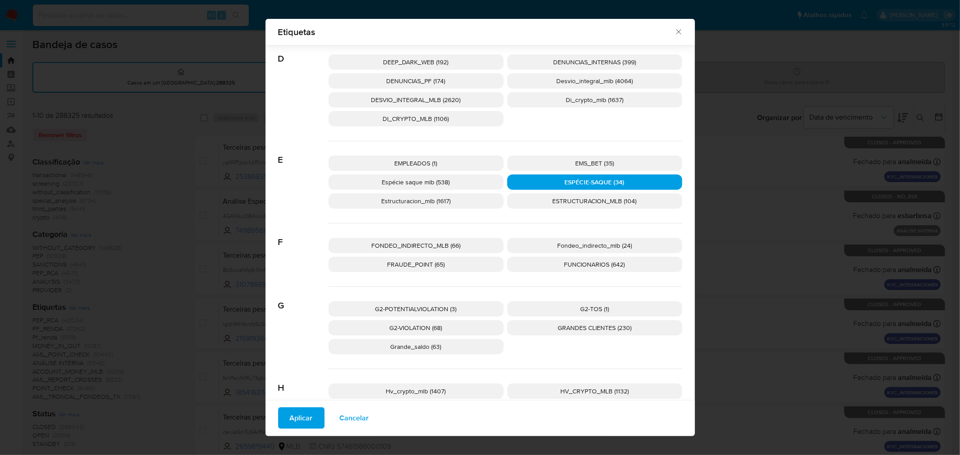
click at [293, 419] on span "Aplicar" at bounding box center [301, 419] width 23 height 20
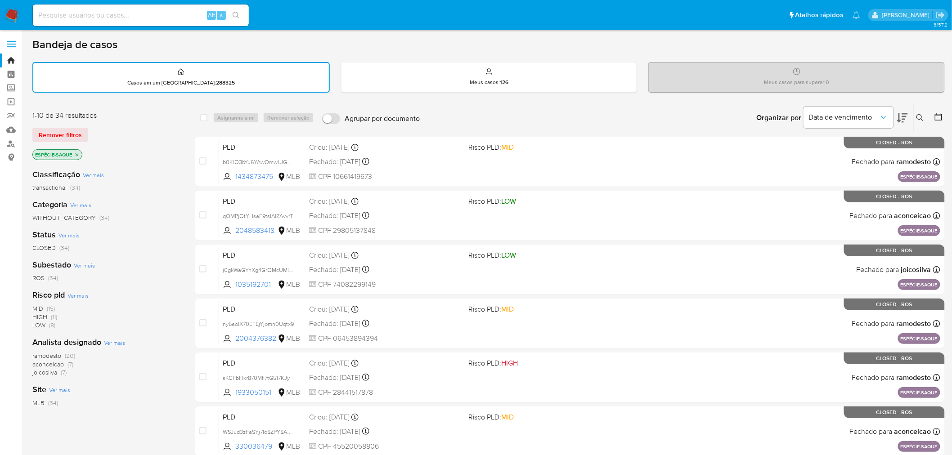
click at [48, 250] on span "CLOSED" at bounding box center [43, 248] width 23 height 9
click at [40, 250] on span "ROS" at bounding box center [38, 248] width 12 height 9
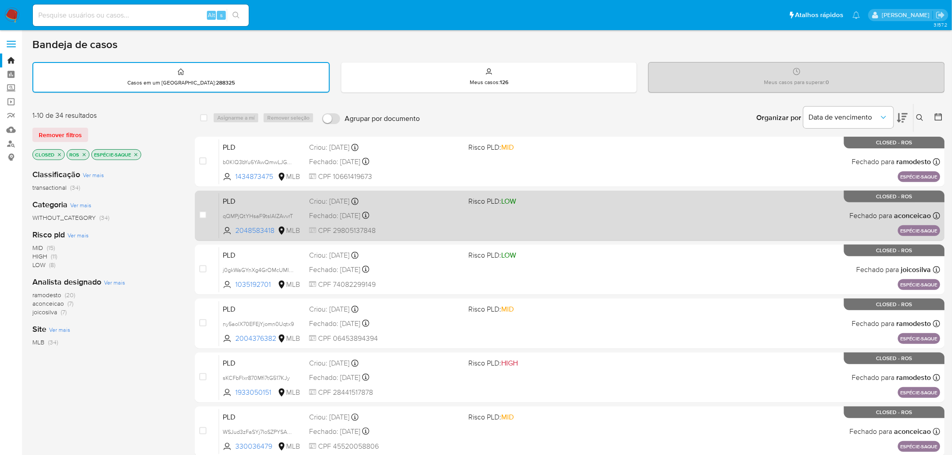
click at [608, 213] on div "PLD qQMPjQtYHsaF9tsIAlZAvvrT 2048583418 MLB Risco PLD: LOW Criou: 24/02/2025 Cr…" at bounding box center [580, 215] width 722 height 45
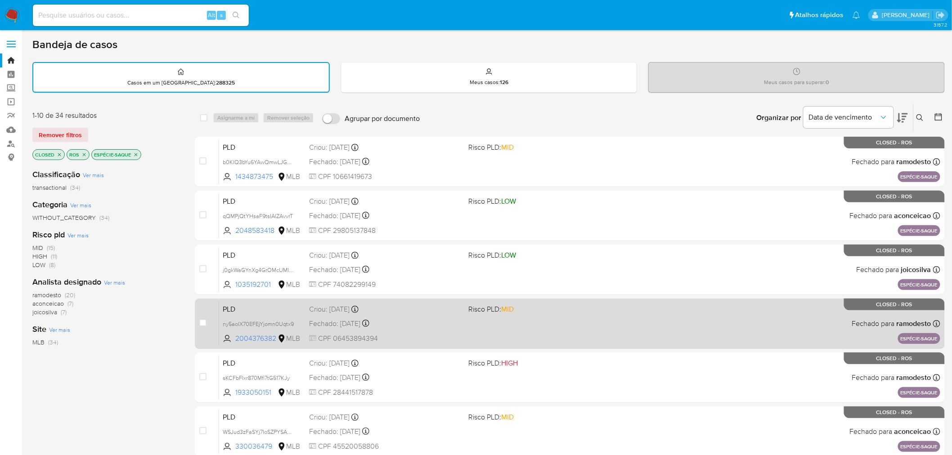
click at [566, 318] on div "PLD ny5aolX70EFEjYjomn0Uqtx9 2004376382 MLB Risco PLD: MID Criou: 24/02/2025 Cr…" at bounding box center [580, 323] width 722 height 45
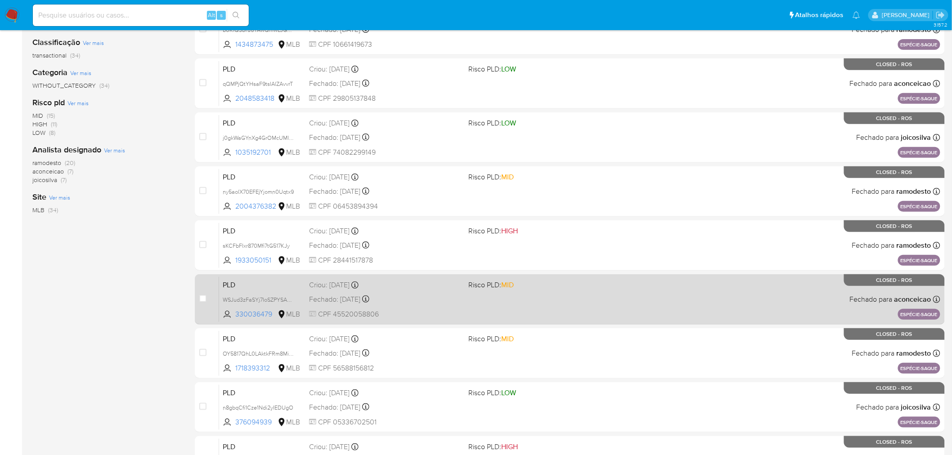
scroll to position [150, 0]
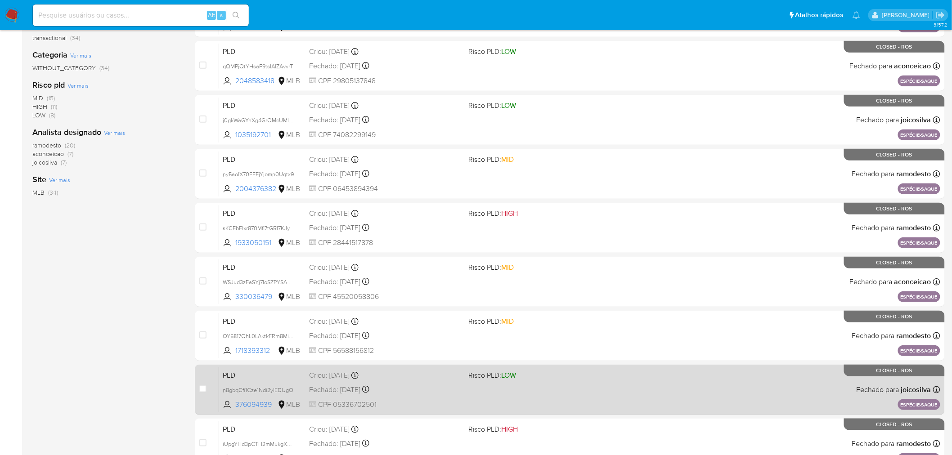
click at [609, 398] on div "PLD n8gbqCfi1Cze1Ndi2yIEDUgO 376094939 MLB Risco PLD: LOW Criou: 24/02/2025 Cri…" at bounding box center [580, 389] width 722 height 45
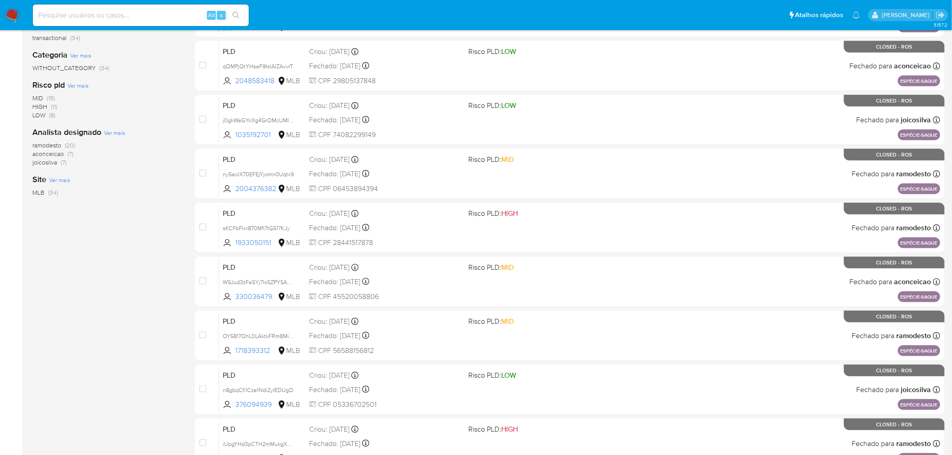
scroll to position [0, 0]
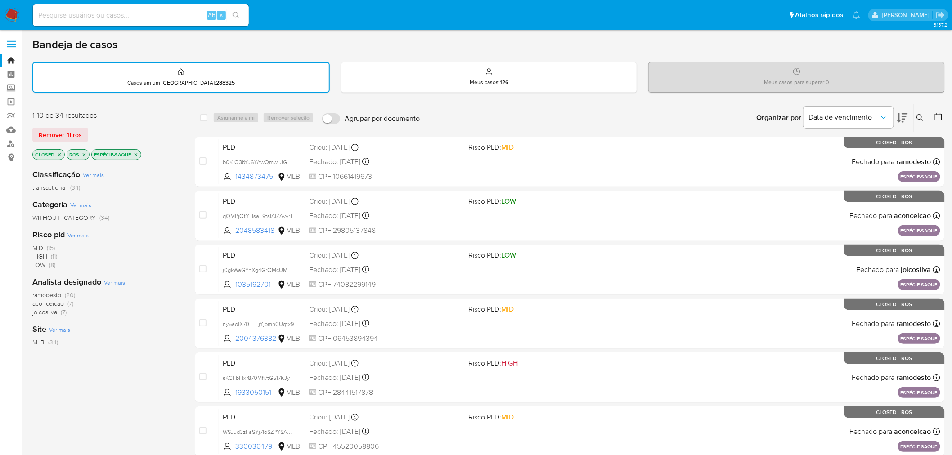
click at [136, 155] on icon "close-filter" at bounding box center [135, 154] width 5 height 5
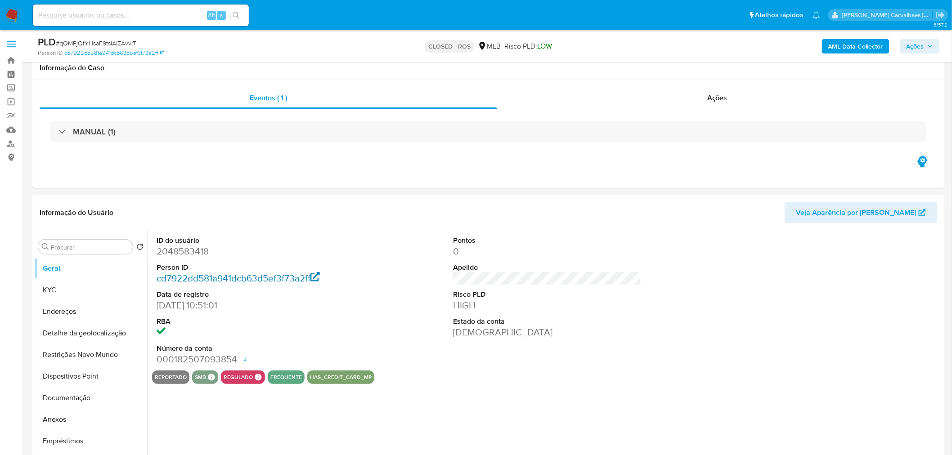
scroll to position [100, 0]
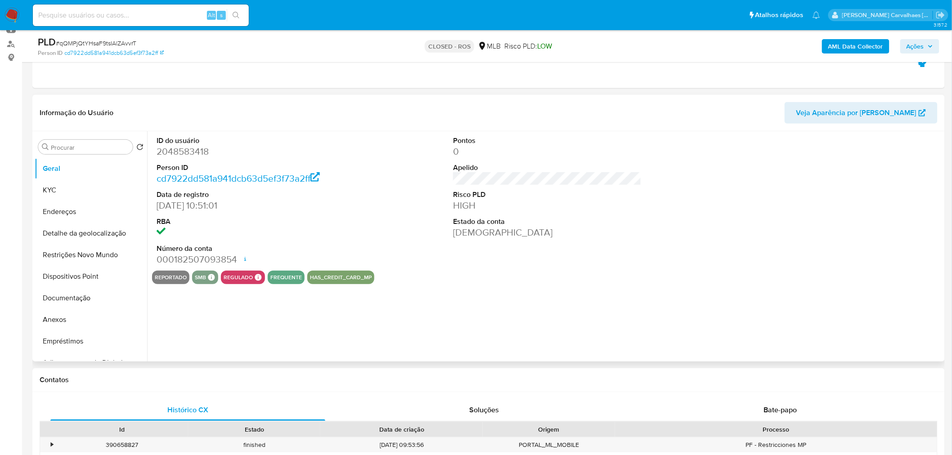
select select "10"
click at [70, 322] on button "Anexos" at bounding box center [87, 320] width 105 height 22
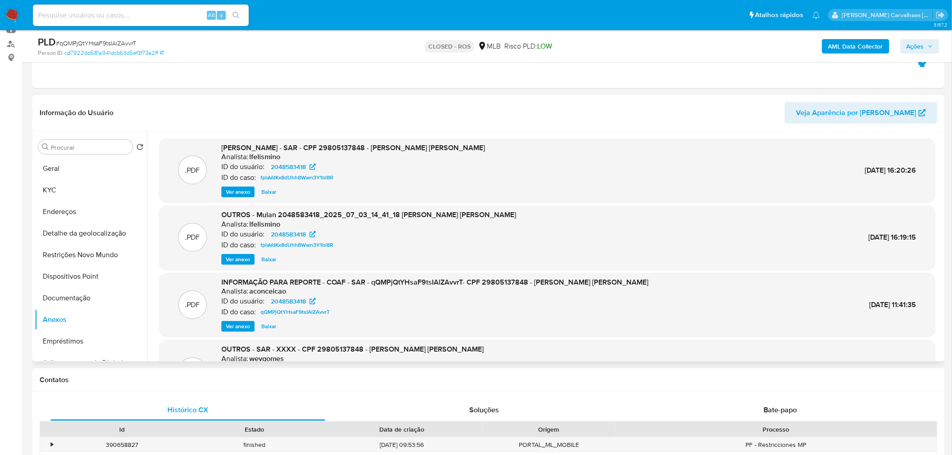
click at [244, 194] on span "Ver anexo" at bounding box center [238, 192] width 24 height 9
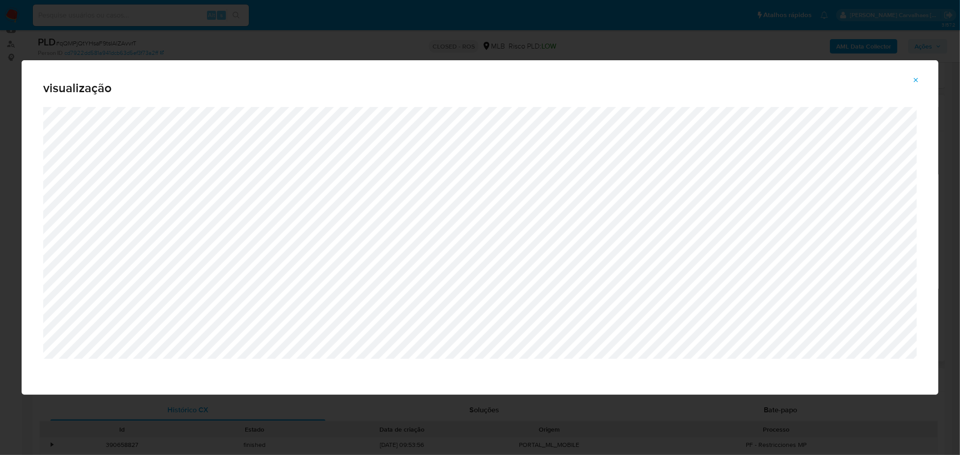
click at [917, 78] on icon "Attachment preview" at bounding box center [915, 80] width 7 height 7
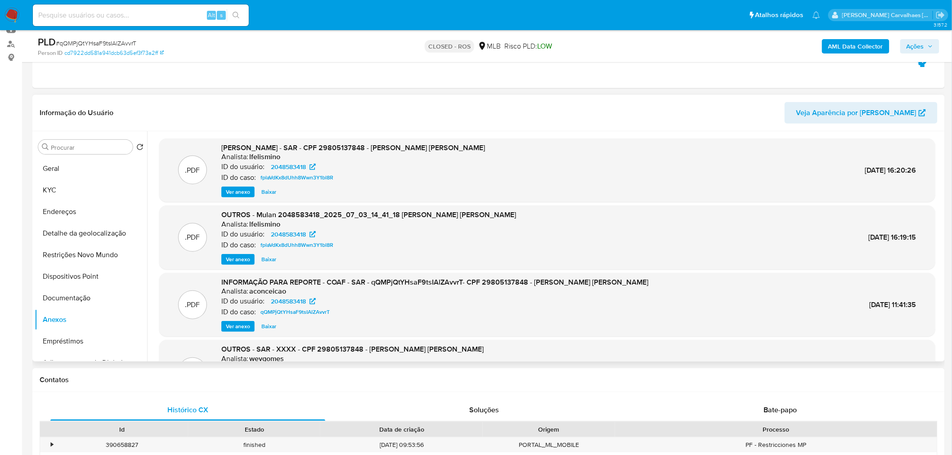
click at [237, 327] on span "Ver anexo" at bounding box center [238, 326] width 24 height 9
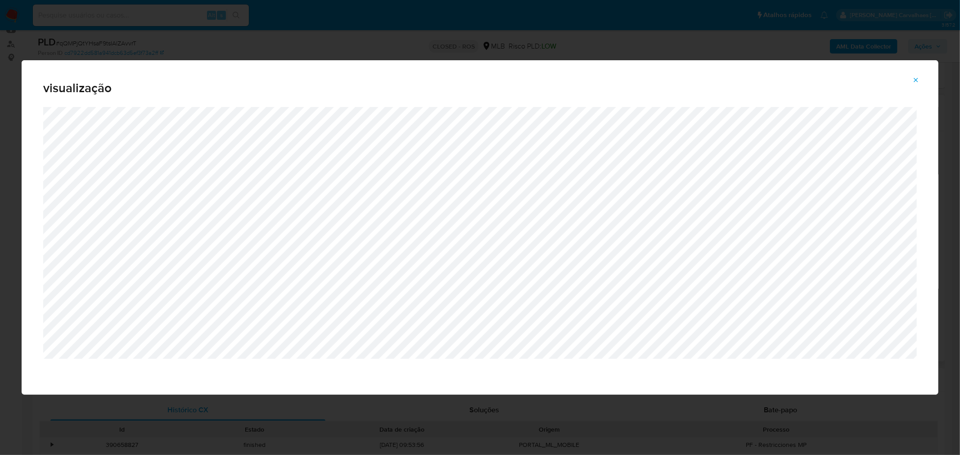
click at [920, 77] on button "Attachment preview" at bounding box center [916, 80] width 20 height 14
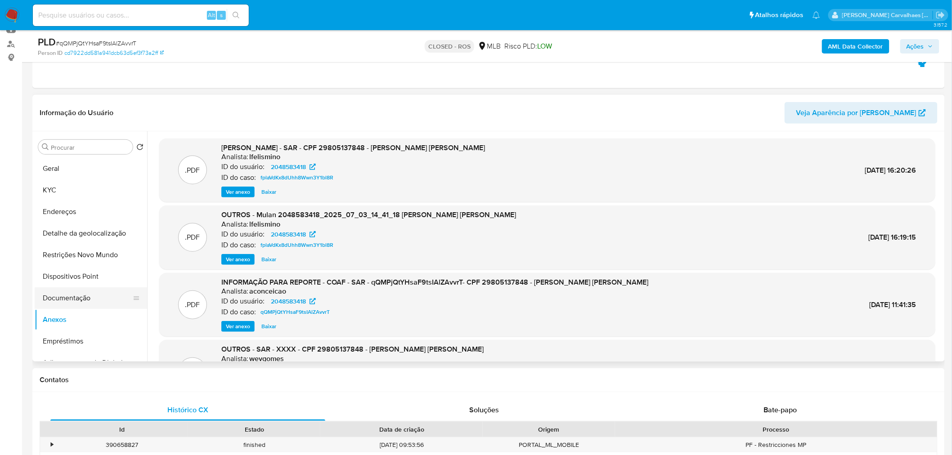
click at [84, 298] on button "Documentação" at bounding box center [87, 299] width 105 height 22
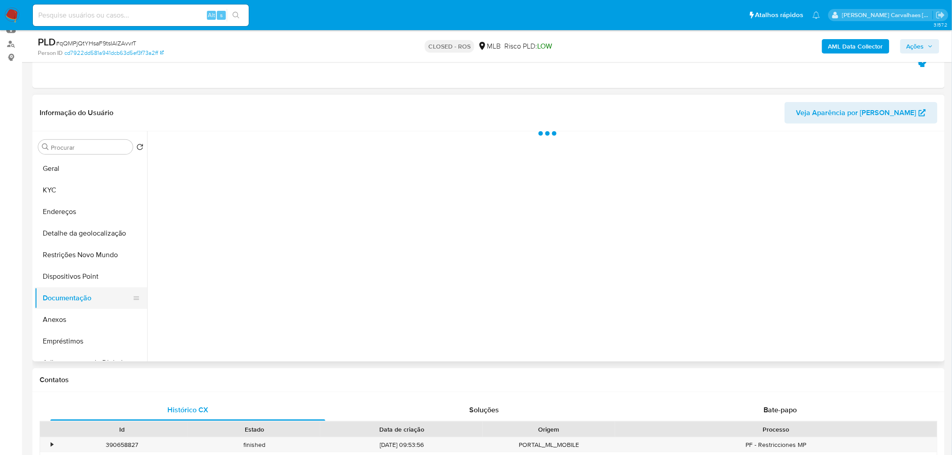
click at [84, 298] on button "Documentação" at bounding box center [87, 299] width 105 height 22
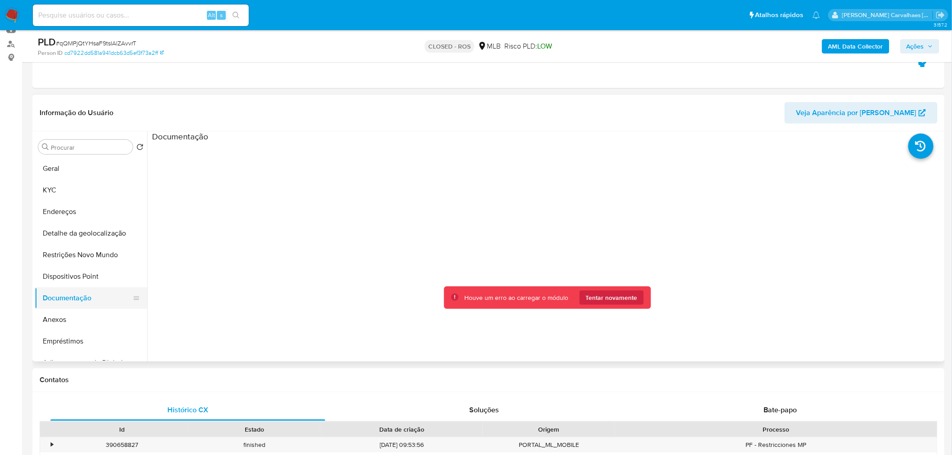
click at [62, 297] on button "Documentação" at bounding box center [87, 299] width 105 height 22
click at [73, 163] on button "Geral" at bounding box center [87, 169] width 105 height 22
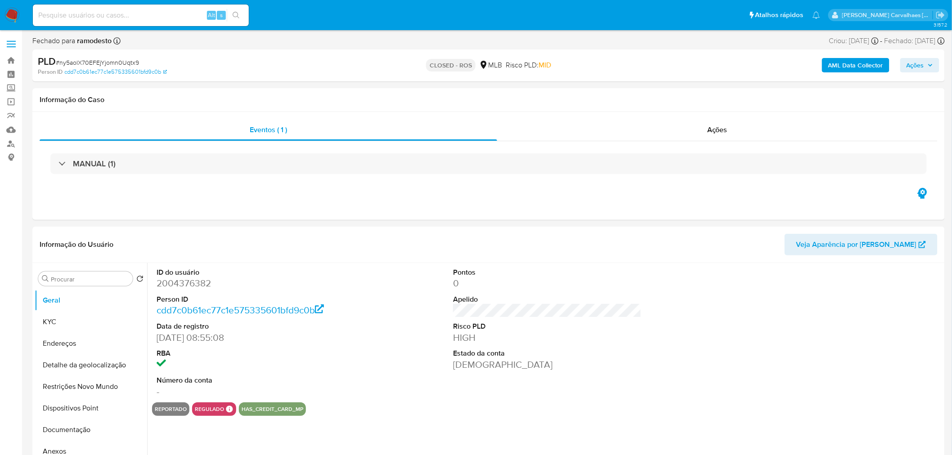
select select "10"
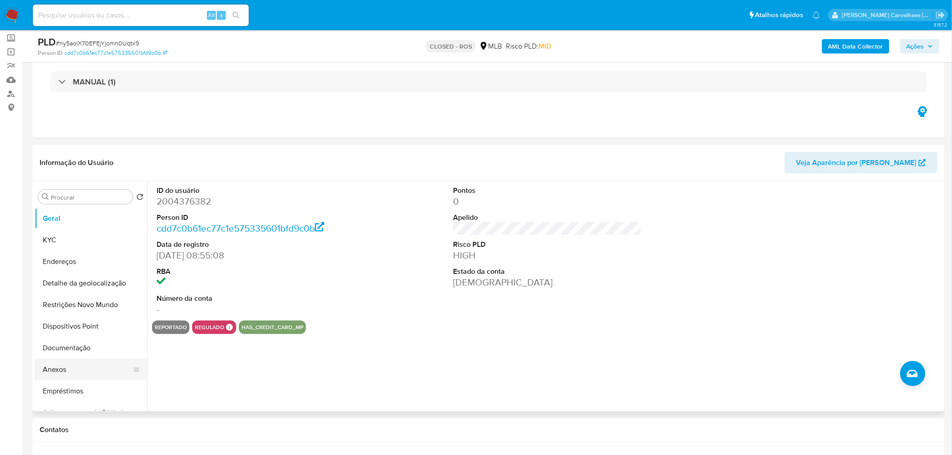
click at [63, 371] on button "Anexos" at bounding box center [87, 370] width 105 height 22
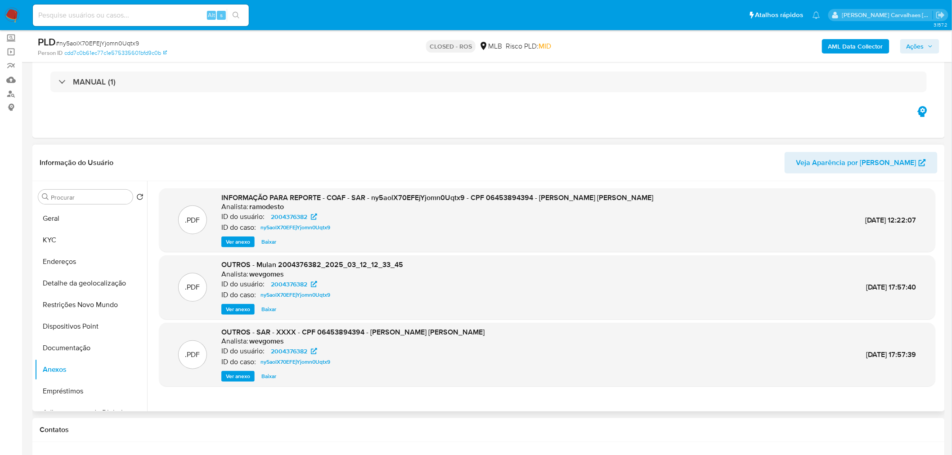
click at [242, 243] on span "Ver anexo" at bounding box center [238, 242] width 24 height 9
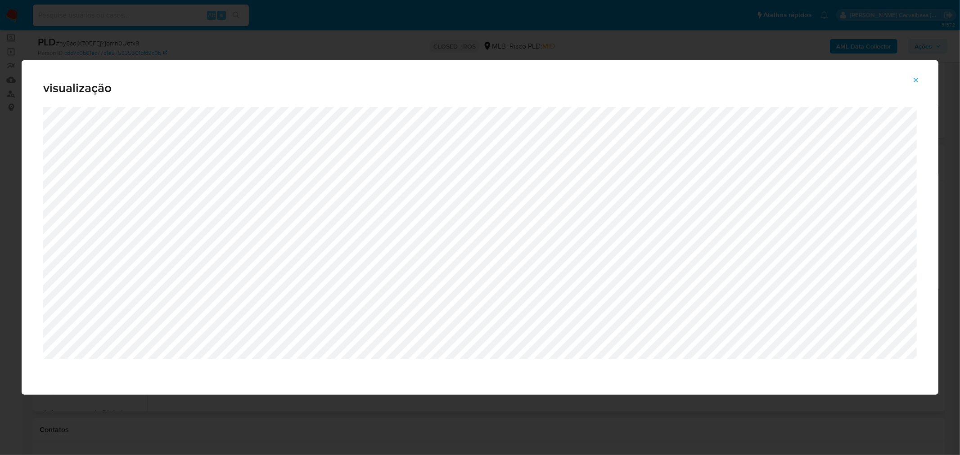
click at [912, 78] on button "Attachment preview" at bounding box center [916, 80] width 20 height 14
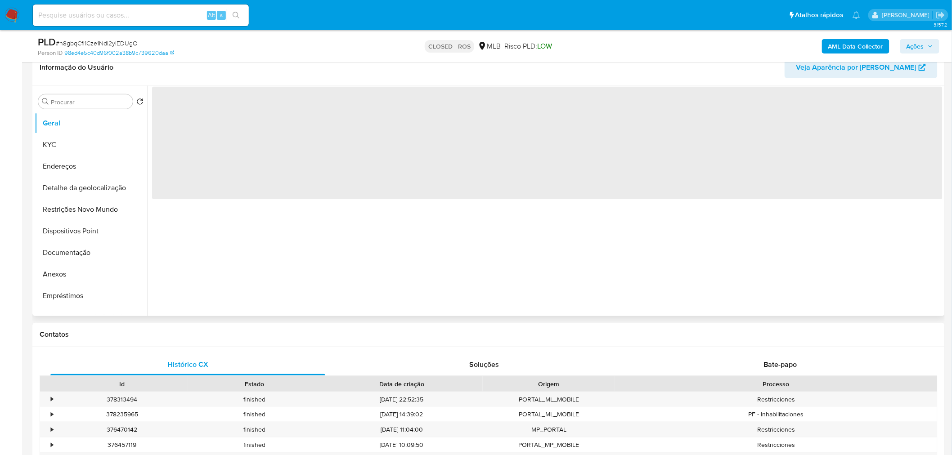
scroll to position [150, 0]
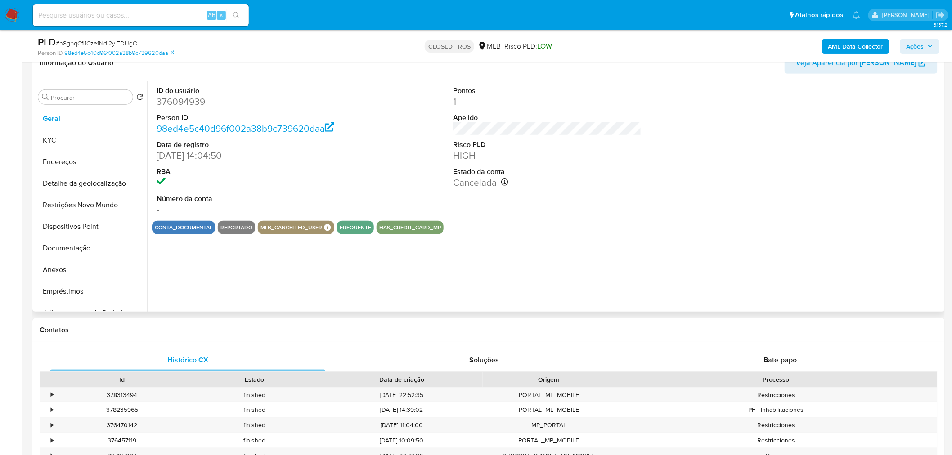
select select "10"
click at [71, 277] on button "Anexos" at bounding box center [87, 270] width 105 height 22
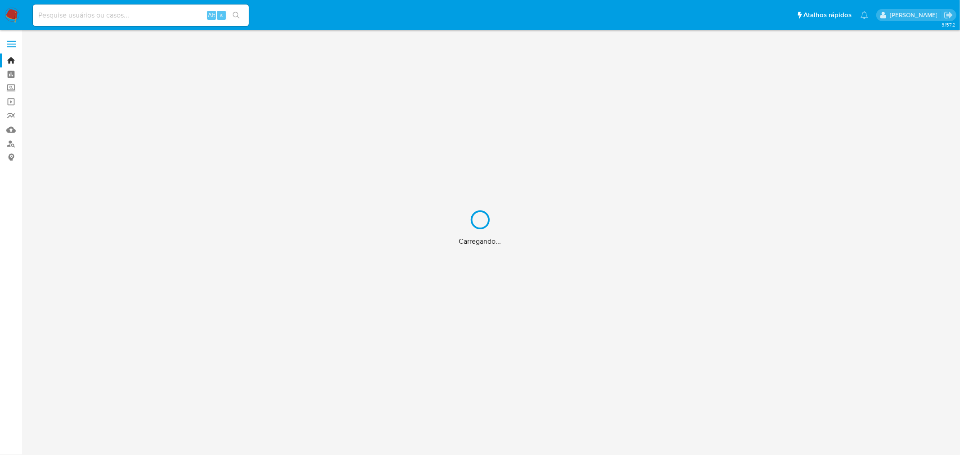
click at [13, 62] on div "Carregando..." at bounding box center [480, 227] width 960 height 455
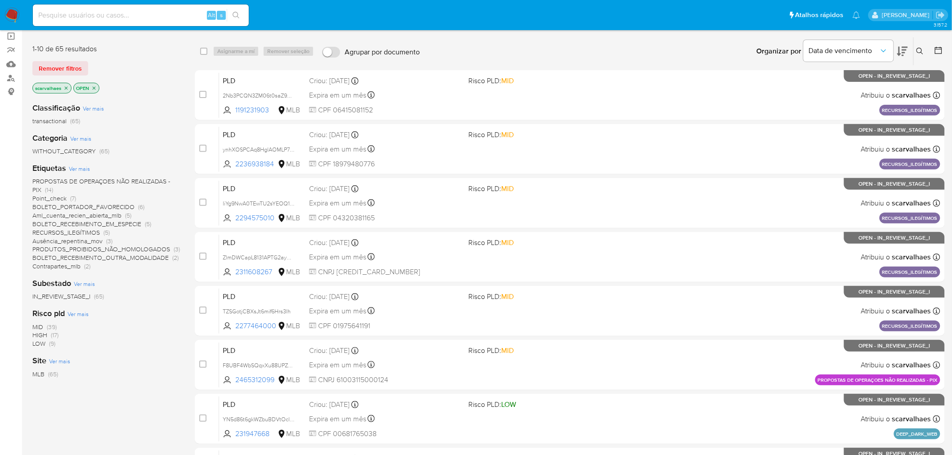
scroll to position [50, 0]
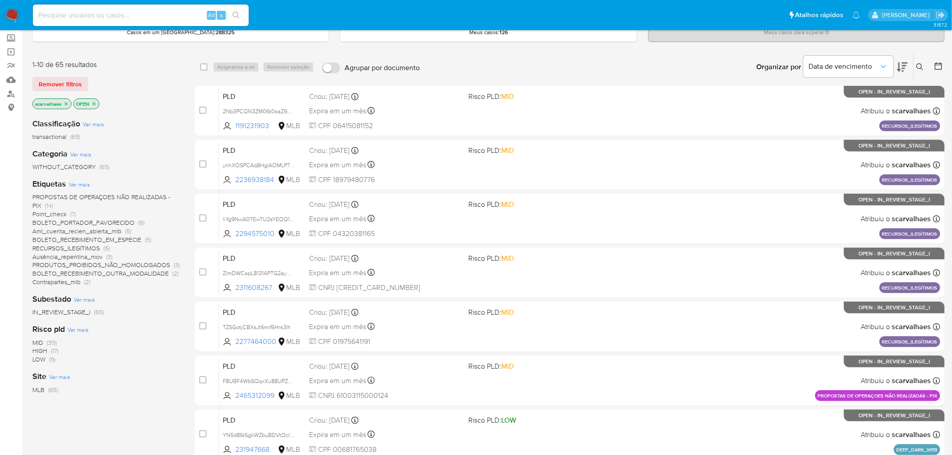
click at [75, 195] on span "PROPOSTAS DE OPERAÇOES NÃO REALIZADAS - PIX" at bounding box center [101, 202] width 138 height 18
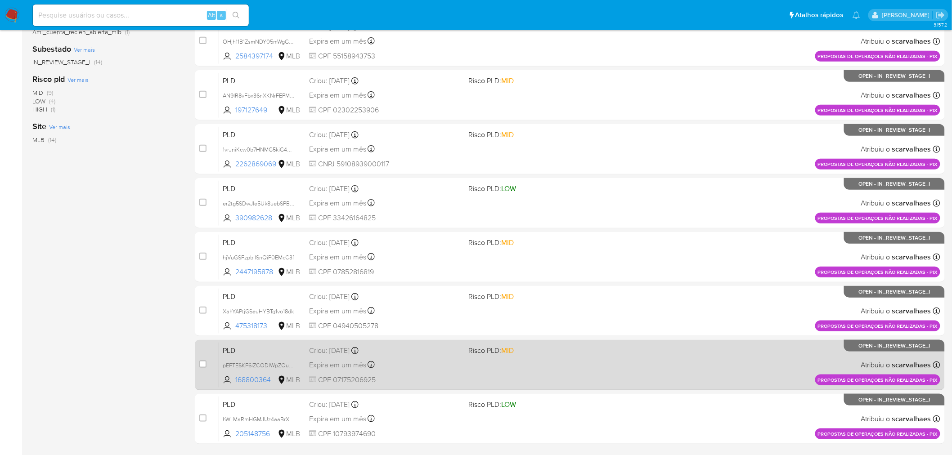
scroll to position [254, 0]
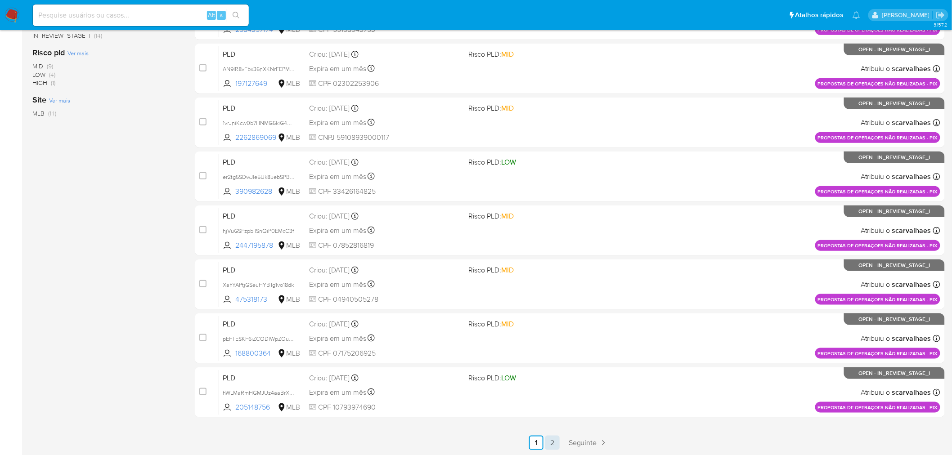
click at [552, 445] on link "2" at bounding box center [553, 443] width 14 height 14
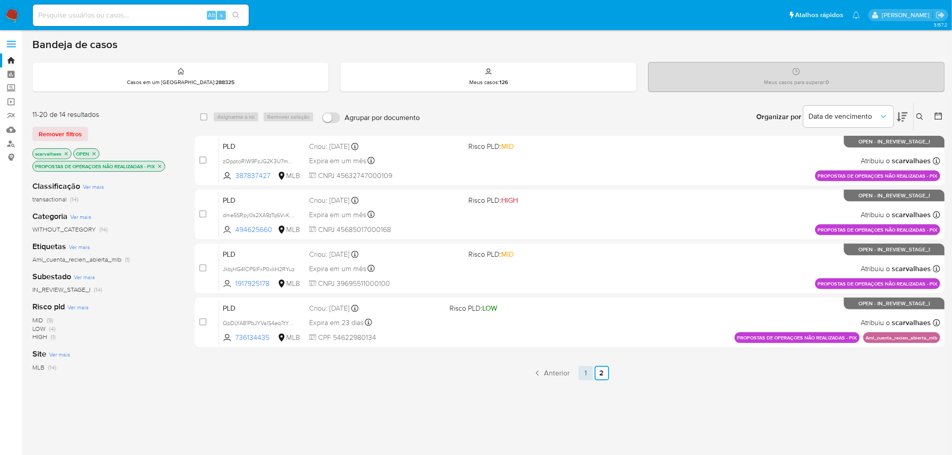
click at [585, 373] on link "1" at bounding box center [586, 373] width 14 height 14
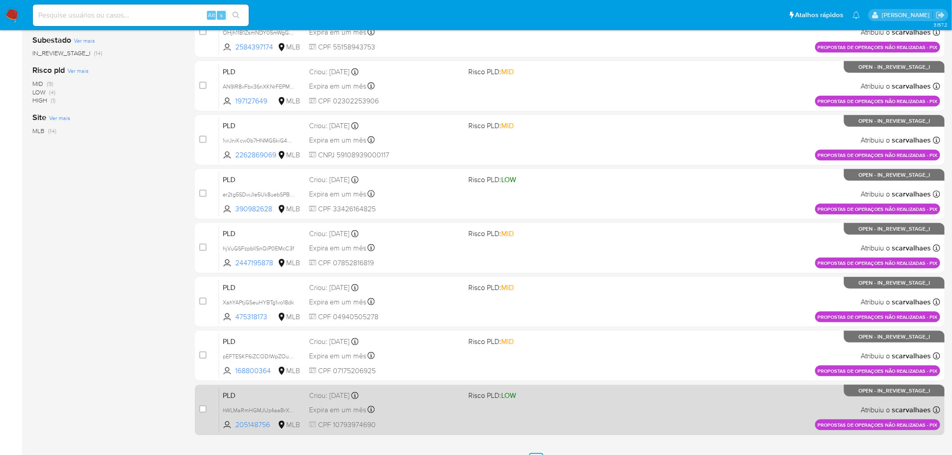
scroll to position [254, 0]
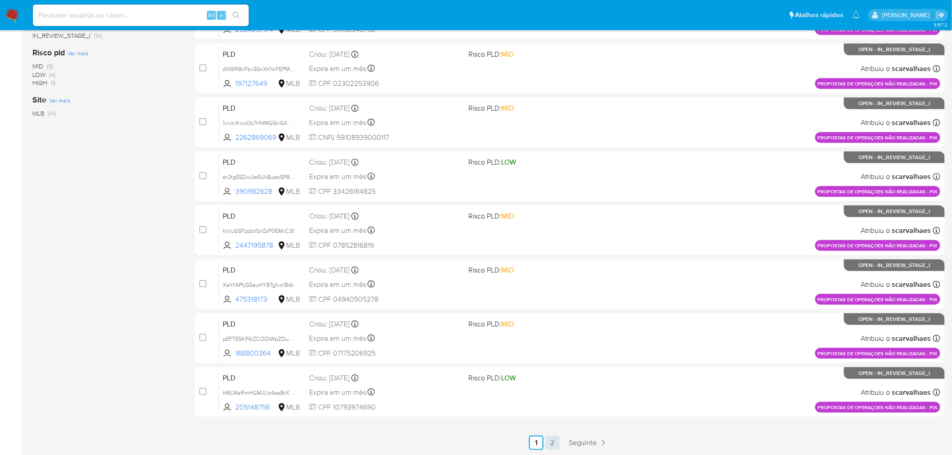
click at [555, 444] on link "2" at bounding box center [553, 443] width 14 height 14
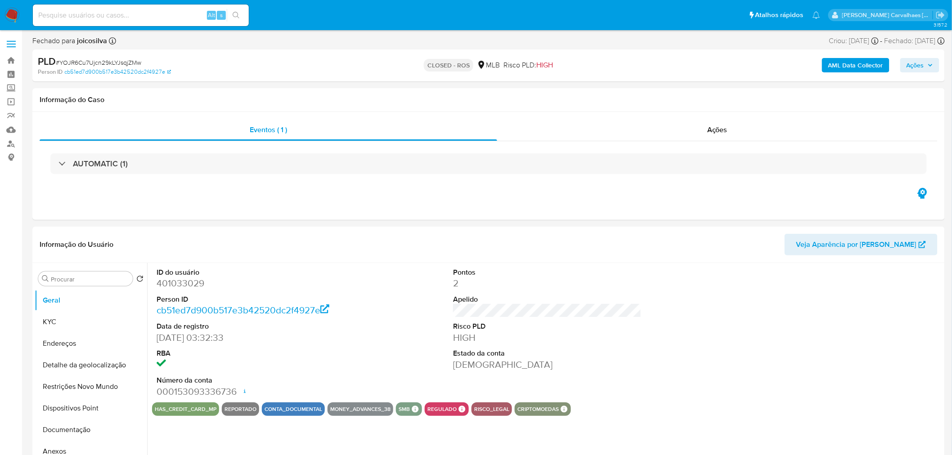
select select "10"
click at [58, 14] on input at bounding box center [141, 15] width 216 height 12
paste input "PVz0fcW2y0iOjVGOE5C9t8kd"
click at [33, 17] on input "PVz0fcW2y0iOjVGOE5C9t8kd" at bounding box center [141, 15] width 216 height 12
type input "PVz0fcW2y0iOjVGOE5C9t8kd"
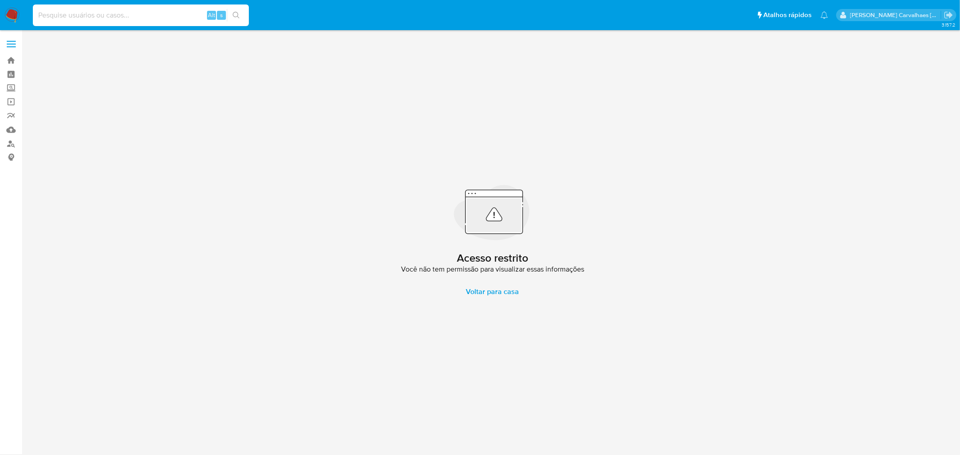
paste input "PVz0fcW2y0iOjVGOE5C9t8kd"
click at [34, 17] on input "PVz0fcW2y0iOjVGOE5C9t8kd" at bounding box center [141, 15] width 216 height 12
type input "PVz0fcW2y0iOjVGOE5C9t8kd"
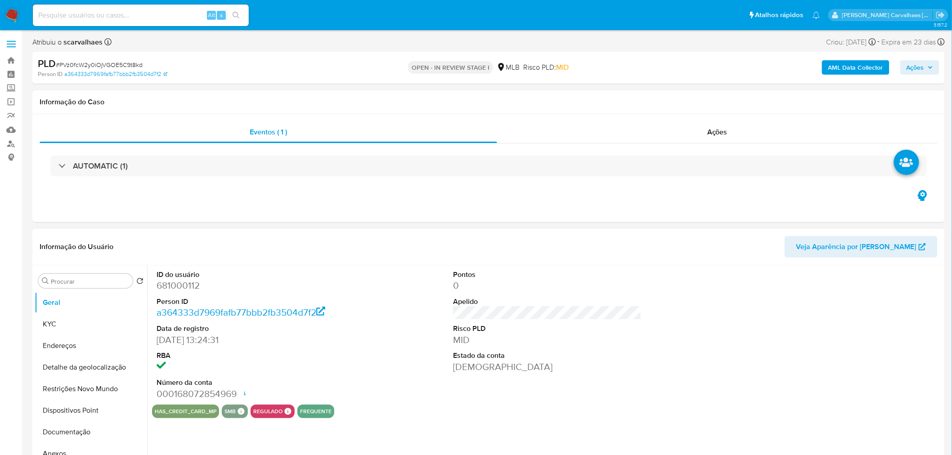
select select "10"
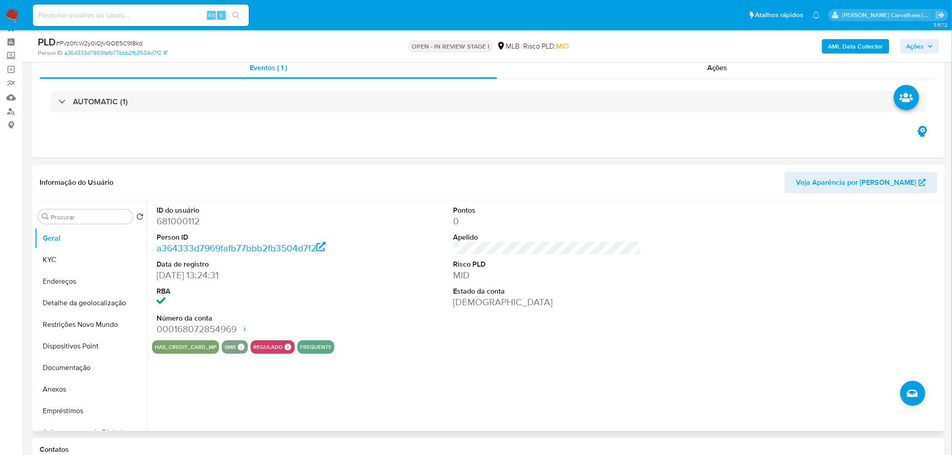
scroll to position [50, 0]
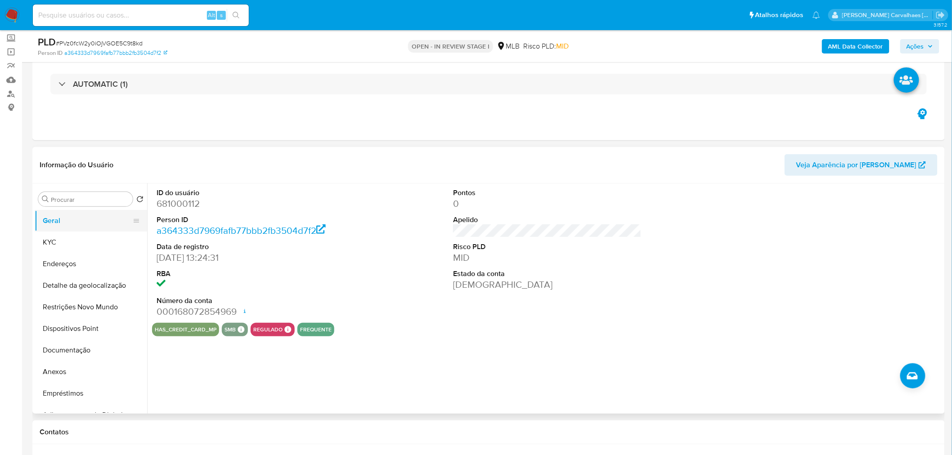
click at [80, 225] on button "Geral" at bounding box center [87, 221] width 105 height 22
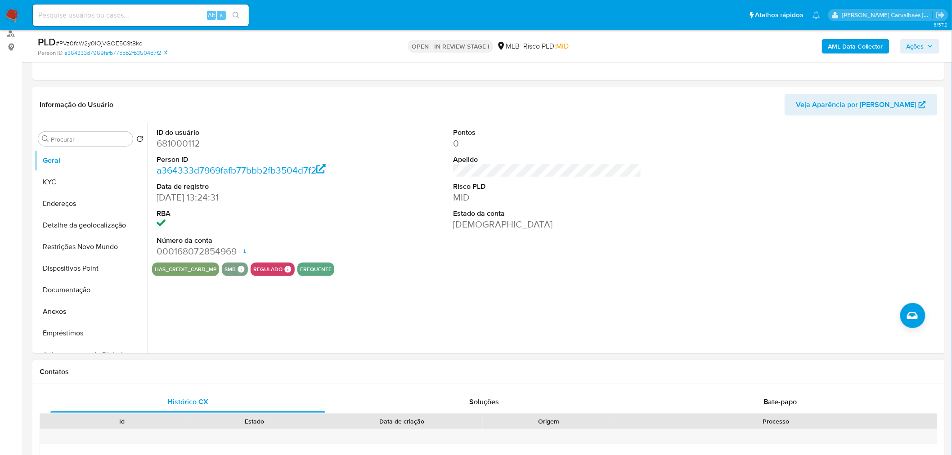
scroll to position [200, 0]
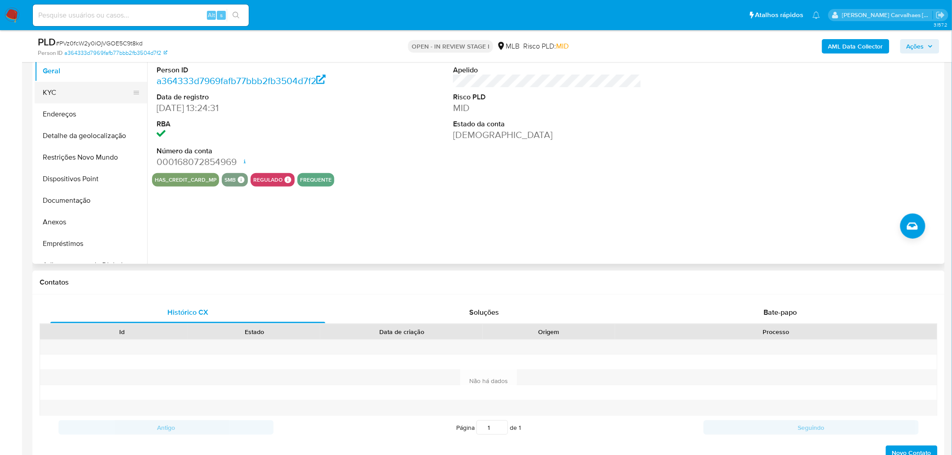
click at [59, 90] on button "KYC" at bounding box center [87, 93] width 105 height 22
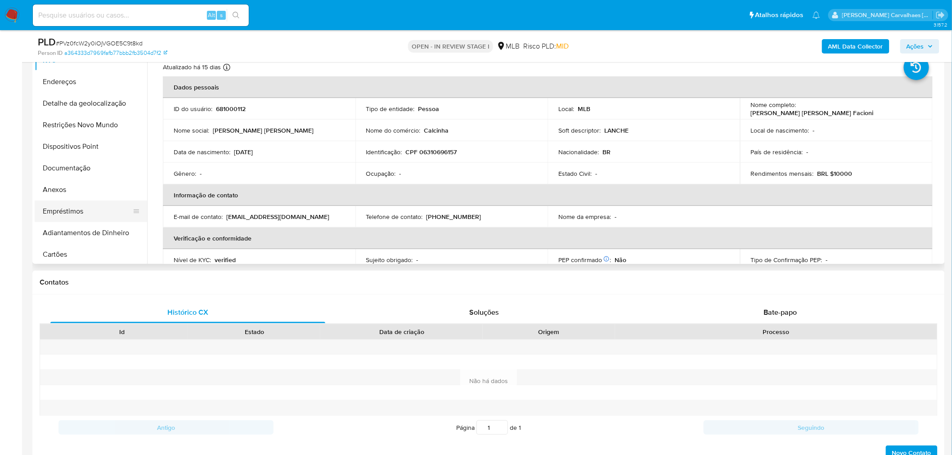
scroll to position [50, 0]
click at [73, 173] on button "Anexos" at bounding box center [87, 173] width 105 height 22
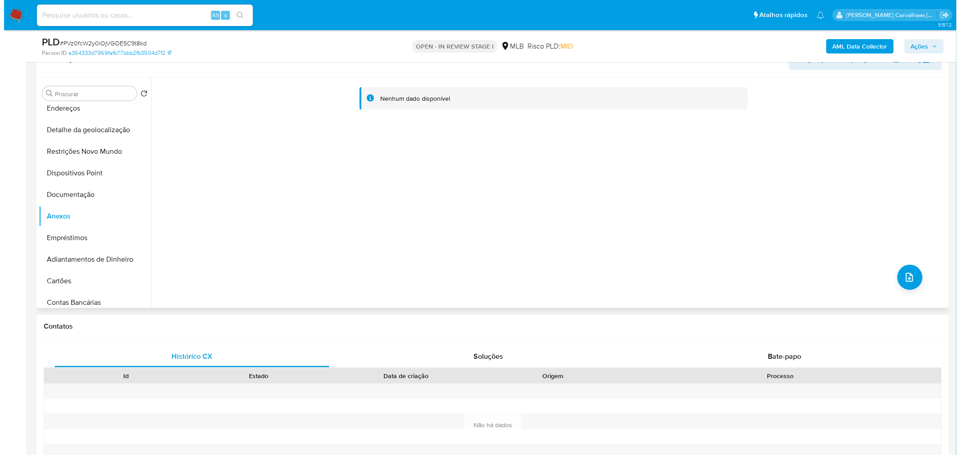
scroll to position [100, 0]
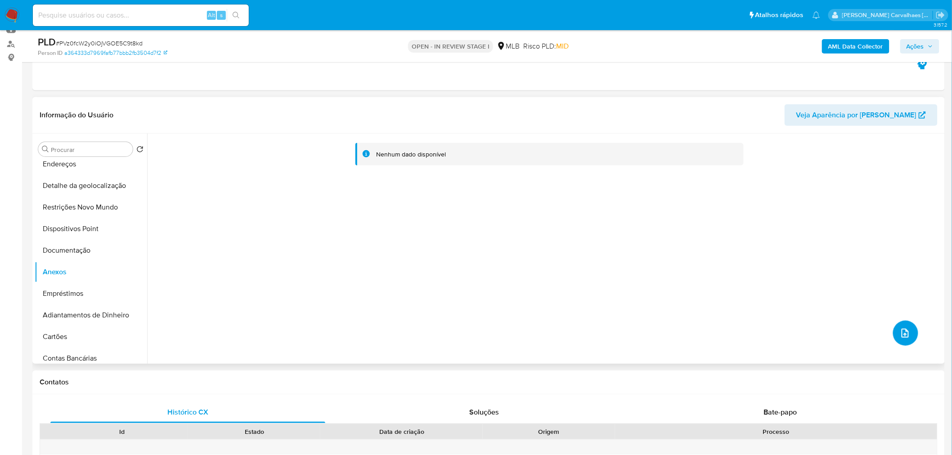
click at [905, 338] on icon "upload-file" at bounding box center [905, 333] width 11 height 11
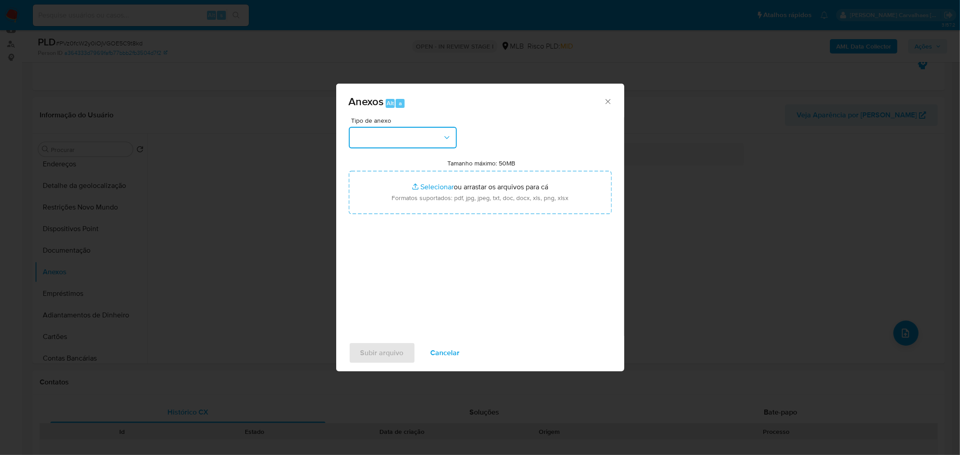
click at [448, 133] on icon "button" at bounding box center [446, 137] width 9 height 9
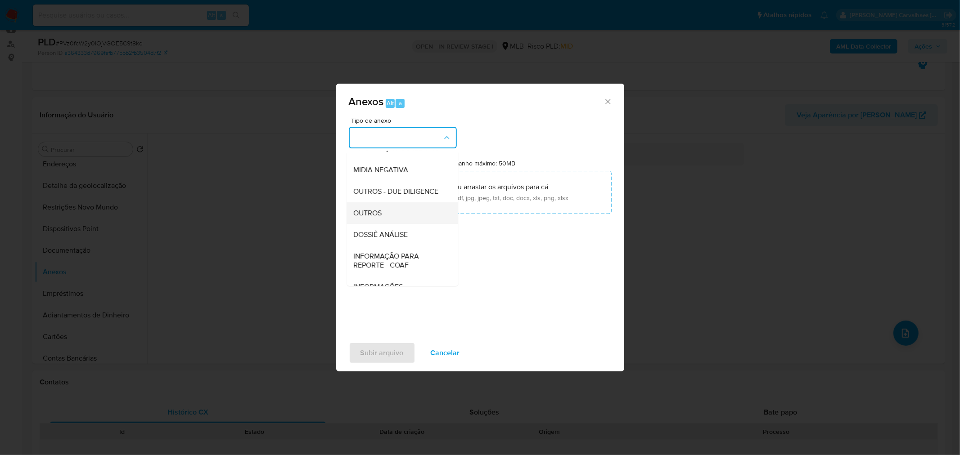
click at [388, 224] on div "OUTROS" at bounding box center [400, 213] width 92 height 22
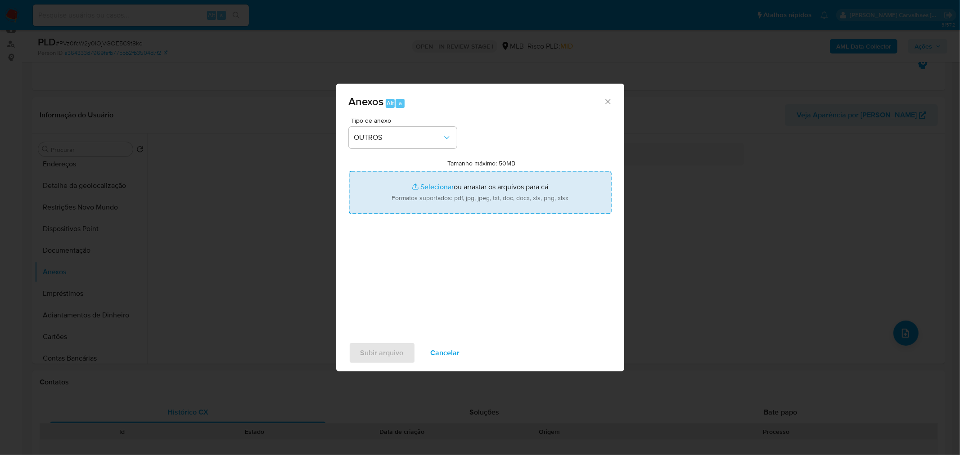
click at [429, 187] on input "Tamanho máximo: 50MB Selecionar arquivos" at bounding box center [480, 192] width 263 height 43
type input "C:\fakepath\SAR - xxxx - CPF 06310696157 - LUANA KAROLINE ALMEIDA FACIONI.pdf"
click at [437, 188] on input "Tamanho máximo: 50MB Selecionar arquivos" at bounding box center [480, 192] width 263 height 43
type input "C:\fakepath\Mulan Luana Karoline 681000112_2025_09_02_10_16_45 - Tabla dinámica…"
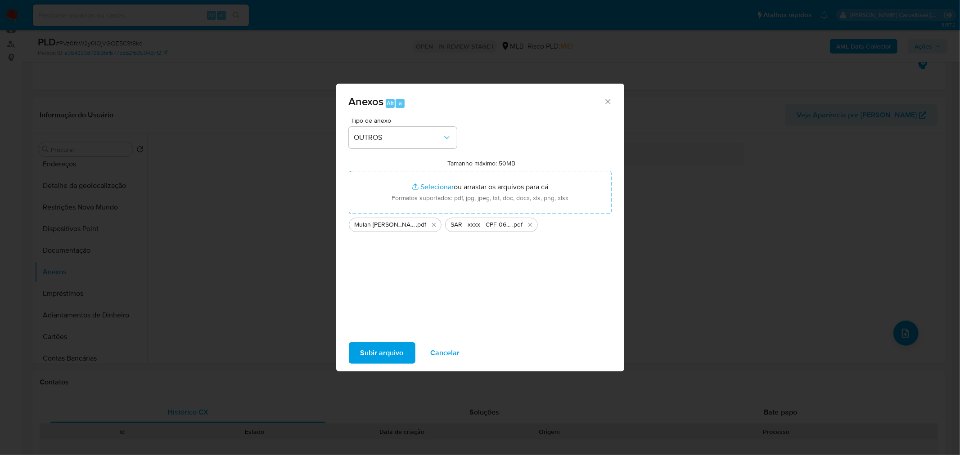
click at [396, 349] on span "Subir arquivo" at bounding box center [382, 353] width 43 height 20
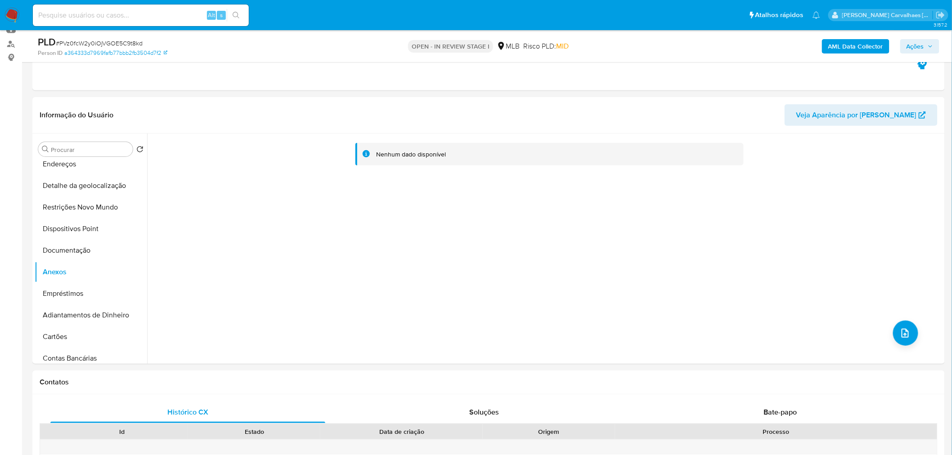
click at [914, 48] on span "Ações" at bounding box center [916, 46] width 18 height 14
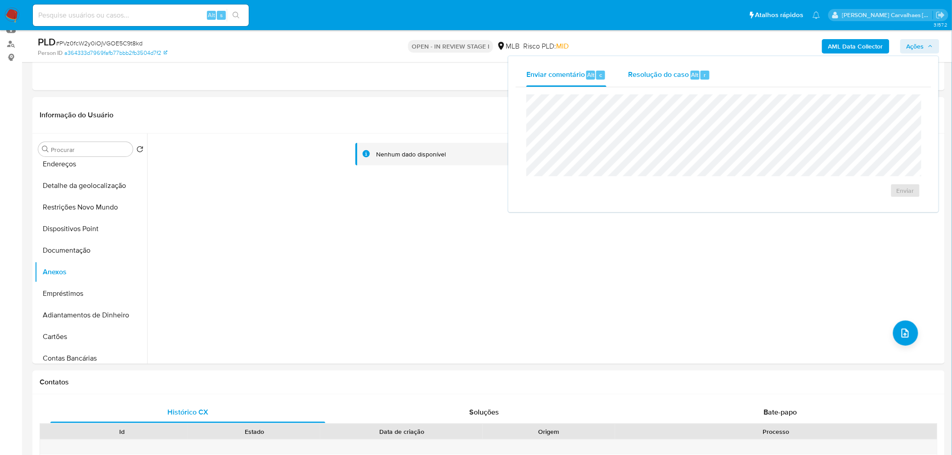
click at [656, 75] on span "Resolução do caso" at bounding box center [658, 74] width 61 height 10
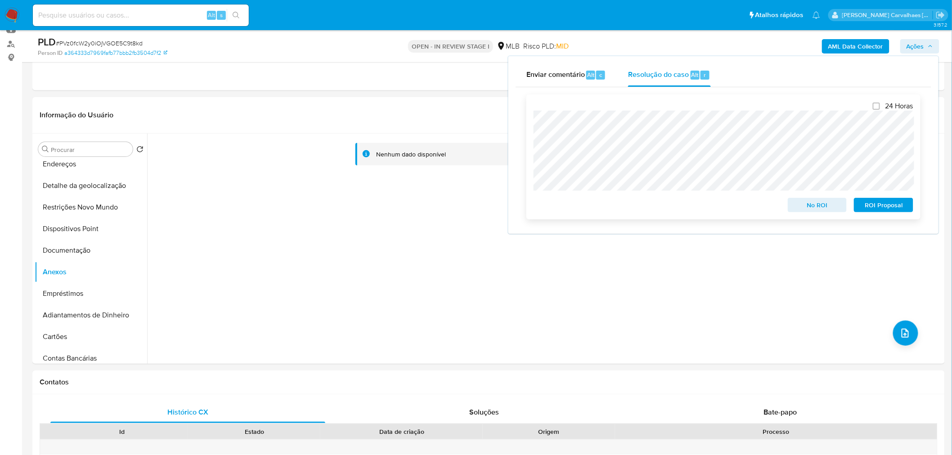
click at [875, 209] on span "ROI Proposal" at bounding box center [884, 205] width 47 height 13
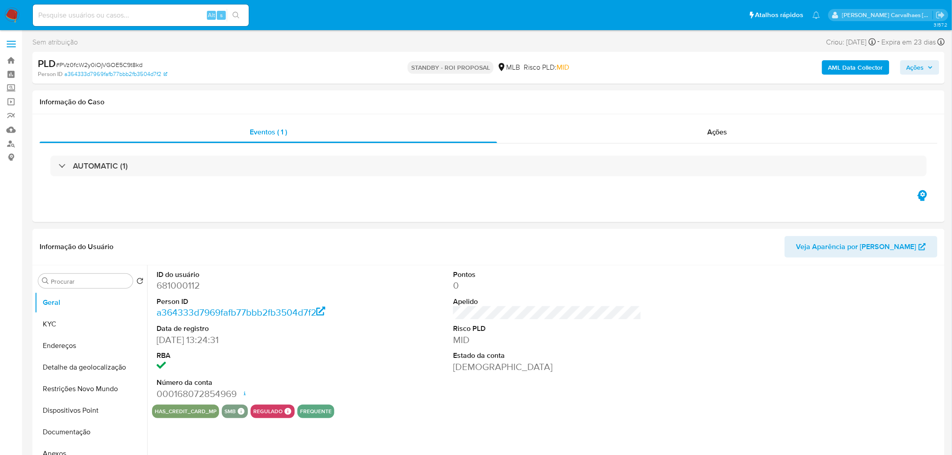
select select "10"
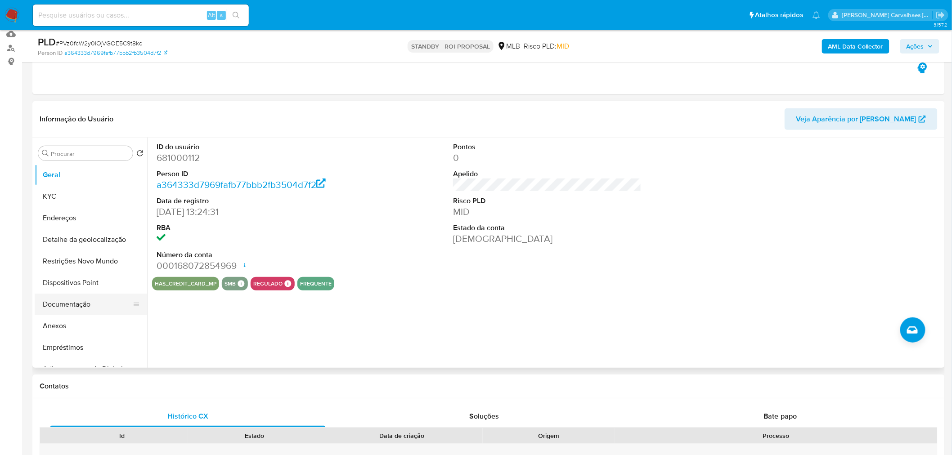
scroll to position [100, 0]
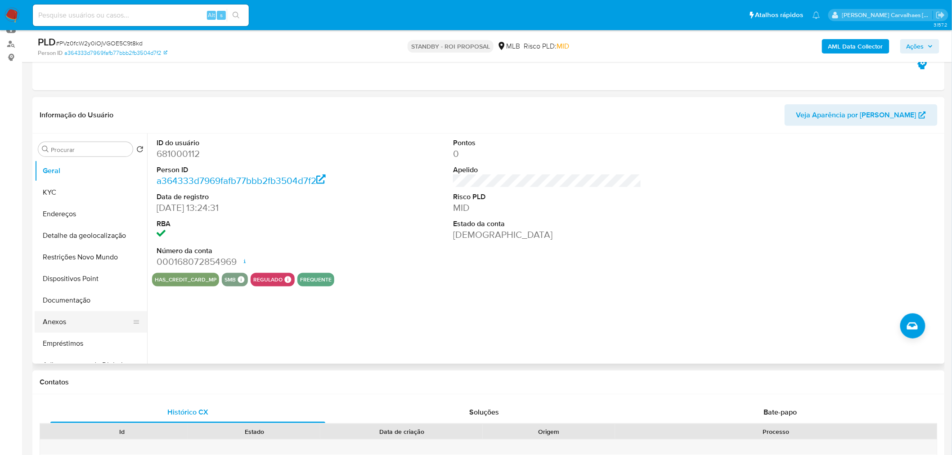
click at [75, 325] on button "Anexos" at bounding box center [87, 322] width 105 height 22
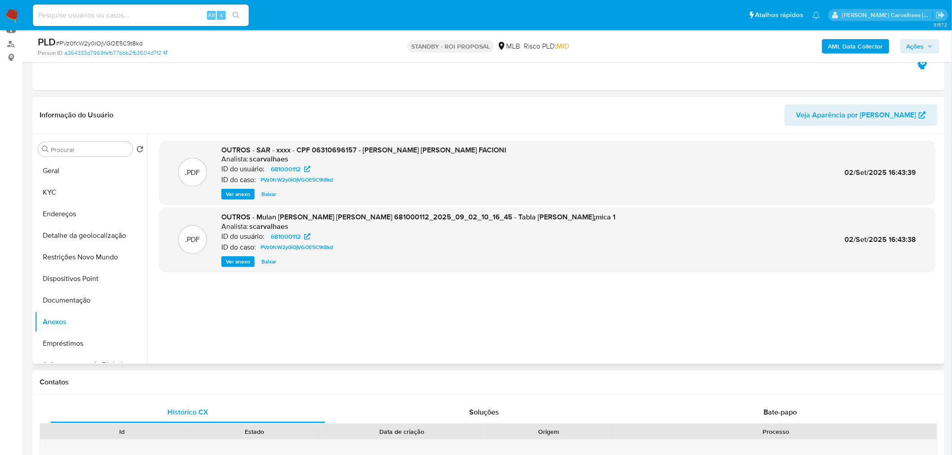
click at [239, 193] on span "Ver anexo" at bounding box center [238, 194] width 24 height 9
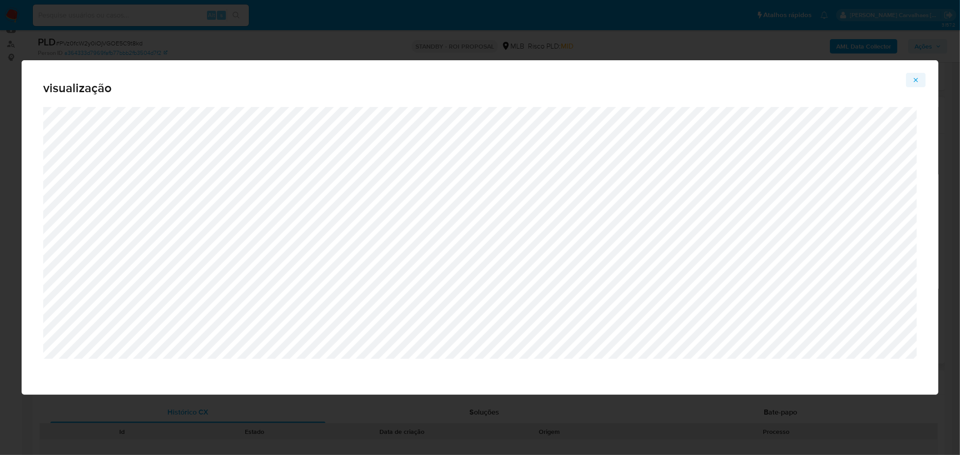
click at [918, 77] on icon "Attachment preview" at bounding box center [915, 80] width 7 height 7
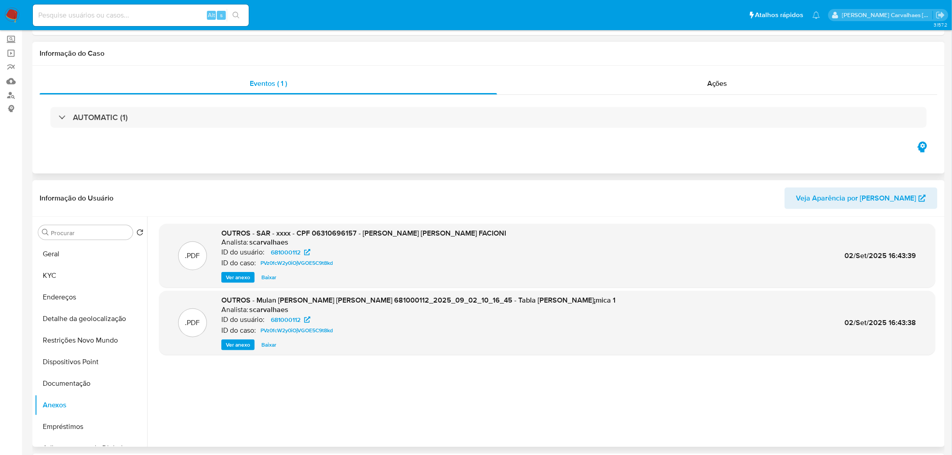
scroll to position [0, 0]
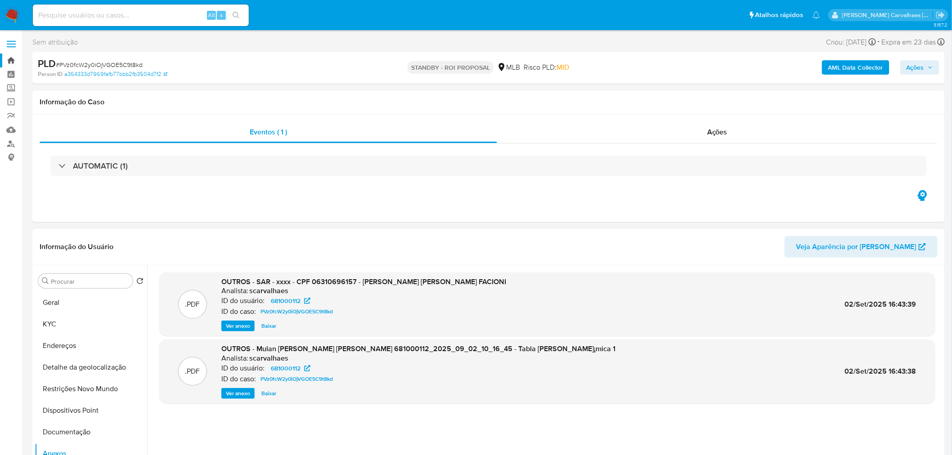
click at [9, 60] on link "Bandeja" at bounding box center [53, 61] width 107 height 14
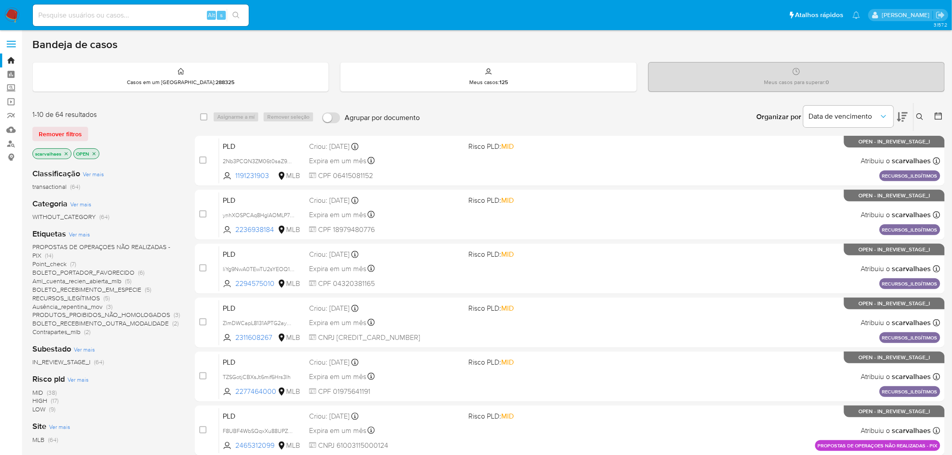
click at [118, 248] on span "PROPOSTAS DE OPERAÇOES NÃO REALIZADAS - PIX" at bounding box center [101, 252] width 138 height 18
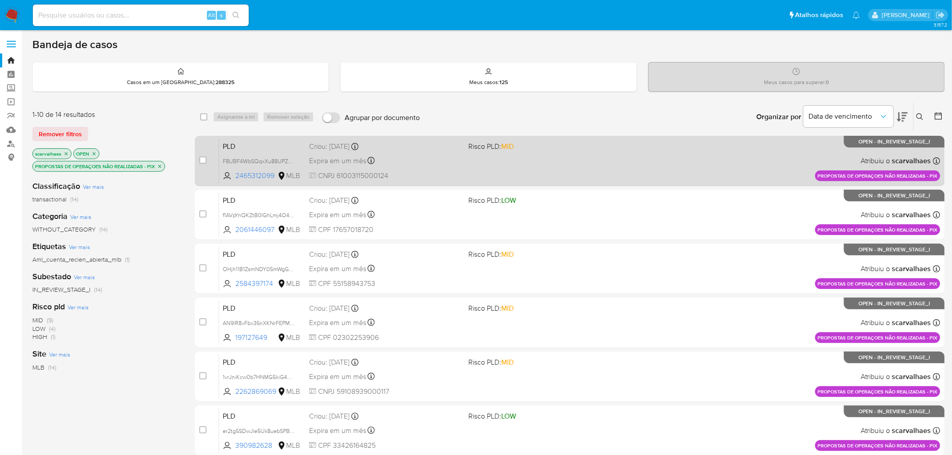
click at [542, 165] on div "PLD F8UBF4WbSQqxXu88UPZn9LNZ 2465312099 MLB Risco PLD: MID Criou: 14/08/2025 Cr…" at bounding box center [580, 160] width 722 height 45
click at [519, 167] on div "PLD F8UBF4WbSQqxXu88UPZn9LNZ 2465312099 MLB Risco PLD: MID Criou: 14/08/2025 Cr…" at bounding box center [580, 160] width 722 height 45
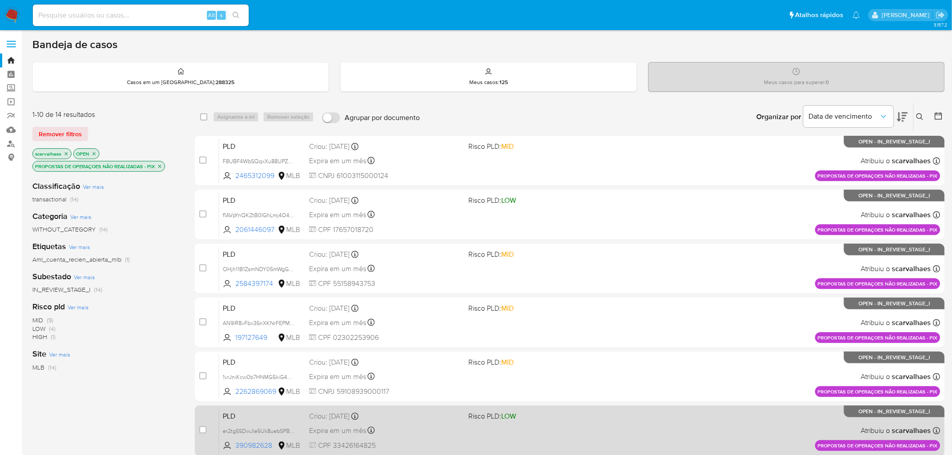
click at [566, 419] on span "Risco PLD: LOW" at bounding box center [545, 416] width 153 height 12
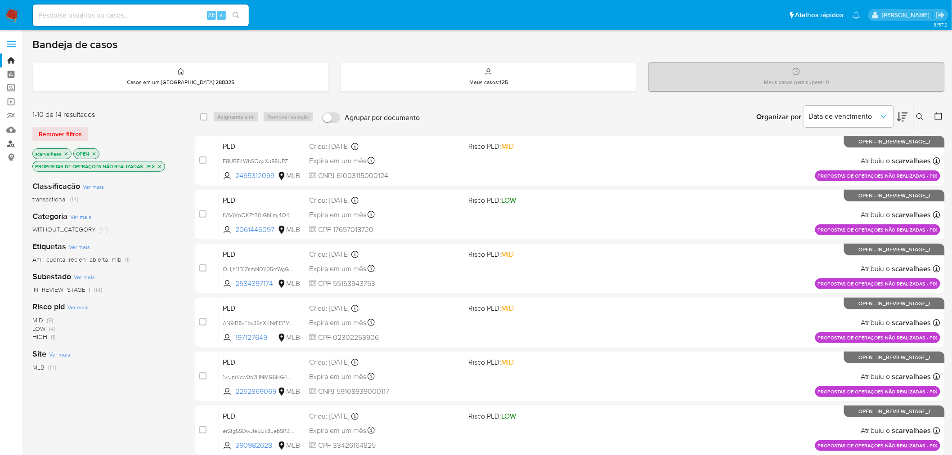
click at [11, 145] on link "Localizador de pessoas" at bounding box center [53, 144] width 107 height 14
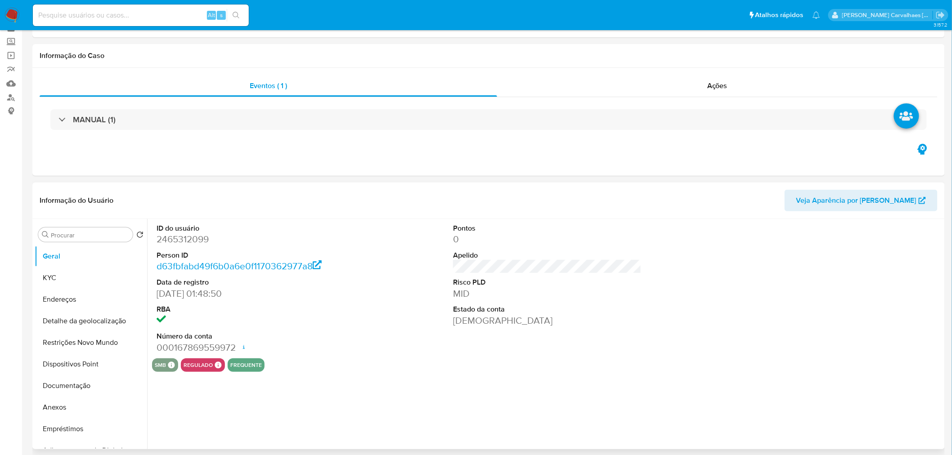
select select "10"
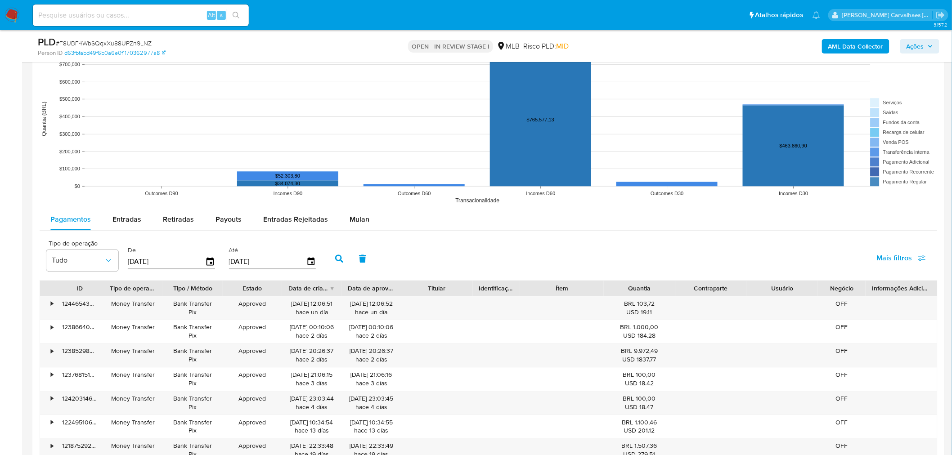
scroll to position [900, 0]
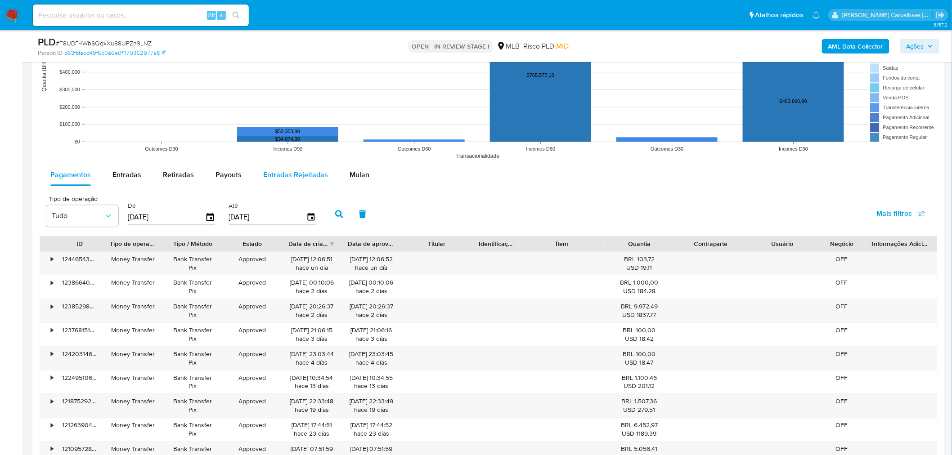
click at [282, 180] on span "Entradas Rejeitadas" at bounding box center [295, 175] width 65 height 10
select select "10"
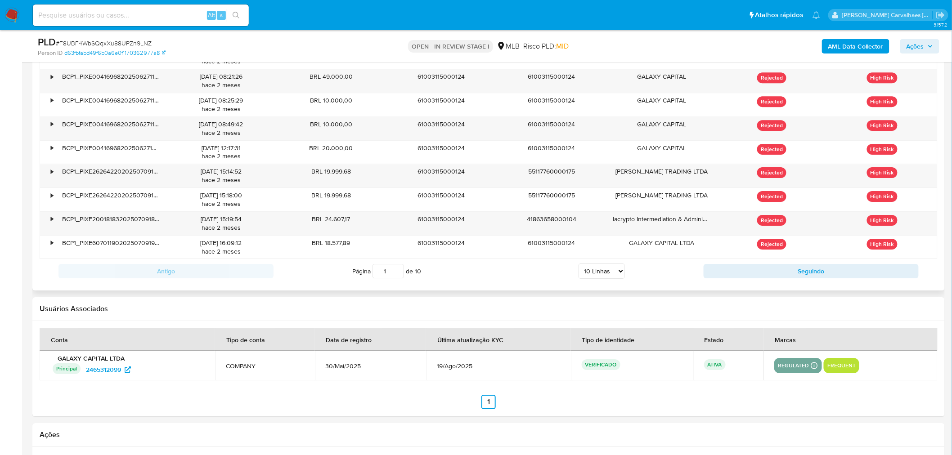
scroll to position [1150, 0]
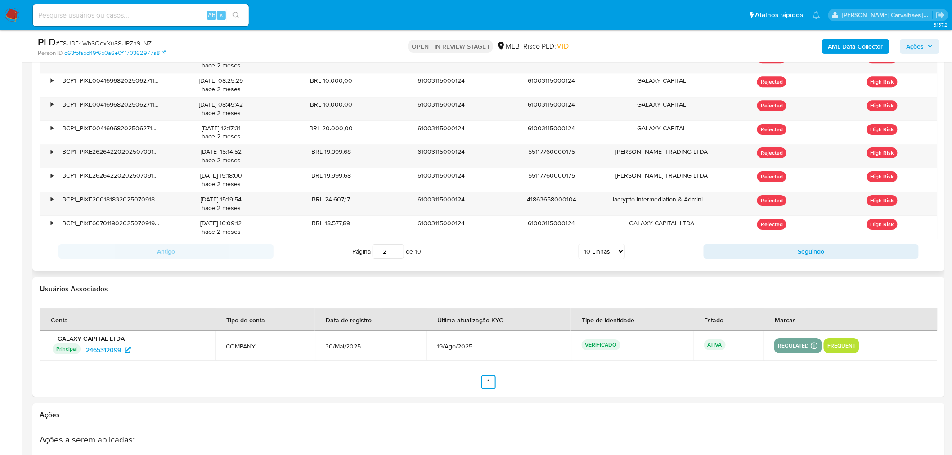
click at [398, 251] on input "2" at bounding box center [389, 251] width 32 height 14
click at [398, 251] on input "3" at bounding box center [389, 251] width 32 height 14
click at [398, 251] on input "4" at bounding box center [389, 251] width 32 height 14
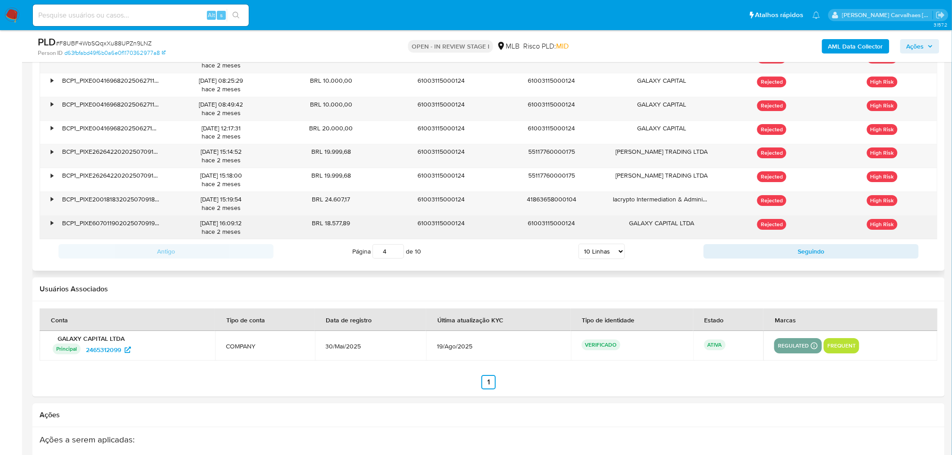
type input "4"
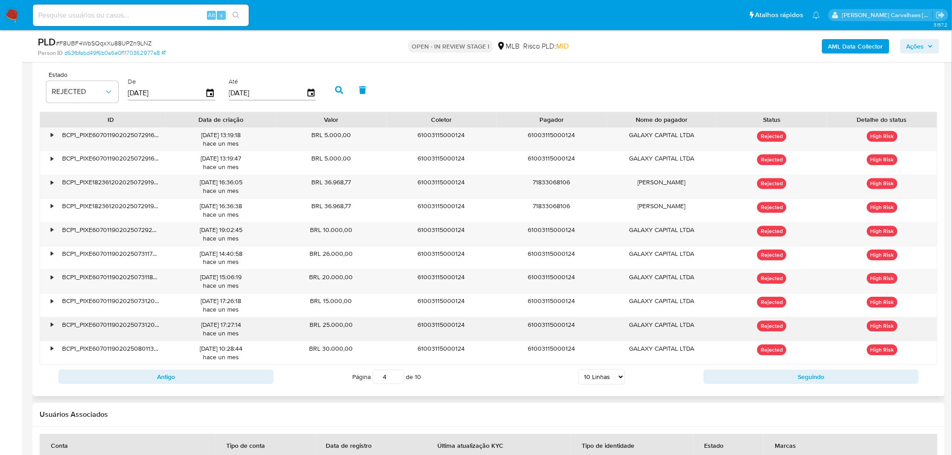
scroll to position [1000, 0]
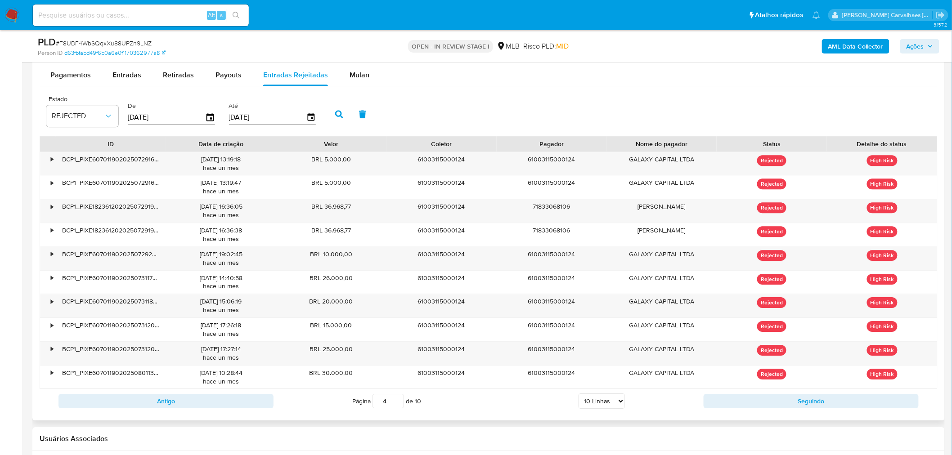
click at [394, 141] on div at bounding box center [387, 143] width 16 height 15
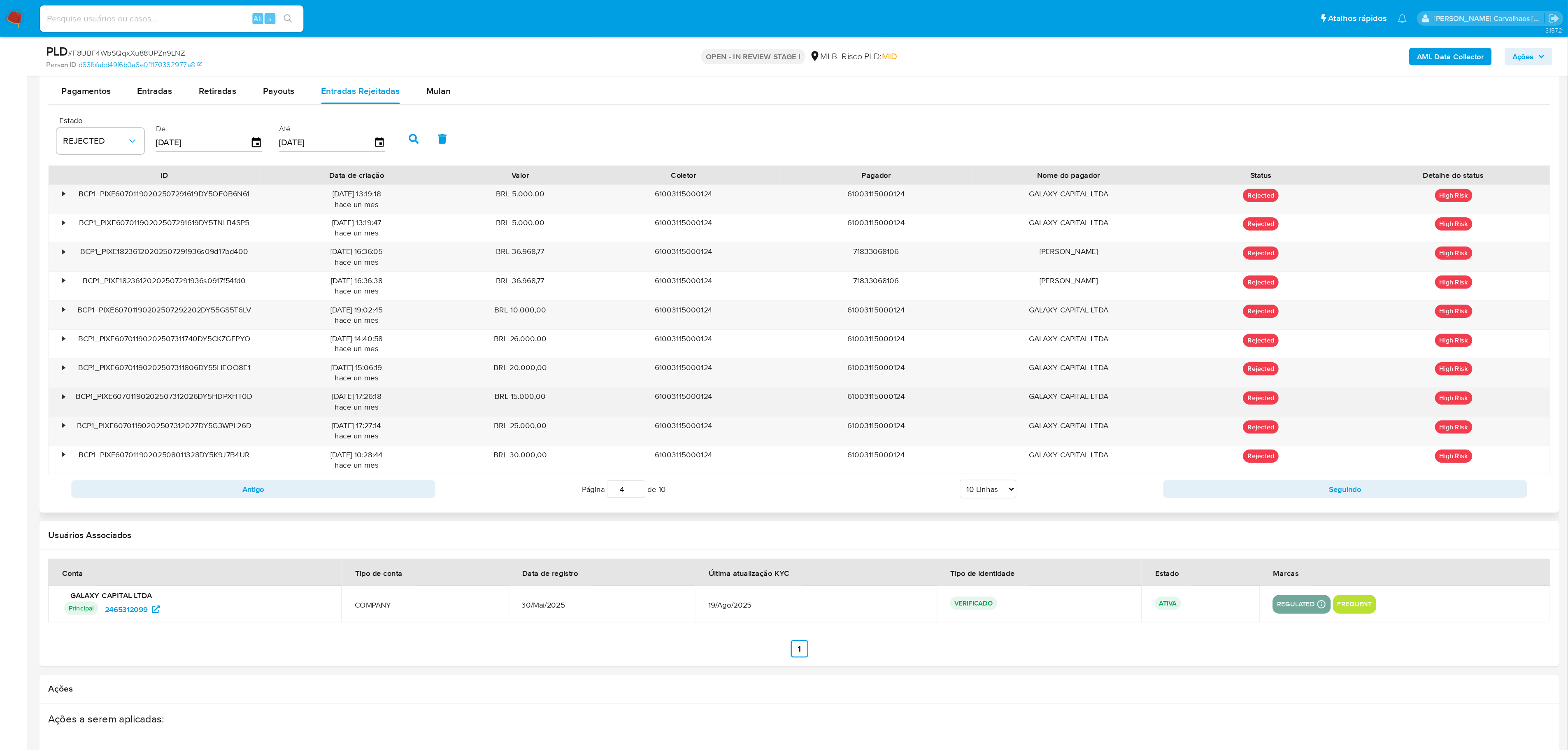
scroll to position [899, 0]
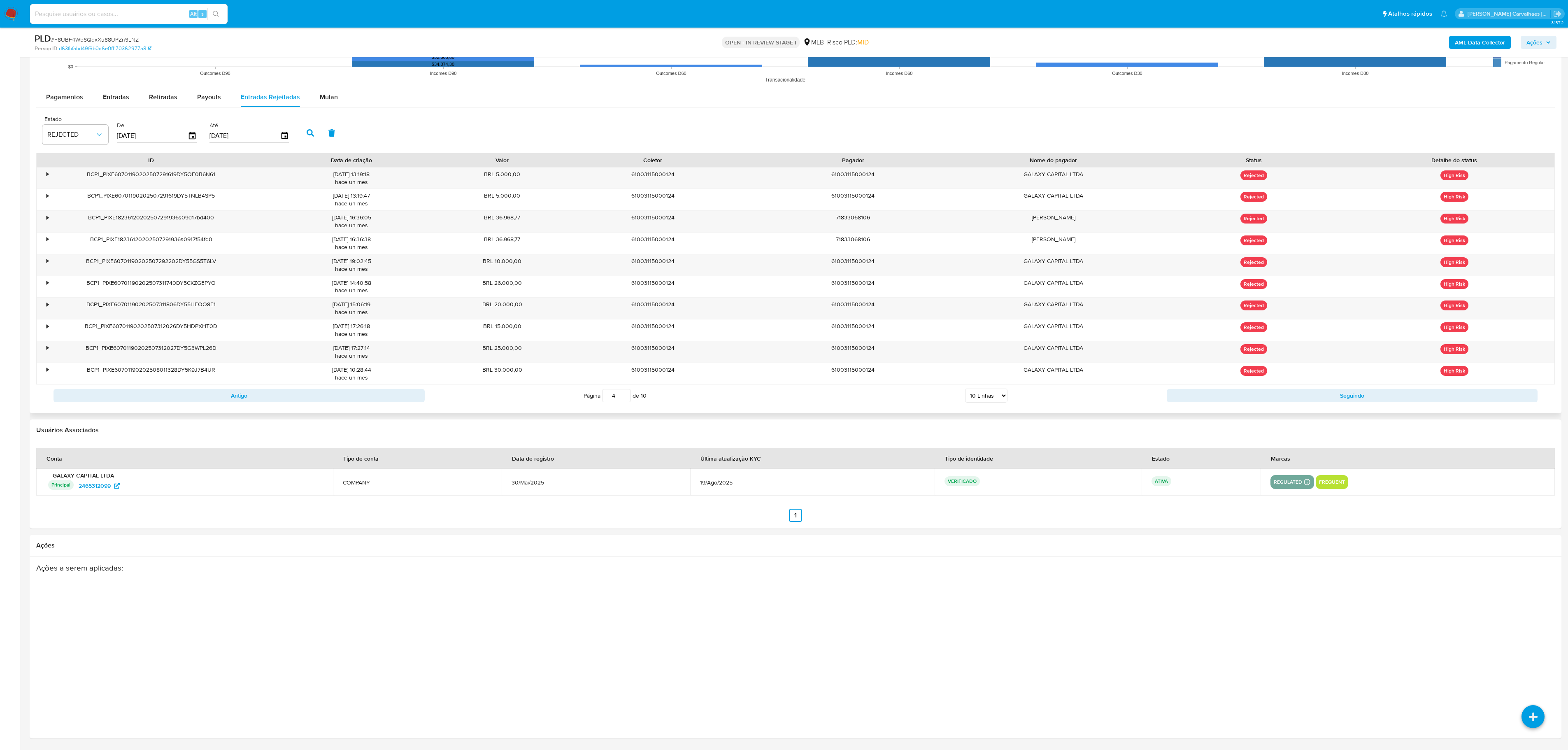
click at [878, 393] on select "5 Linhas 10 Linhas 20 Linhas 25 Linhas 50 Linhas 100 Linhas" at bounding box center [986, 395] width 42 height 14
select select "100"
click at [878, 389] on select "5 Linhas 10 Linhas 20 Linhas 25 Linhas 50 Linhas 100 Linhas" at bounding box center [986, 395] width 42 height 14
type input "1"
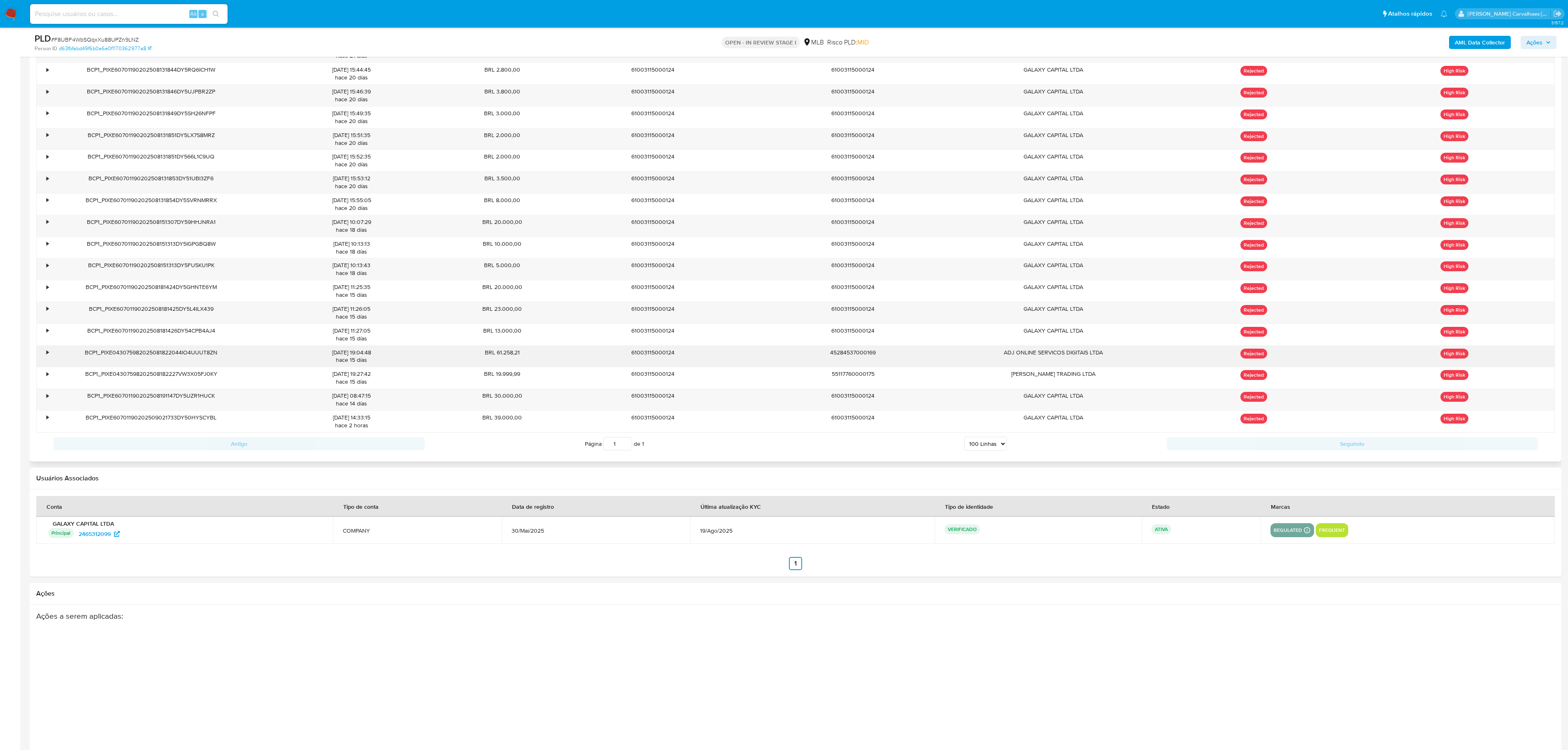
scroll to position [2802, 0]
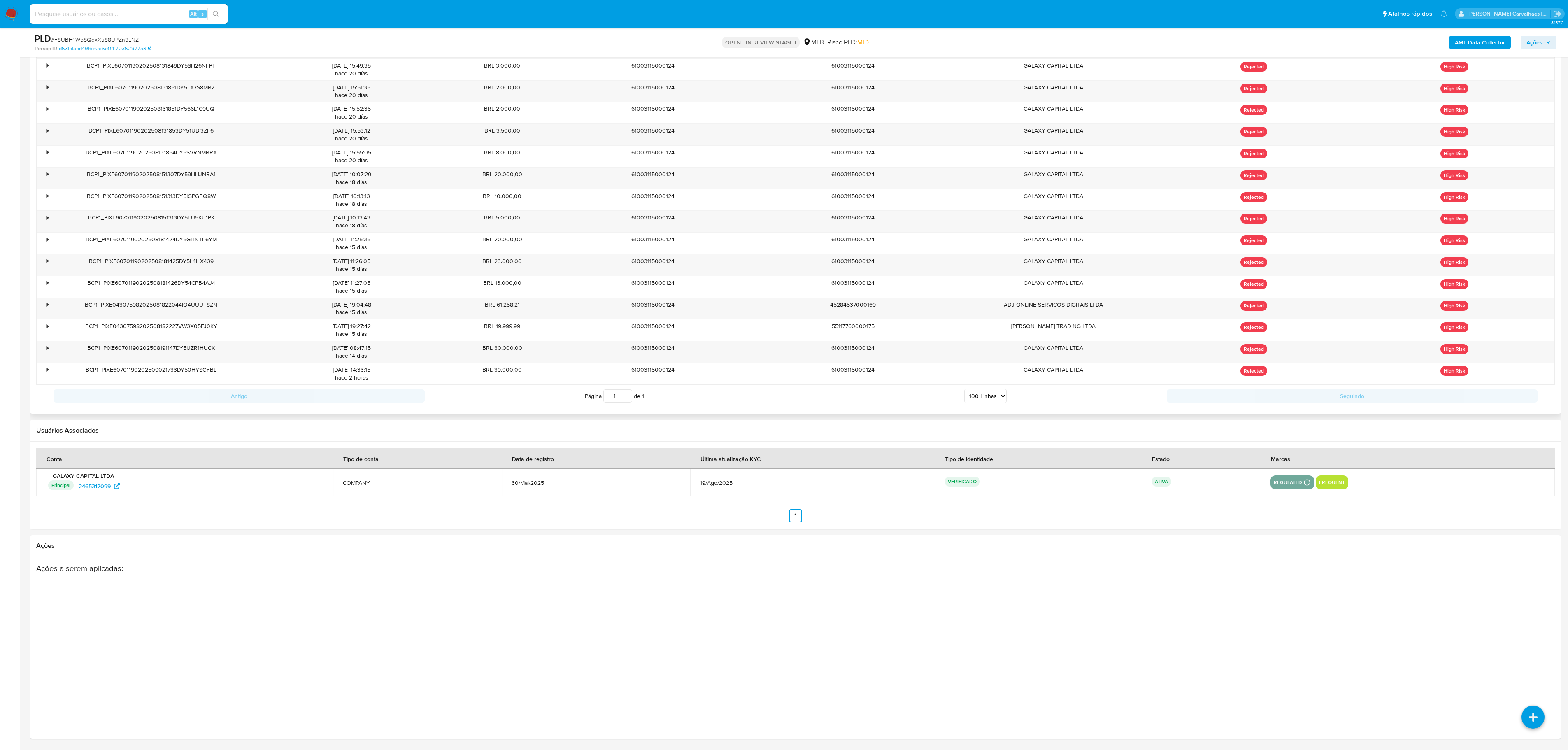
click at [878, 397] on select "5 Linhas 10 Linhas 20 Linhas 25 Linhas 50 Linhas 100 Linhas" at bounding box center [986, 395] width 42 height 14
select select "10"
click at [878, 389] on select "5 Linhas 10 Linhas 20 Linhas 25 Linhas 50 Linhas 100 Linhas" at bounding box center [986, 395] width 42 height 14
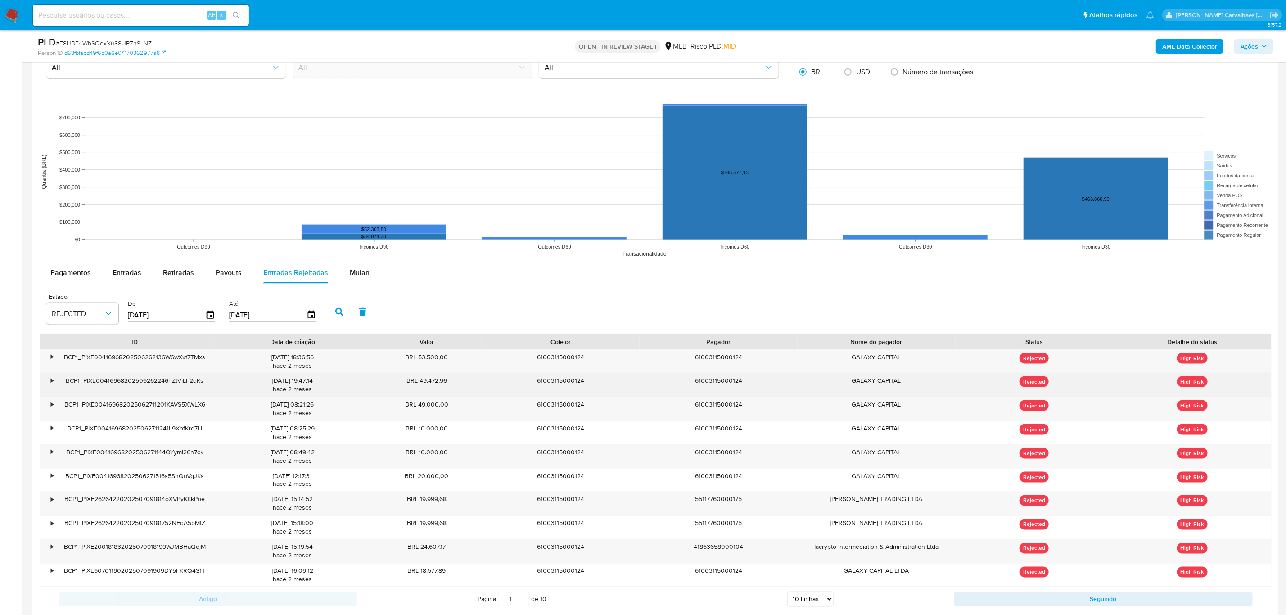
scroll to position [870, 0]
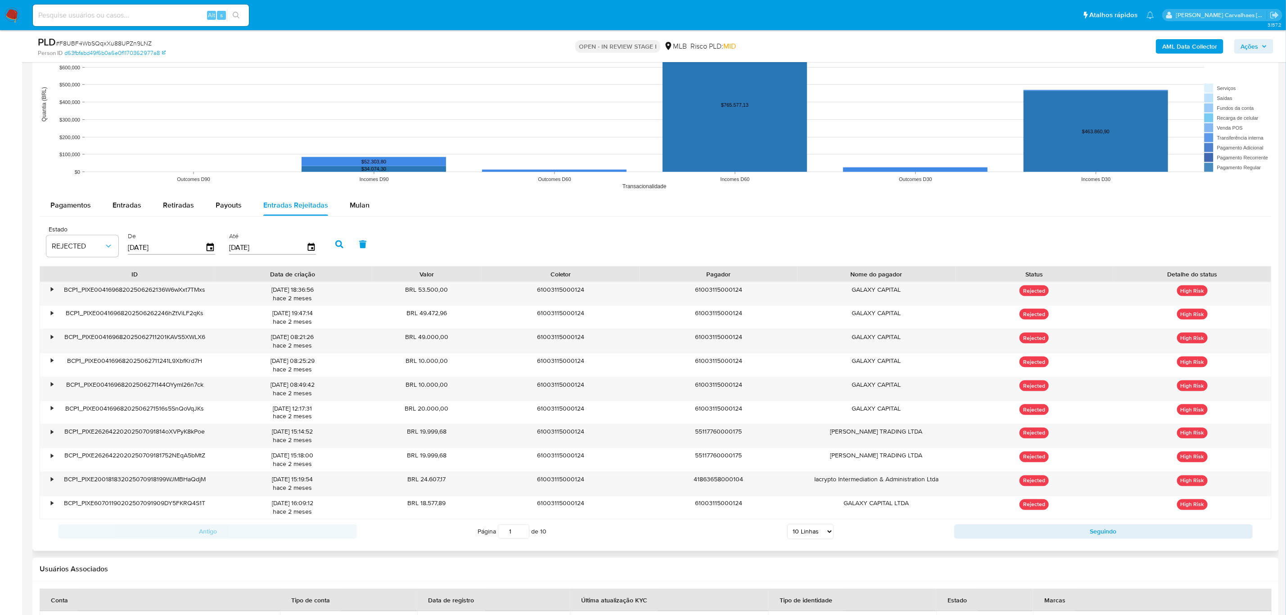
click at [522, 455] on input "1" at bounding box center [514, 531] width 32 height 14
click at [523, 455] on input "2" at bounding box center [514, 531] width 32 height 14
click at [523, 455] on input "3" at bounding box center [514, 531] width 32 height 14
click at [523, 455] on input "4" at bounding box center [514, 531] width 32 height 14
click at [523, 455] on input "5" at bounding box center [514, 531] width 32 height 14
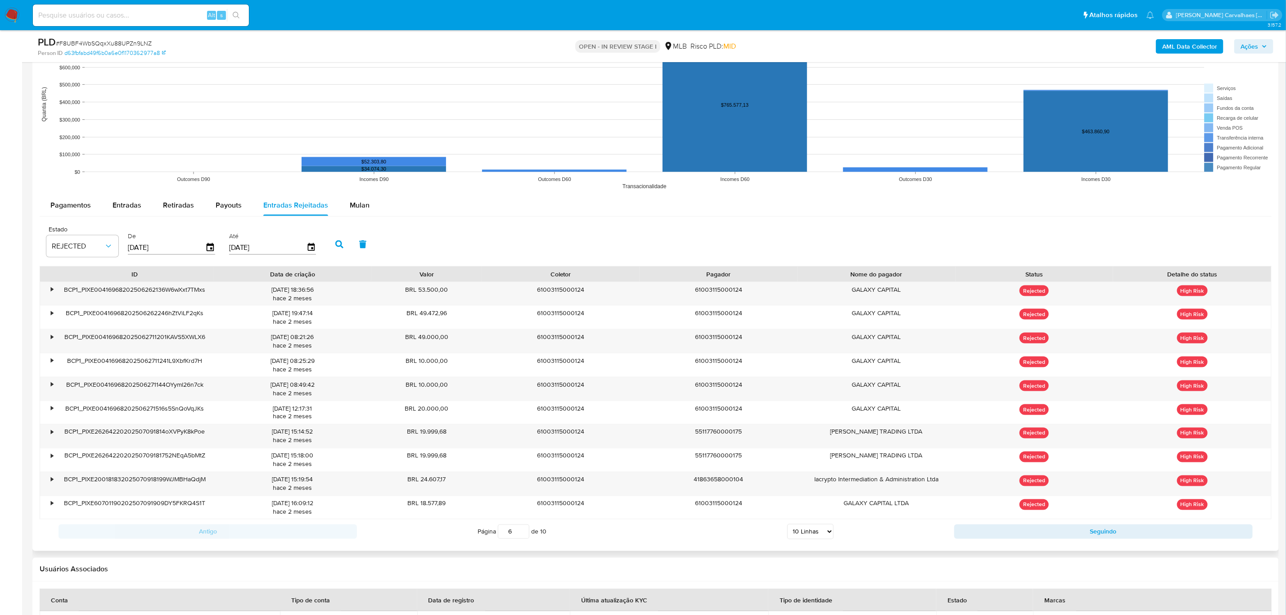
click at [523, 455] on input "6" at bounding box center [514, 531] width 32 height 14
click at [523, 455] on input "7" at bounding box center [514, 531] width 32 height 14
click at [523, 455] on input "8" at bounding box center [514, 531] width 32 height 14
click at [523, 455] on input "9" at bounding box center [514, 531] width 32 height 14
click at [523, 455] on input "10" at bounding box center [514, 531] width 32 height 14
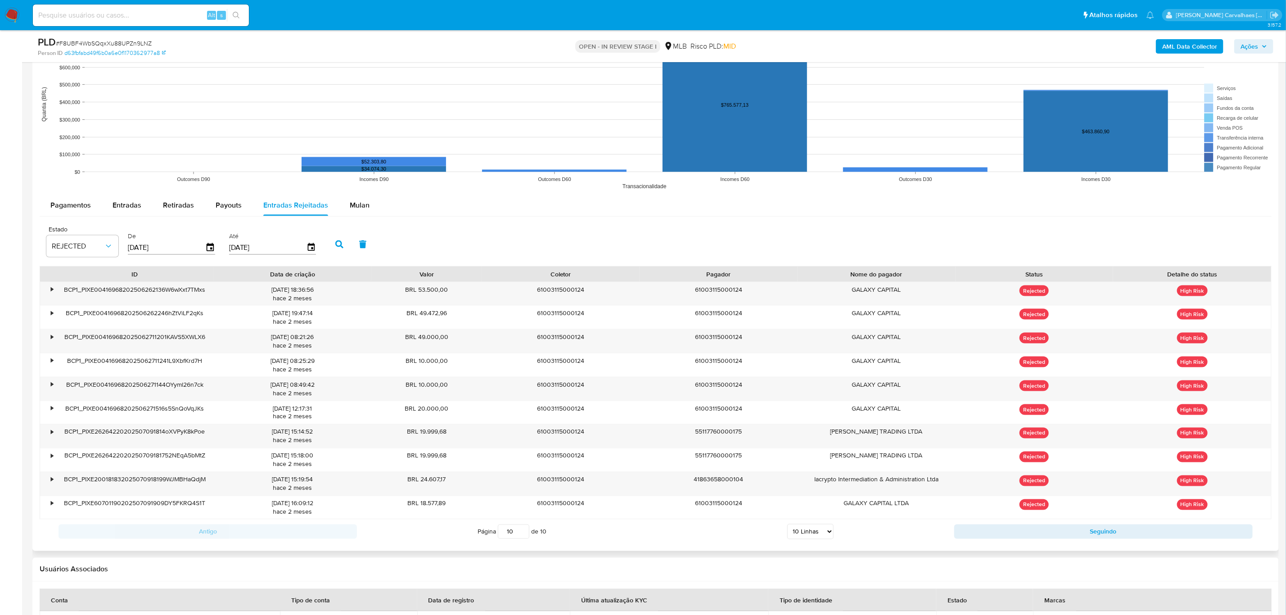
type input "10"
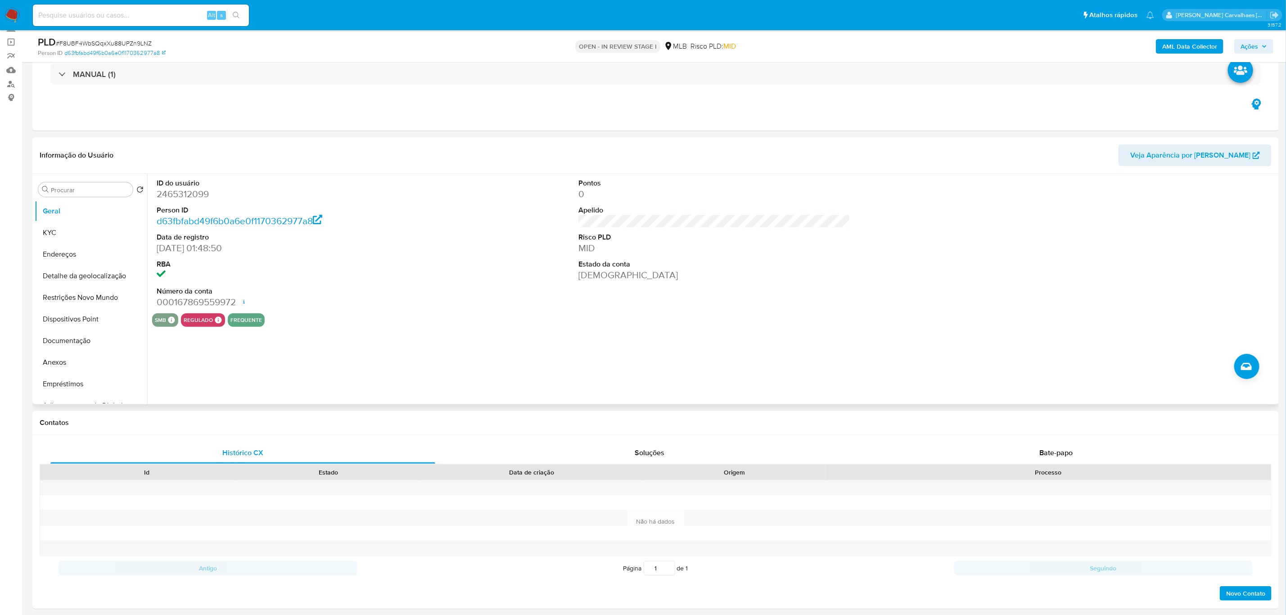
scroll to position [0, 0]
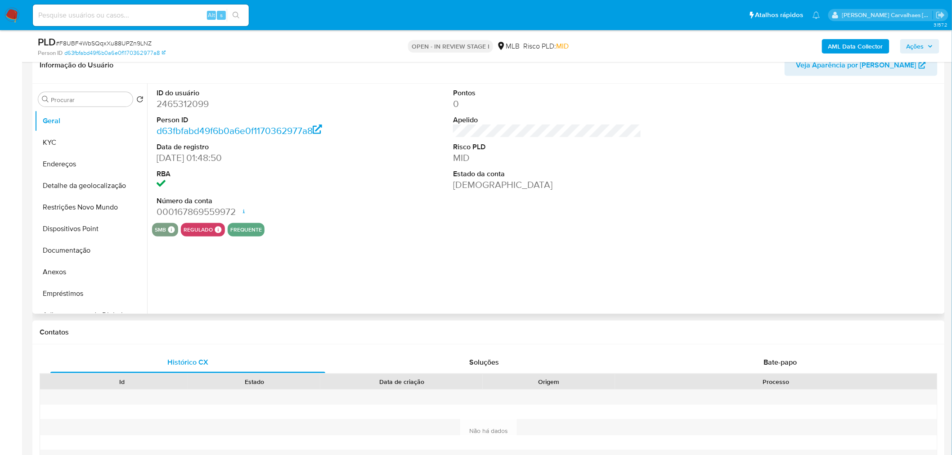
select select "10"
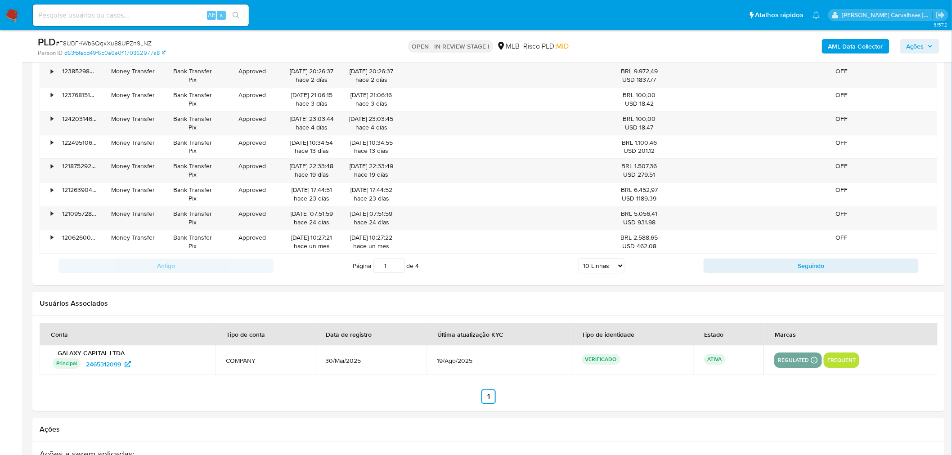
scroll to position [950, 0]
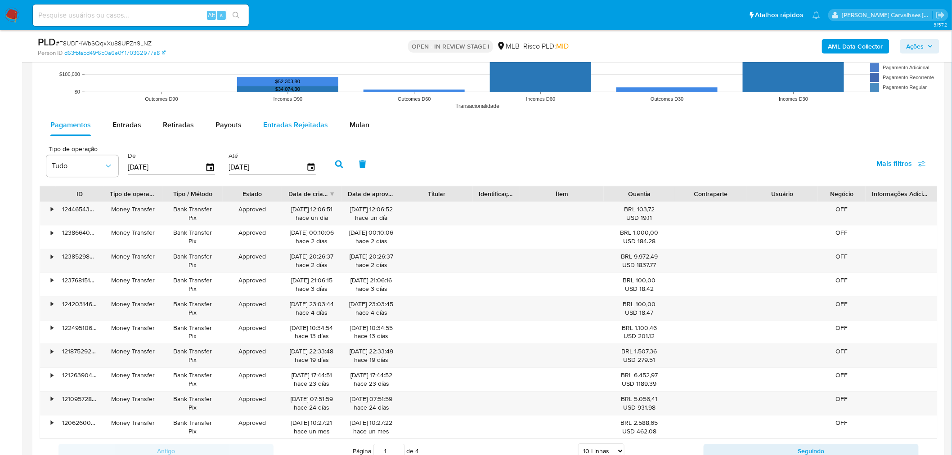
click at [273, 120] on span "Entradas Rejeitadas" at bounding box center [295, 125] width 65 height 10
select select "10"
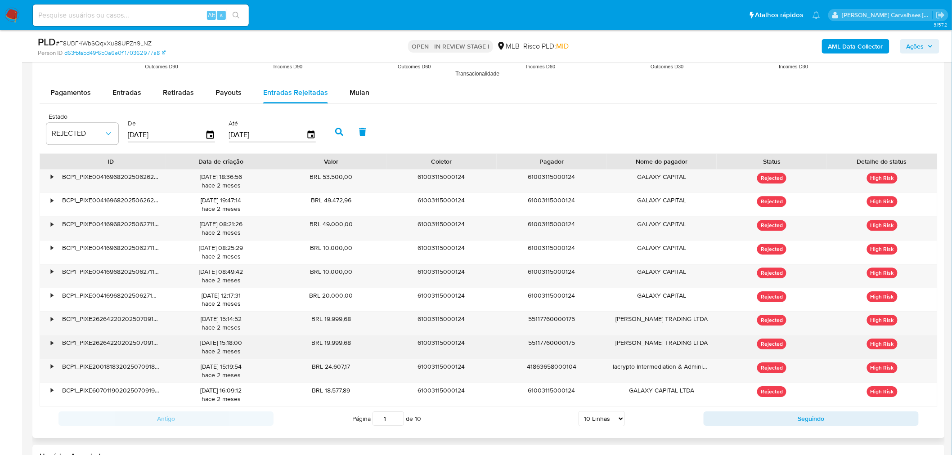
scroll to position [1000, 0]
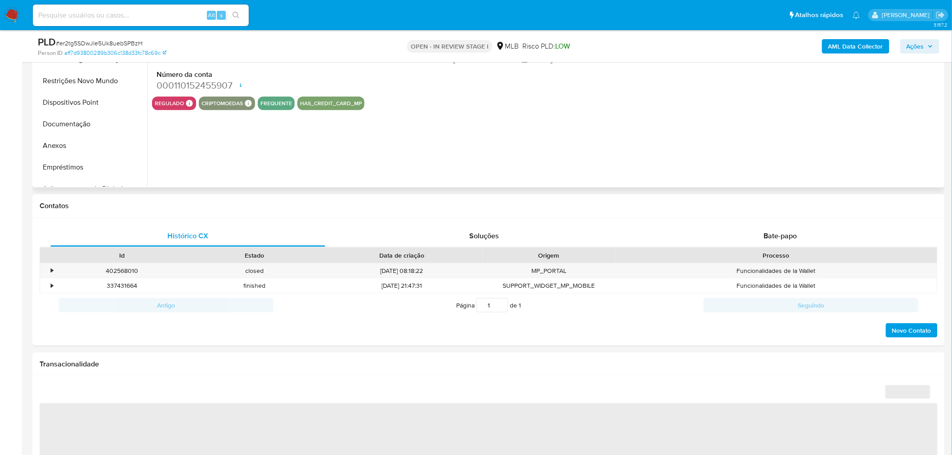
select select "10"
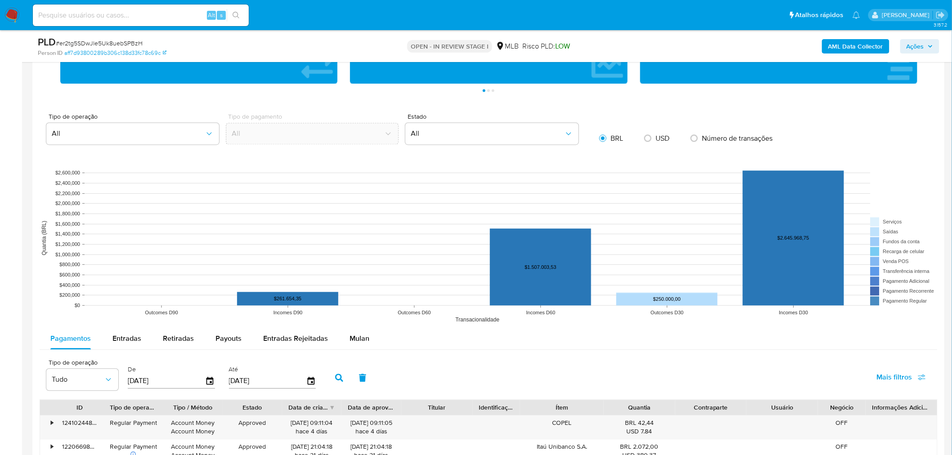
scroll to position [750, 0]
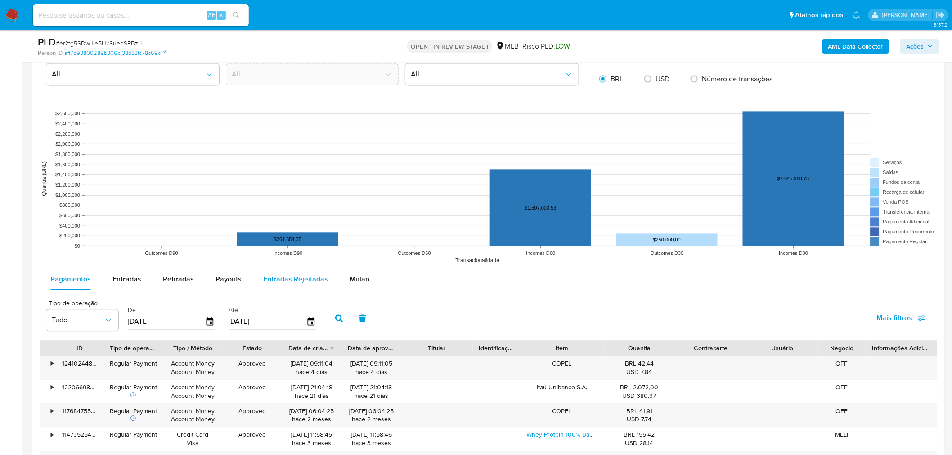
click at [308, 278] on span "Entradas Rejeitadas" at bounding box center [295, 279] width 65 height 10
select select "10"
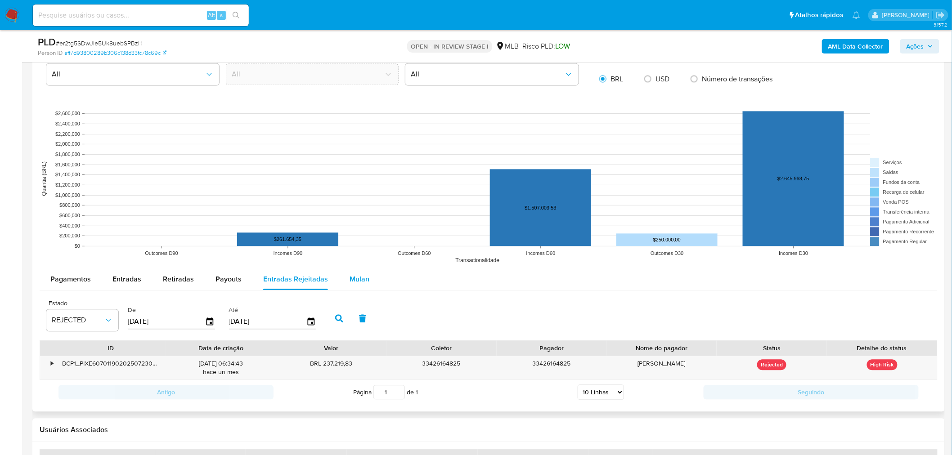
click at [353, 280] on span "Mulan" at bounding box center [360, 279] width 20 height 10
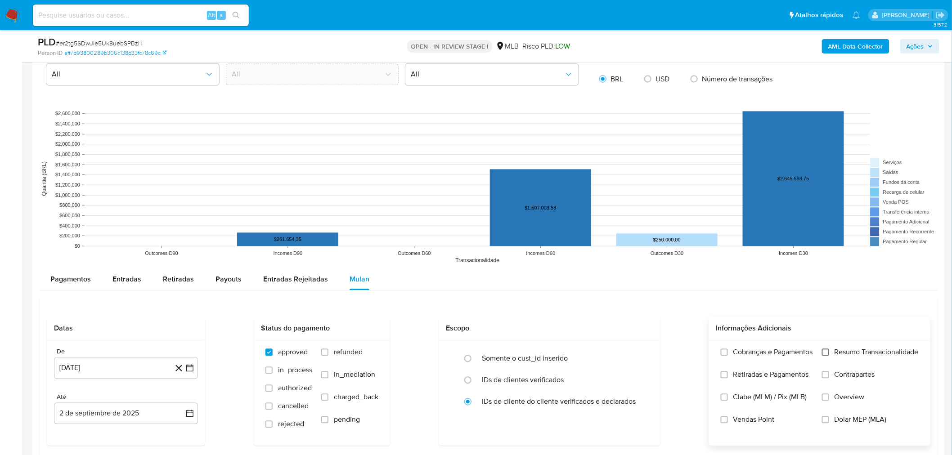
click at [825, 356] on input "Resumo Transacionalidade" at bounding box center [825, 352] width 7 height 7
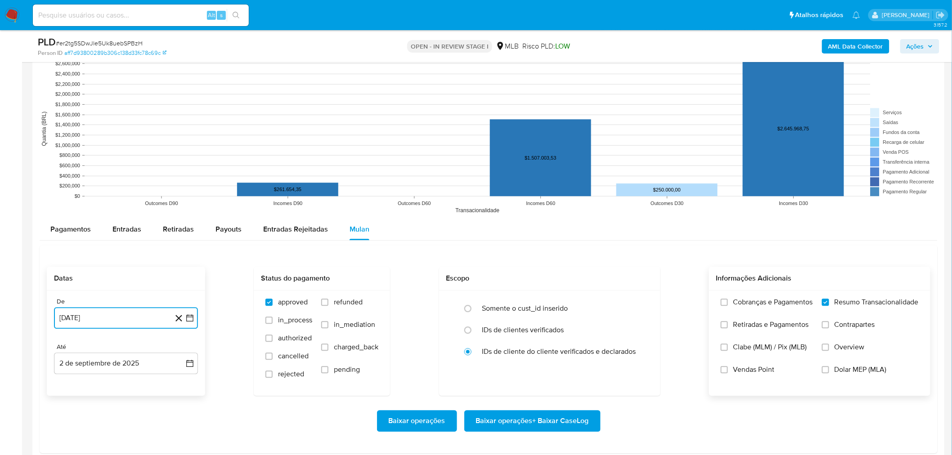
click at [192, 316] on icon "button" at bounding box center [189, 318] width 7 height 7
click at [181, 183] on icon "Mes siguiente" at bounding box center [182, 181] width 4 height 6
click at [184, 164] on icon "Mes siguiente" at bounding box center [181, 163] width 11 height 11
click at [182, 182] on icon "Mes siguiente" at bounding box center [181, 181] width 11 height 11
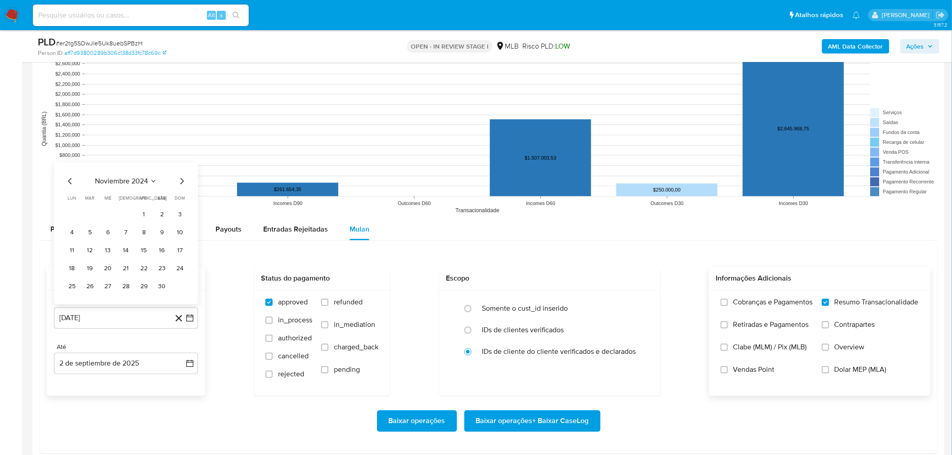
click at [182, 195] on span "dom" at bounding box center [180, 198] width 10 height 7
click at [182, 166] on icon "Mes siguiente" at bounding box center [181, 163] width 11 height 11
click at [181, 183] on icon "Mes siguiente" at bounding box center [181, 181] width 11 height 11
click at [181, 180] on icon "Mes siguiente" at bounding box center [181, 181] width 11 height 11
click at [183, 167] on icon "Mes siguiente" at bounding box center [181, 163] width 11 height 11
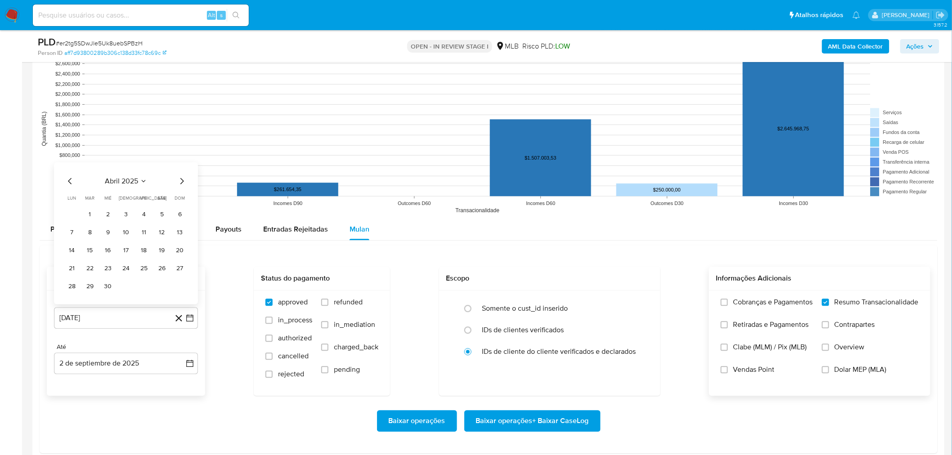
click at [182, 180] on icon "Mes siguiente" at bounding box center [182, 181] width 4 height 6
click at [182, 195] on span "dom" at bounding box center [180, 198] width 10 height 7
click at [182, 165] on icon "Mes siguiente" at bounding box center [181, 163] width 11 height 11
click at [181, 182] on icon "Mes siguiente" at bounding box center [181, 181] width 11 height 11
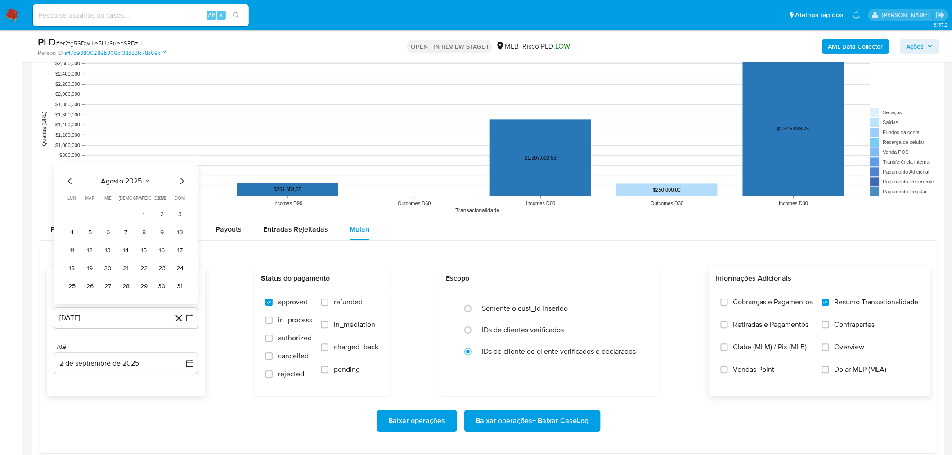
click at [71, 182] on icon "Mes anterior" at bounding box center [70, 181] width 11 height 11
click at [70, 285] on button "30" at bounding box center [72, 287] width 14 height 14
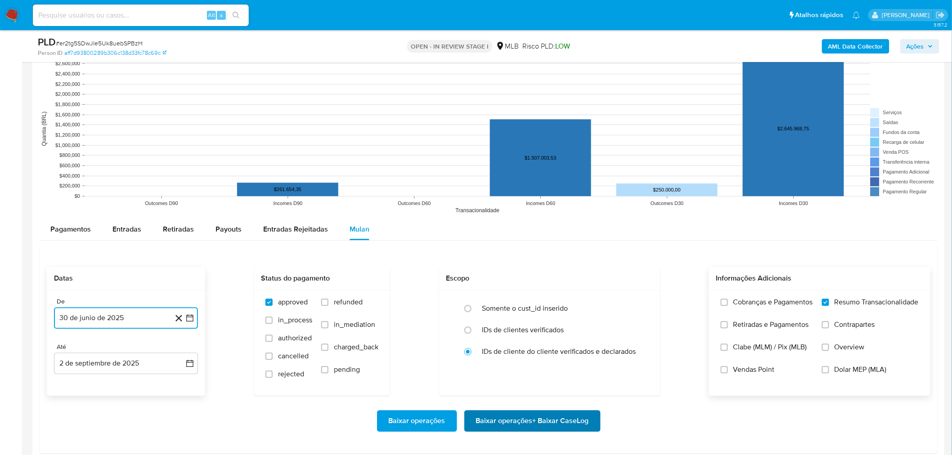
click at [520, 421] on span "Baixar operações + Baixar CaseLog" at bounding box center [532, 421] width 113 height 20
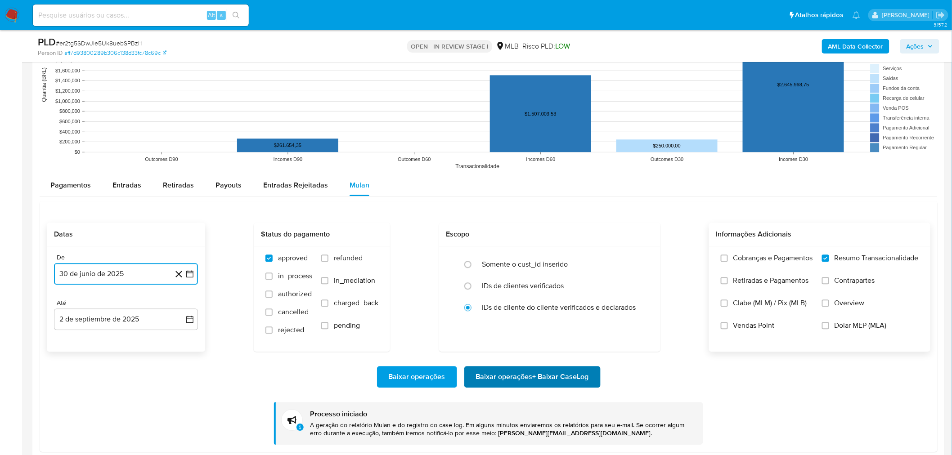
scroll to position [900, 0]
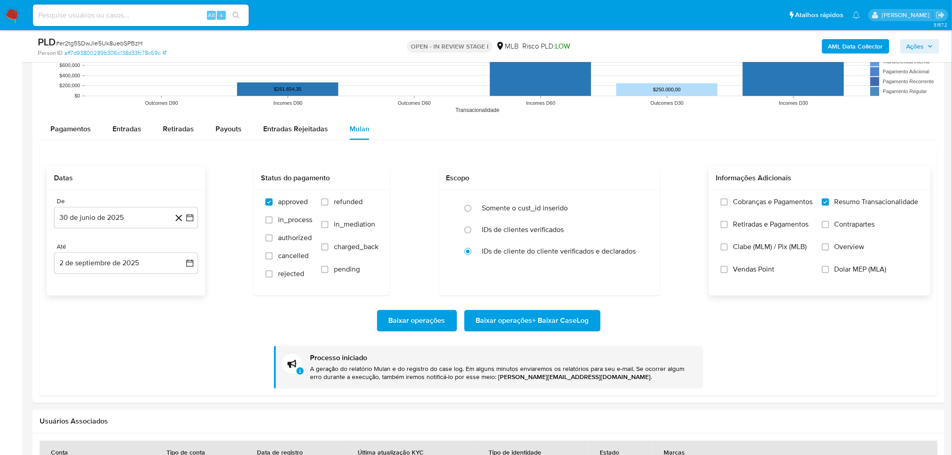
click at [127, 18] on input at bounding box center [141, 15] width 216 height 12
paste input "zOpptoRlW9FzJG2K3U7mqGou"
type input "zOpptoRlW9FzJG2K3U7mqGou"
click at [235, 15] on icon "search-icon" at bounding box center [236, 15] width 7 height 7
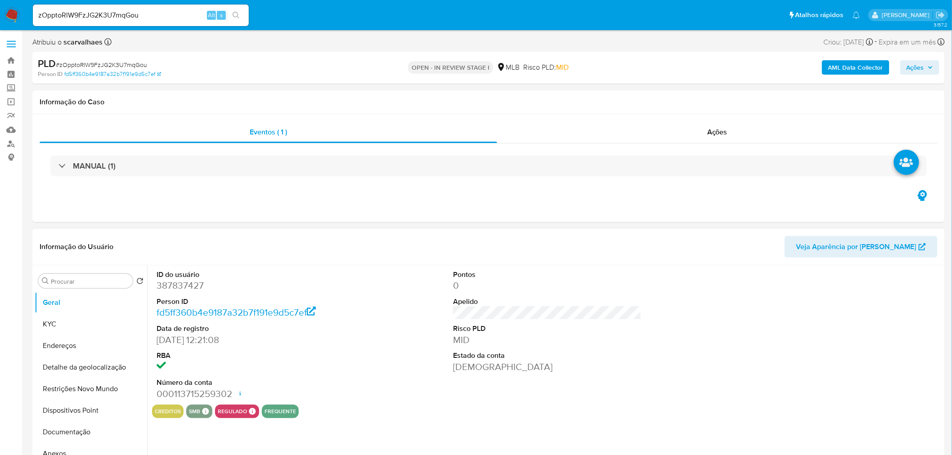
select select "10"
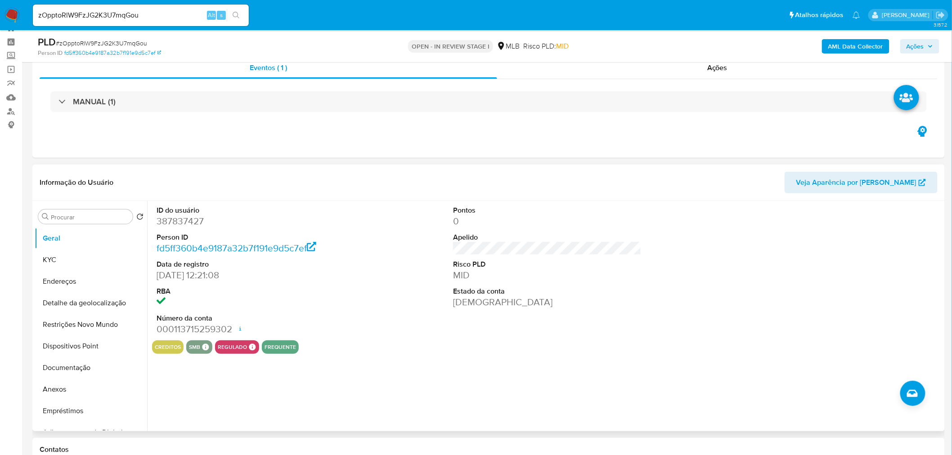
scroll to position [50, 0]
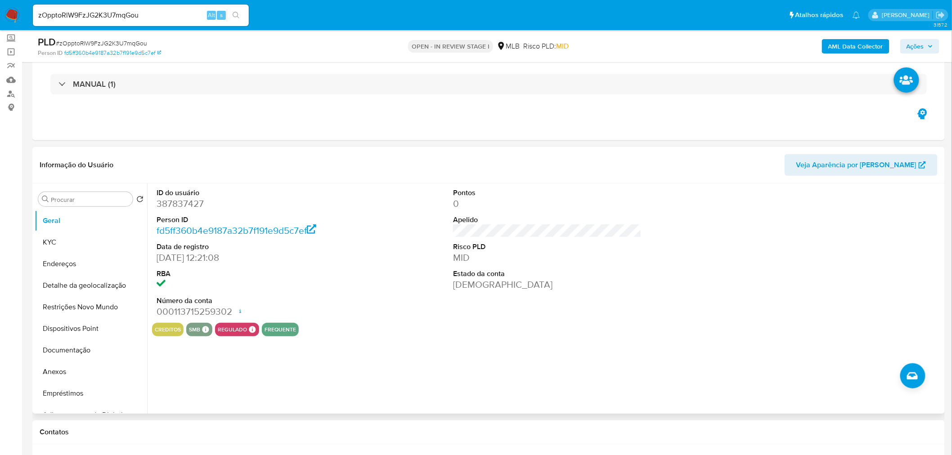
drag, startPoint x: 284, startPoint y: 332, endPoint x: 343, endPoint y: 376, distance: 73.3
click at [343, 376] on div "ID do usuário 387837427 Person ID fd5ff360b4e9187a32b7f191e9d5c7ef Data de regi…" at bounding box center [545, 299] width 796 height 230
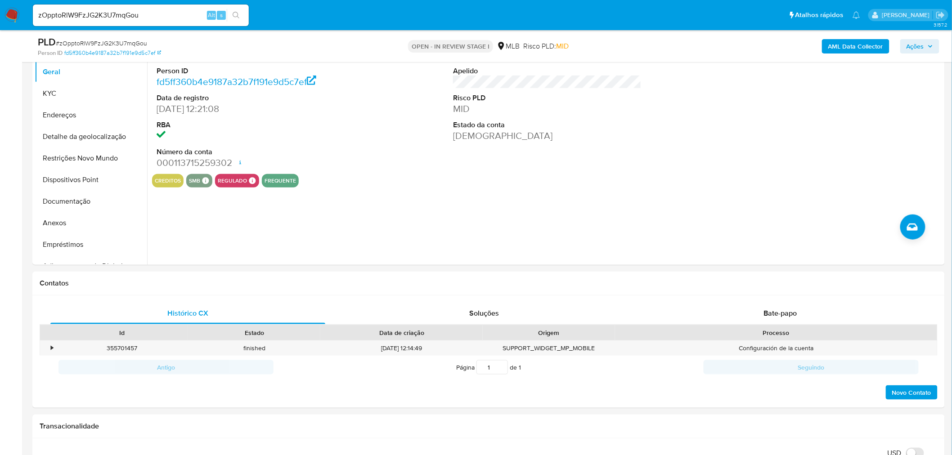
scroll to position [200, 0]
click at [58, 92] on button "KYC" at bounding box center [87, 93] width 105 height 22
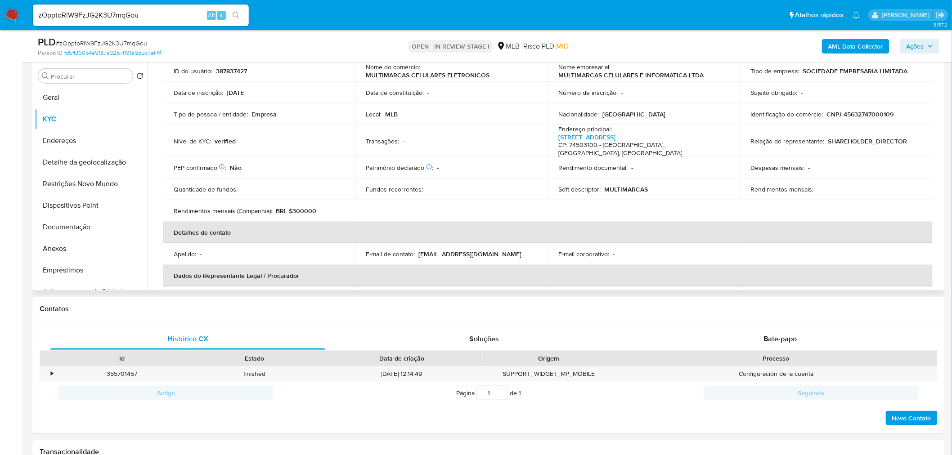
scroll to position [66, 0]
click at [61, 140] on button "Endereços" at bounding box center [87, 141] width 105 height 22
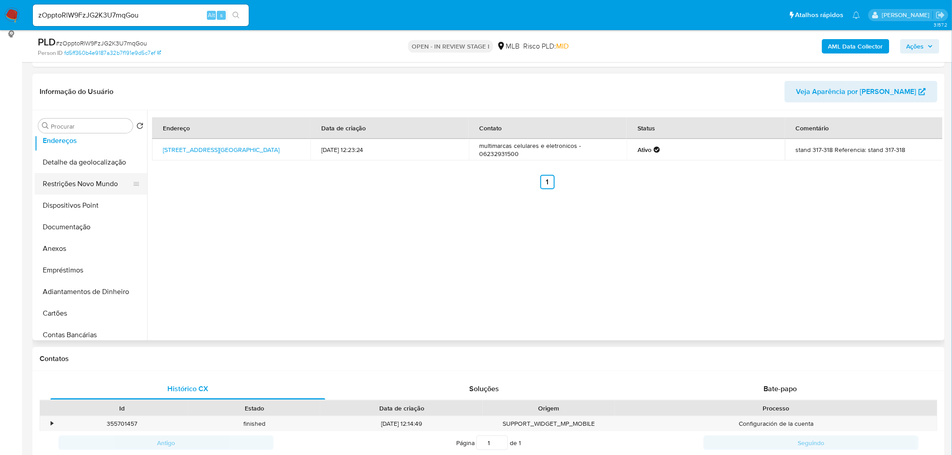
scroll to position [0, 0]
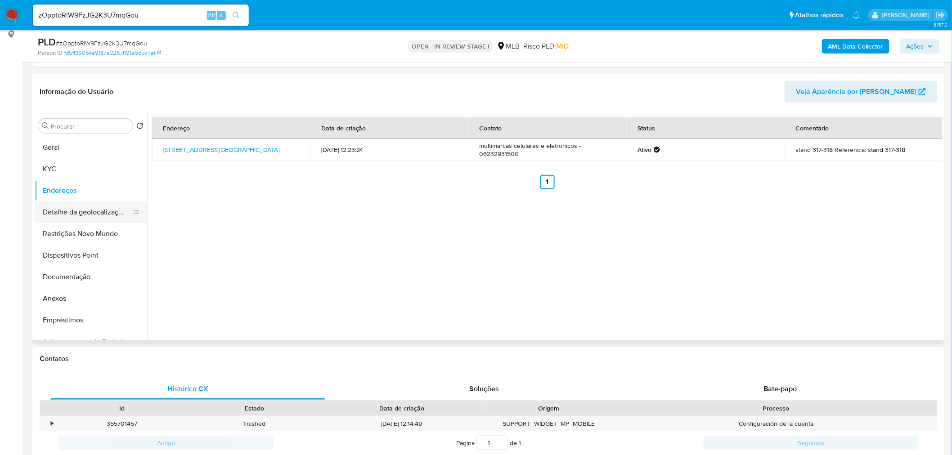
click at [113, 214] on button "Detalhe da geolocalização" at bounding box center [87, 213] width 105 height 22
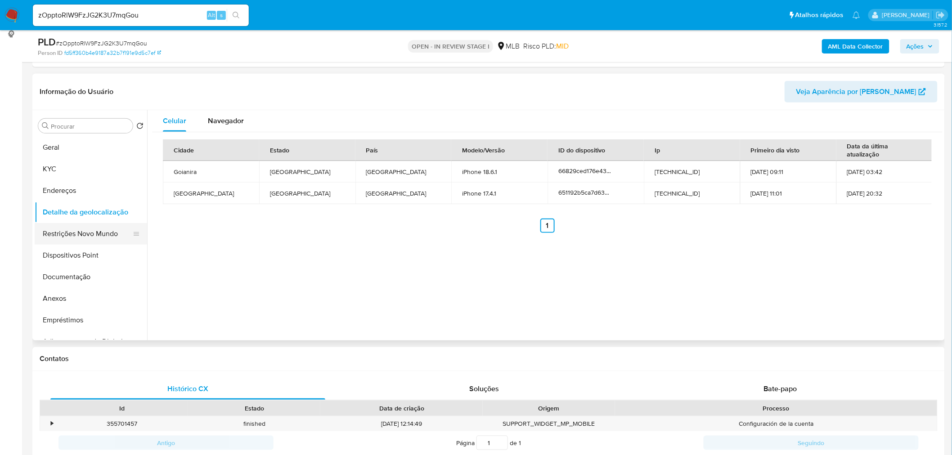
drag, startPoint x: 72, startPoint y: 239, endPoint x: 88, endPoint y: 235, distance: 16.2
click at [72, 239] on button "Restrições Novo Mundo" at bounding box center [87, 234] width 105 height 22
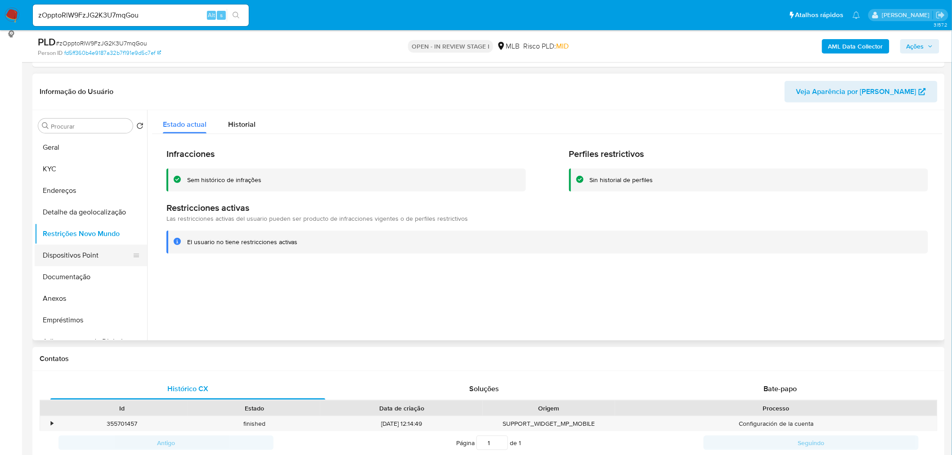
click at [94, 250] on button "Dispositivos Point" at bounding box center [87, 256] width 105 height 22
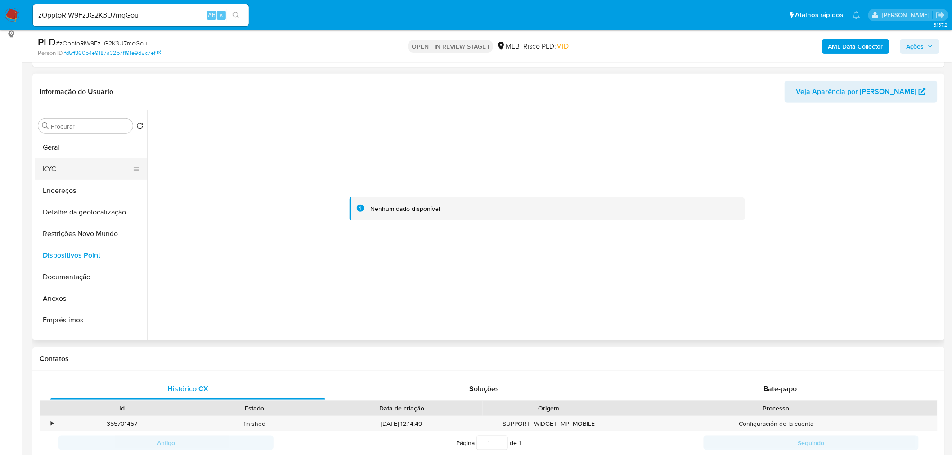
drag, startPoint x: 64, startPoint y: 166, endPoint x: 71, endPoint y: 164, distance: 7.0
click at [65, 166] on button "KYC" at bounding box center [87, 169] width 105 height 22
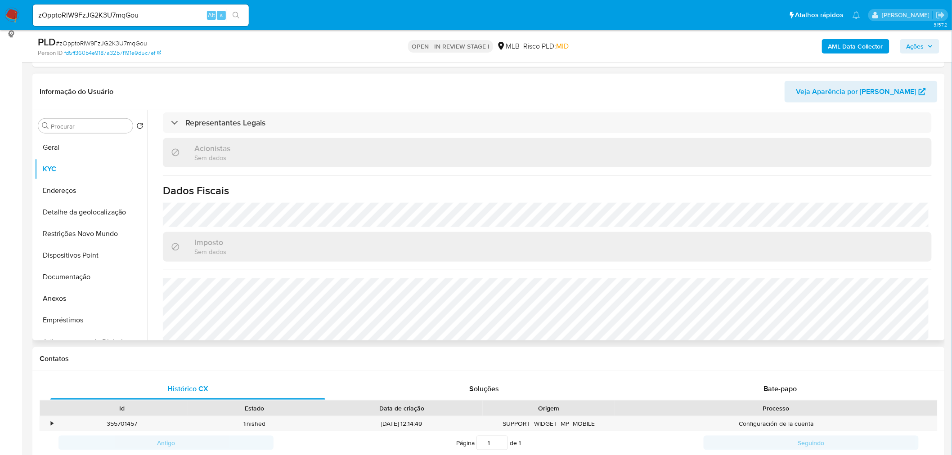
scroll to position [491, 0]
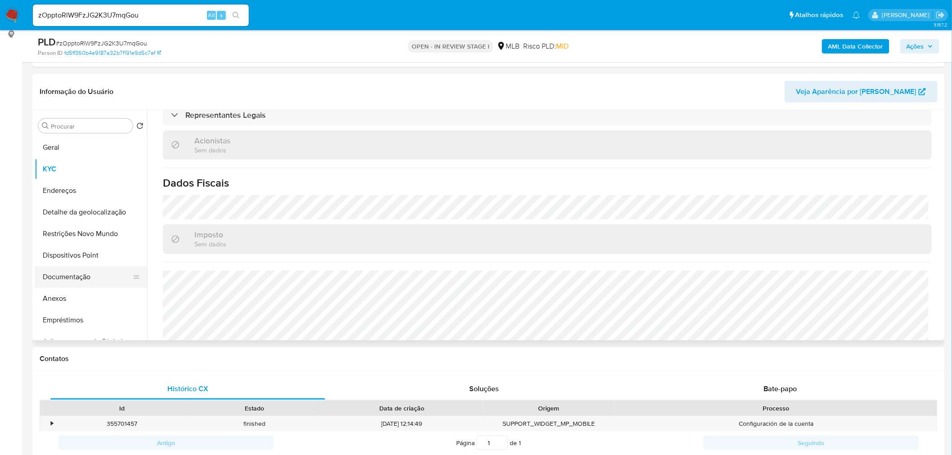
click at [81, 280] on button "Documentação" at bounding box center [87, 277] width 105 height 22
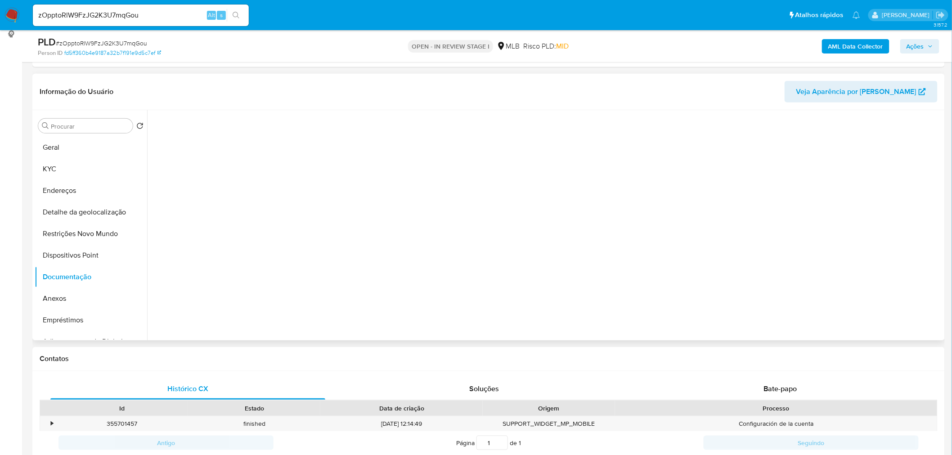
scroll to position [0, 0]
click at [253, 154] on button "Prova de vida / Selfie" at bounding box center [243, 154] width 183 height 23
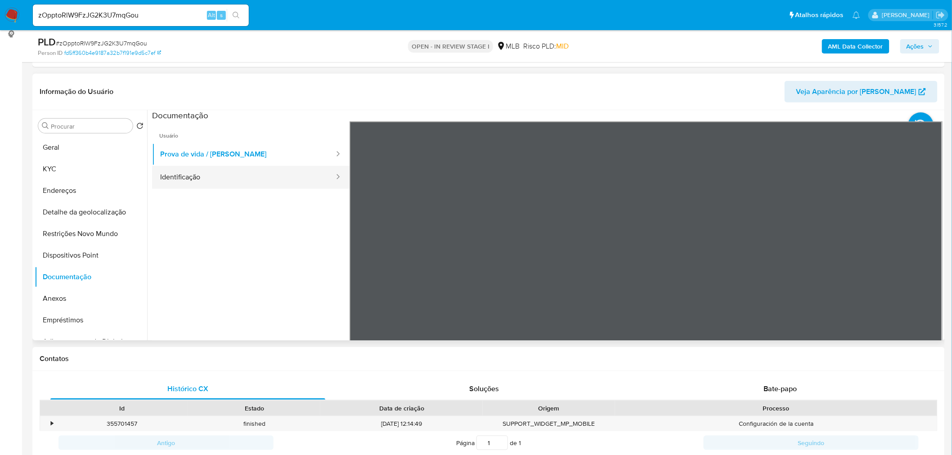
click at [189, 170] on button "Identificação" at bounding box center [243, 177] width 183 height 23
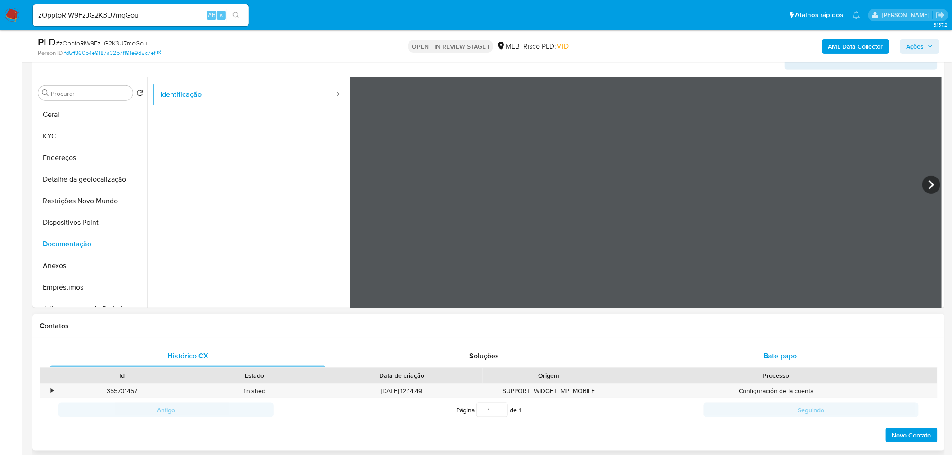
scroll to position [173, 0]
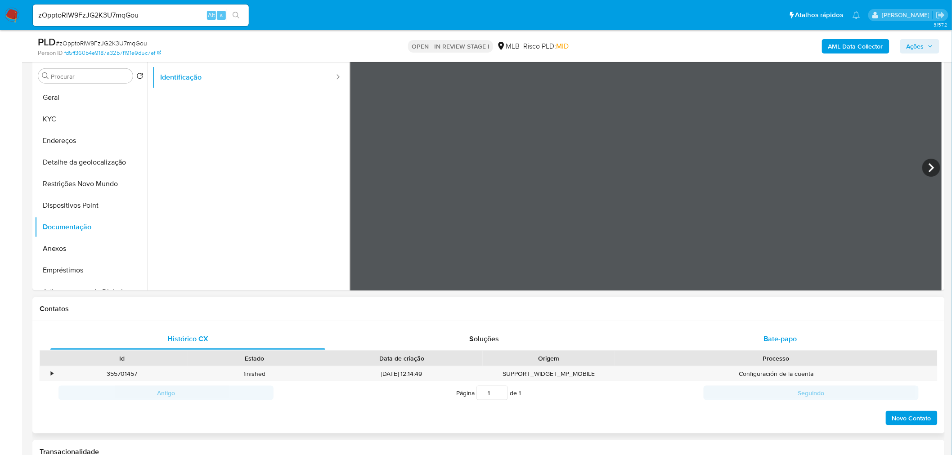
click at [771, 337] on span "Bate-papo" at bounding box center [780, 339] width 33 height 10
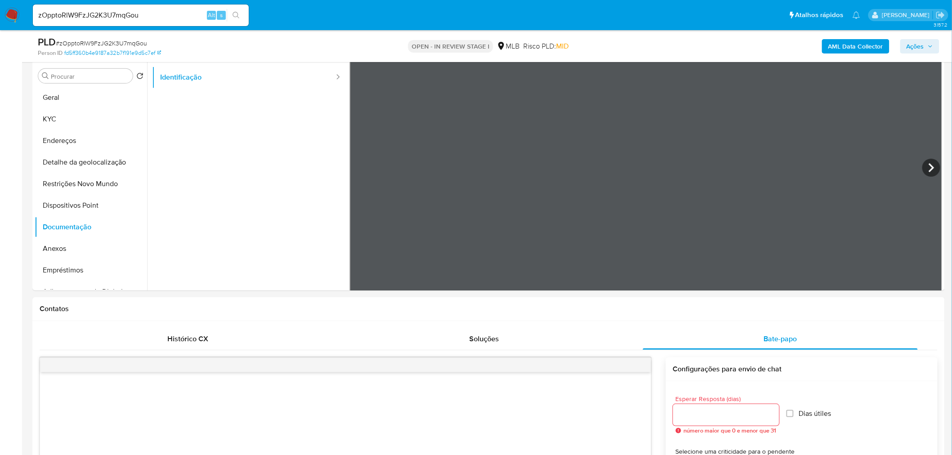
scroll to position [273, 0]
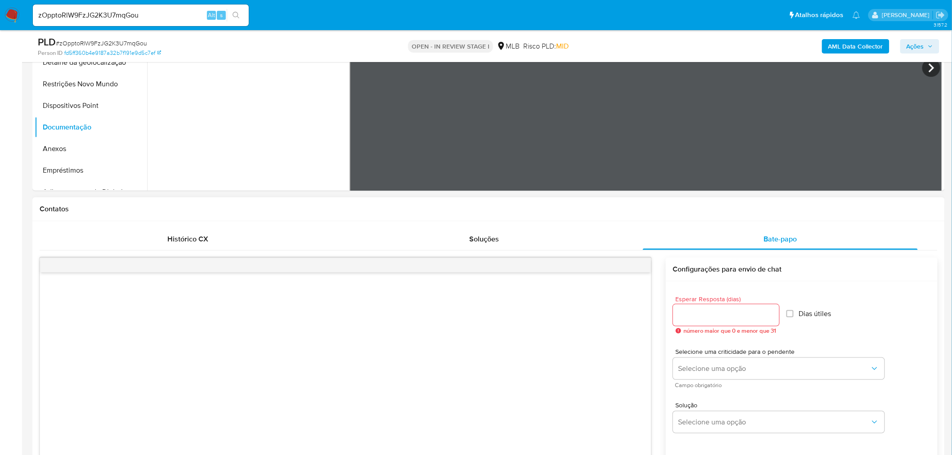
click at [728, 316] on input "Esperar Resposta (dias)" at bounding box center [726, 316] width 106 height 12
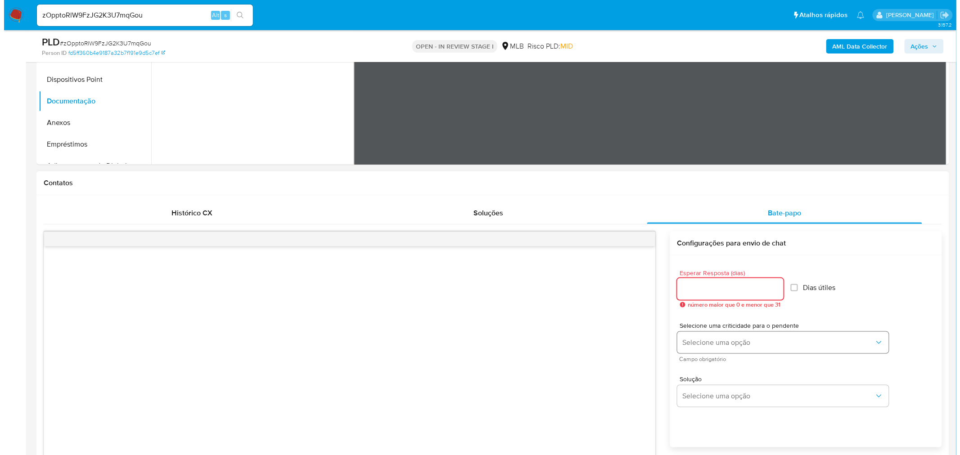
scroll to position [323, 0]
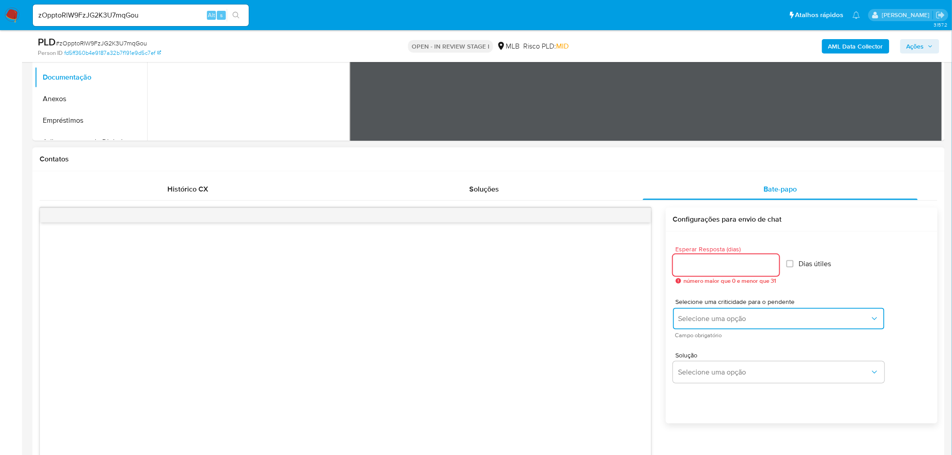
click at [747, 317] on span "Selecione uma opção" at bounding box center [775, 319] width 192 height 9
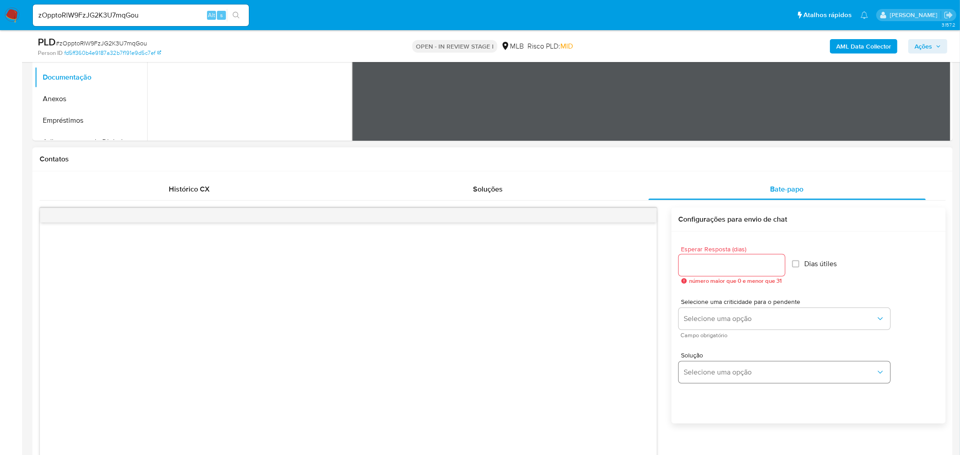
click at [710, 371] on span "Selecione uma opção" at bounding box center [780, 372] width 192 height 9
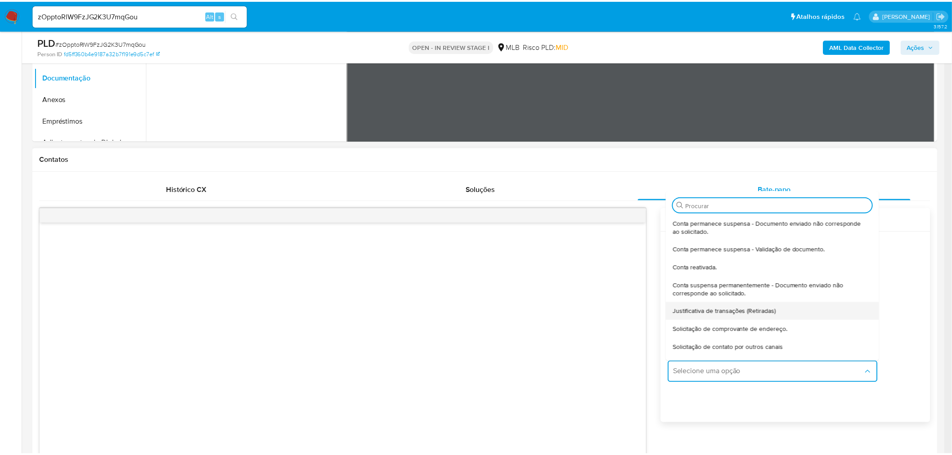
scroll to position [50, 0]
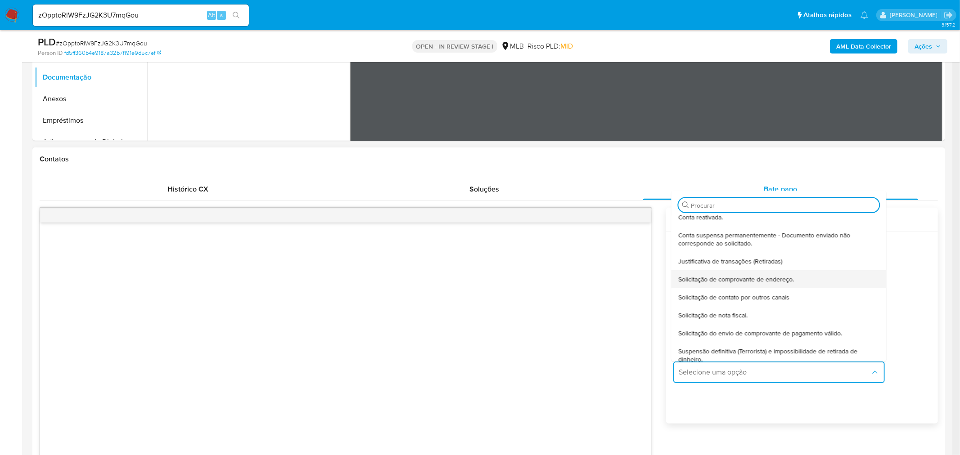
click at [731, 282] on span "Solicitação de comprovante de endereço." at bounding box center [736, 279] width 116 height 8
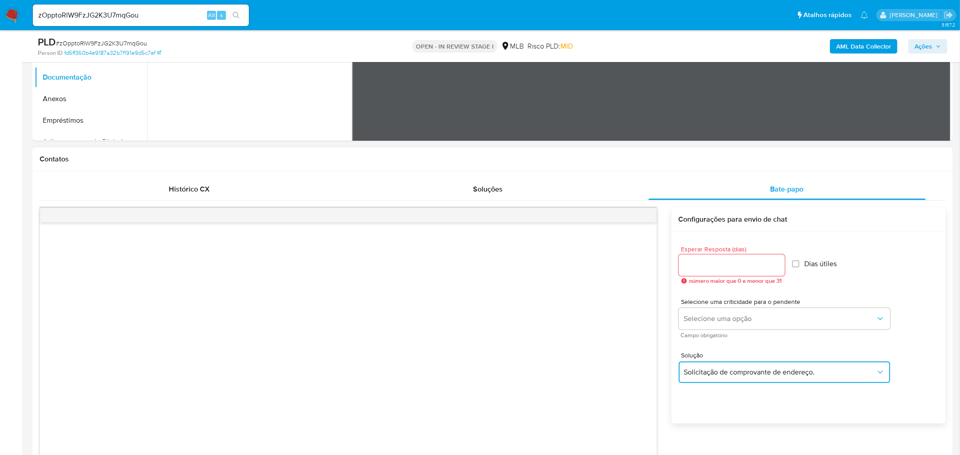
type textarea "Olá,Suspendemos a sua conta para uma verificação adicional de segurança.Como pa…"
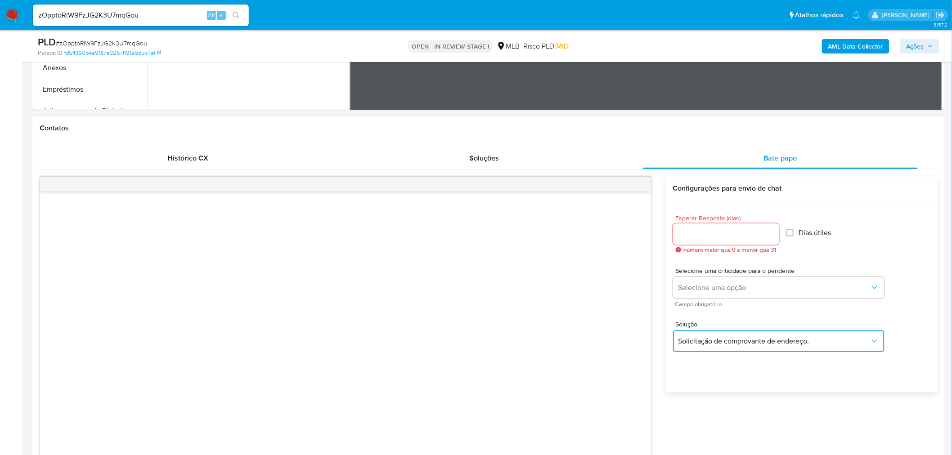
scroll to position [473, 0]
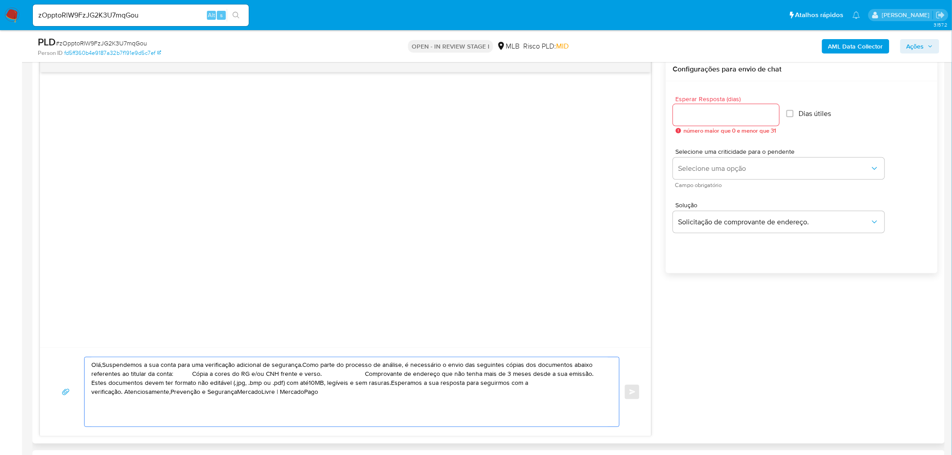
drag, startPoint x: 112, startPoint y: 369, endPoint x: 316, endPoint y: 370, distance: 203.9
click at [316, 370] on textarea "Olá,Suspendemos a sua conta para uma verificação adicional de segurança.Como pa…" at bounding box center [349, 392] width 517 height 69
click at [330, 398] on textarea "Olá,Suspendemos a sua conta para uma verificação adicional de segurança.Como pa…" at bounding box center [349, 392] width 517 height 69
drag, startPoint x: 330, startPoint y: 392, endPoint x: 78, endPoint y: 358, distance: 254.4
click at [78, 358] on div "Olá,Suspendemos a sua conta para uma verificação adicional de segurança.Como pa…" at bounding box center [346, 392] width 590 height 70
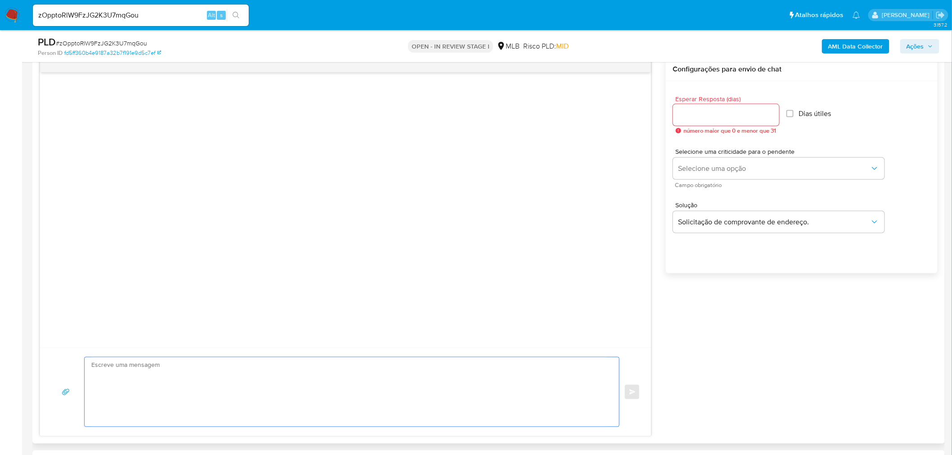
paste textarea "Ola, Estamos realizando uma verificação adicional de segurança em contas de usu…"
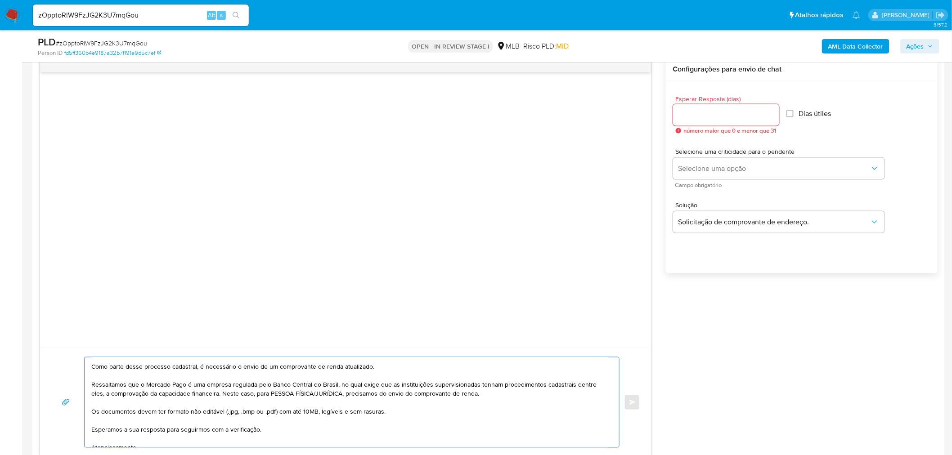
scroll to position [50, 0]
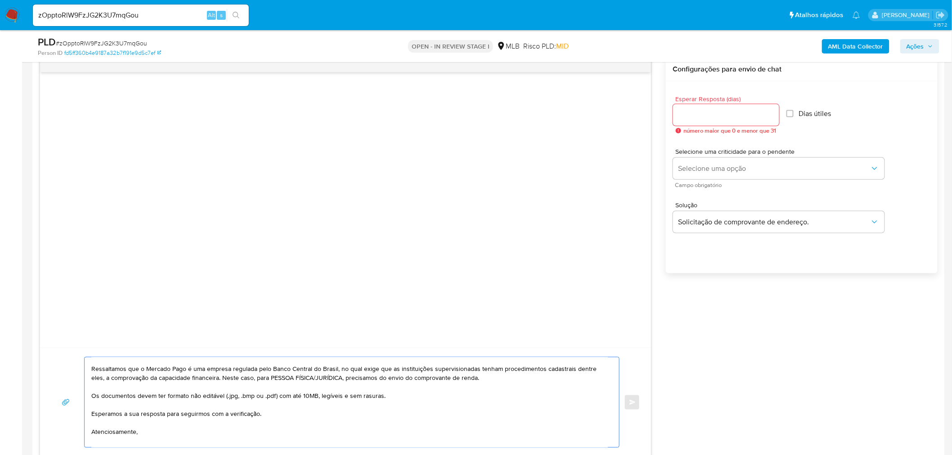
drag, startPoint x: 314, startPoint y: 380, endPoint x: 343, endPoint y: 380, distance: 29.7
click at [343, 380] on textarea "Ola, Estamos realizando uma verificação adicional de segurança em contas de usu…" at bounding box center [349, 403] width 517 height 90
type textarea "Ola, Estamos realizando uma verificação adicional de segurança em contas de usu…"
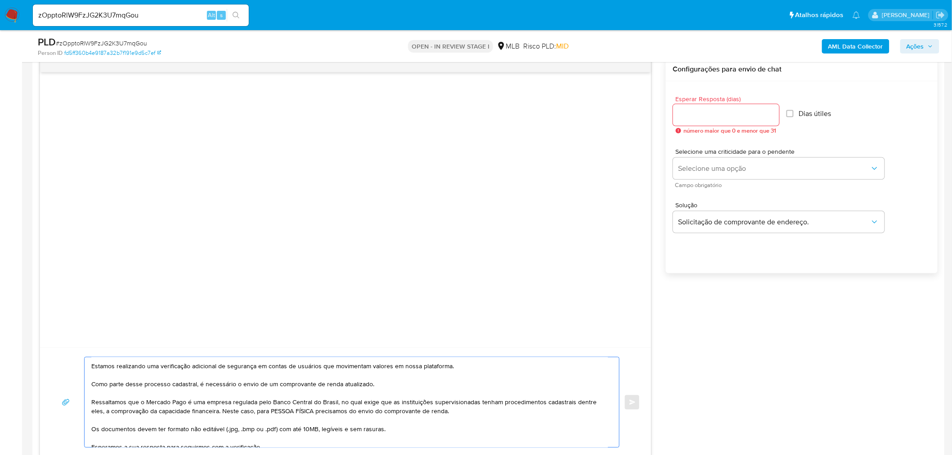
scroll to position [0, 0]
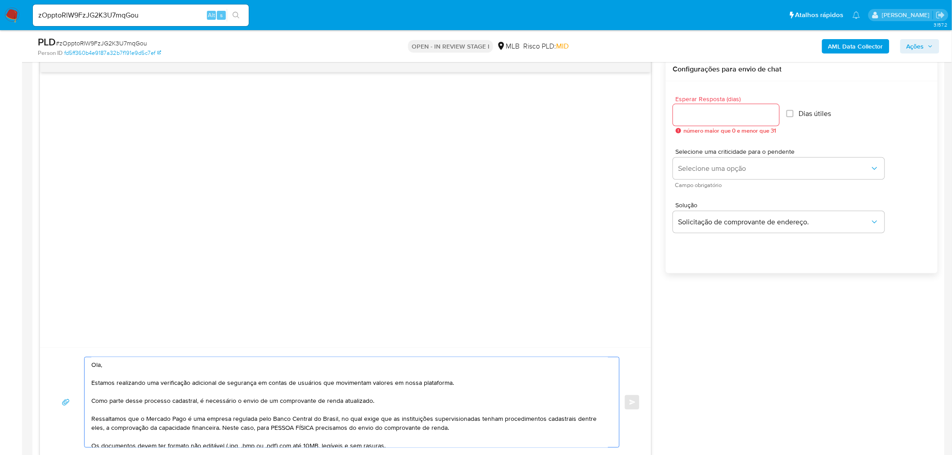
drag, startPoint x: 178, startPoint y: 431, endPoint x: 66, endPoint y: 313, distance: 162.7
click at [66, 313] on div "Ola, Estamos realizando uma verificação adicional de segurança em contas de usu…" at bounding box center [346, 258] width 612 height 400
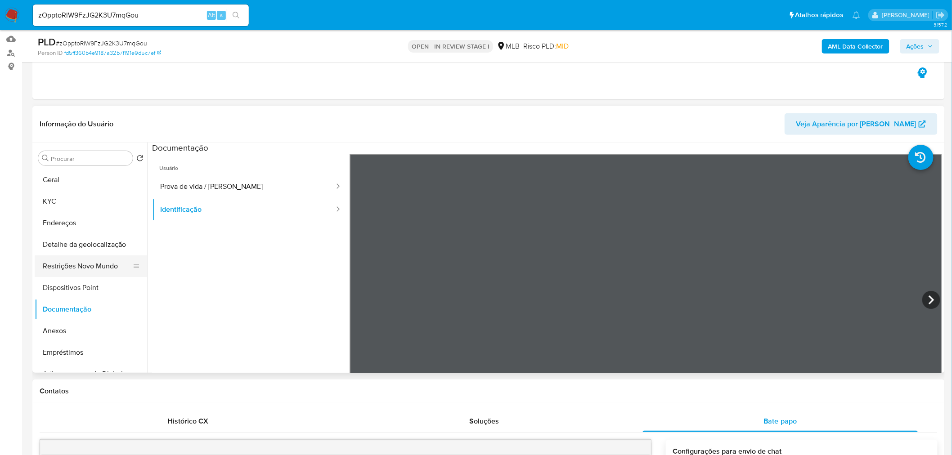
scroll to position [23, 0]
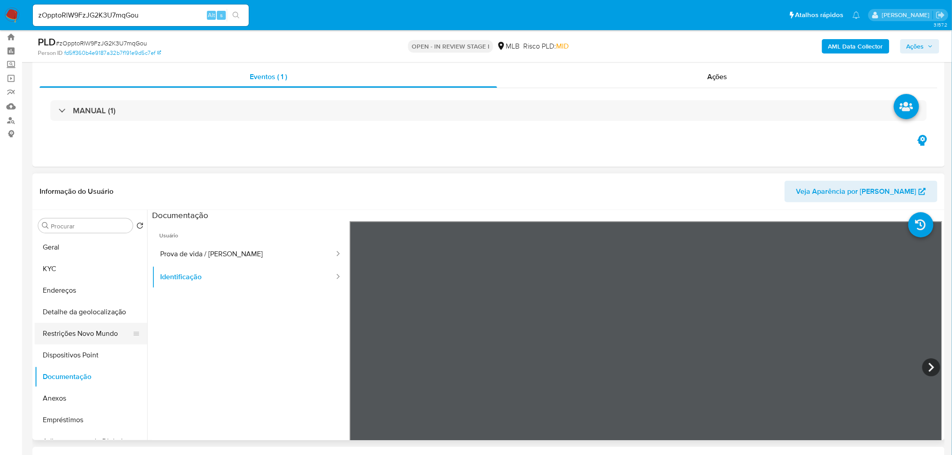
click at [50, 337] on button "Restrições Novo Mundo" at bounding box center [87, 334] width 105 height 22
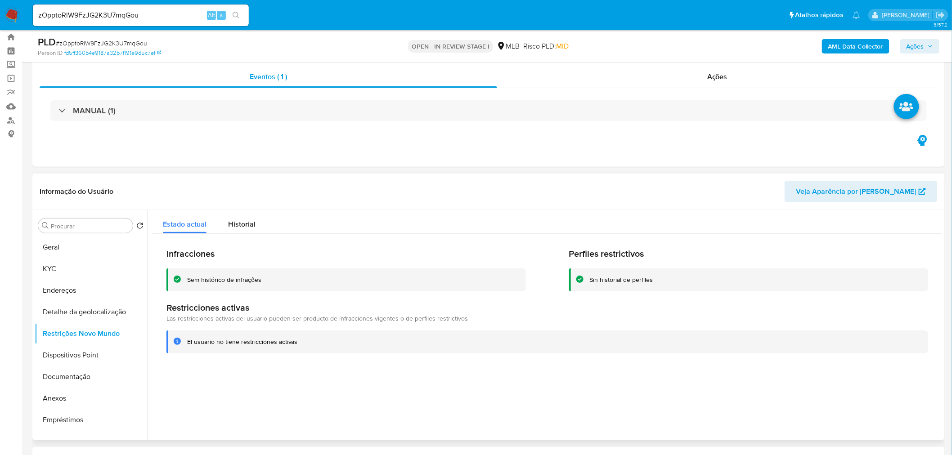
drag, startPoint x: 299, startPoint y: 341, endPoint x: 188, endPoint y: 343, distance: 110.7
click at [188, 343] on div "El usuario no tiene restricciones activas" at bounding box center [554, 342] width 734 height 9
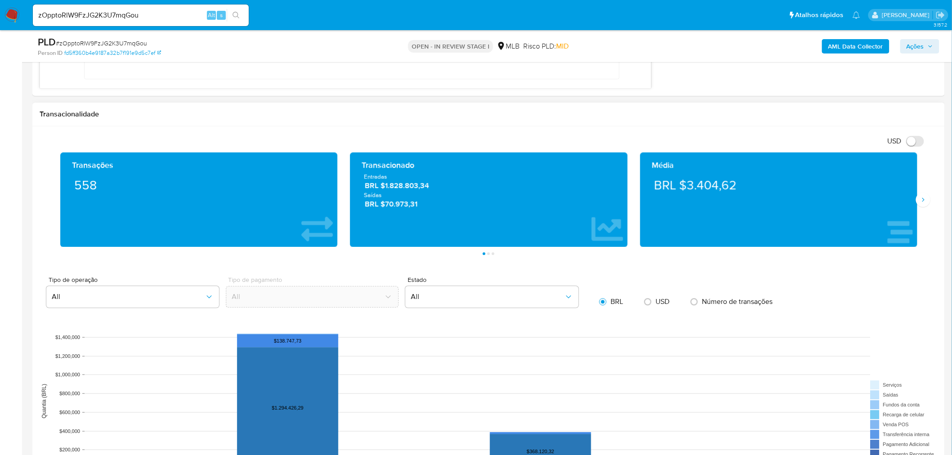
scroll to position [824, 0]
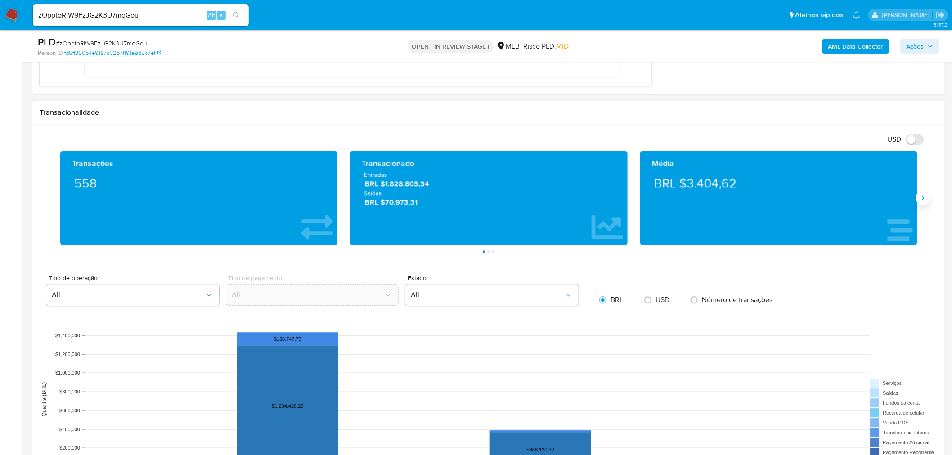
click at [920, 199] on icon "Siguiente" at bounding box center [923, 197] width 7 height 7
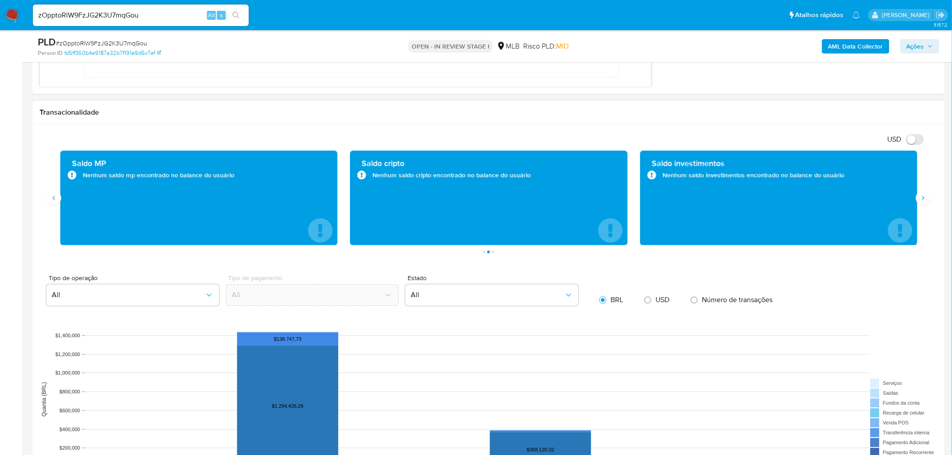
drag, startPoint x: 97, startPoint y: 185, endPoint x: 142, endPoint y: 194, distance: 46.1
click at [142, 194] on div "Saldo MP Nenhum saldo mp encontrado no balance do usuário" at bounding box center [199, 198] width 263 height 80
click at [712, 188] on div "Saldo investimentos Nenhum saldo investimentos encontrado no balance do usuário" at bounding box center [779, 198] width 263 height 80
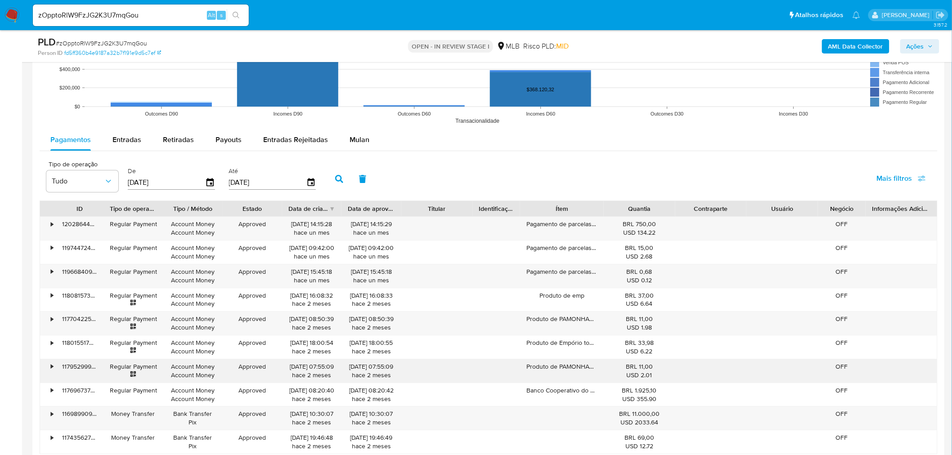
scroll to position [1184, 0]
click at [269, 138] on span "Entradas Rejeitadas" at bounding box center [295, 140] width 65 height 10
select select "10"
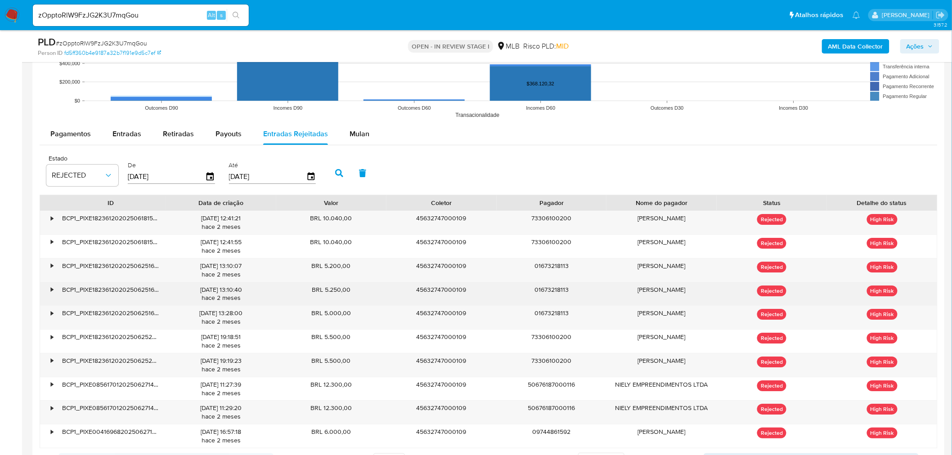
scroll to position [1234, 0]
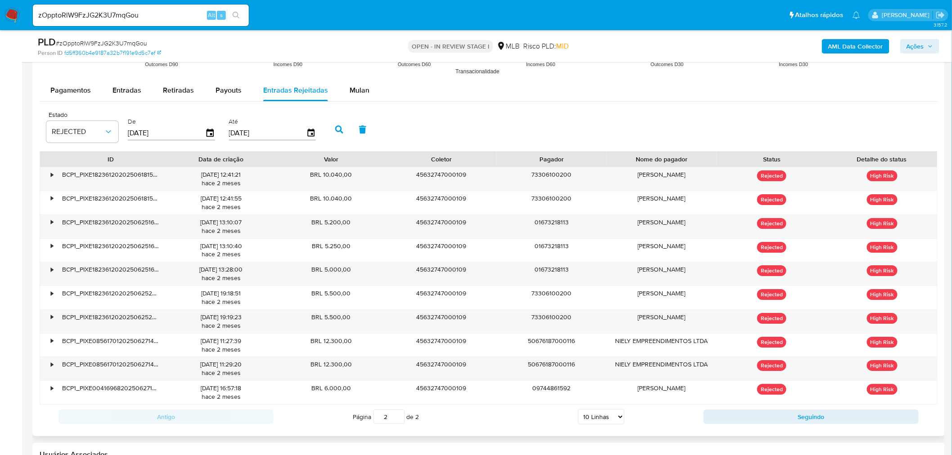
click at [399, 415] on input "2" at bounding box center [390, 417] width 32 height 14
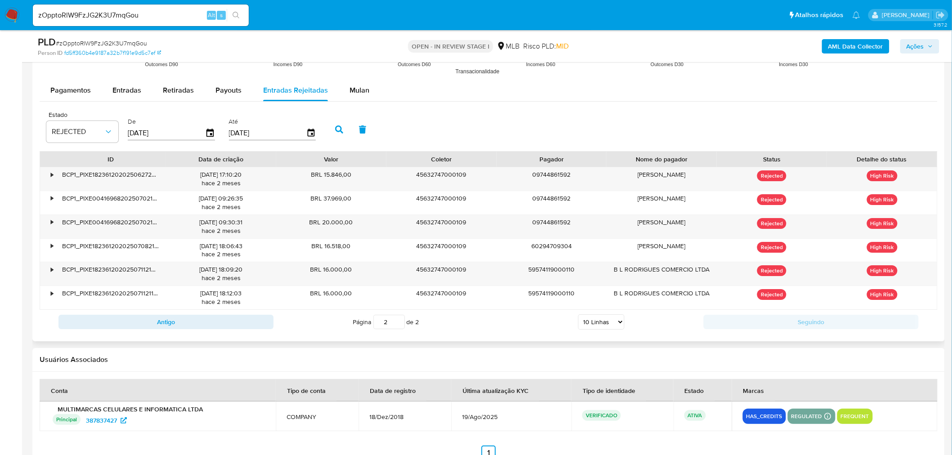
click at [397, 320] on input "2" at bounding box center [390, 322] width 32 height 14
click at [400, 320] on input "2" at bounding box center [390, 322] width 32 height 14
click at [400, 326] on input "1" at bounding box center [390, 322] width 32 height 14
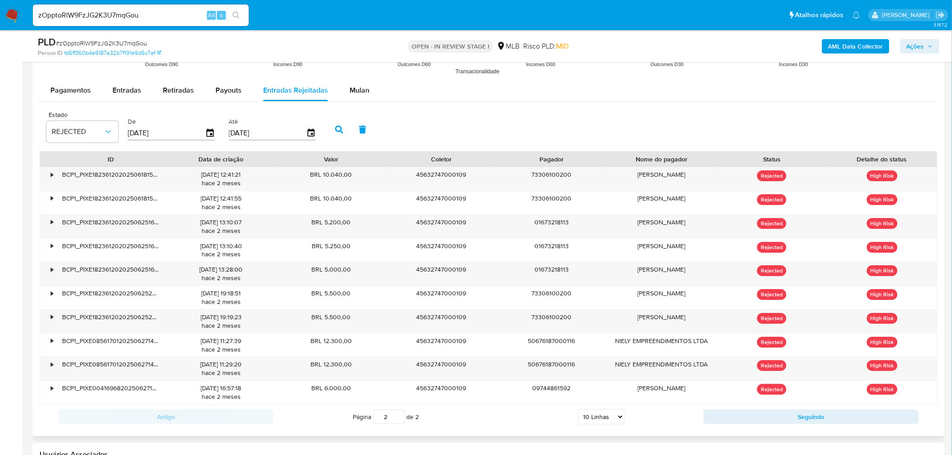
click at [397, 416] on input "2" at bounding box center [390, 417] width 32 height 14
type input "2"
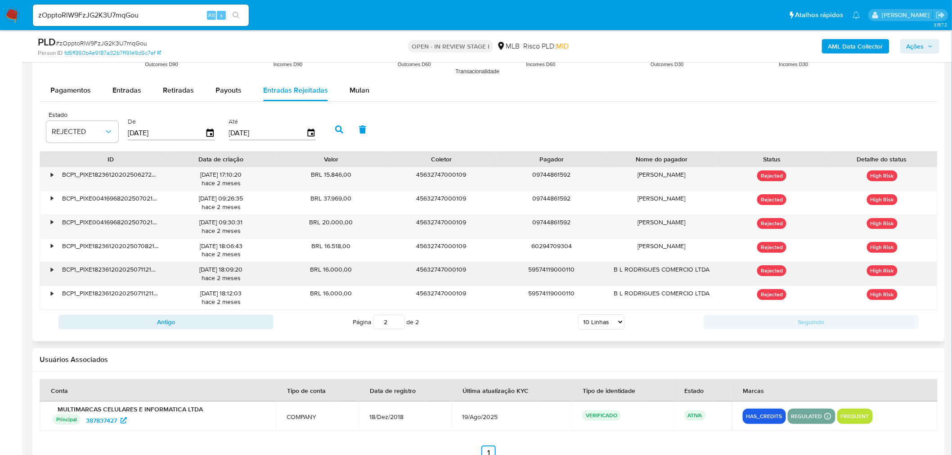
drag, startPoint x: 379, startPoint y: 273, endPoint x: 394, endPoint y: 282, distance: 16.8
click at [381, 273] on div "BRL 16.000,00" at bounding box center [331, 273] width 110 height 23
click at [397, 319] on input "2" at bounding box center [390, 322] width 32 height 14
click at [401, 325] on input "1" at bounding box center [390, 322] width 32 height 14
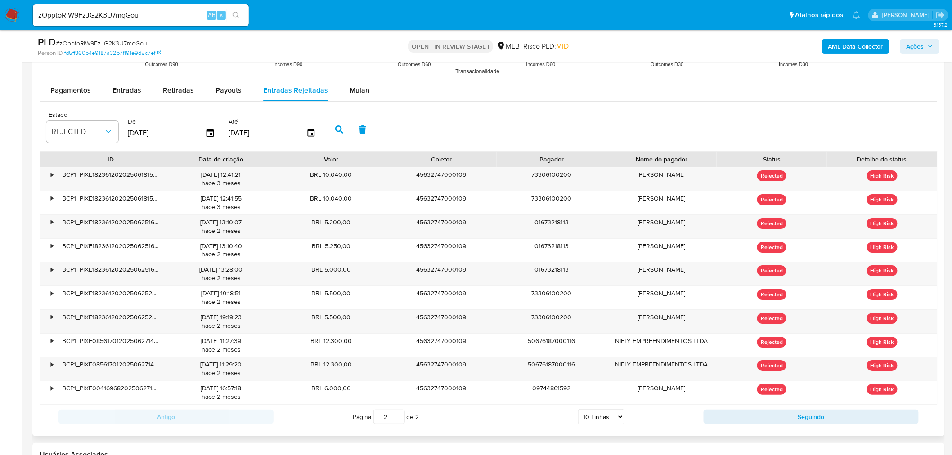
click at [401, 415] on input "2" at bounding box center [390, 417] width 32 height 14
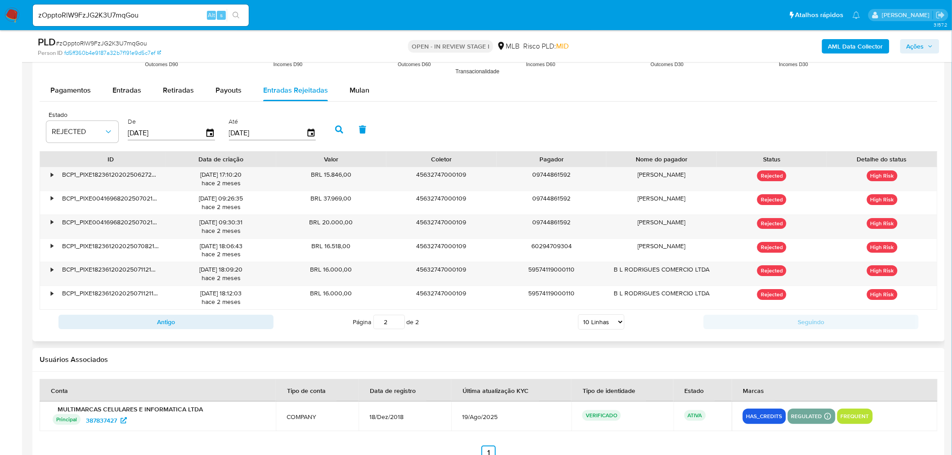
click at [399, 319] on input "2" at bounding box center [390, 322] width 32 height 14
click at [399, 327] on input "1" at bounding box center [390, 322] width 32 height 14
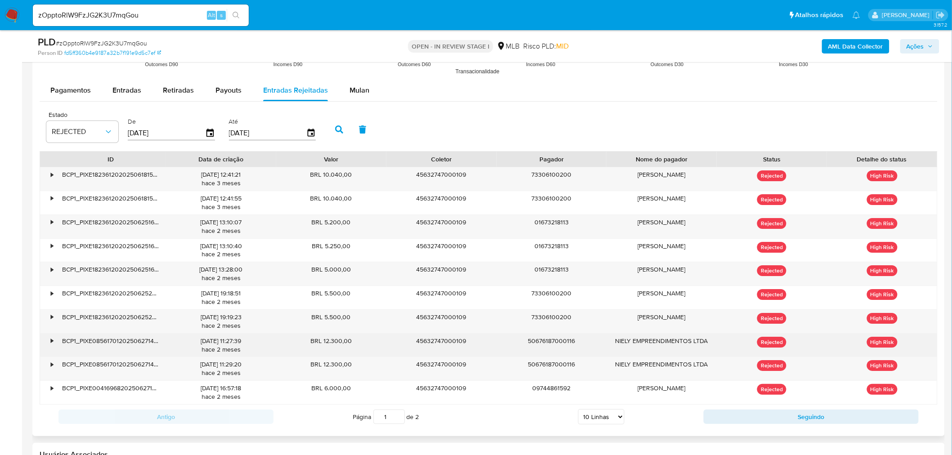
click at [624, 355] on div "NIELY EMPREENDIMENTOS LTDA" at bounding box center [662, 345] width 110 height 23
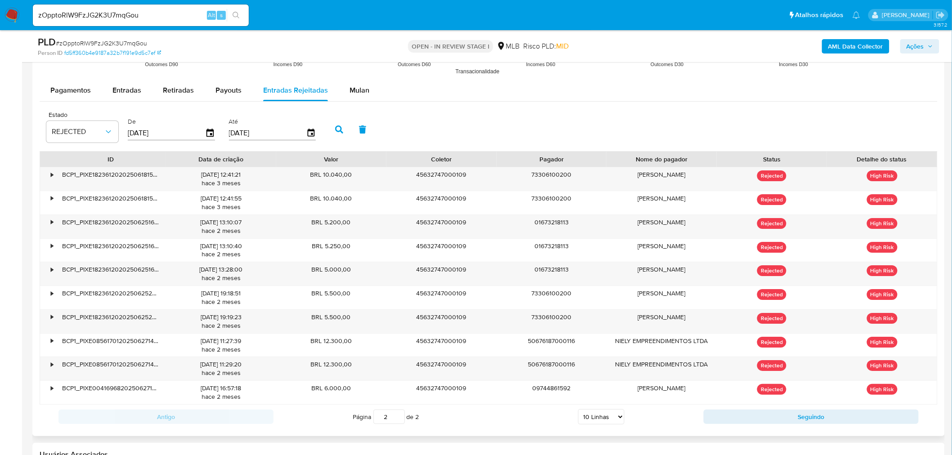
click at [398, 415] on input "2" at bounding box center [390, 417] width 32 height 14
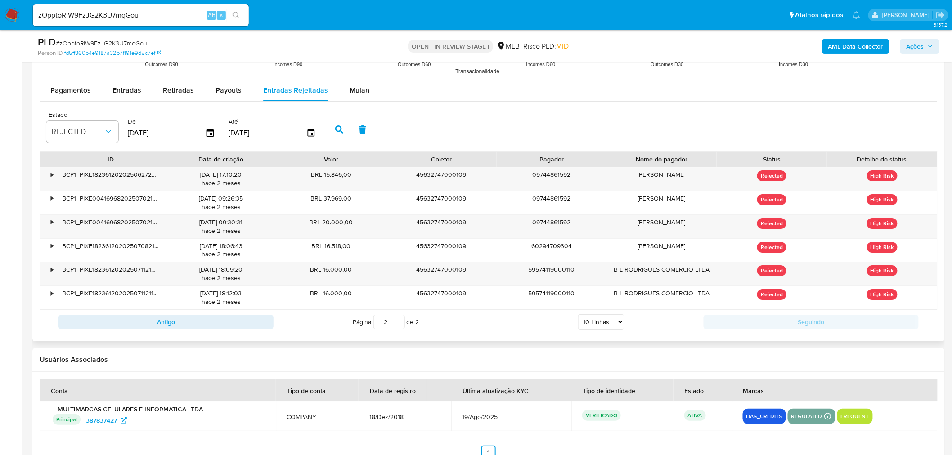
click at [397, 322] on input "2" at bounding box center [390, 322] width 32 height 14
click at [398, 326] on input "1" at bounding box center [390, 322] width 32 height 14
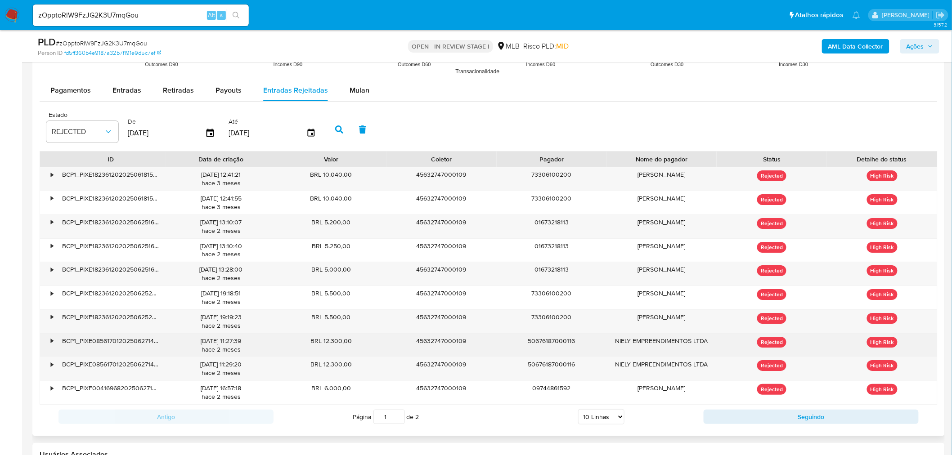
click at [50, 342] on div "•" at bounding box center [48, 345] width 16 height 23
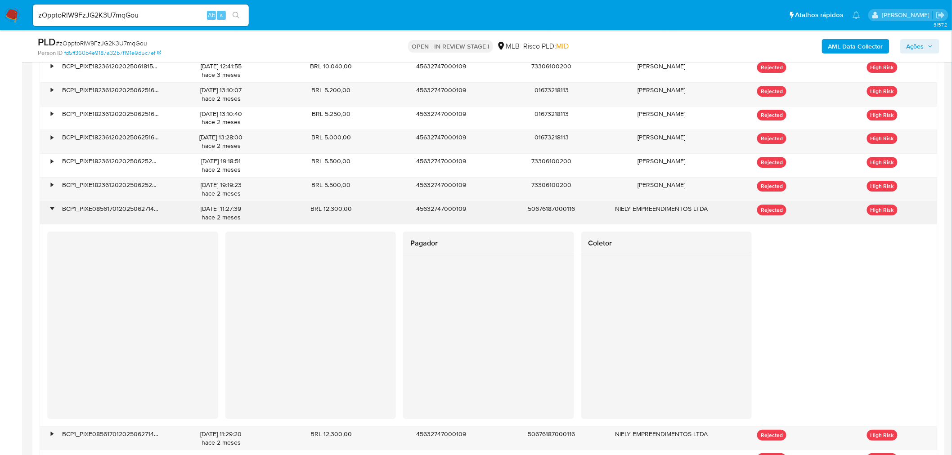
scroll to position [1384, 0]
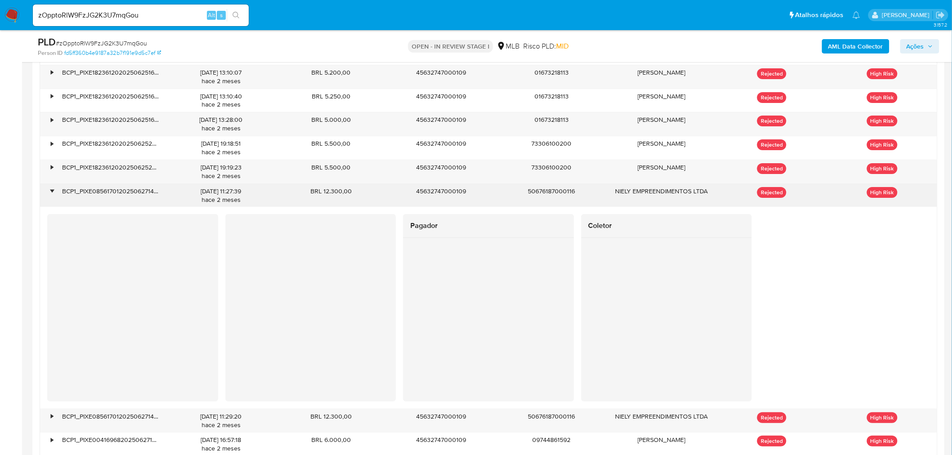
click at [52, 194] on div "•" at bounding box center [52, 191] width 2 height 9
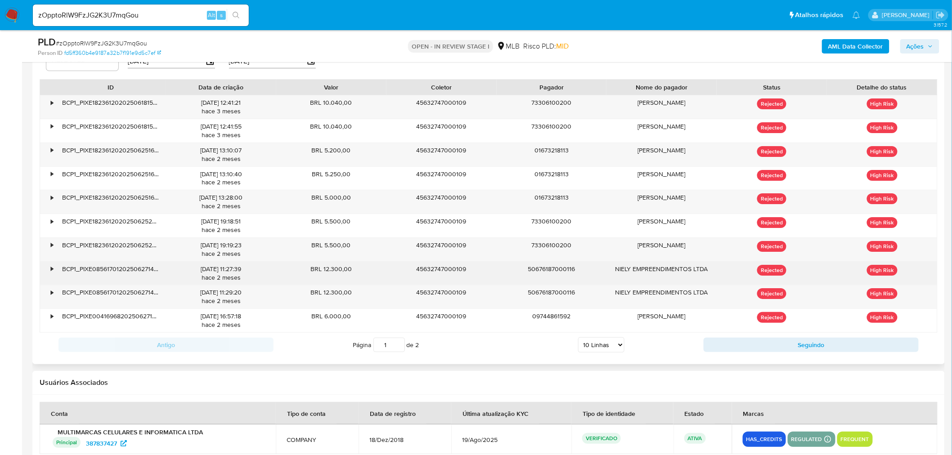
scroll to position [1284, 0]
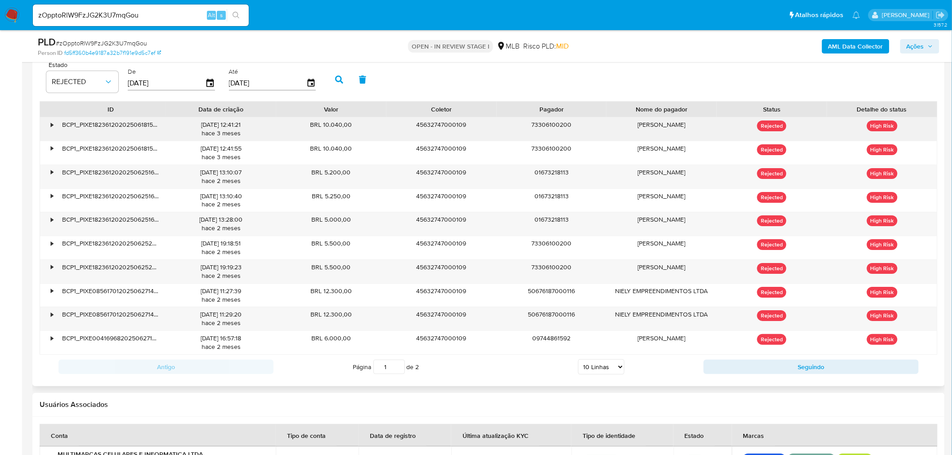
click at [50, 129] on div "•" at bounding box center [48, 128] width 16 height 23
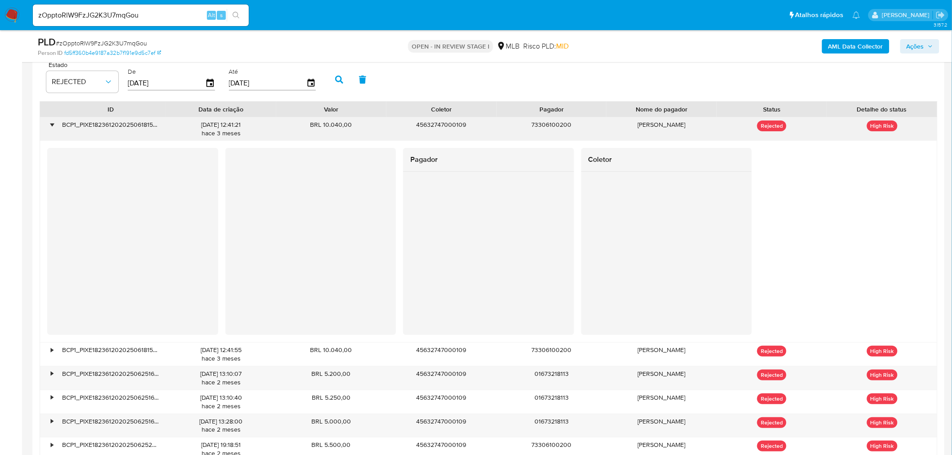
click at [52, 125] on div "•" at bounding box center [52, 125] width 2 height 9
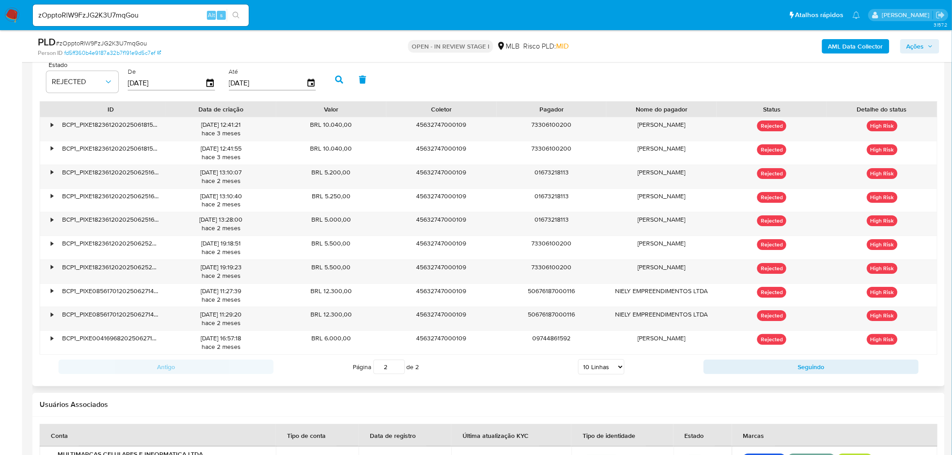
click at [401, 365] on input "2" at bounding box center [390, 367] width 32 height 14
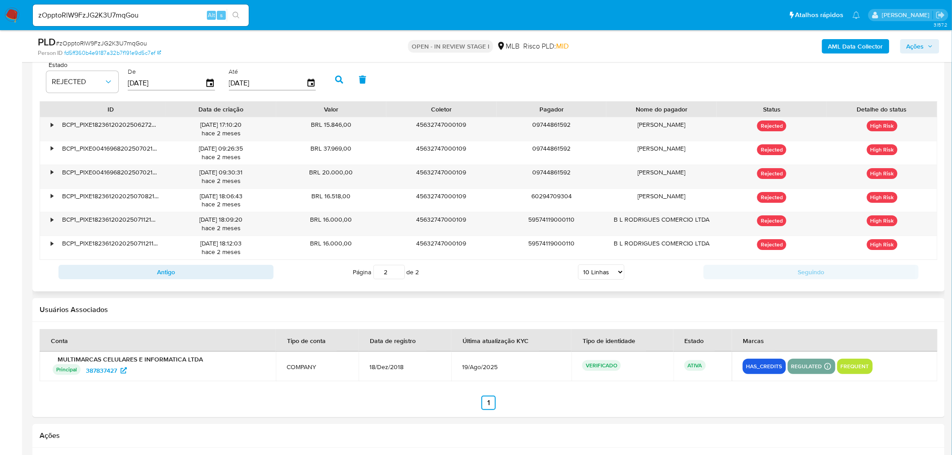
click at [398, 268] on input "2" at bounding box center [390, 272] width 32 height 14
click at [398, 271] on input "2" at bounding box center [390, 272] width 32 height 14
click at [398, 277] on input "1" at bounding box center [390, 272] width 32 height 14
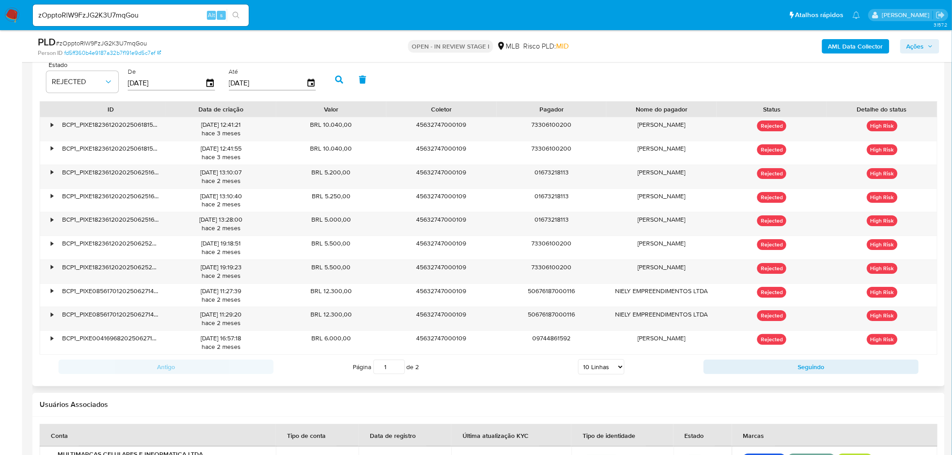
click at [469, 385] on div at bounding box center [488, 26] width 913 height 722
click at [396, 365] on input "2" at bounding box center [390, 367] width 32 height 14
type input "2"
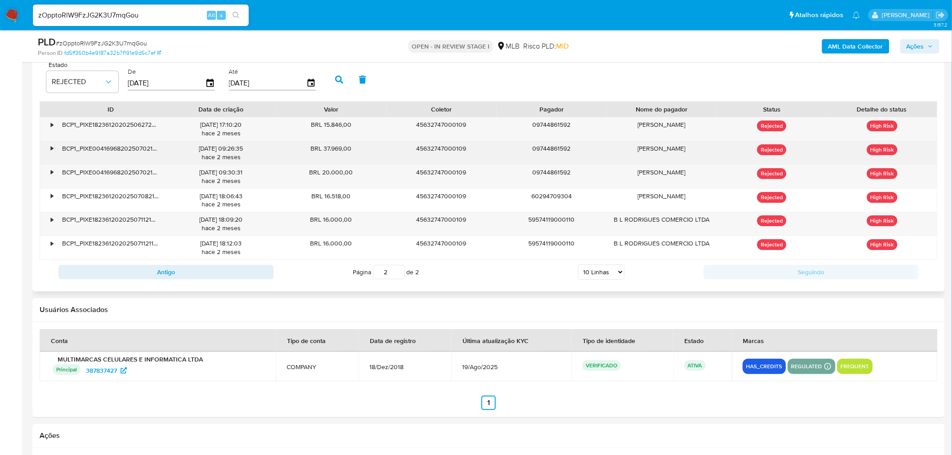
drag, startPoint x: 324, startPoint y: 149, endPoint x: 352, endPoint y: 149, distance: 27.9
click at [352, 149] on div "BRL 37.969,00" at bounding box center [331, 152] width 110 height 23
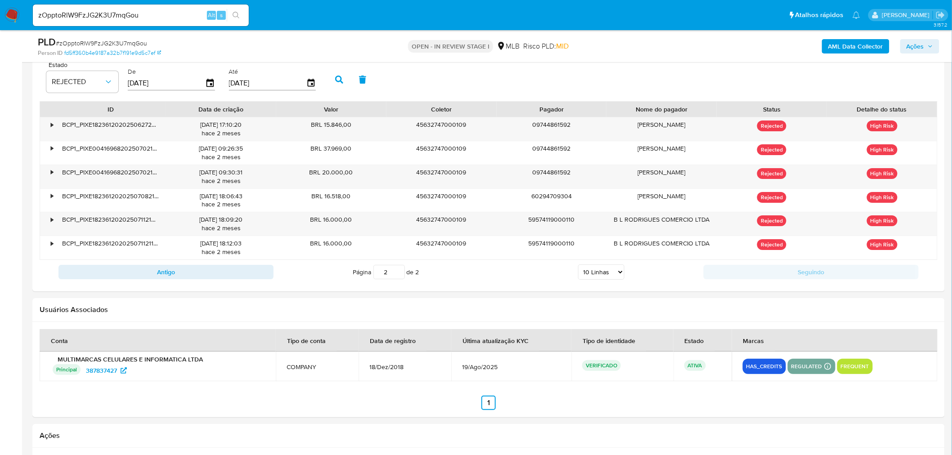
click at [41, 374] on td "MULTIMARCAS CELULARES E INFORMATICA LTDA Principal Identificado como usuário pr…" at bounding box center [158, 367] width 236 height 30
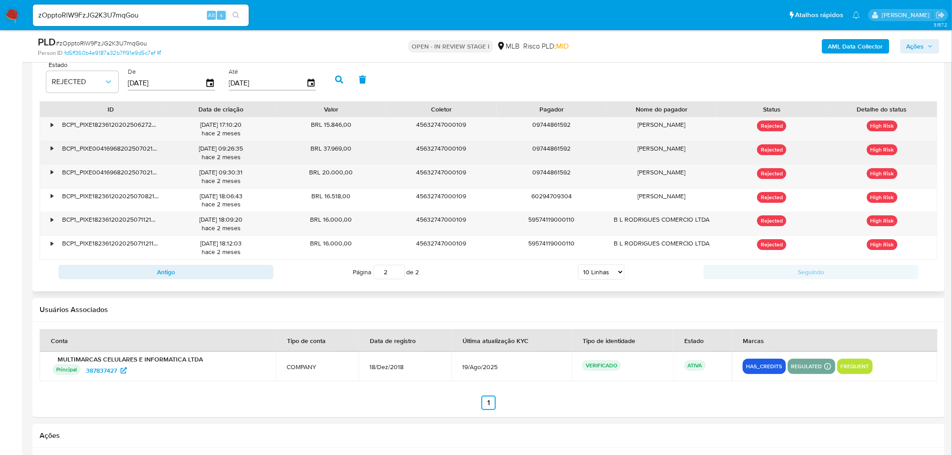
click at [51, 149] on div "•" at bounding box center [52, 148] width 2 height 9
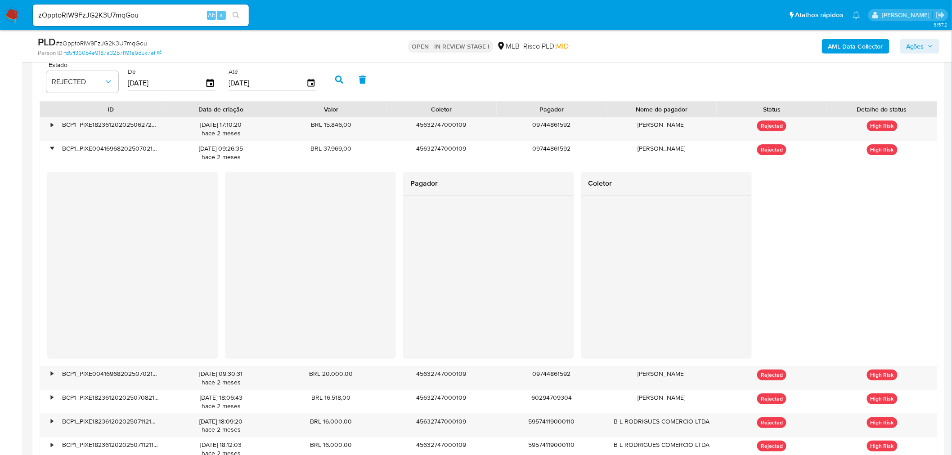
click at [545, 244] on div at bounding box center [488, 272] width 171 height 153
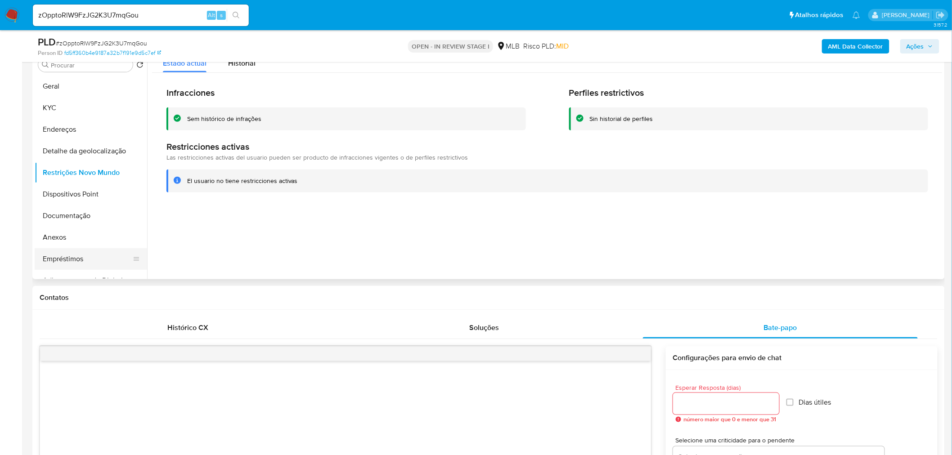
scroll to position [183, 0]
click at [72, 236] on button "Anexos" at bounding box center [87, 239] width 105 height 22
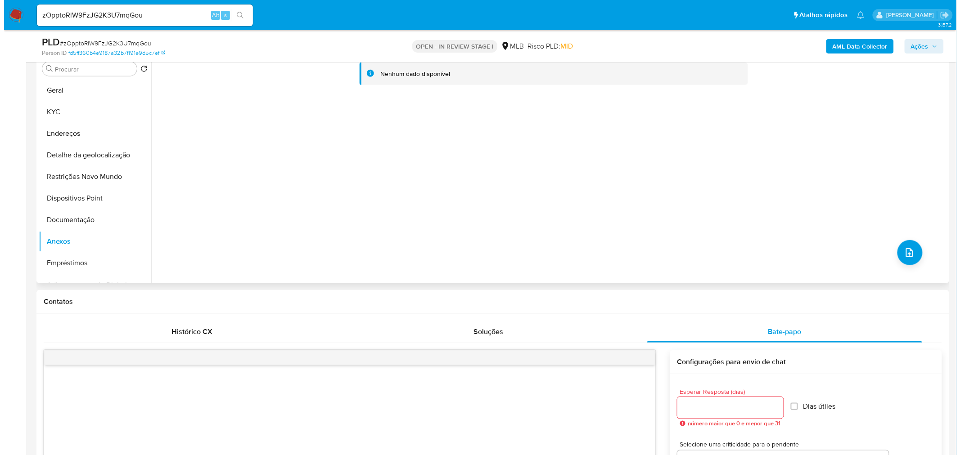
scroll to position [33, 0]
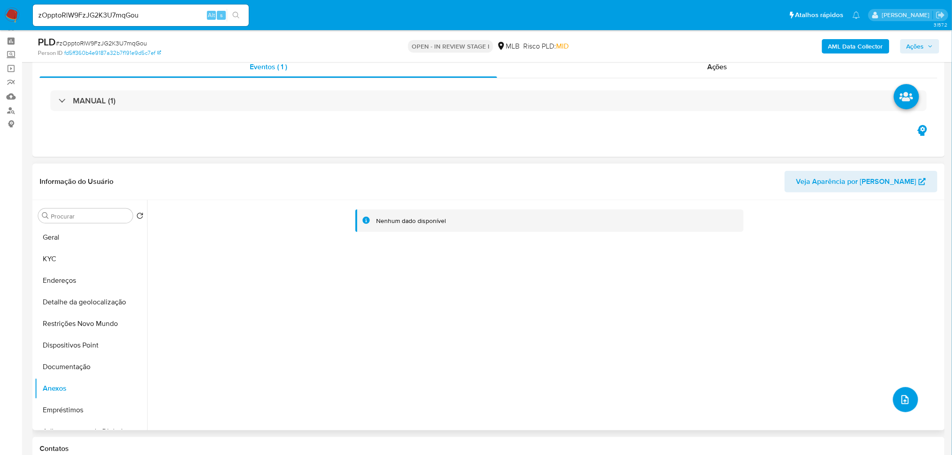
click at [901, 399] on icon "upload-file" at bounding box center [905, 400] width 11 height 11
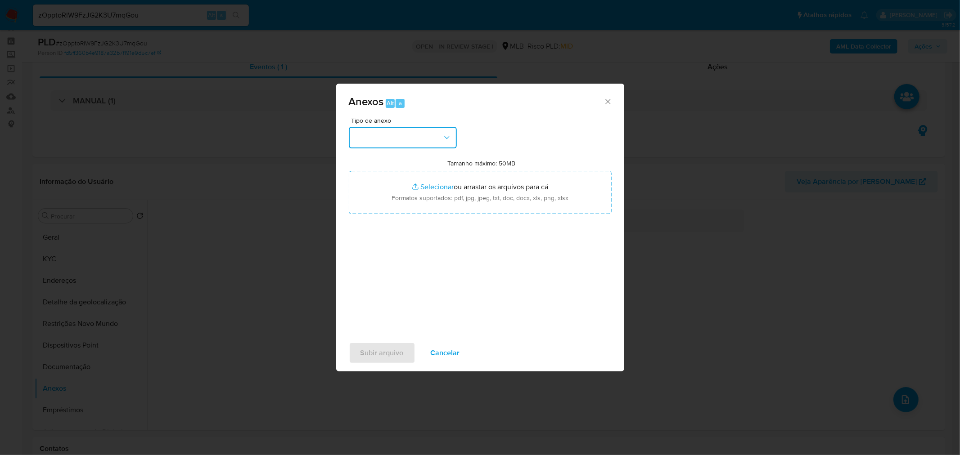
click at [417, 142] on button "button" at bounding box center [403, 138] width 108 height 22
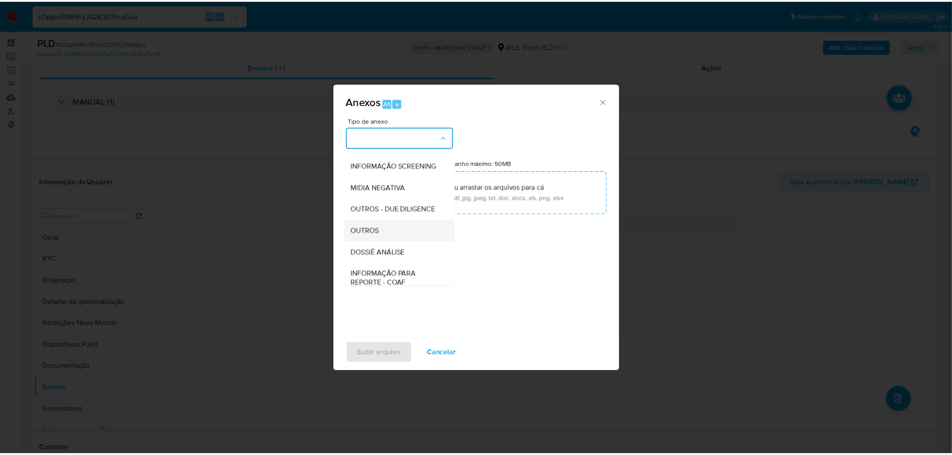
scroll to position [100, 0]
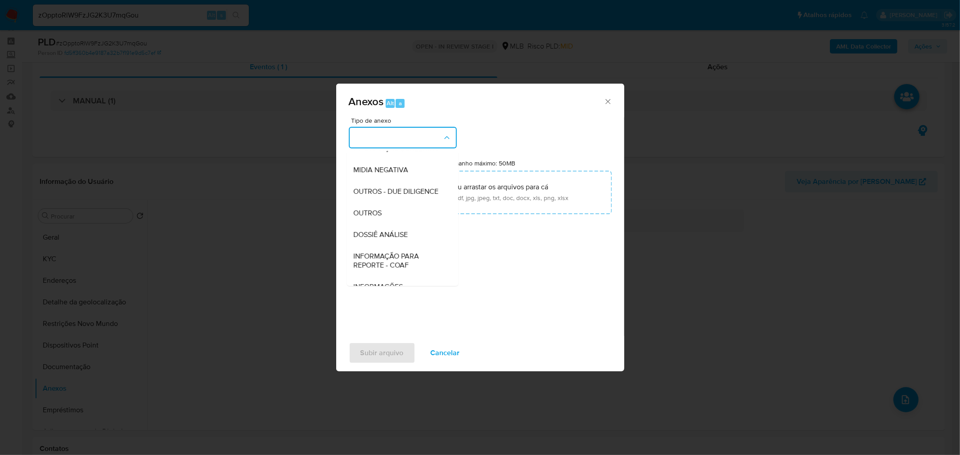
click at [392, 224] on div "OUTROS" at bounding box center [400, 213] width 92 height 22
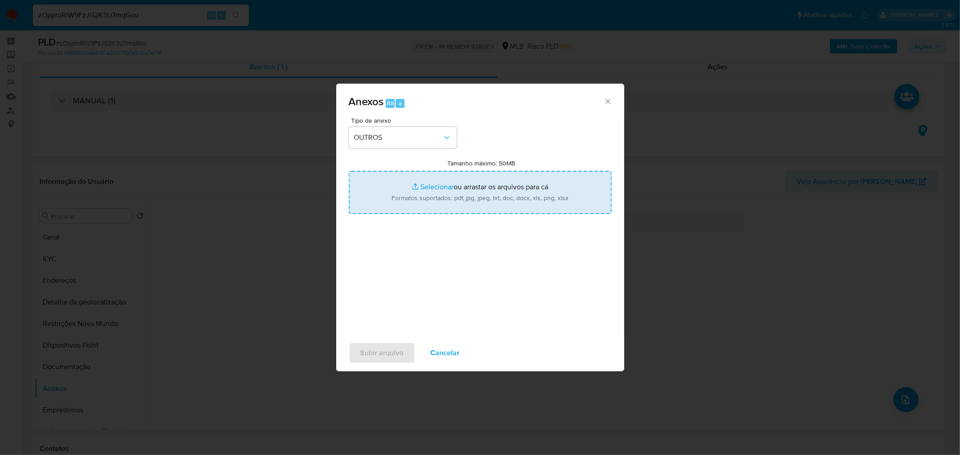
click at [424, 186] on input "Tamanho máximo: 50MB Selecionar arquivos" at bounding box center [480, 192] width 263 height 43
type input "C:\fakepath\SAR - xxxxx - CNPJ 45632747000109 - MULTIMARCAS CELULARES E INFORMA…"
click at [428, 188] on input "Tamanho máximo: 50MB Selecionar arquivos" at bounding box center [480, 192] width 263 height 43
type input "C:\fakepath\Mulan MULTIMARCAS CELULARES387837427_2025_09_02_10_15_16 - Tabla di…"
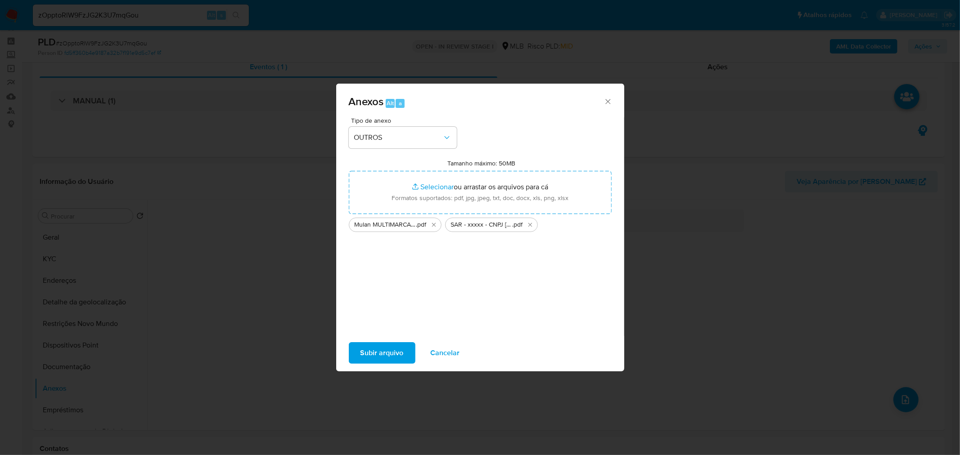
click at [380, 349] on span "Subir arquivo" at bounding box center [382, 353] width 43 height 20
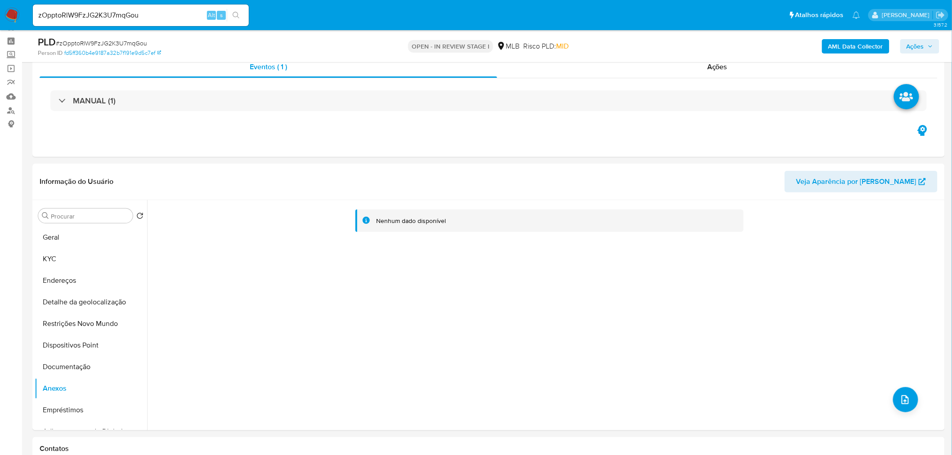
click at [917, 50] on span "Ações" at bounding box center [916, 46] width 18 height 14
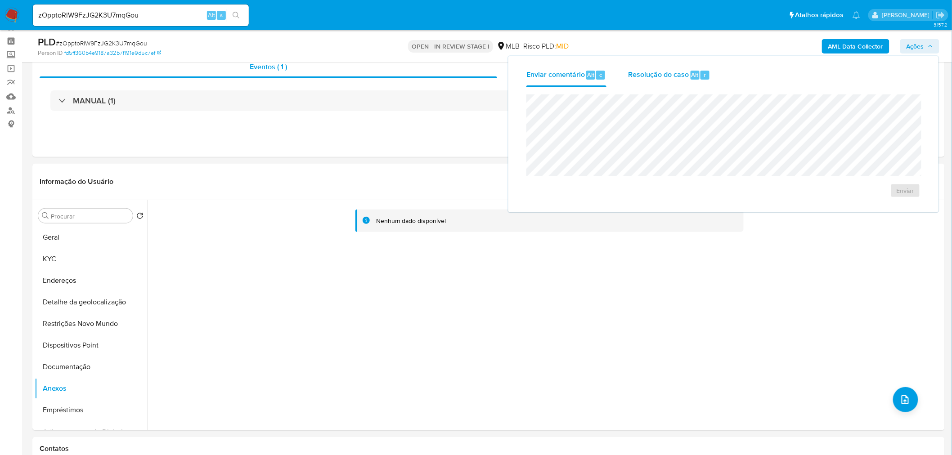
click at [669, 80] on div "Resolução do caso Alt r" at bounding box center [669, 74] width 82 height 23
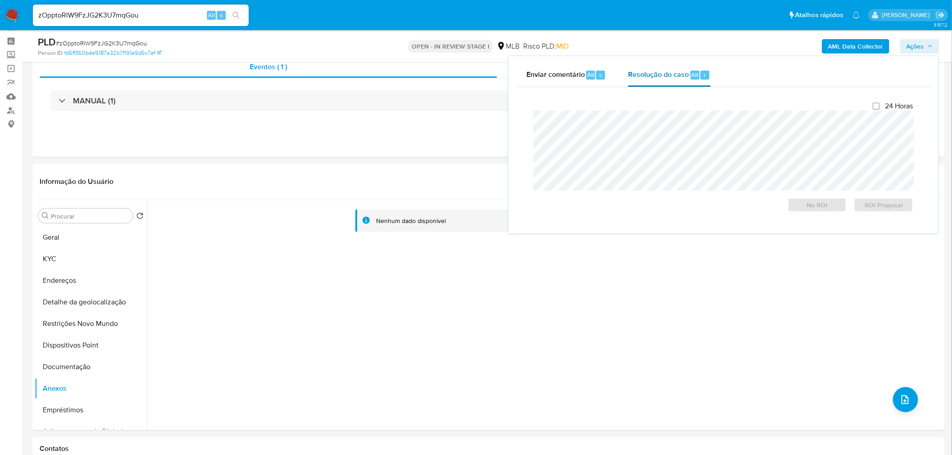
click at [662, 71] on span "Resolução do caso" at bounding box center [658, 74] width 61 height 10
click at [887, 206] on span "ROI Proposal" at bounding box center [884, 205] width 47 height 13
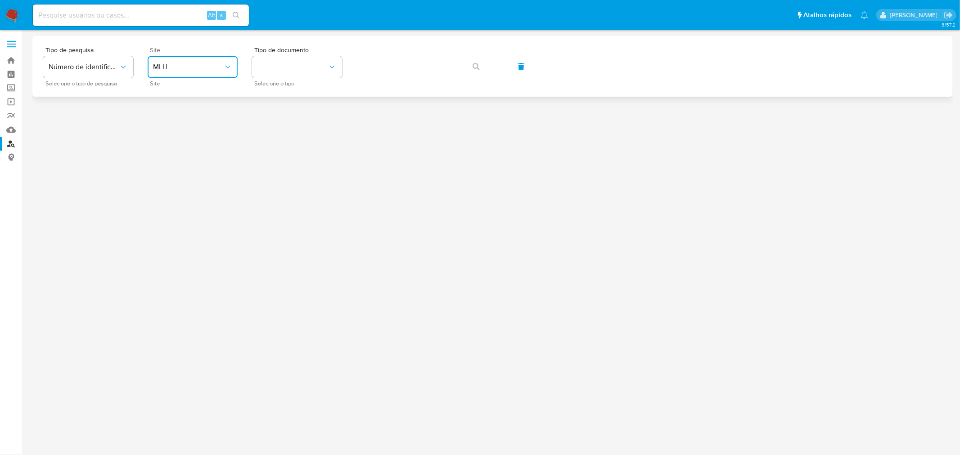
click at [217, 72] on button "MLU" at bounding box center [193, 67] width 90 height 22
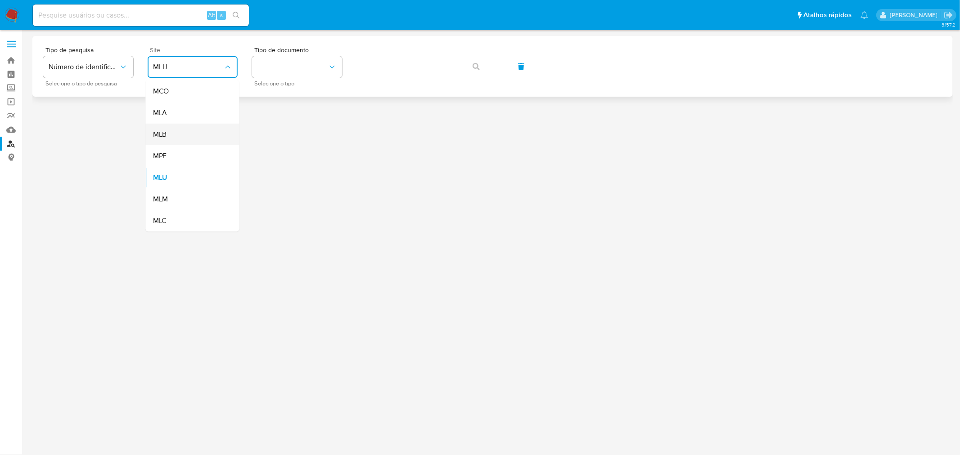
click at [171, 141] on div "MLB" at bounding box center [190, 135] width 74 height 22
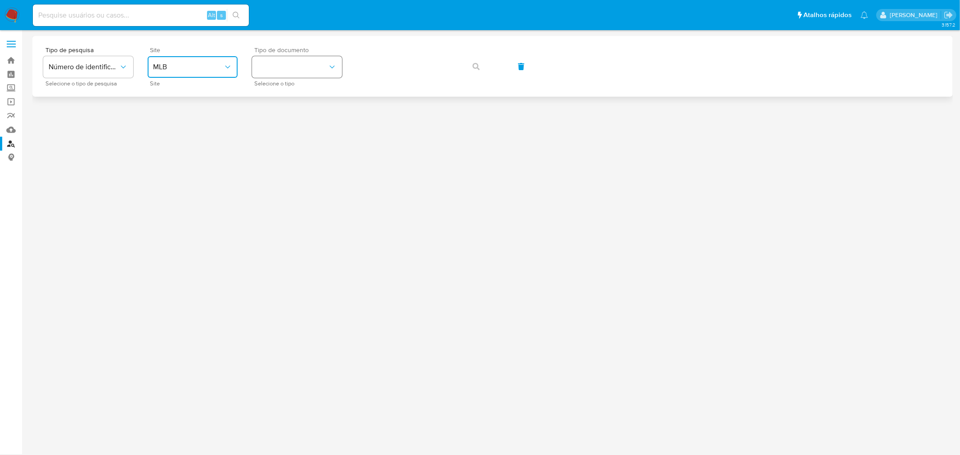
click at [284, 61] on button "identificationType" at bounding box center [297, 67] width 90 height 22
click at [280, 126] on div "CPF CPF" at bounding box center [294, 126] width 74 height 31
click at [477, 70] on span "button" at bounding box center [476, 67] width 7 height 20
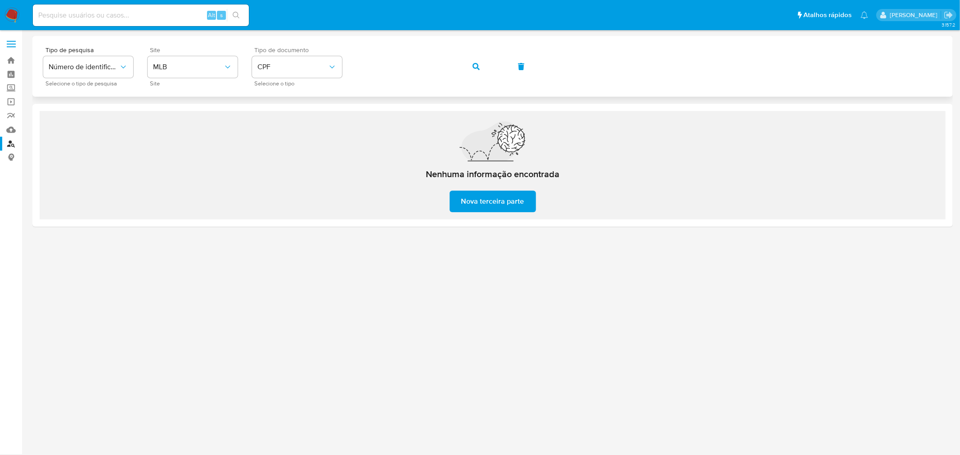
click at [354, 63] on div "Tipo de pesquisa Número de identificação Selecione o tipo de pesquisa Site MLB …" at bounding box center [492, 66] width 899 height 39
click at [479, 65] on button "button" at bounding box center [476, 67] width 31 height 22
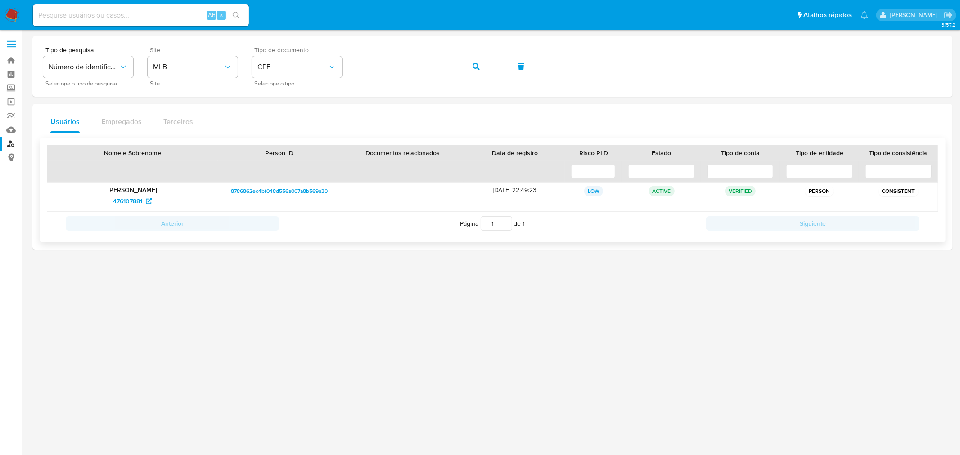
click at [138, 194] on div "[PERSON_NAME] Trajano 476107881" at bounding box center [132, 197] width 171 height 29
click at [135, 200] on span "476107881" at bounding box center [127, 201] width 29 height 14
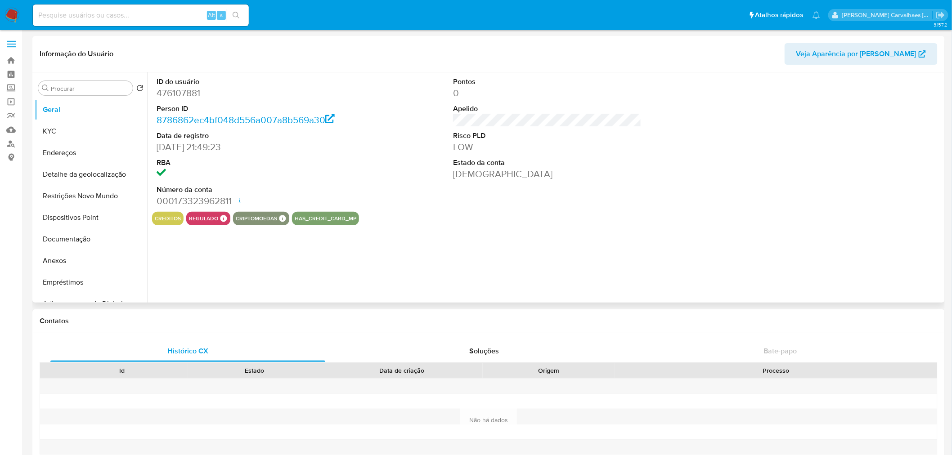
select select "10"
click at [57, 135] on button "KYC" at bounding box center [87, 132] width 105 height 22
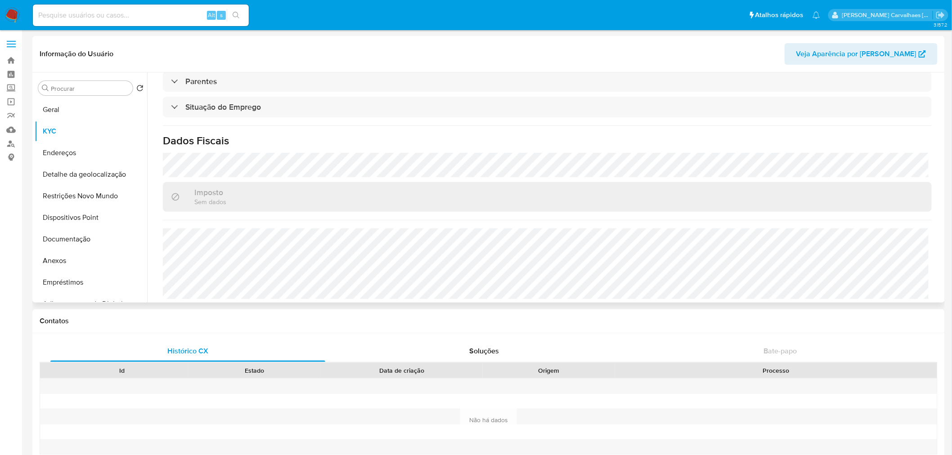
scroll to position [383, 0]
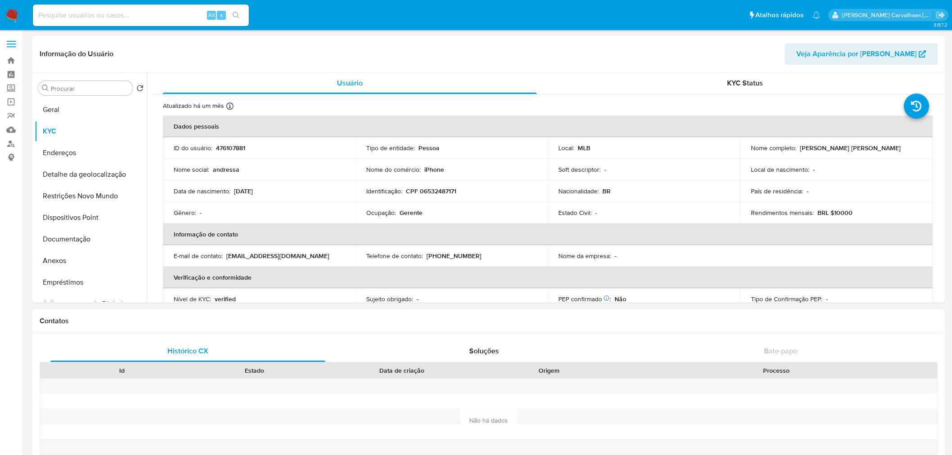
select select "10"
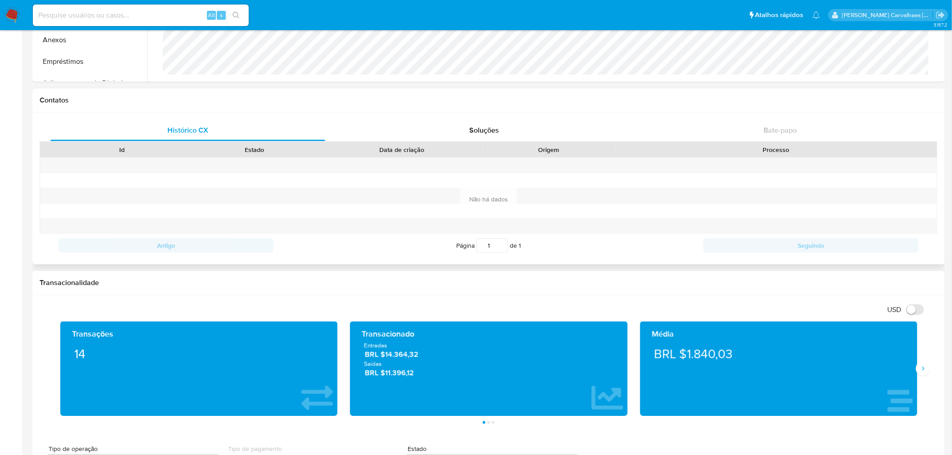
scroll to position [150, 0]
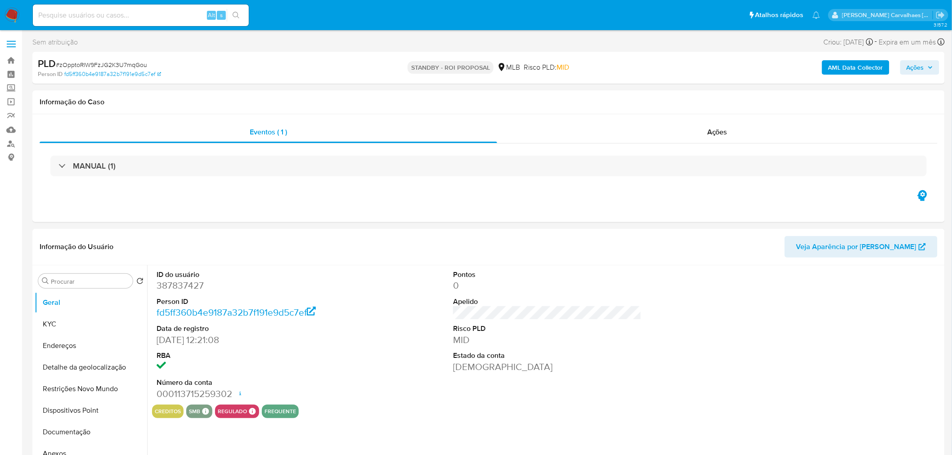
select select "10"
click at [49, 17] on input at bounding box center [141, 15] width 216 height 12
paste input "QpDLYA81PbJYValS4eq7tY7H"
type input "QpDLYA81PbJYValS4eq7tY7H"
click at [236, 16] on icon "search-icon" at bounding box center [236, 15] width 7 height 7
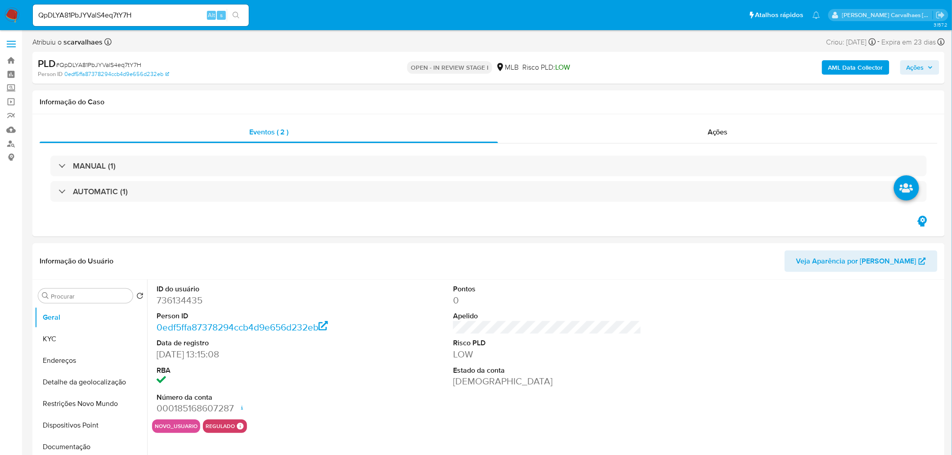
select select "10"
click at [71, 334] on button "KYC" at bounding box center [87, 340] width 105 height 22
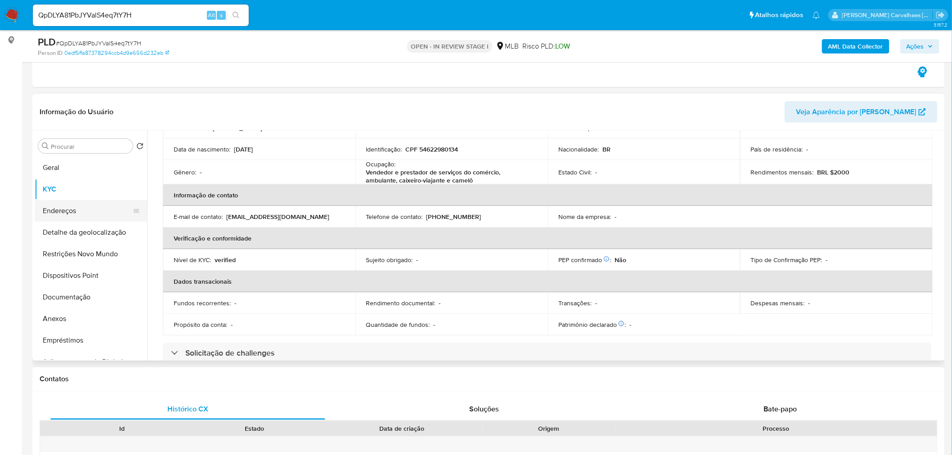
scroll to position [100, 0]
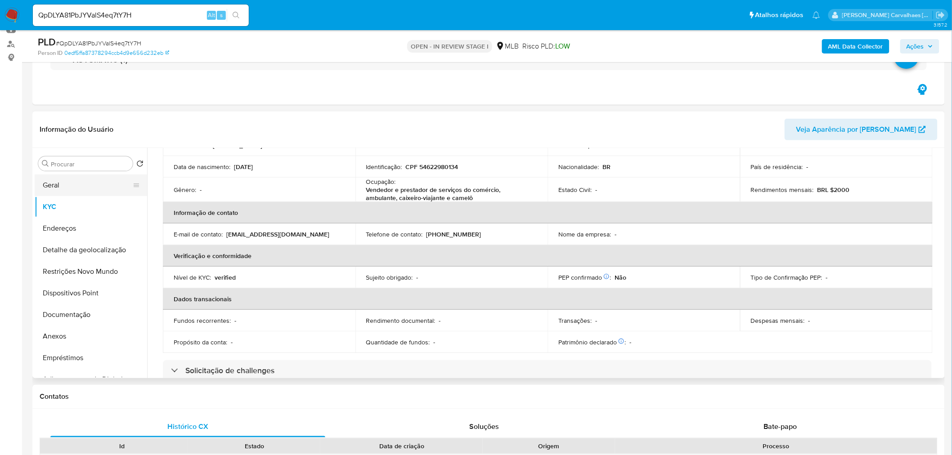
click at [72, 187] on button "Geral" at bounding box center [87, 186] width 105 height 22
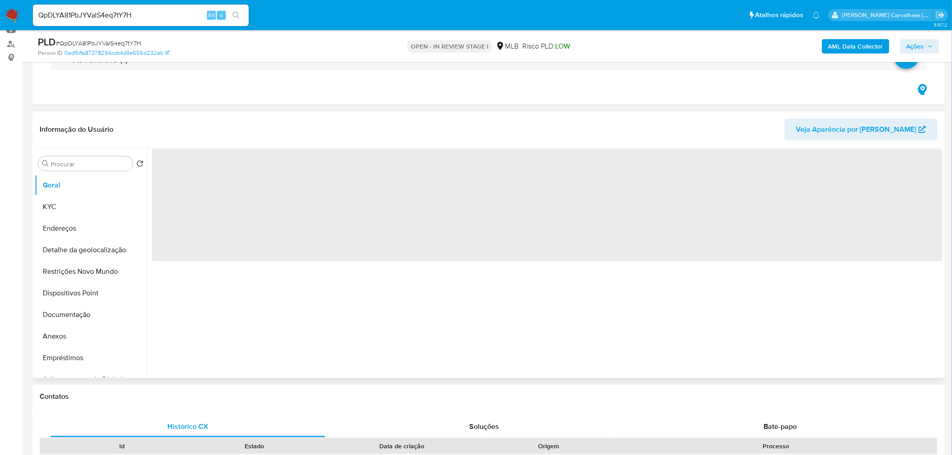
scroll to position [0, 0]
